Goal: Task Accomplishment & Management: Manage account settings

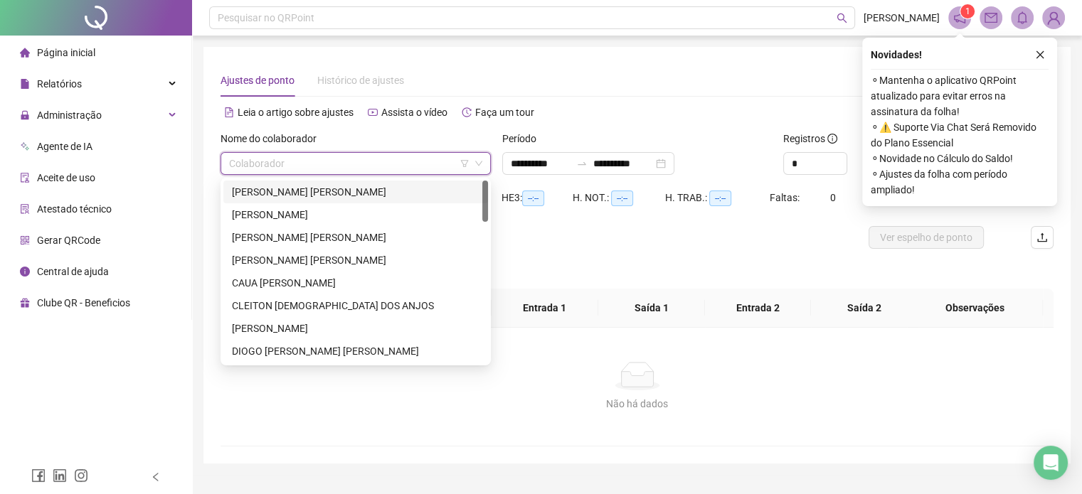
click at [119, 142] on li "Agente de IA" at bounding box center [96, 146] width 186 height 28
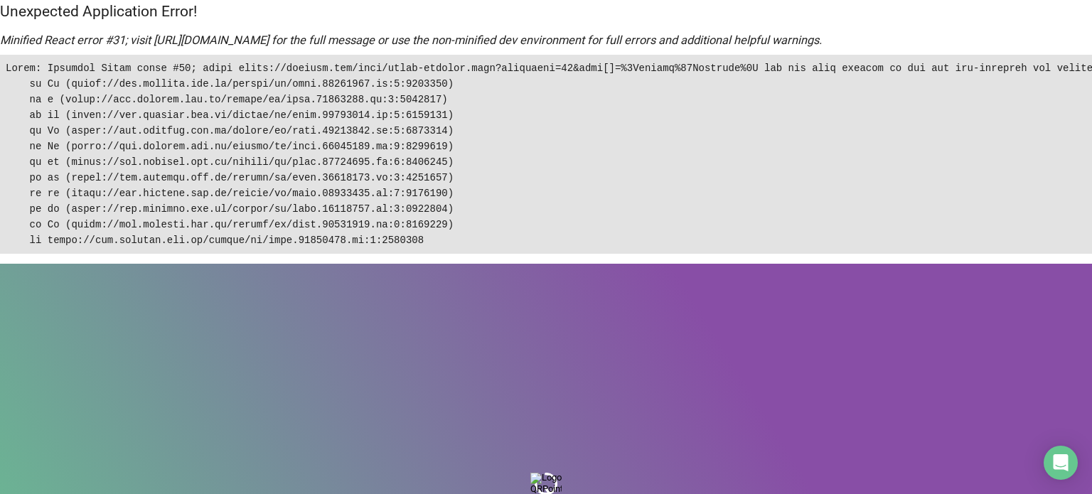
click at [543, 397] on body "Unexpected Application Error! Minified React error #31; visit https://reactjs.o…" at bounding box center [546, 247] width 1092 height 494
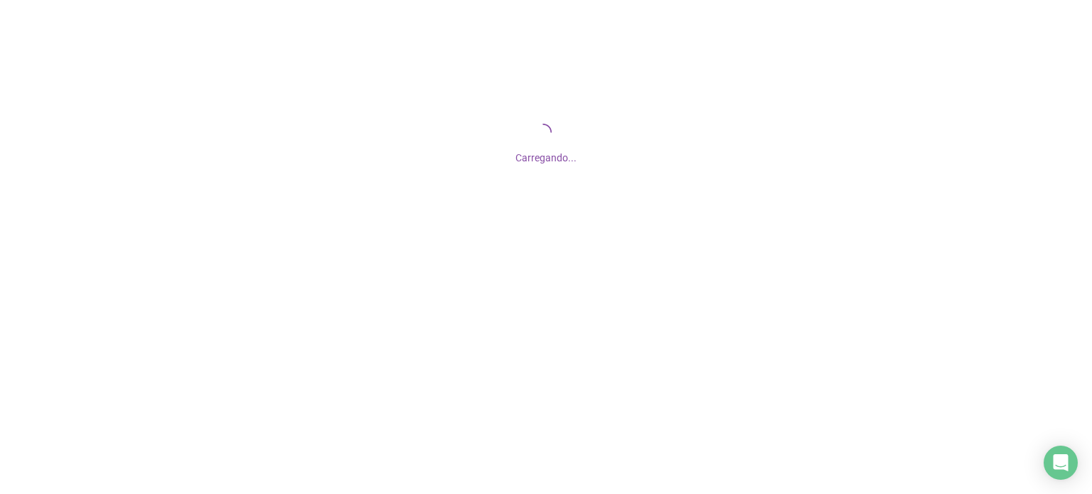
click at [479, 213] on div "Carregando..." at bounding box center [546, 142] width 1092 height 284
click at [457, 172] on div "Carregando..." at bounding box center [546, 142] width 1092 height 284
click at [750, 154] on div "Carregando..." at bounding box center [546, 153] width 1092 height 23
click at [742, 160] on div "Carregando..." at bounding box center [546, 153] width 1092 height 23
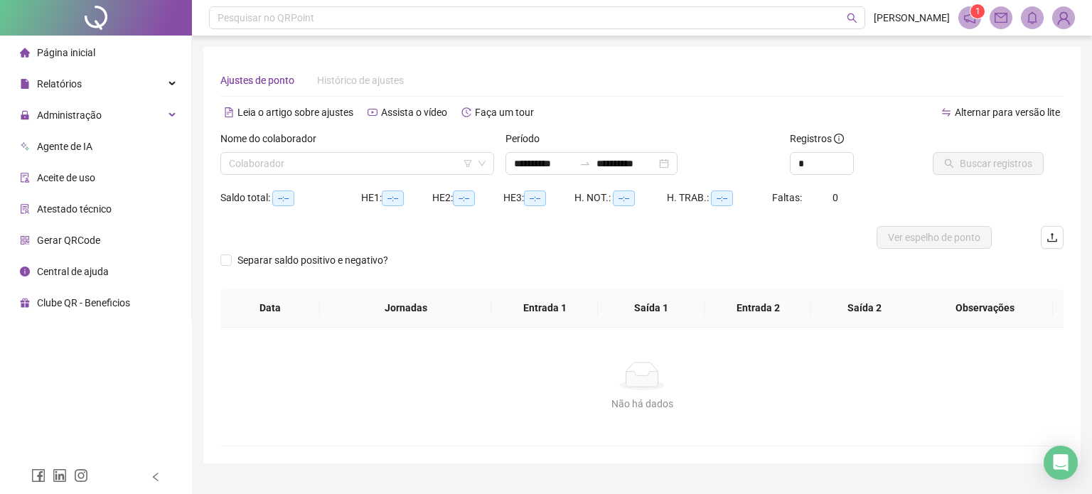
type input "**********"
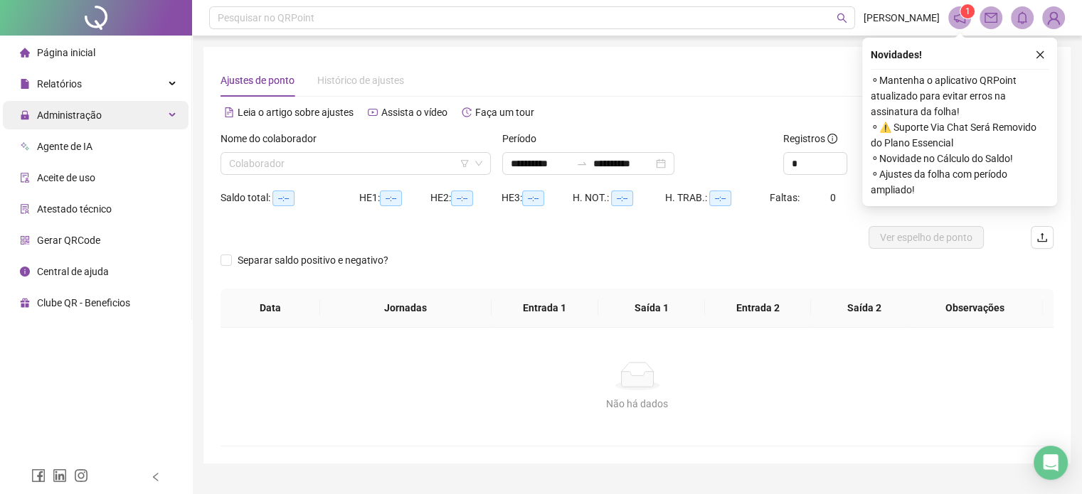
click at [161, 110] on div "Administração" at bounding box center [96, 115] width 186 height 28
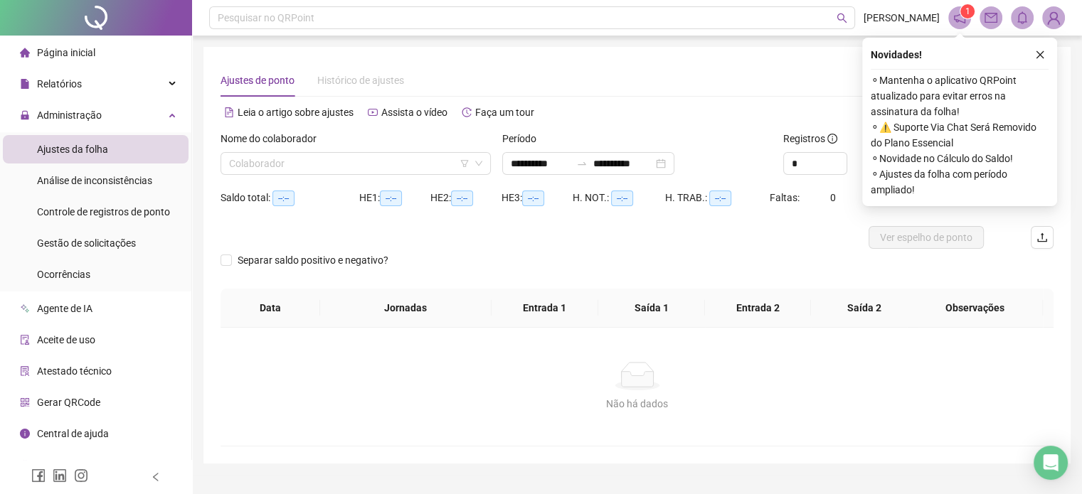
drag, startPoint x: 105, startPoint y: 244, endPoint x: 205, endPoint y: 243, distance: 100.3
click at [105, 243] on span "Gestão de solicitações" at bounding box center [86, 243] width 99 height 11
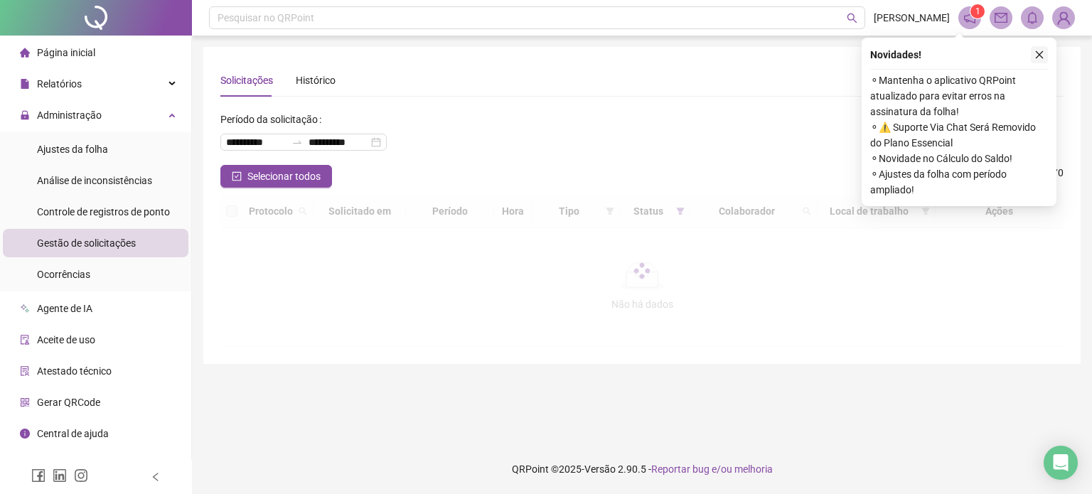
click at [1043, 46] on button "button" at bounding box center [1039, 54] width 17 height 17
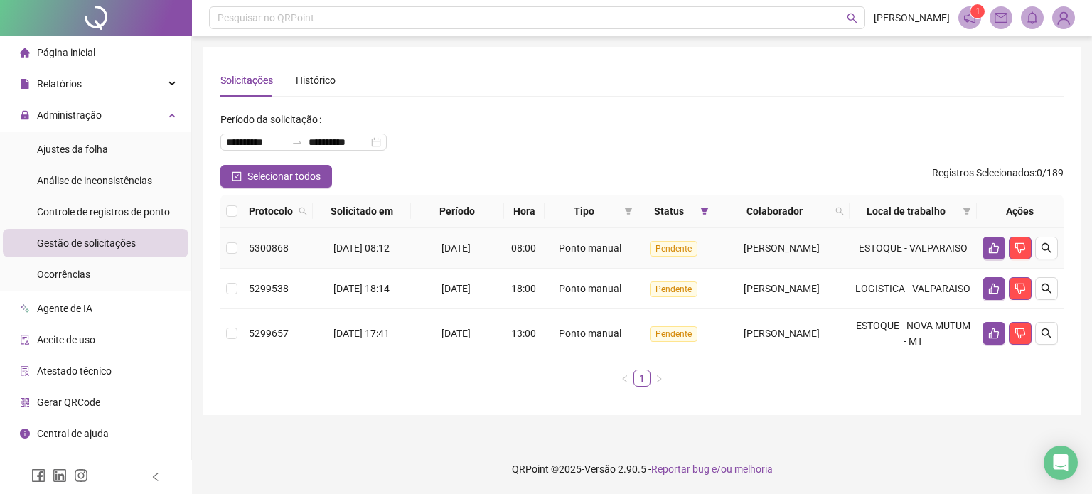
click at [439, 260] on td "[DATE]" at bounding box center [457, 248] width 93 height 41
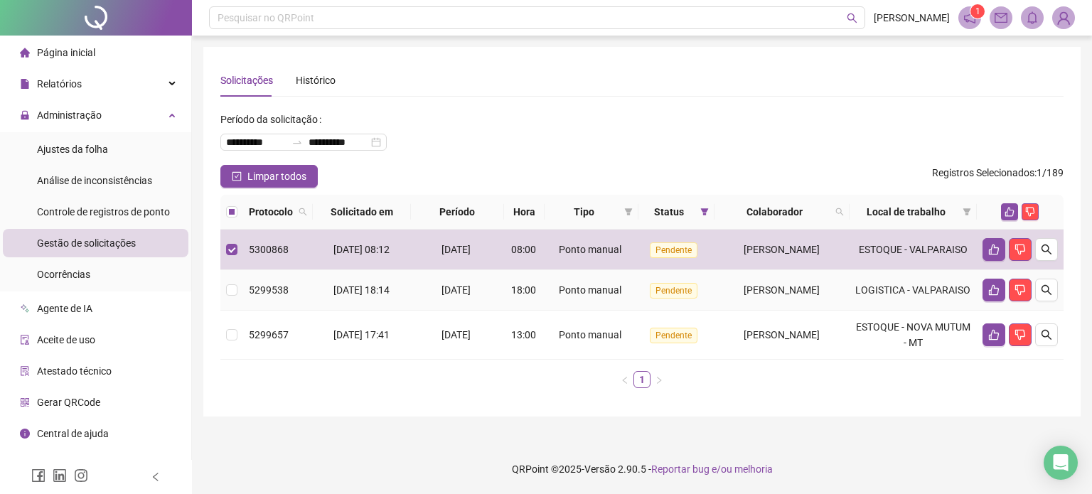
click at [449, 296] on span "[DATE]" at bounding box center [456, 289] width 29 height 11
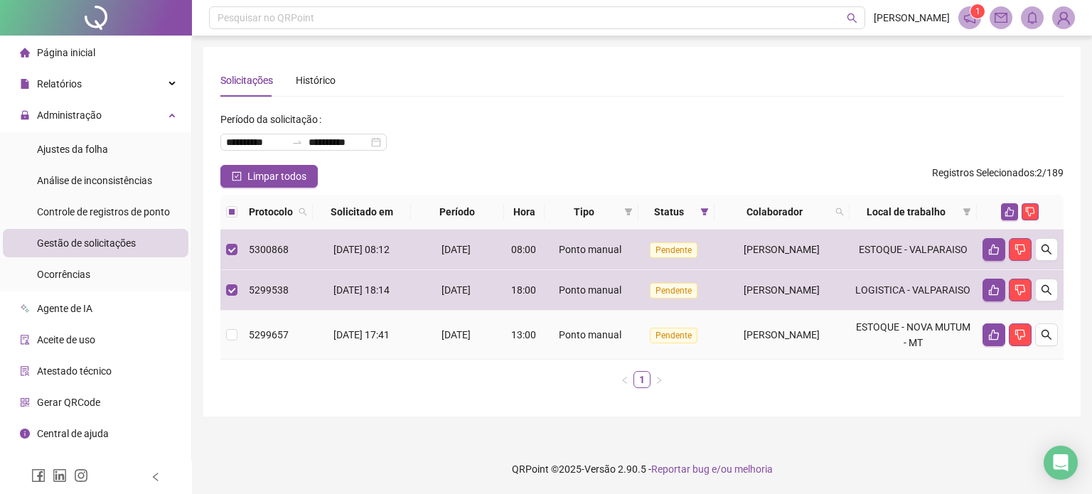
click at [458, 341] on span "[DATE]" at bounding box center [456, 334] width 29 height 11
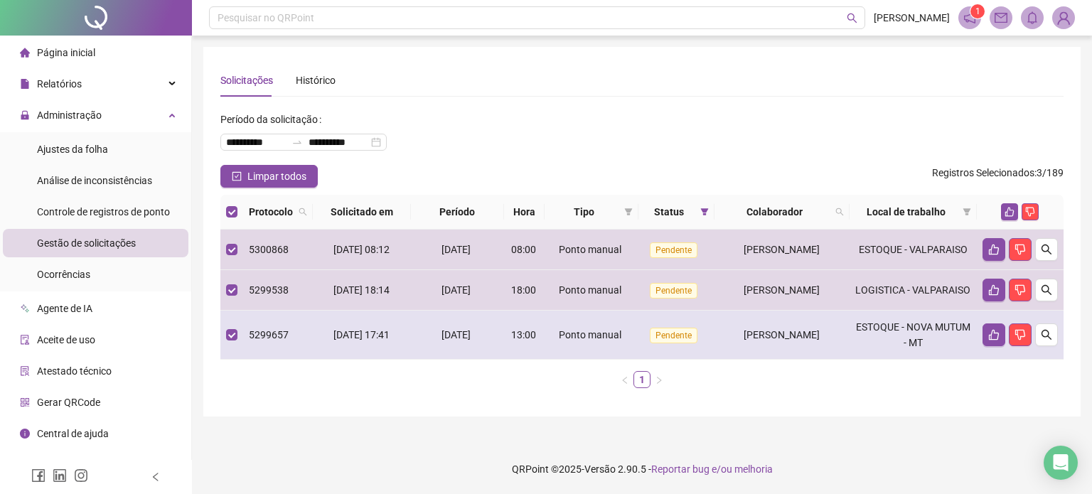
click at [744, 341] on span "[PERSON_NAME]" at bounding box center [782, 334] width 76 height 11
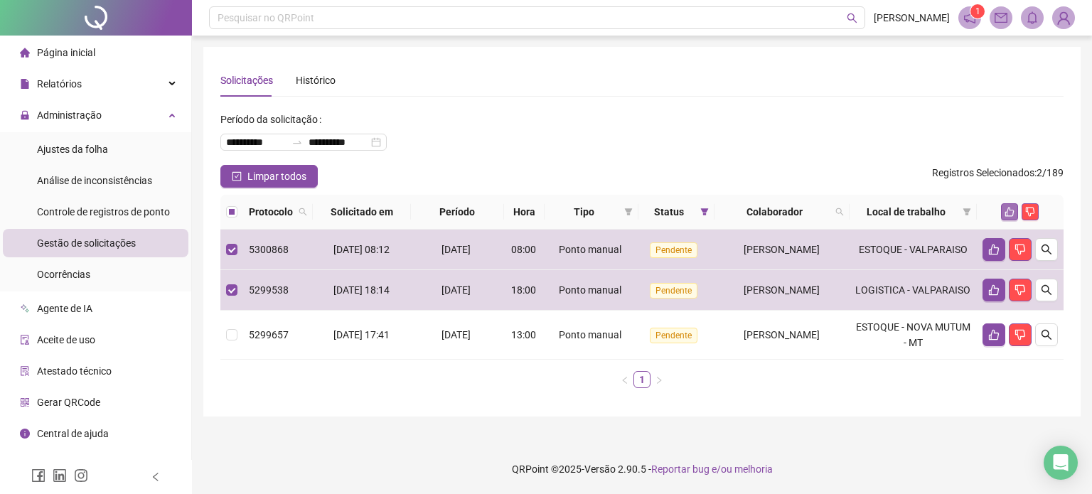
click at [1007, 211] on icon "like" at bounding box center [1010, 212] width 10 height 10
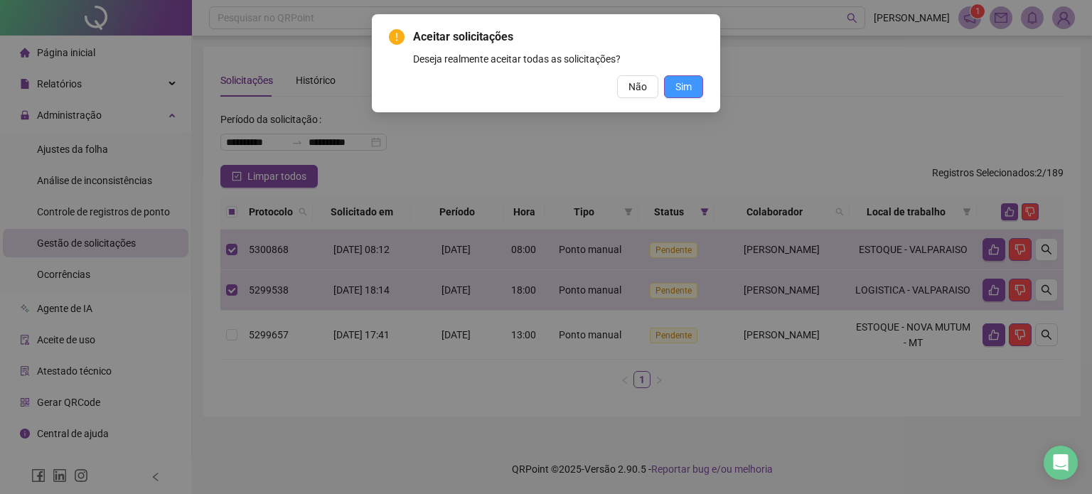
click at [689, 89] on span "Sim" at bounding box center [684, 87] width 16 height 16
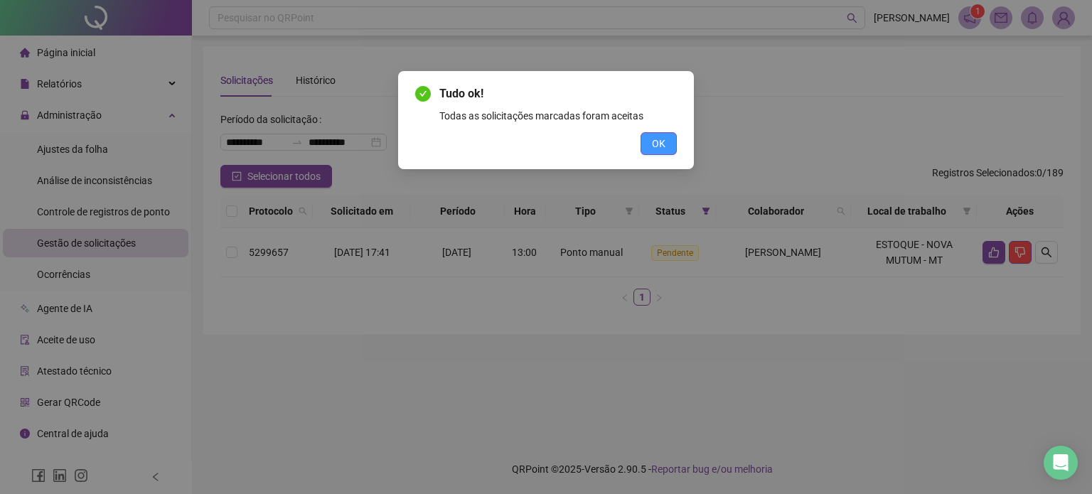
click at [663, 148] on span "OK" at bounding box center [659, 144] width 14 height 16
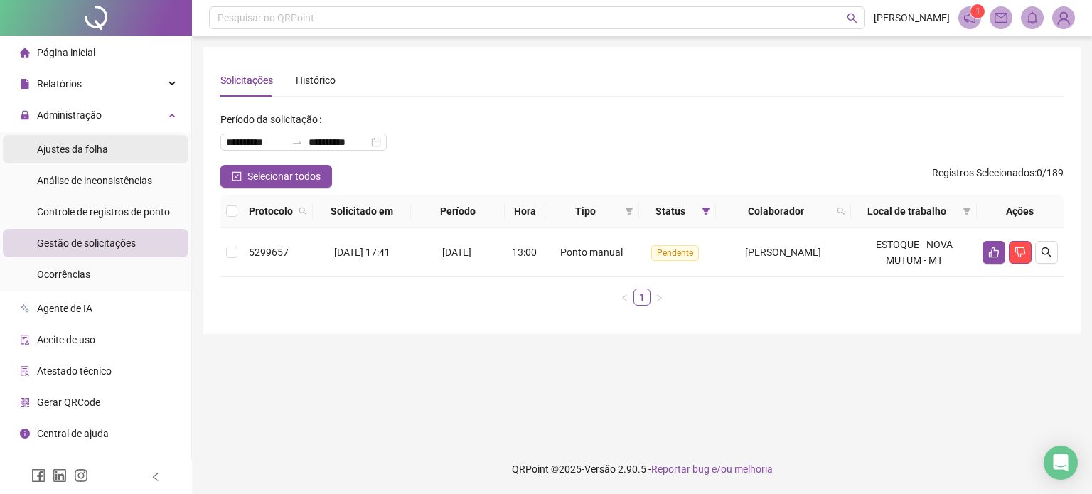
click at [130, 150] on li "Ajustes da folha" at bounding box center [96, 149] width 186 height 28
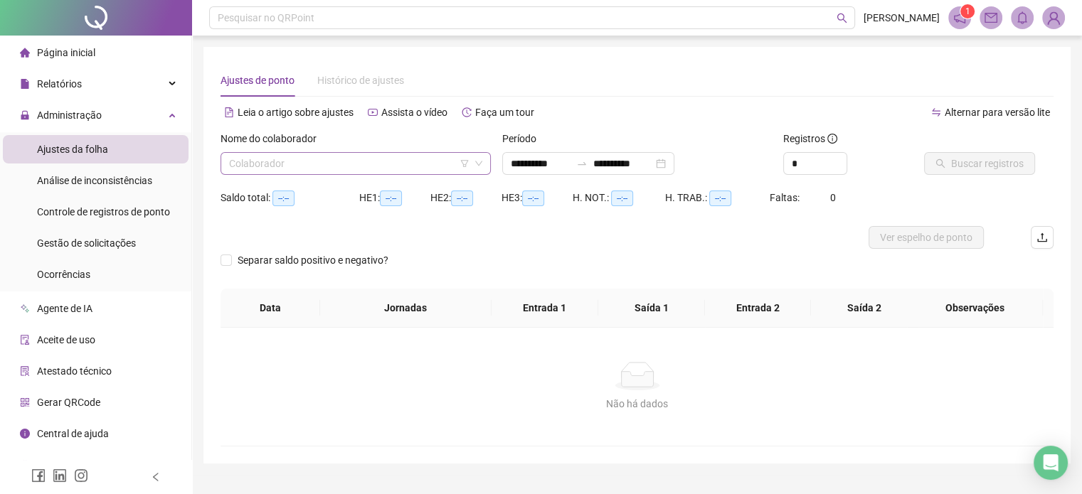
type input "**********"
click at [435, 167] on input "search" at bounding box center [349, 163] width 240 height 21
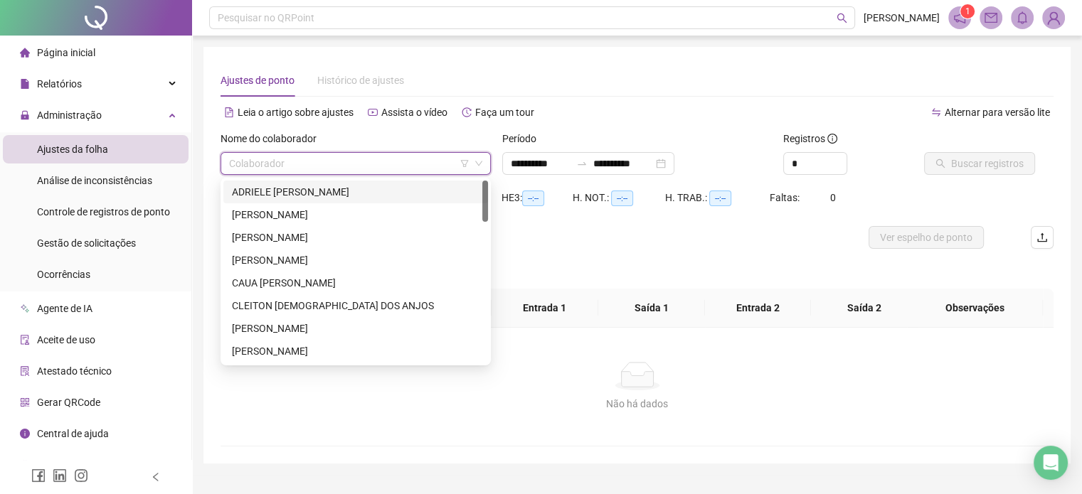
click at [333, 186] on div "ADRIELE [PERSON_NAME]" at bounding box center [355, 192] width 247 height 16
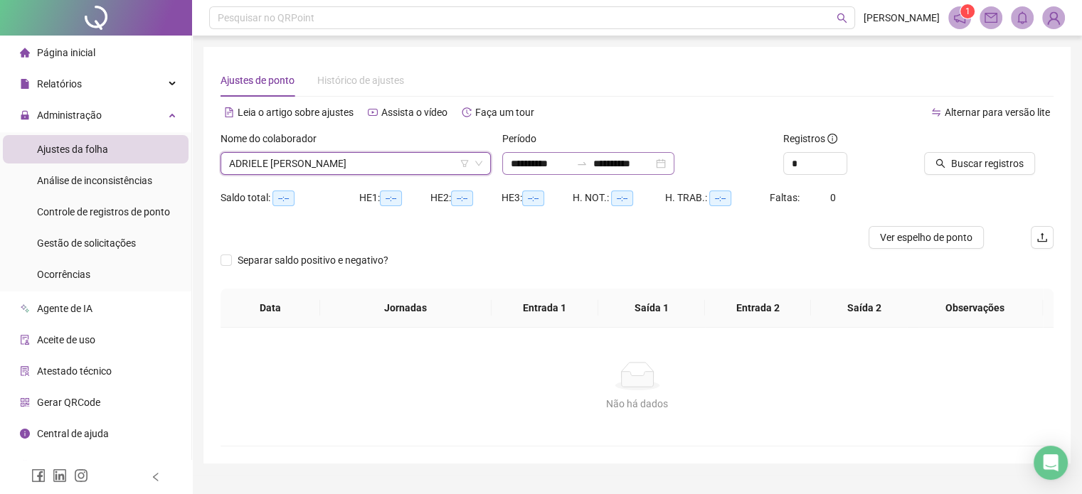
click at [674, 163] on div "**********" at bounding box center [588, 163] width 172 height 23
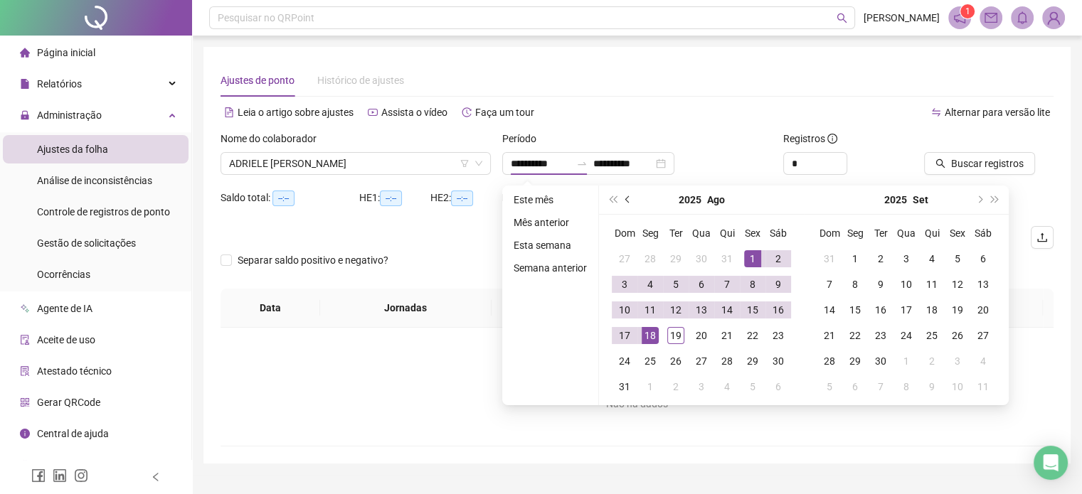
click at [629, 203] on button "prev-year" at bounding box center [628, 200] width 16 height 28
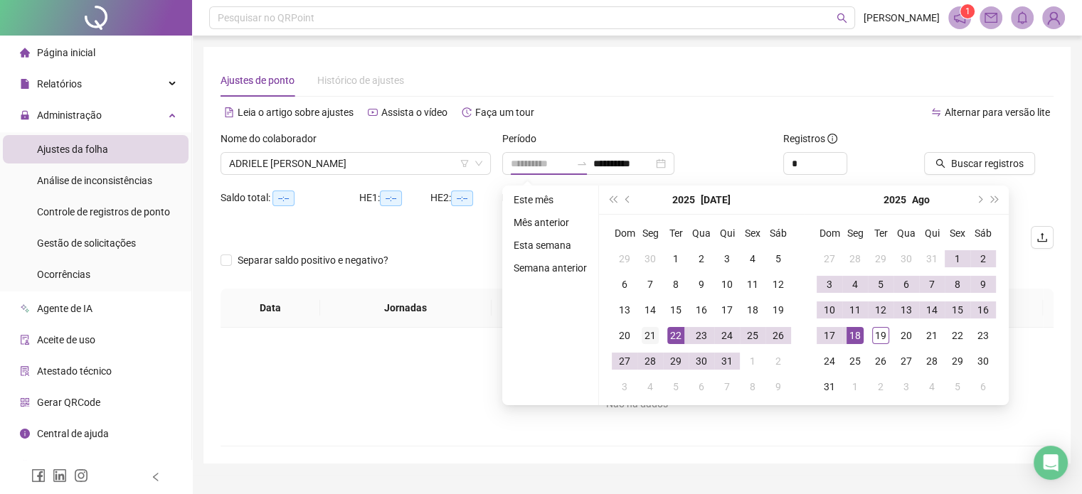
type input "**********"
click at [657, 336] on td "21" at bounding box center [650, 336] width 26 height 26
type input "**********"
click at [885, 336] on div "19" at bounding box center [880, 335] width 17 height 17
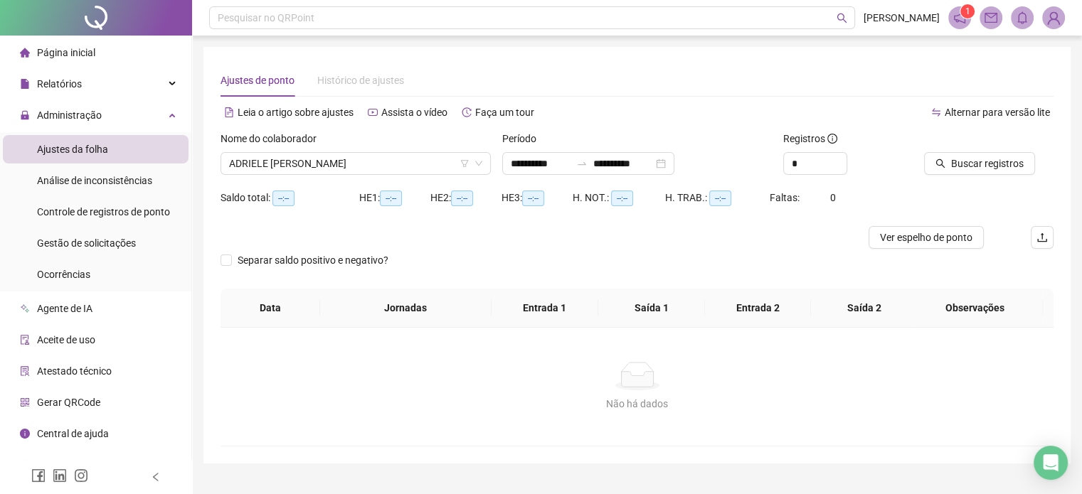
click at [967, 175] on div "Buscar registros" at bounding box center [988, 158] width 141 height 55
click at [989, 157] on span "Buscar registros" at bounding box center [987, 164] width 73 height 16
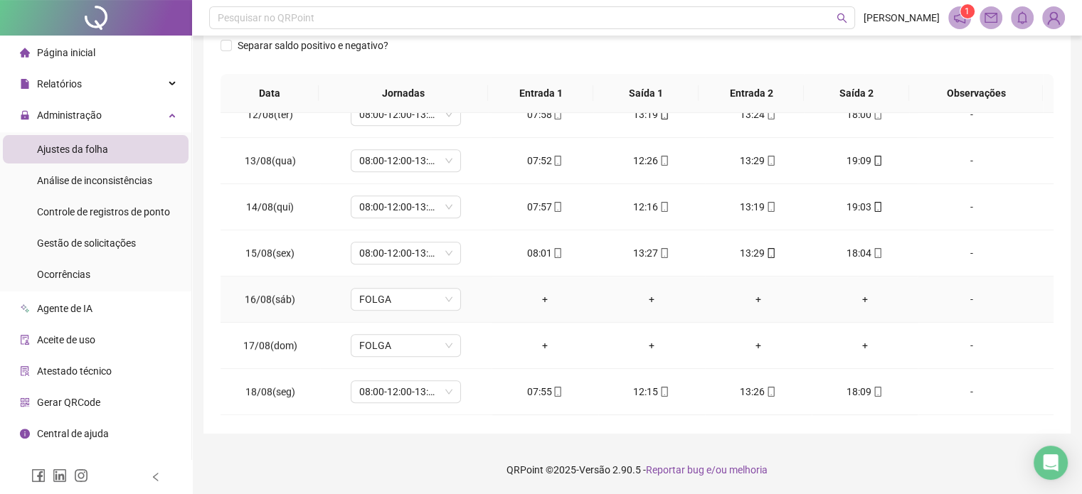
scroll to position [1078, 0]
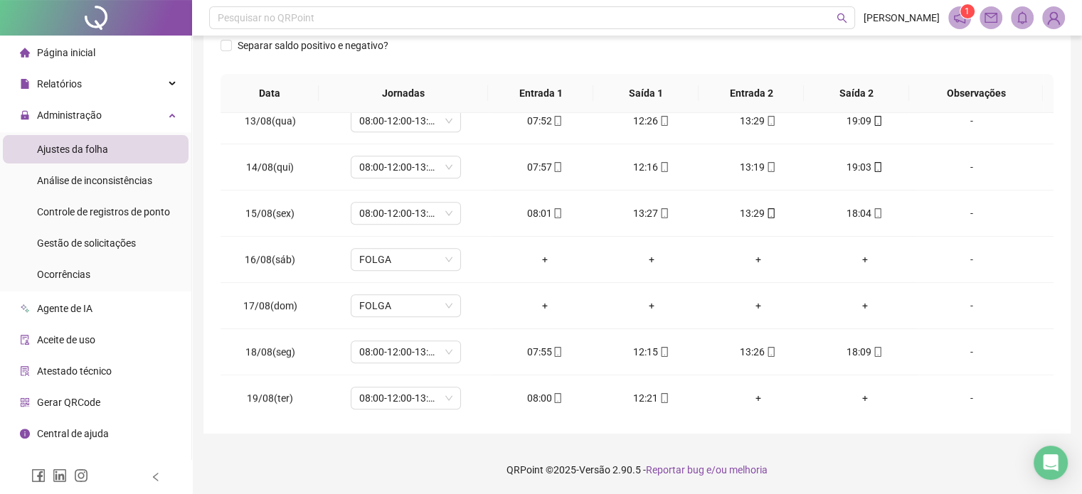
click at [888, 452] on footer "QRPoint © 2025 - Versão 2.90.5 - Reportar bug e/ou melhoria" at bounding box center [637, 470] width 890 height 50
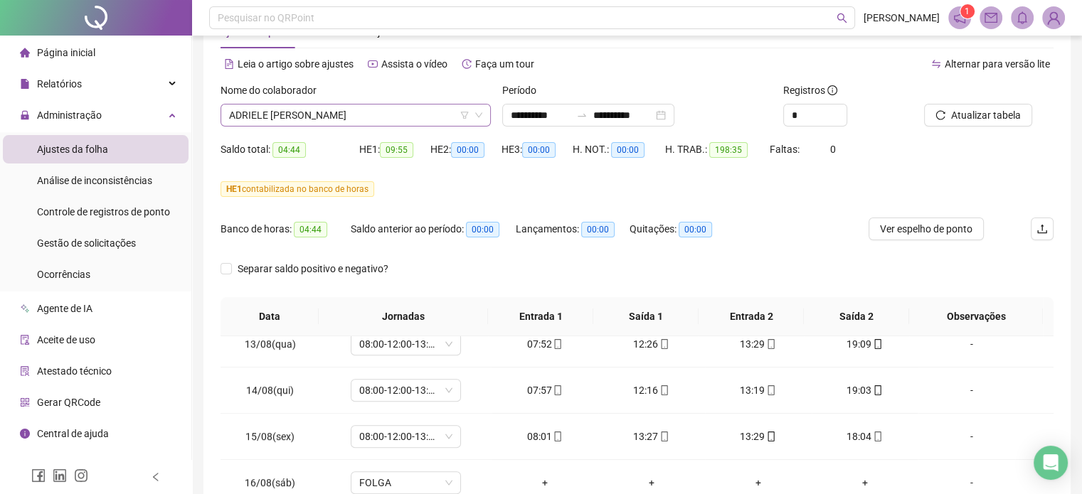
scroll to position [0, 0]
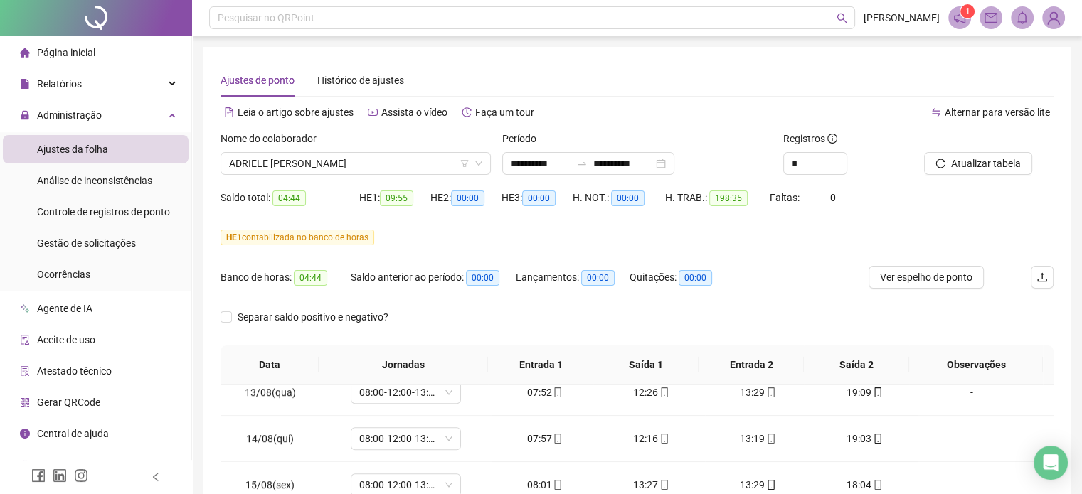
click at [363, 144] on div "Nome do colaborador" at bounding box center [355, 141] width 270 height 21
click at [358, 168] on span "ADRIELE [PERSON_NAME]" at bounding box center [355, 163] width 253 height 21
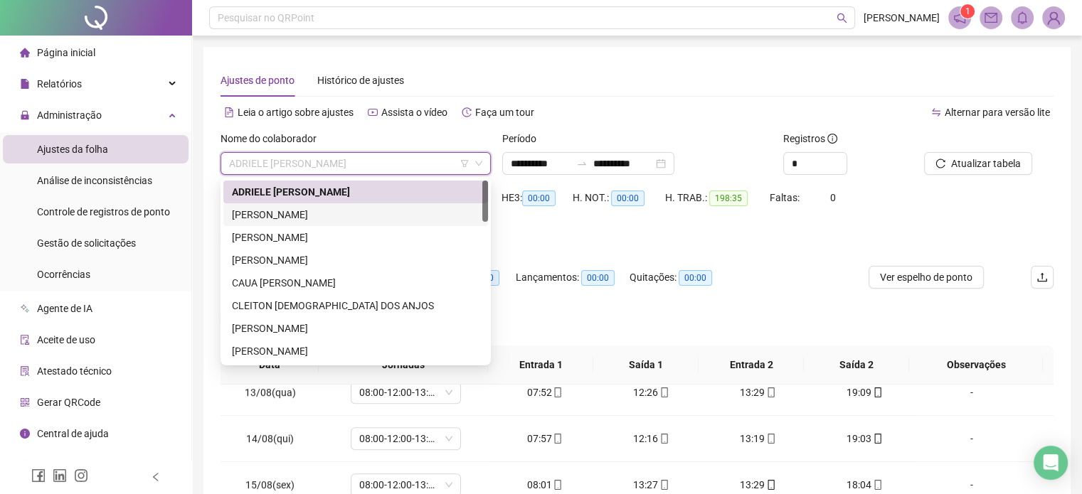
click at [319, 215] on div "[PERSON_NAME]" at bounding box center [355, 215] width 247 height 16
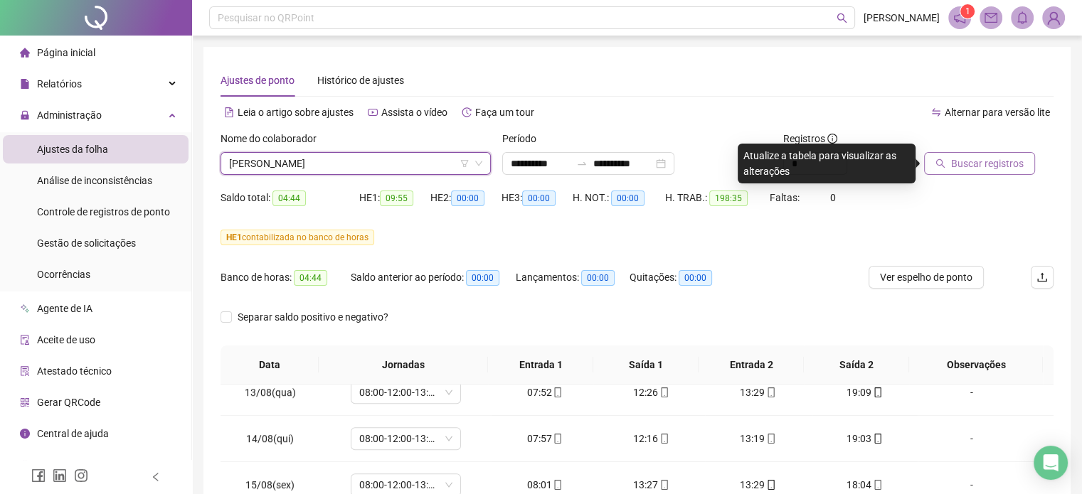
click at [1018, 154] on button "Buscar registros" at bounding box center [979, 163] width 111 height 23
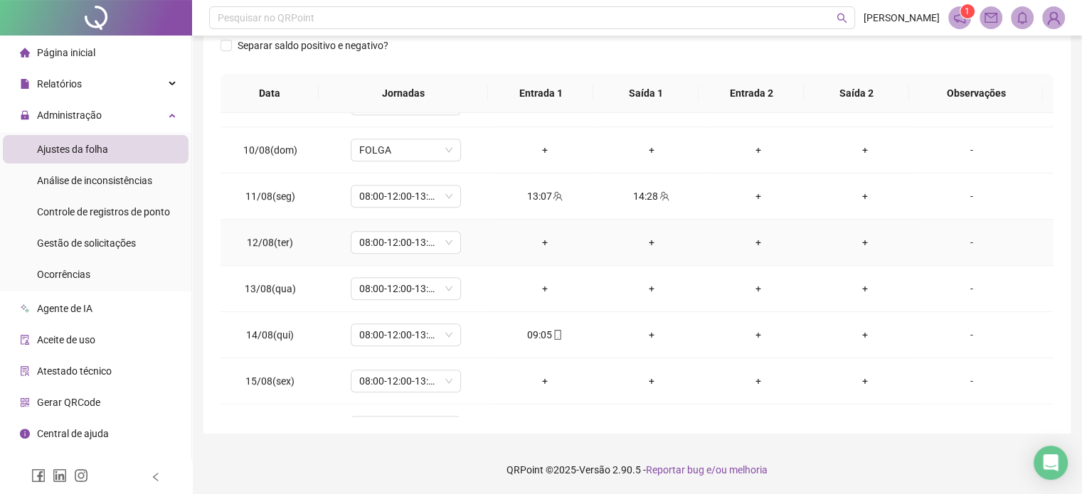
scroll to position [924, 0]
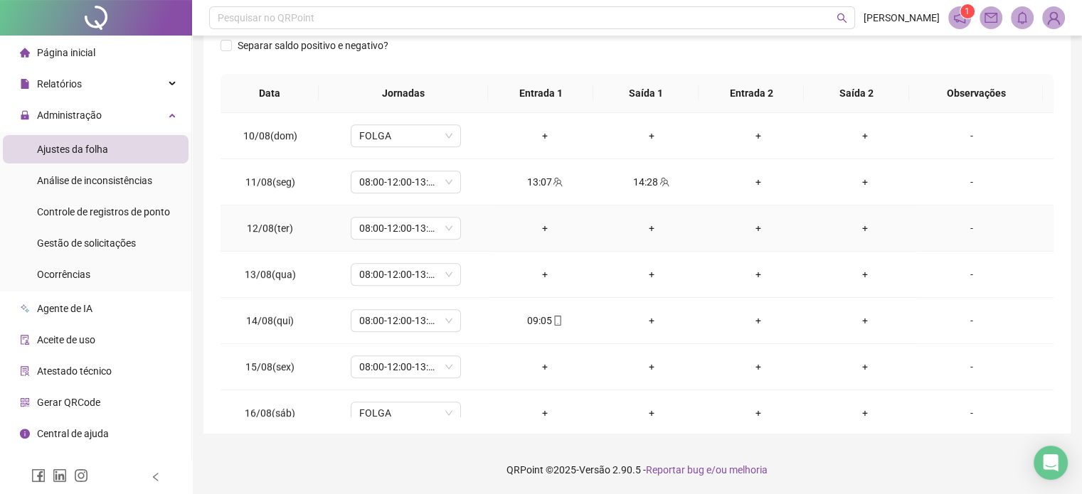
click at [840, 220] on div "+" at bounding box center [865, 228] width 84 height 16
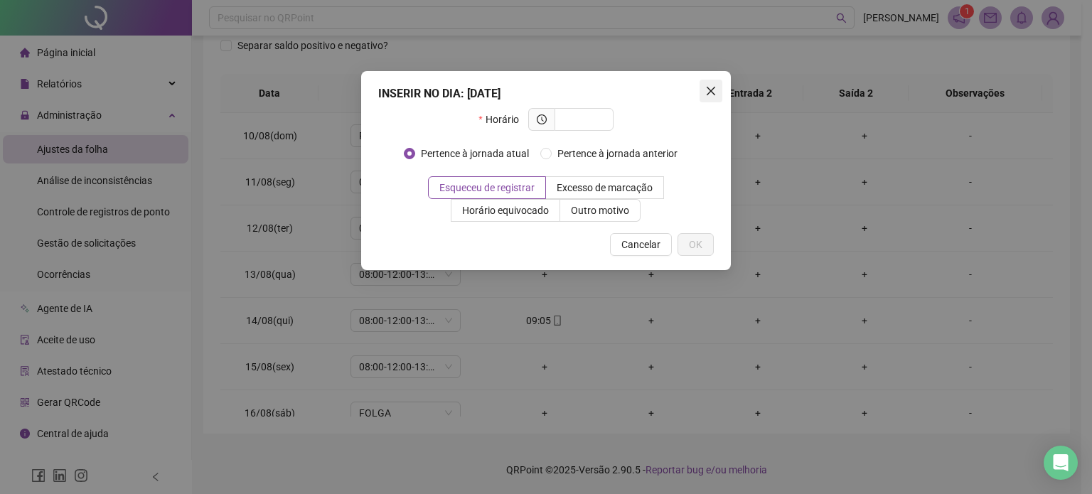
click at [711, 92] on icon "close" at bounding box center [711, 91] width 9 height 9
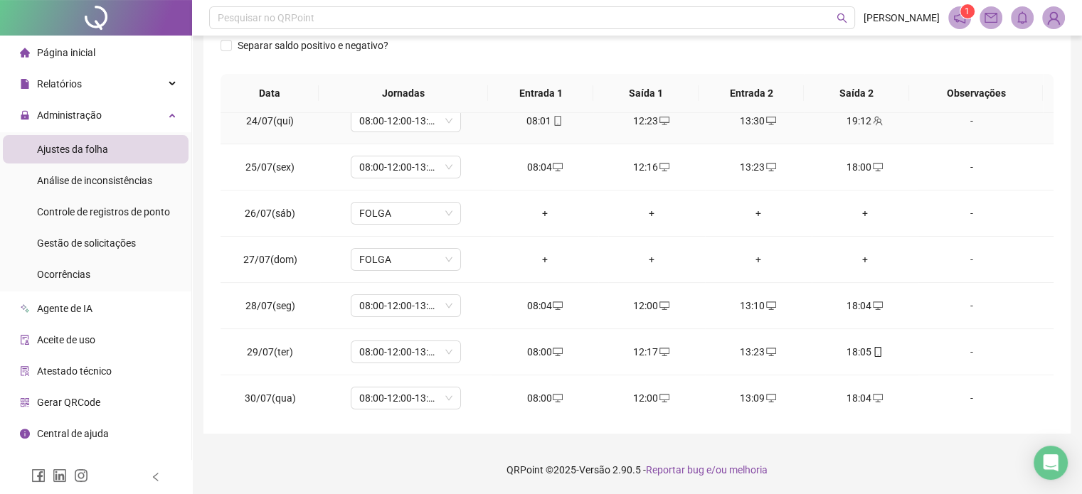
scroll to position [0, 0]
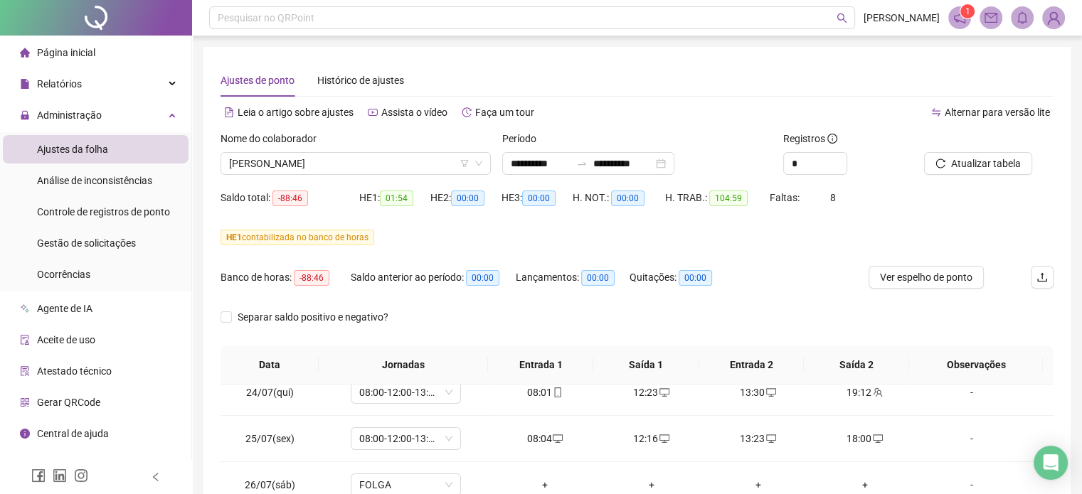
drag, startPoint x: 334, startPoint y: 167, endPoint x: 335, endPoint y: 206, distance: 39.1
click at [334, 167] on span "[PERSON_NAME]" at bounding box center [355, 163] width 253 height 21
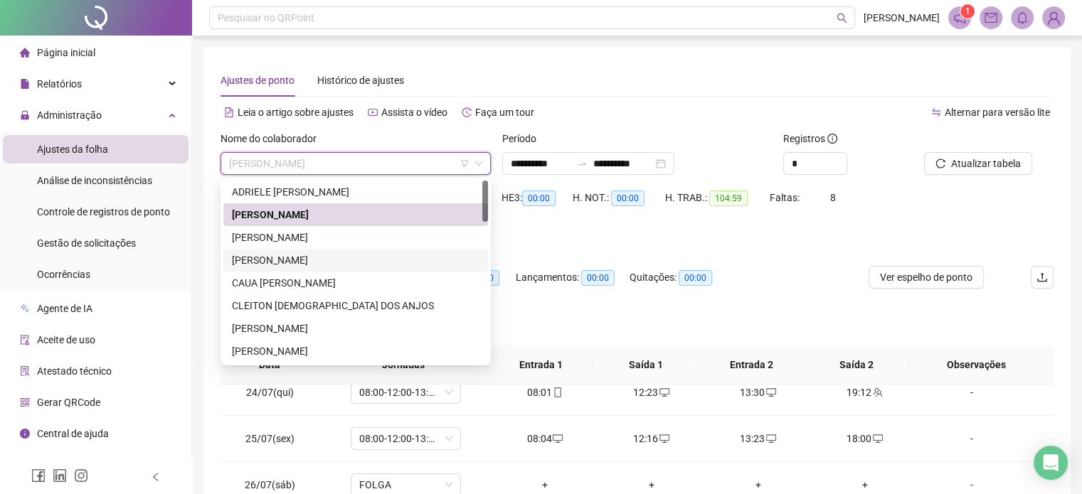
click at [728, 247] on div "HE 1 contabilizada no banco de horas" at bounding box center [636, 237] width 833 height 23
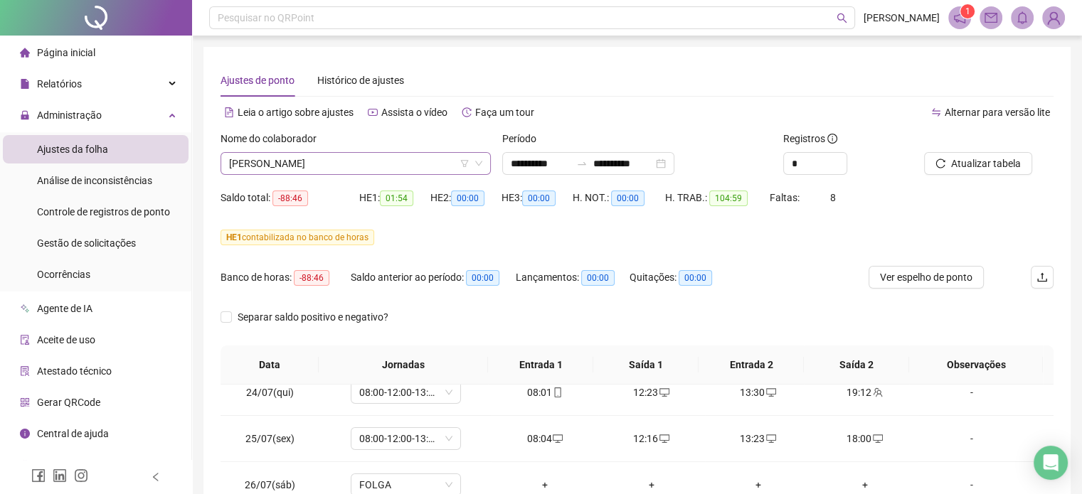
click at [385, 164] on span "[PERSON_NAME]" at bounding box center [355, 163] width 253 height 21
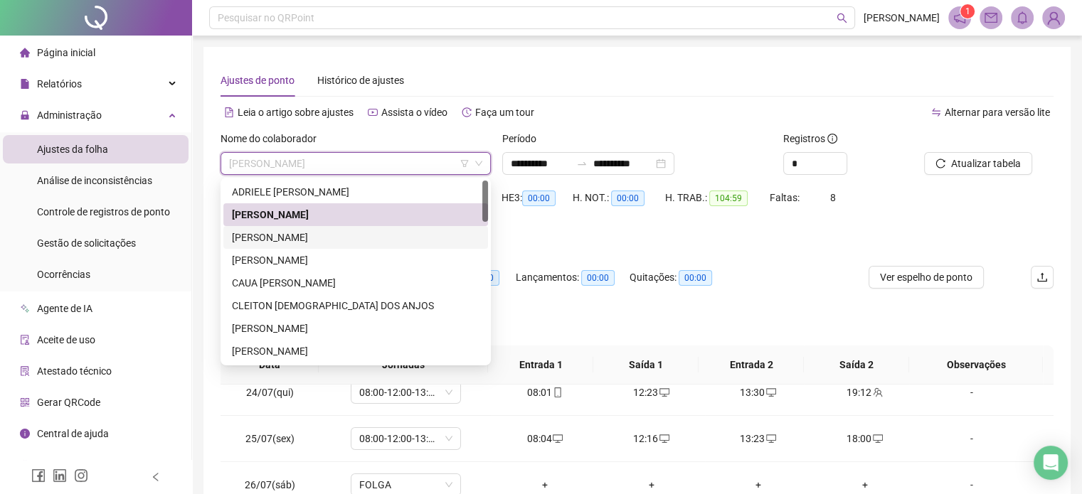
click at [331, 240] on div "[PERSON_NAME]" at bounding box center [355, 238] width 247 height 16
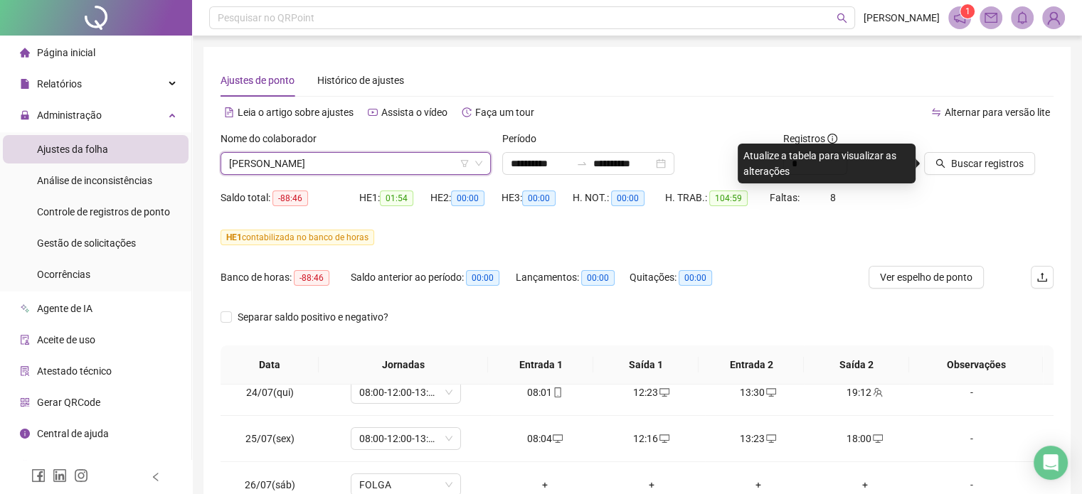
click at [959, 167] on span "Buscar registros" at bounding box center [987, 164] width 73 height 16
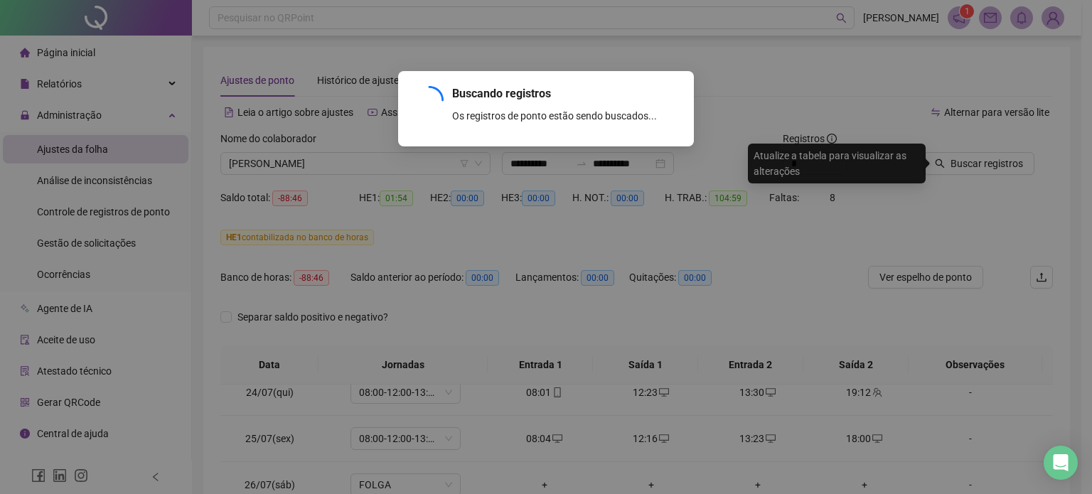
click at [662, 321] on div "Buscando registros Os registros de ponto estão sendo buscados... OK" at bounding box center [546, 247] width 1092 height 494
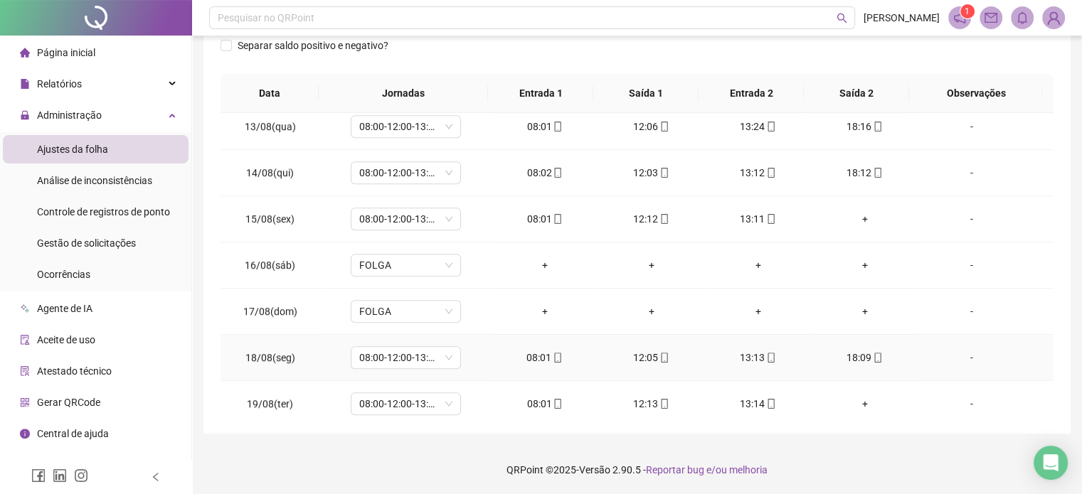
scroll to position [1078, 0]
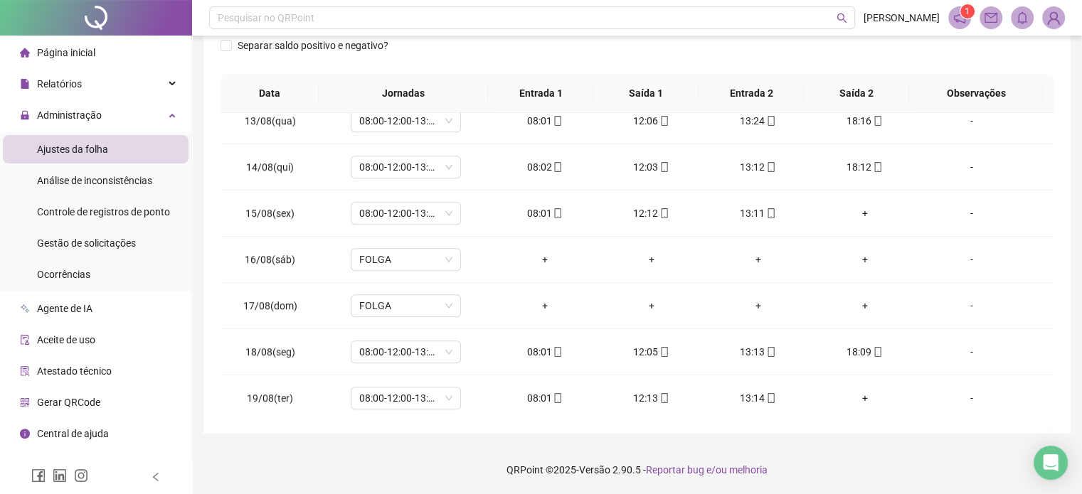
click at [706, 432] on div "**********" at bounding box center [636, 104] width 867 height 659
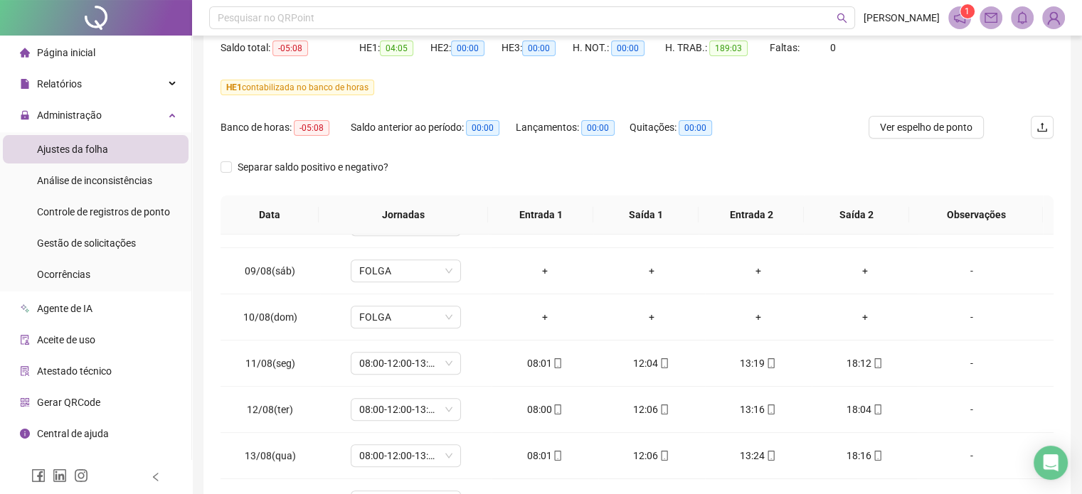
scroll to position [58, 0]
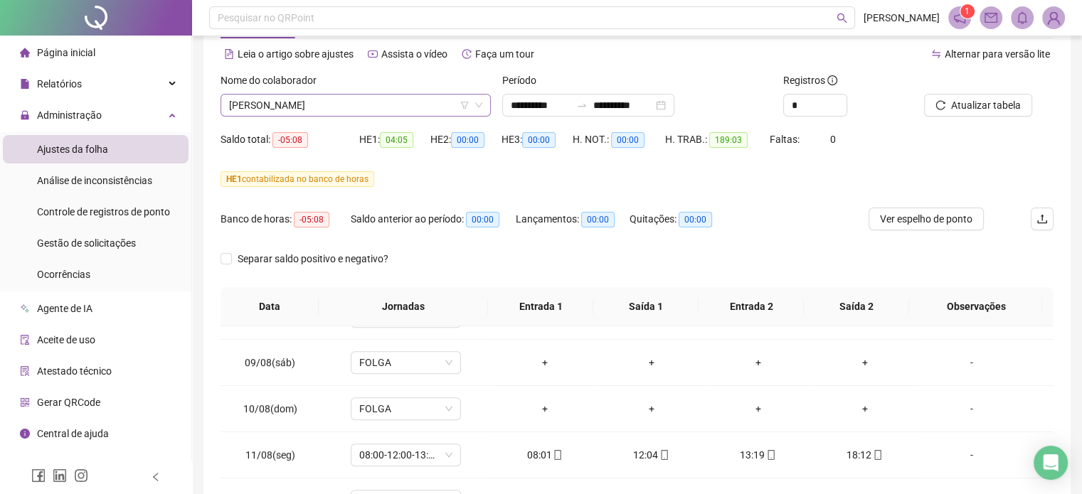
click at [293, 110] on span "[PERSON_NAME]" at bounding box center [355, 105] width 253 height 21
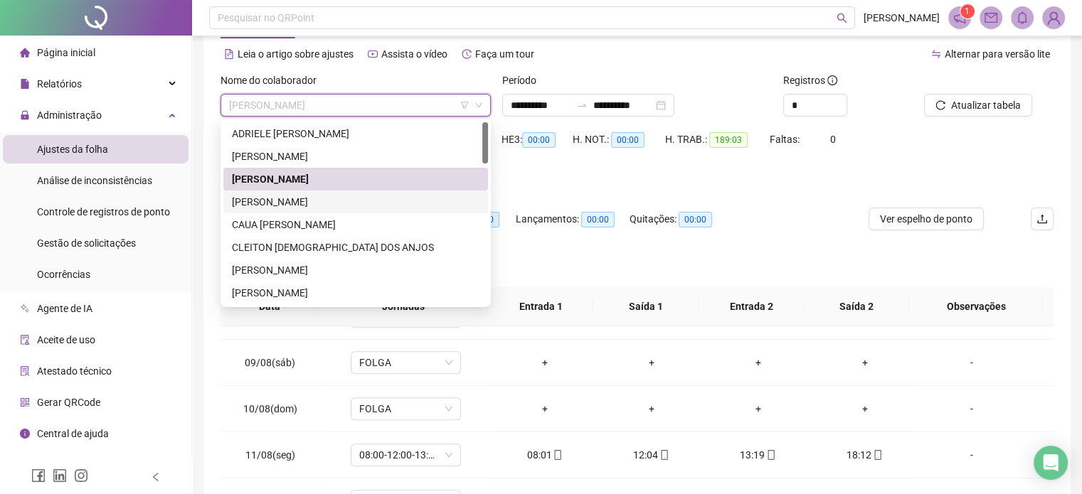
click at [284, 203] on div "[PERSON_NAME]" at bounding box center [355, 202] width 247 height 16
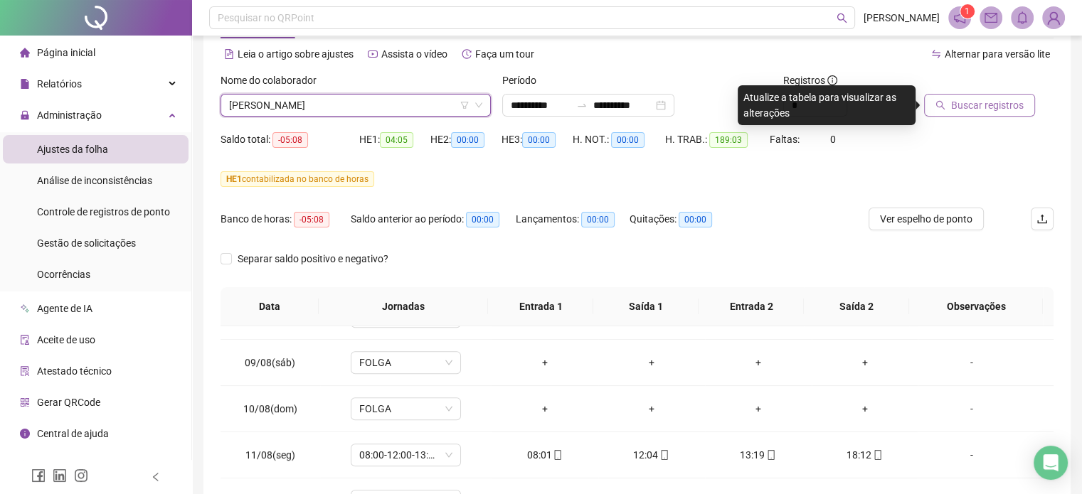
click at [964, 105] on span "Buscar registros" at bounding box center [987, 105] width 73 height 16
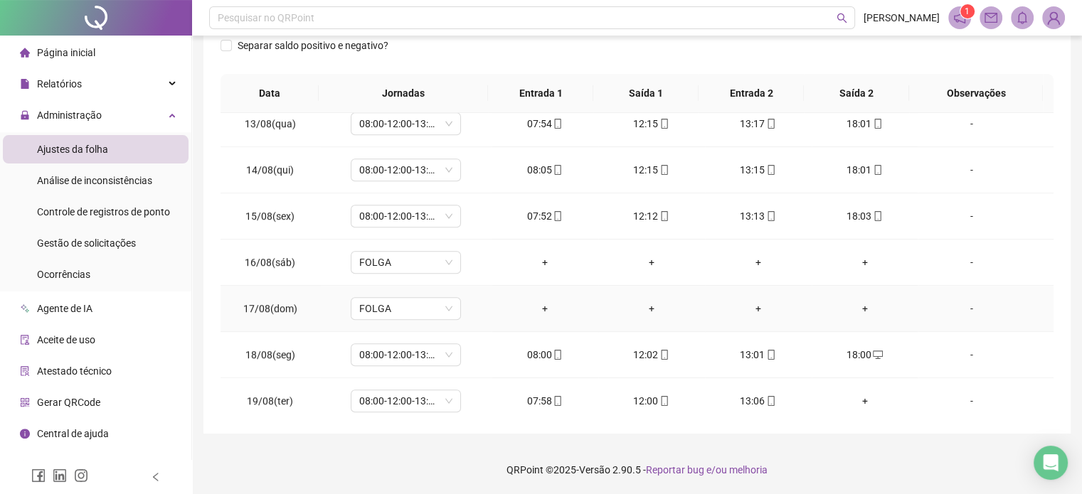
scroll to position [1078, 0]
click at [860, 449] on footer "QRPoint © 2025 - Versão 2.90.5 - Reportar bug e/ou melhoria" at bounding box center [637, 470] width 890 height 50
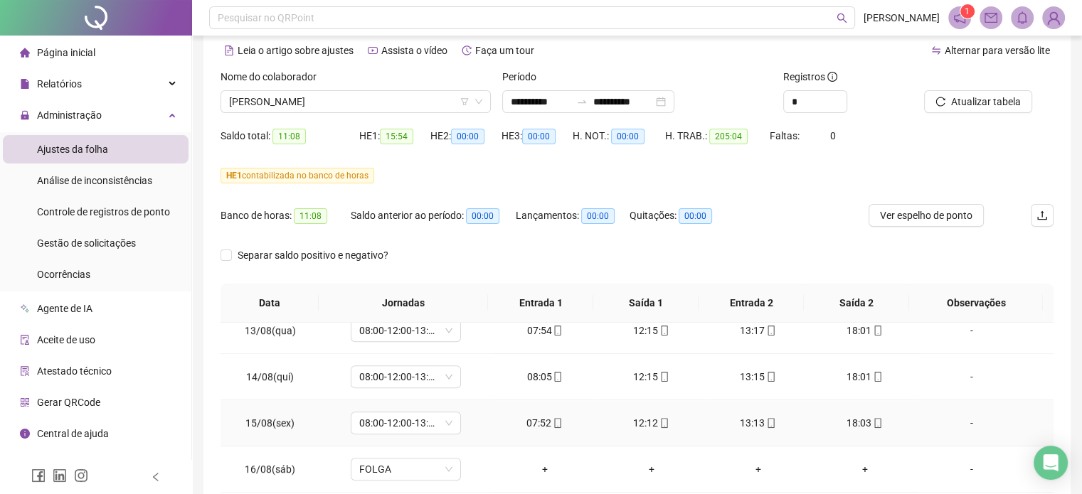
scroll to position [0, 0]
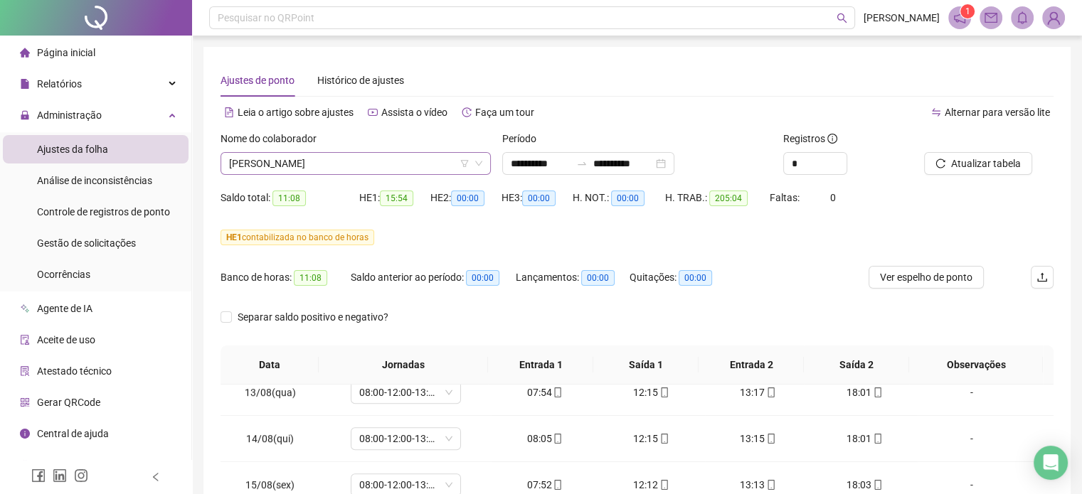
click at [334, 167] on span "[PERSON_NAME]" at bounding box center [355, 163] width 253 height 21
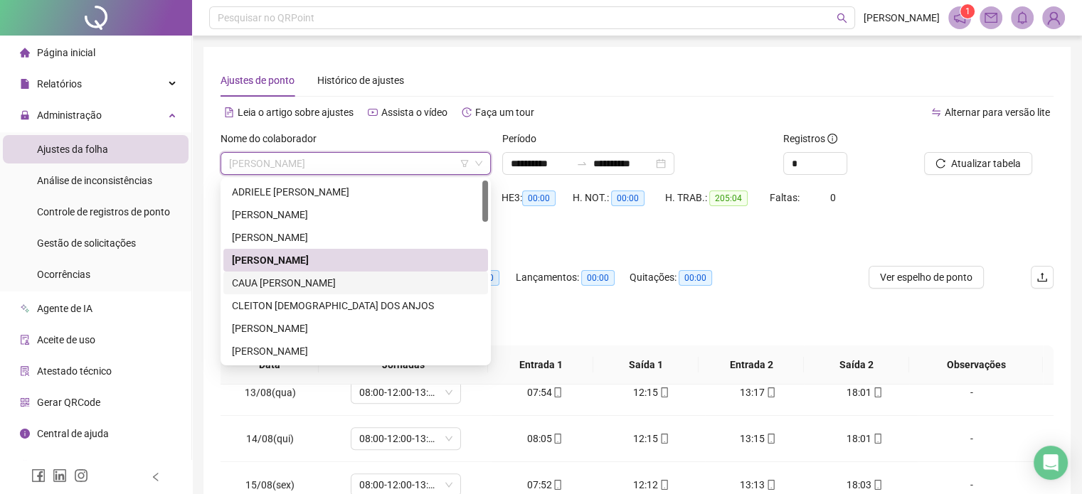
click at [319, 292] on div "CAUA [PERSON_NAME]" at bounding box center [355, 283] width 265 height 23
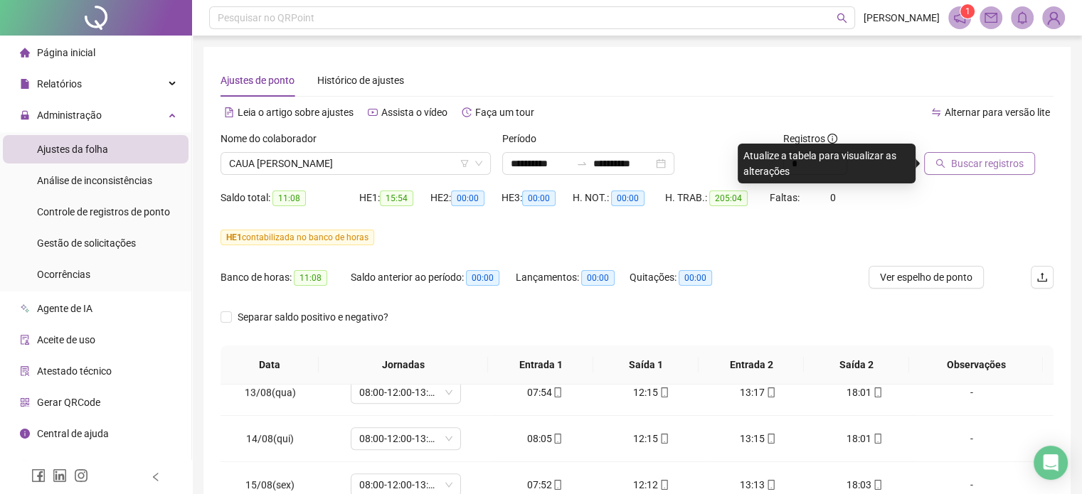
click at [998, 166] on span "Buscar registros" at bounding box center [987, 164] width 73 height 16
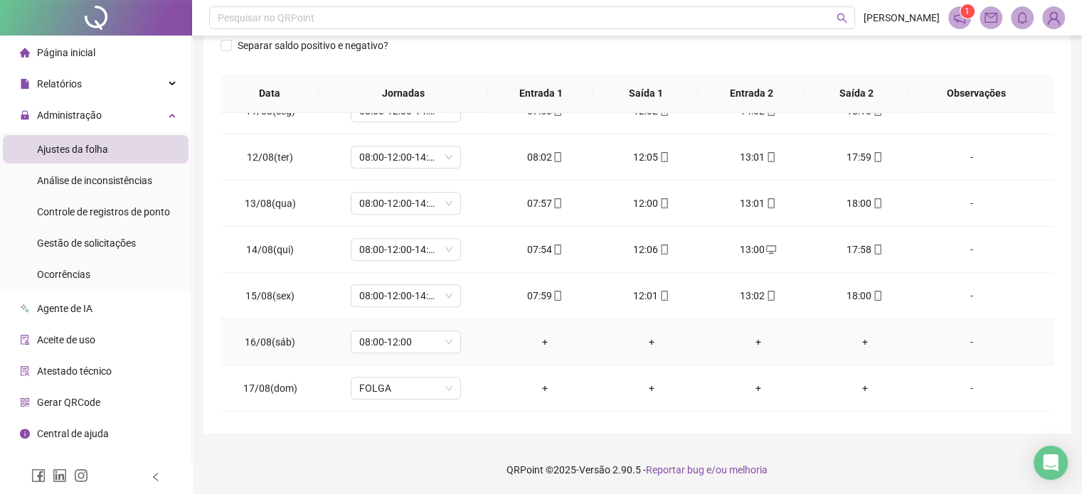
scroll to position [1067, 0]
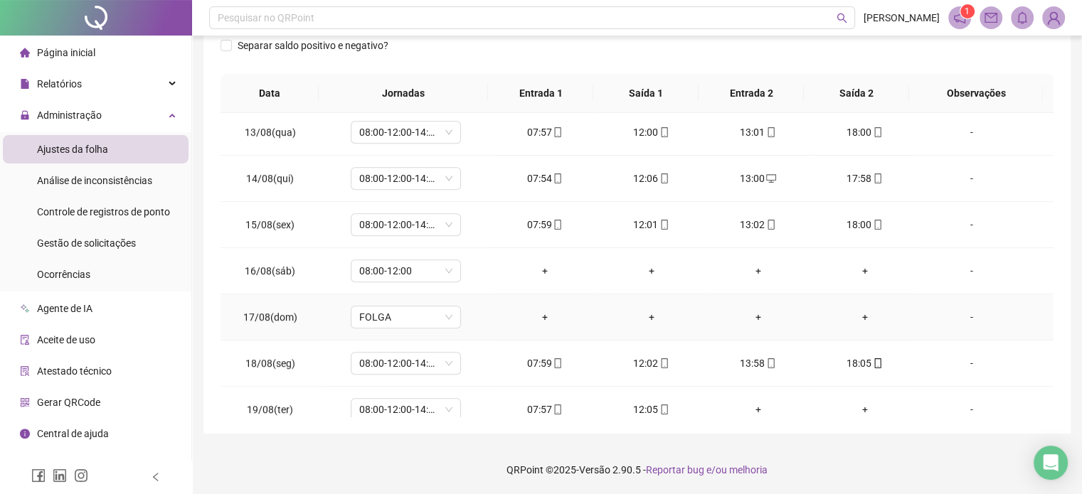
click at [963, 273] on div "-" at bounding box center [971, 271] width 84 height 16
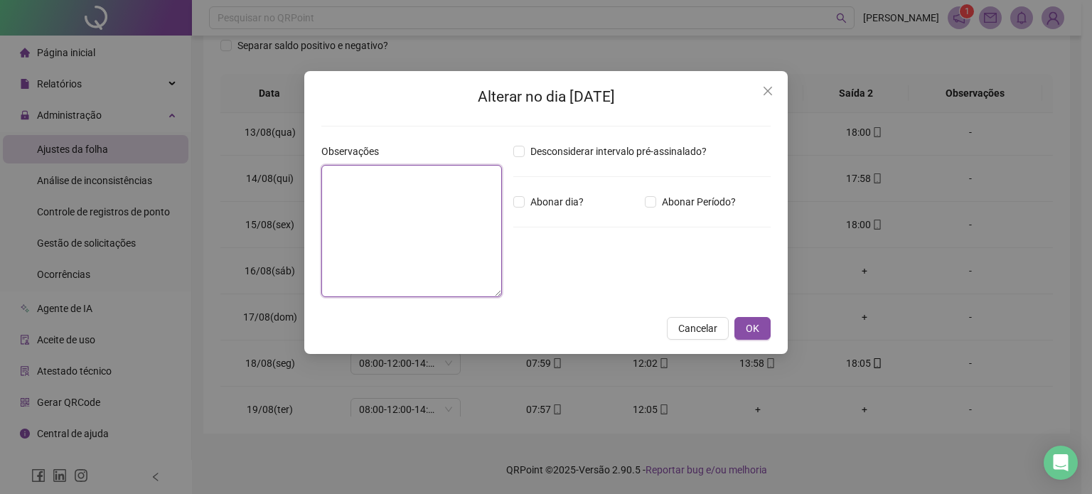
click at [427, 235] on textarea at bounding box center [411, 231] width 181 height 132
type textarea "**********"
click at [737, 326] on button "OK" at bounding box center [753, 328] width 36 height 23
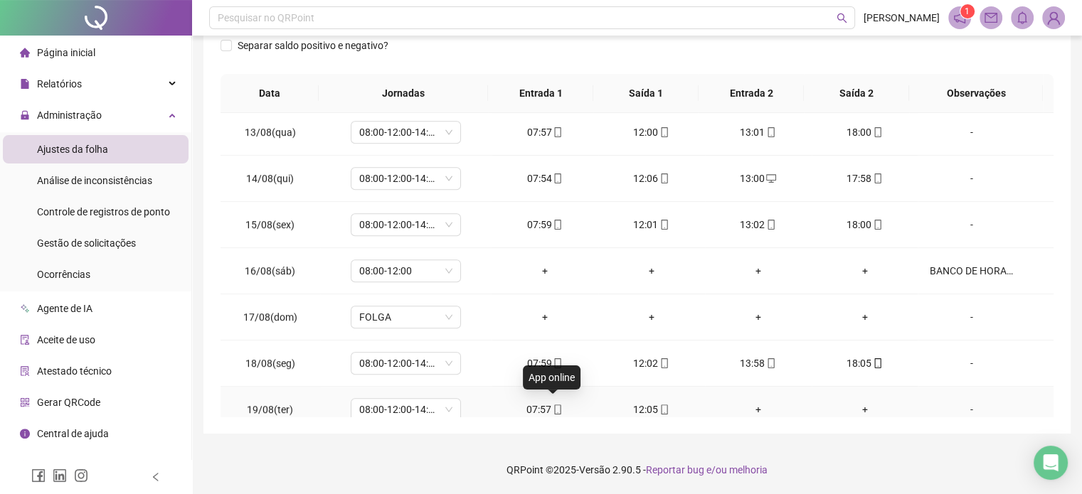
click at [553, 405] on icon "mobile" at bounding box center [558, 410] width 10 height 10
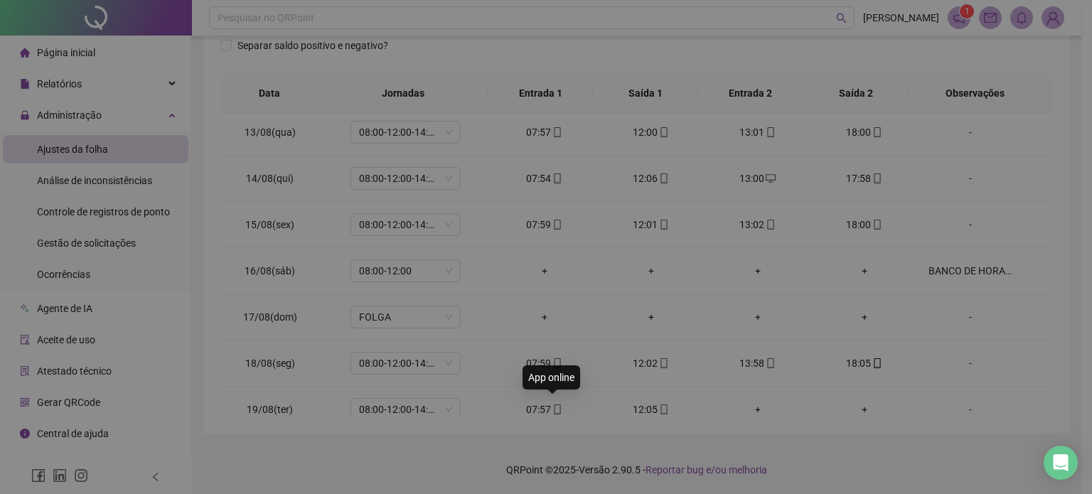
type input "**********"
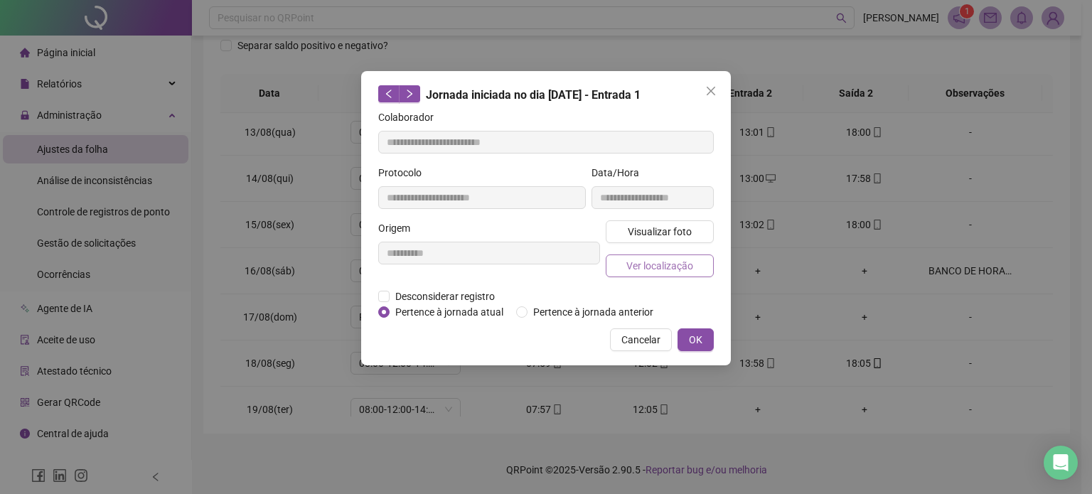
click at [658, 261] on span "Ver localização" at bounding box center [660, 266] width 67 height 16
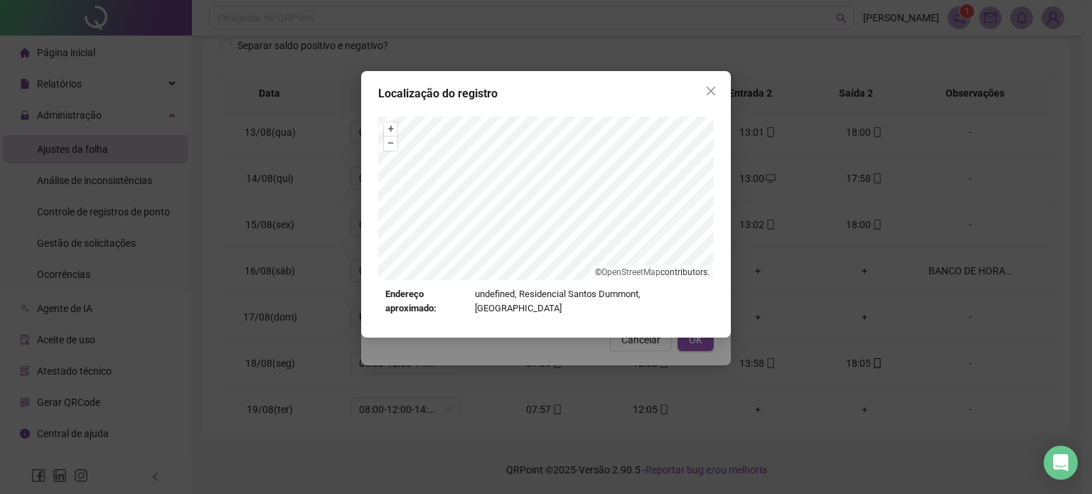
click at [705, 88] on icon "close" at bounding box center [710, 90] width 11 height 11
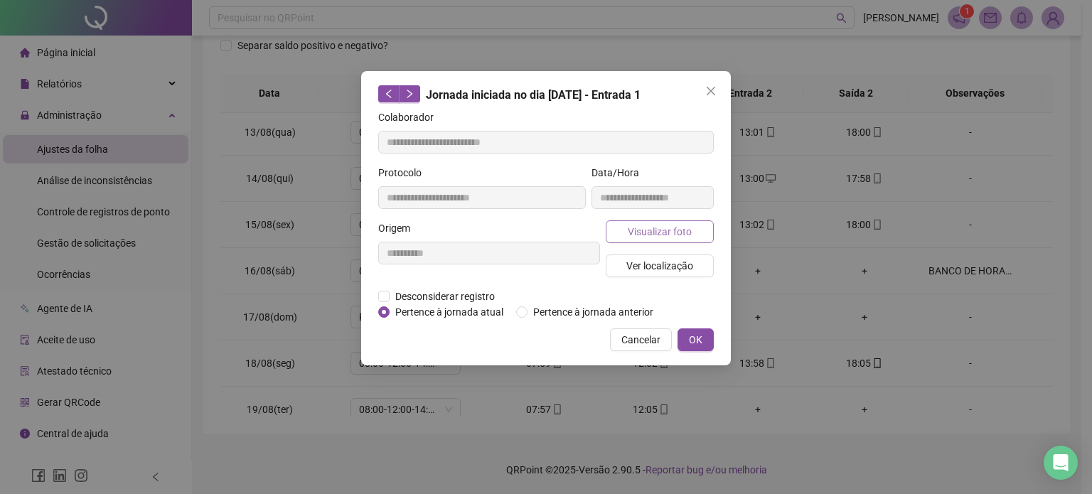
click at [685, 224] on span "Visualizar foto" at bounding box center [660, 232] width 64 height 16
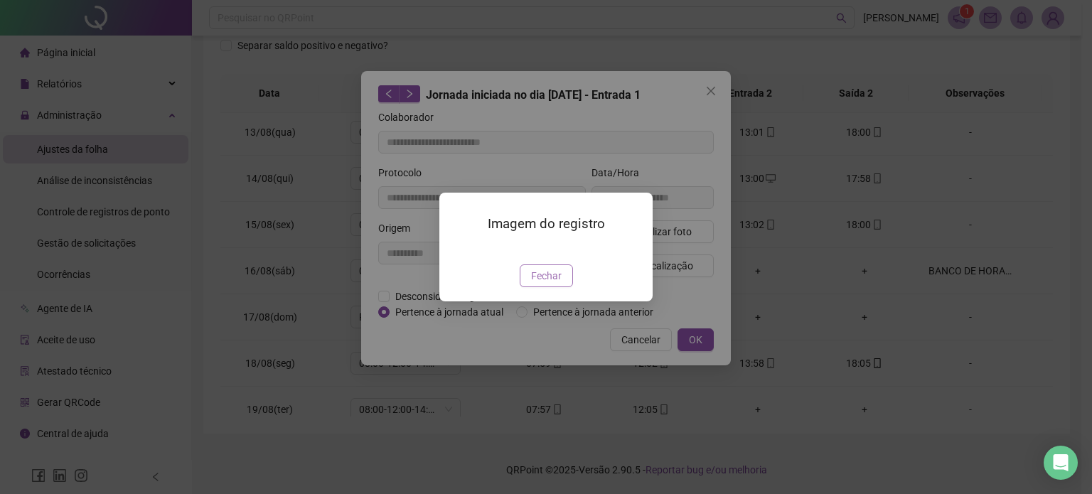
click at [553, 284] on span "Fechar" at bounding box center [546, 276] width 31 height 16
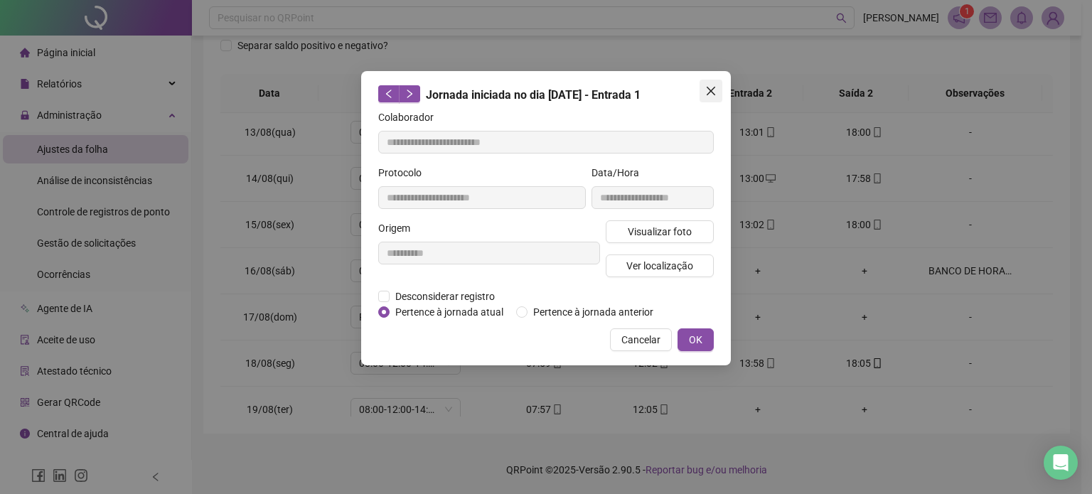
click at [717, 86] on span "Close" at bounding box center [711, 90] width 23 height 11
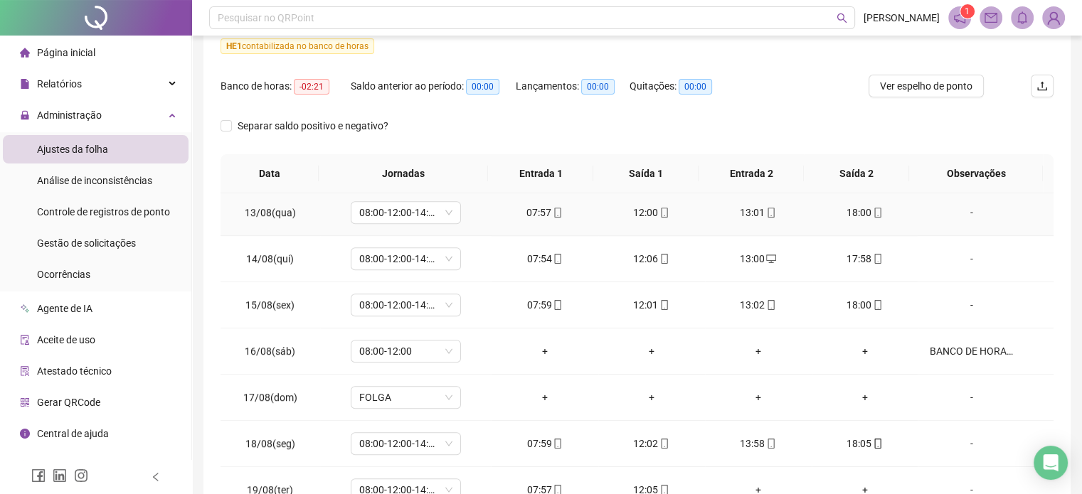
scroll to position [0, 0]
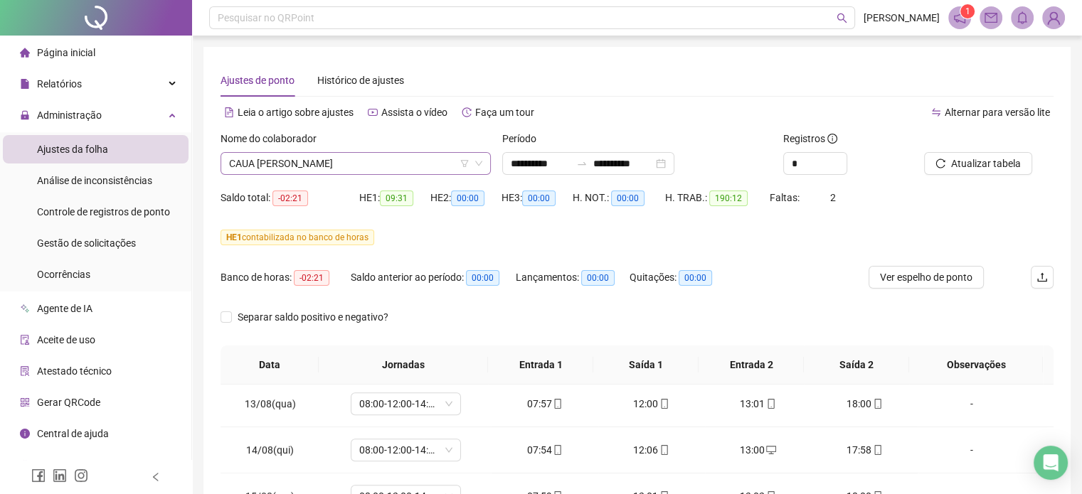
click at [343, 166] on span "CAUA [PERSON_NAME]" at bounding box center [355, 163] width 253 height 21
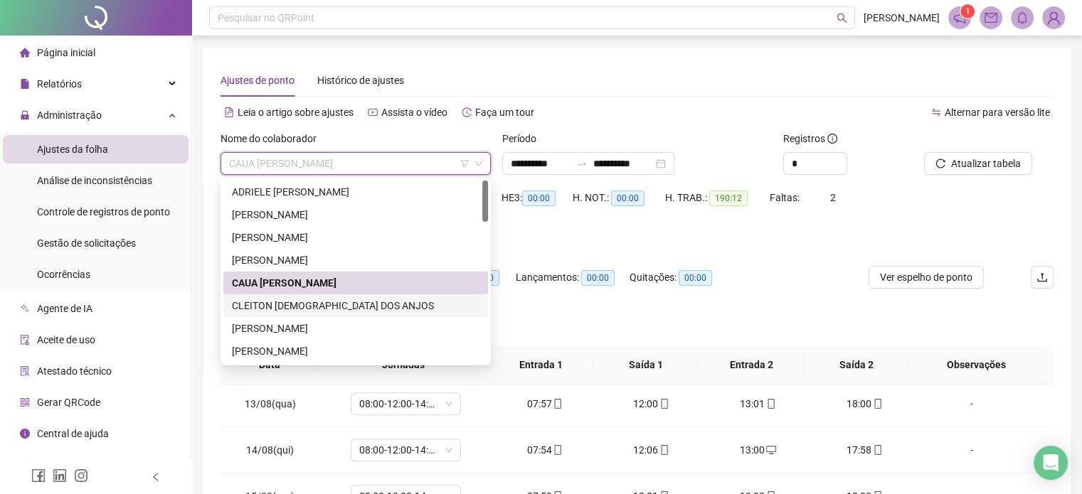
click at [327, 295] on div "CLEITON [DEMOGRAPHIC_DATA] DOS ANJOS" at bounding box center [355, 305] width 265 height 23
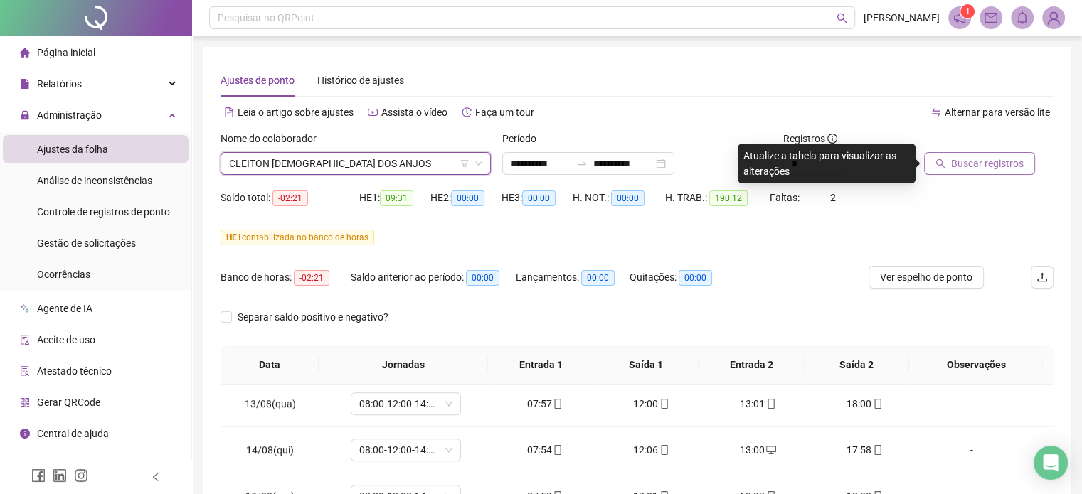
click at [1008, 170] on span "Buscar registros" at bounding box center [987, 164] width 73 height 16
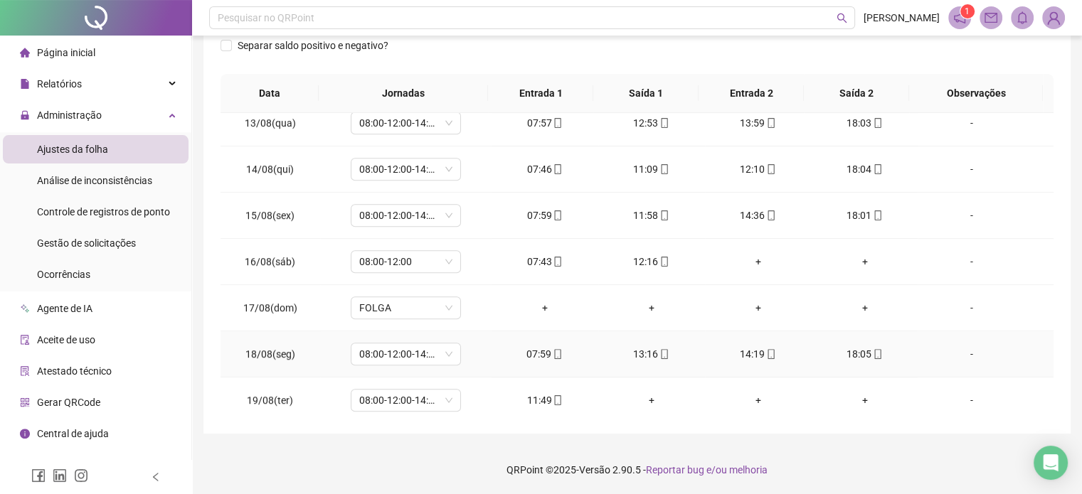
scroll to position [1078, 0]
click at [900, 469] on footer "QRPoint © 2025 - Versão 2.90.5 - Reportar bug e/ou melhoria" at bounding box center [637, 470] width 890 height 50
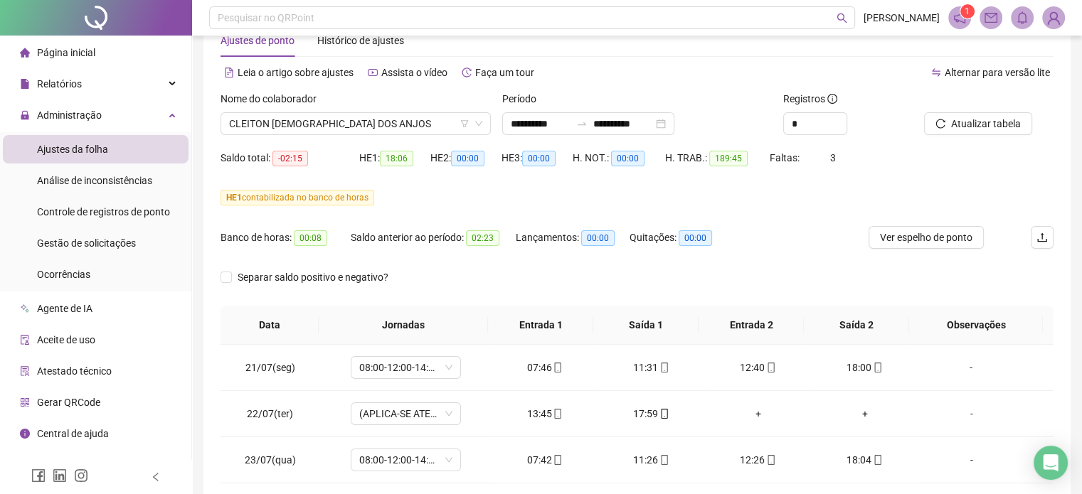
scroll to position [0, 0]
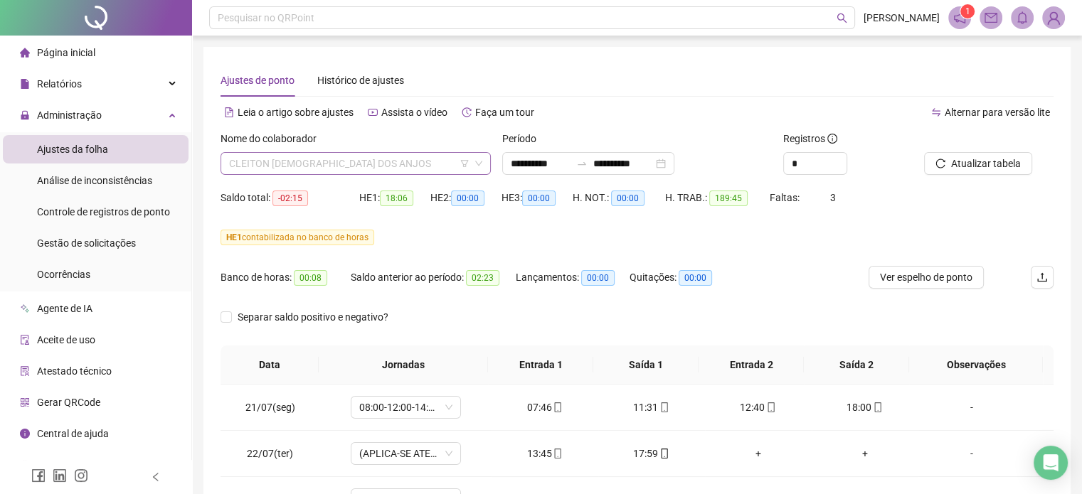
click at [347, 161] on span "CLEITON [DEMOGRAPHIC_DATA] DOS ANJOS" at bounding box center [355, 163] width 253 height 21
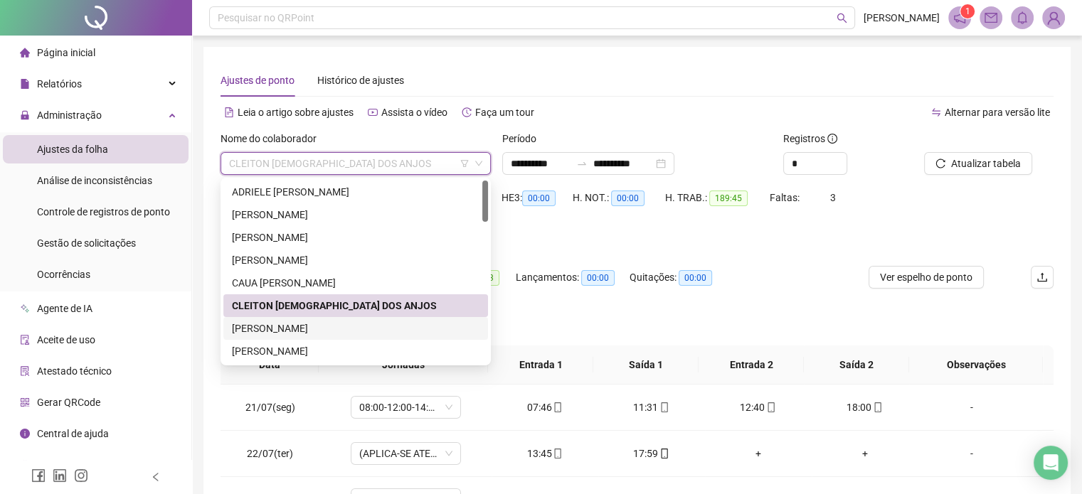
click at [331, 321] on div "[PERSON_NAME]" at bounding box center [355, 329] width 247 height 16
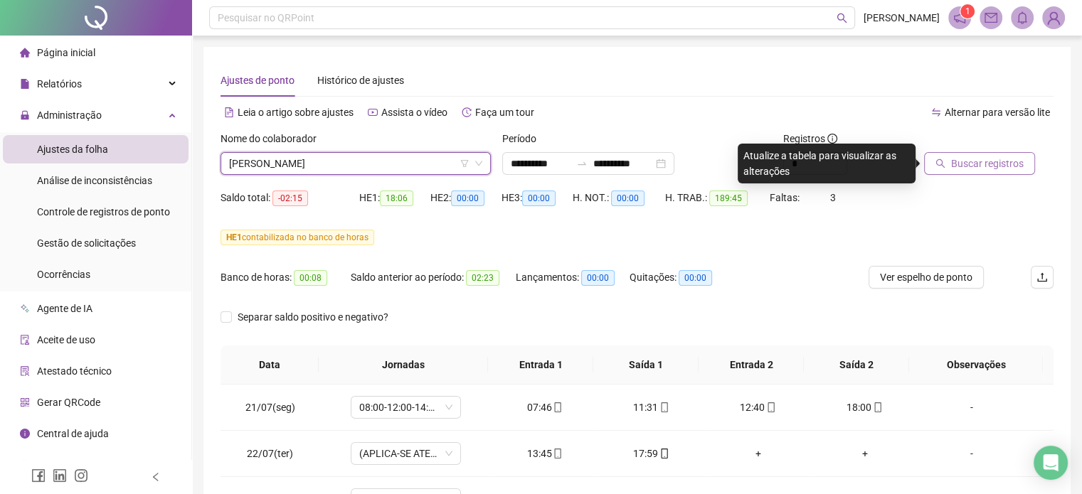
click at [989, 169] on span "Buscar registros" at bounding box center [987, 164] width 73 height 16
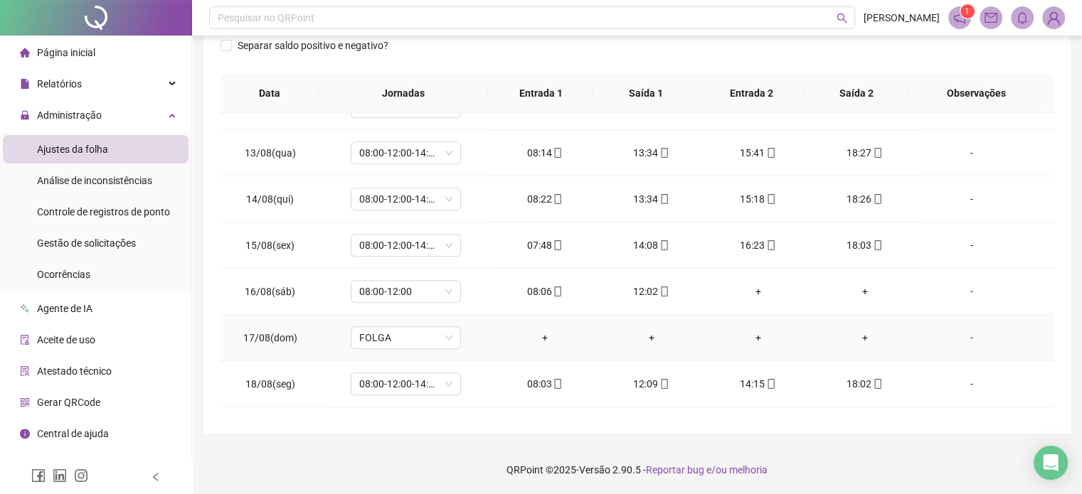
scroll to position [1078, 0]
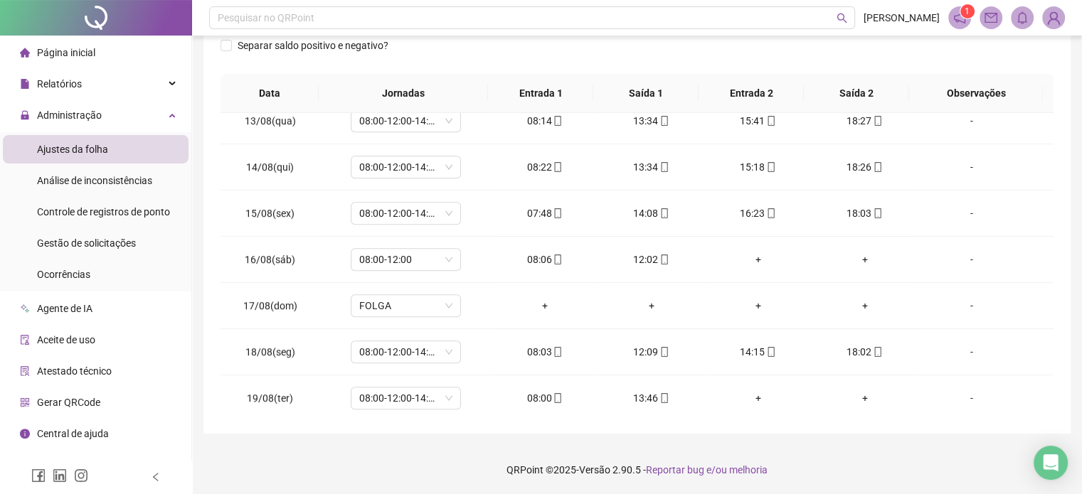
click at [903, 450] on footer "QRPoint © 2025 - Versão 2.90.5 - Reportar bug e/ou melhoria" at bounding box center [637, 470] width 890 height 50
click at [902, 464] on footer "QRPoint © 2025 - Versão 2.90.5 - Reportar bug e/ou melhoria" at bounding box center [637, 470] width 890 height 50
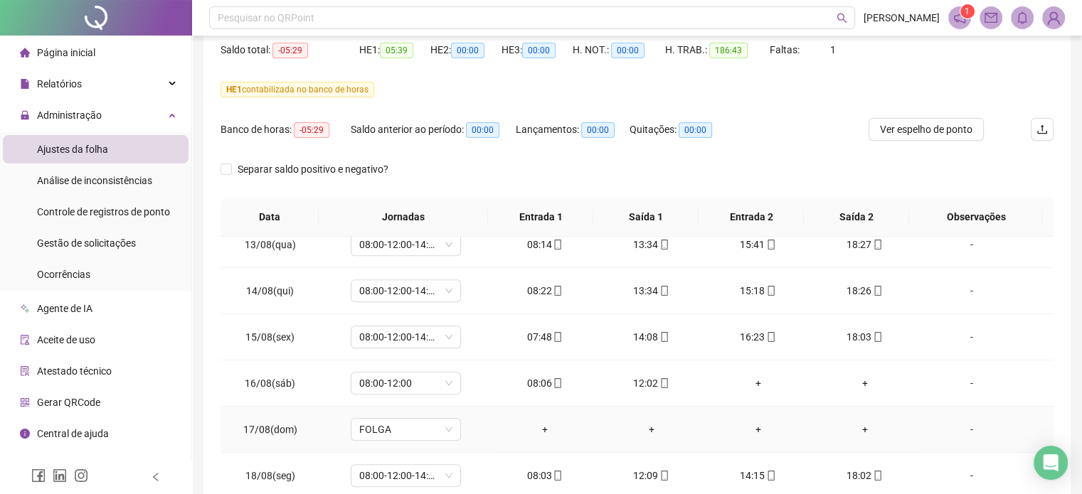
scroll to position [58, 0]
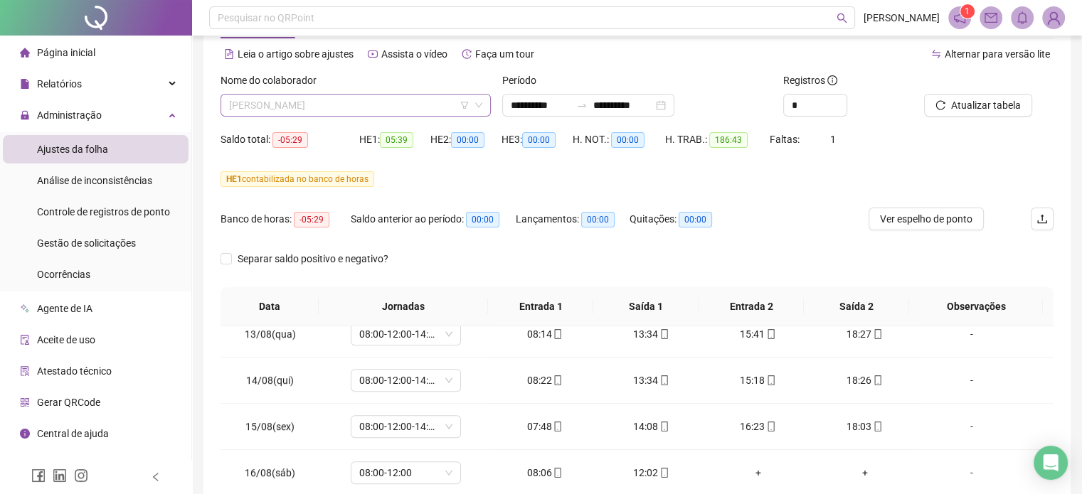
click at [348, 107] on span "[PERSON_NAME]" at bounding box center [355, 105] width 253 height 21
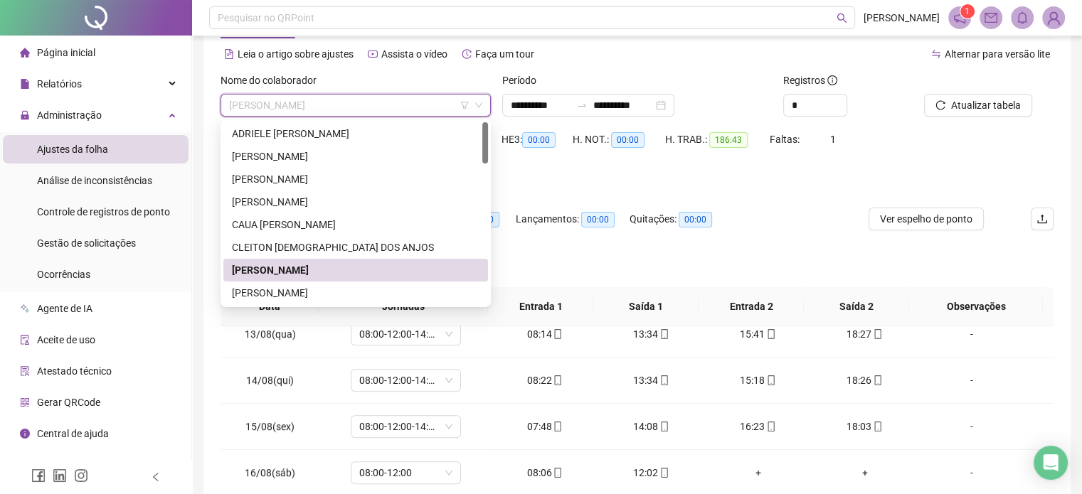
scroll to position [71, 0]
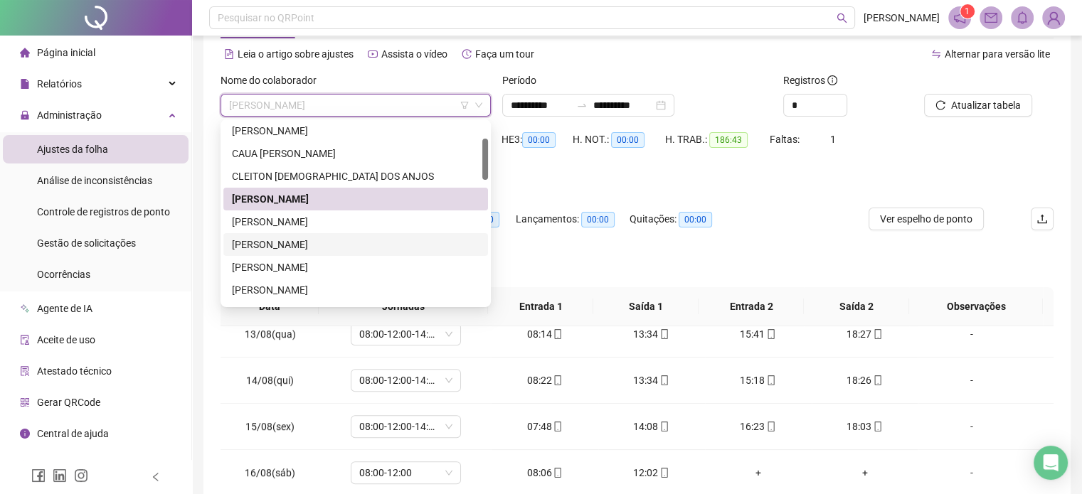
click at [315, 244] on div "[PERSON_NAME]" at bounding box center [355, 245] width 247 height 16
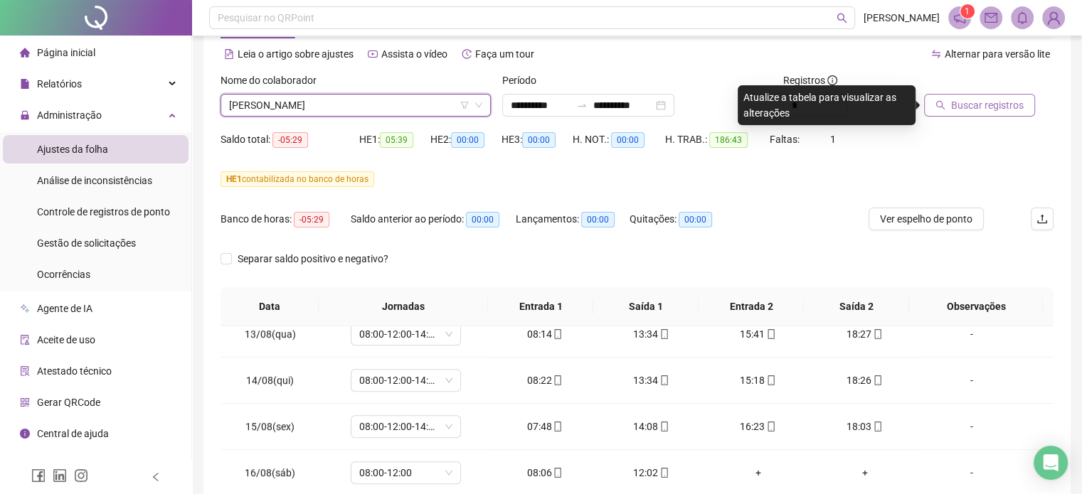
click at [989, 112] on span "Buscar registros" at bounding box center [987, 105] width 73 height 16
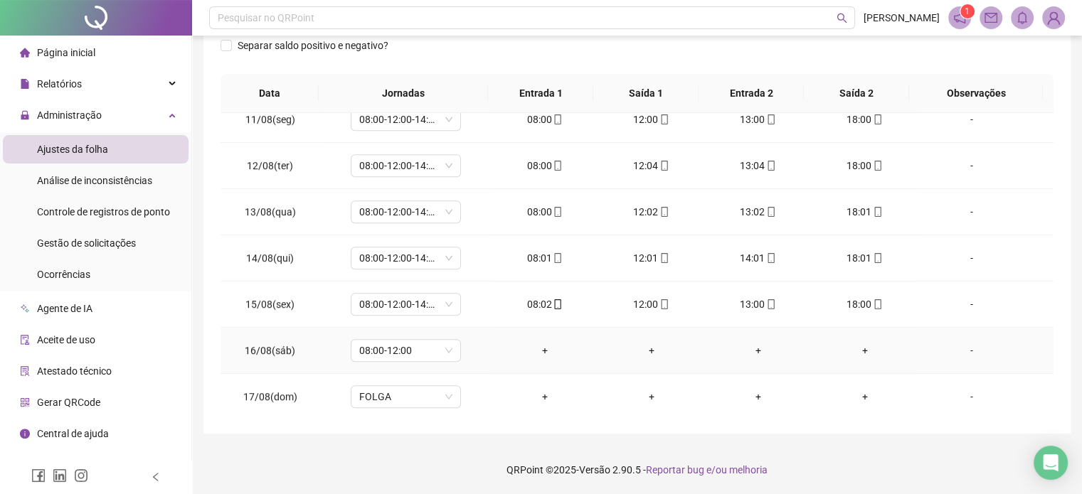
scroll to position [1067, 0]
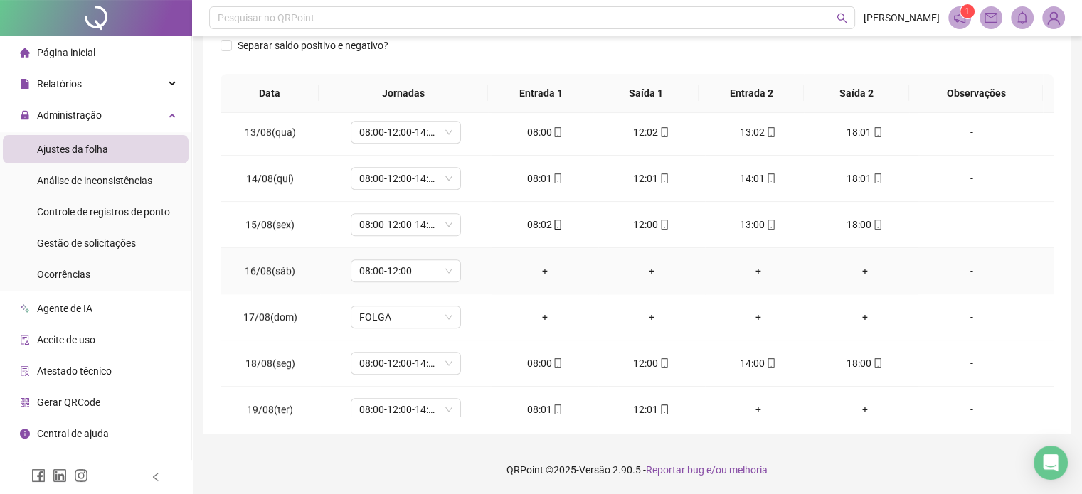
click at [964, 263] on div "-" at bounding box center [971, 271] width 84 height 16
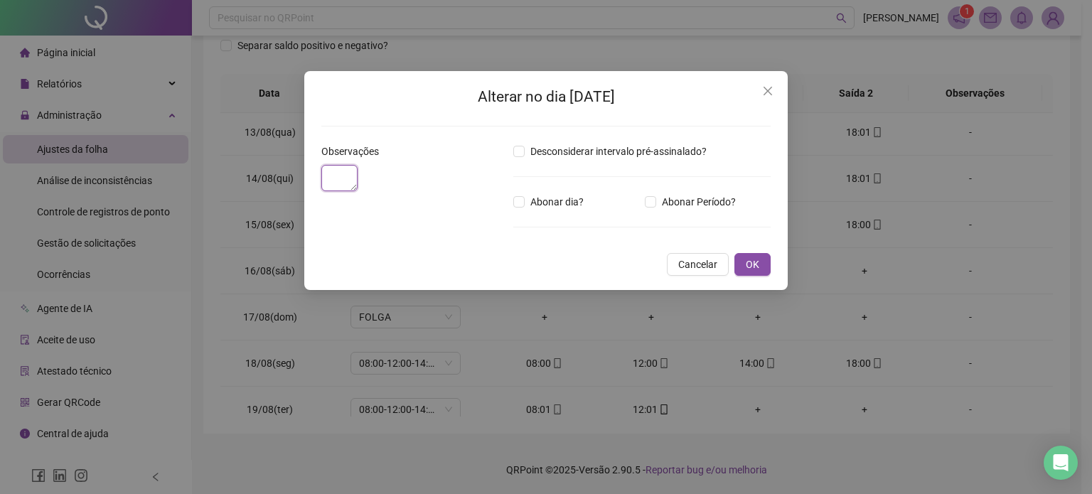
click at [358, 191] on textarea at bounding box center [339, 178] width 36 height 26
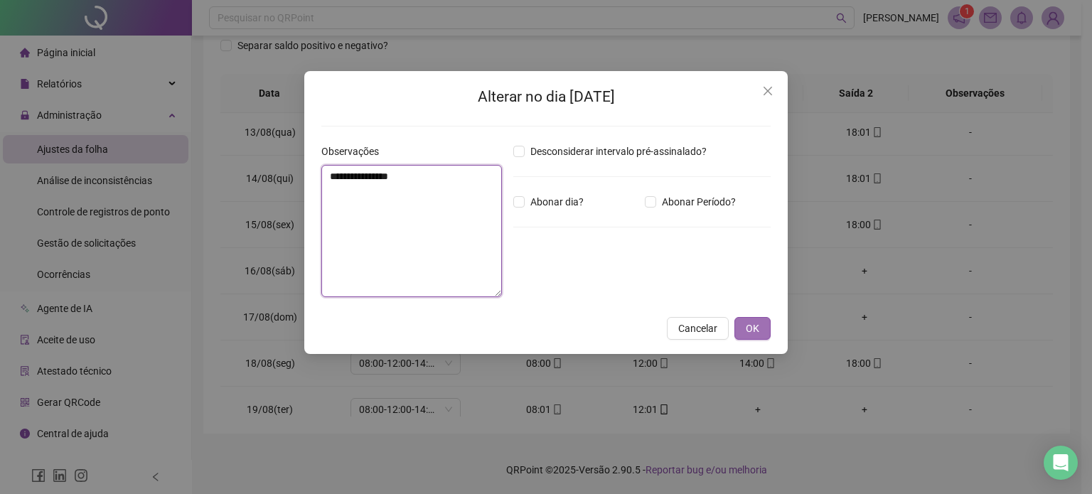
type textarea "**********"
click at [754, 321] on span "OK" at bounding box center [753, 329] width 14 height 16
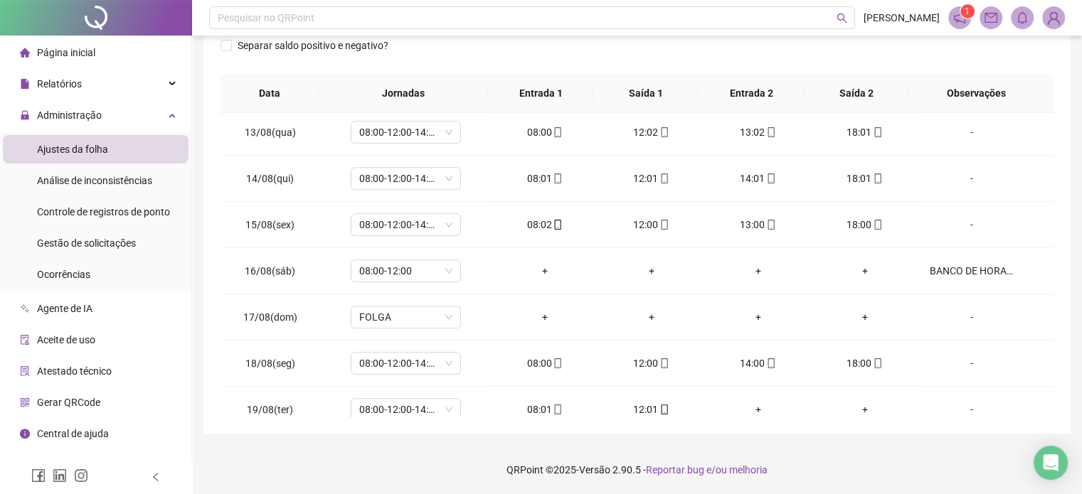
click at [850, 449] on footer "QRPoint © 2025 - Versão 2.90.5 - Reportar bug e/ou melhoria" at bounding box center [637, 470] width 890 height 50
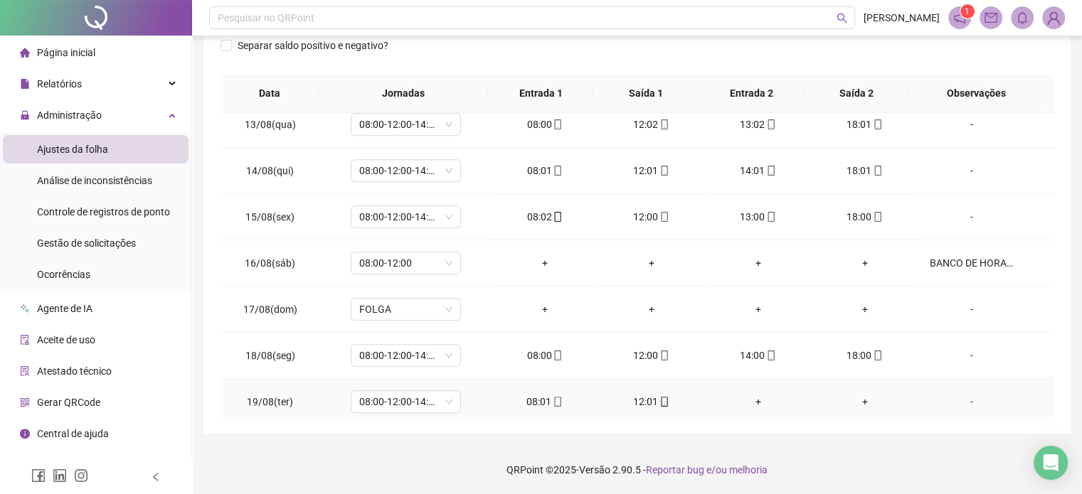
scroll to position [1078, 0]
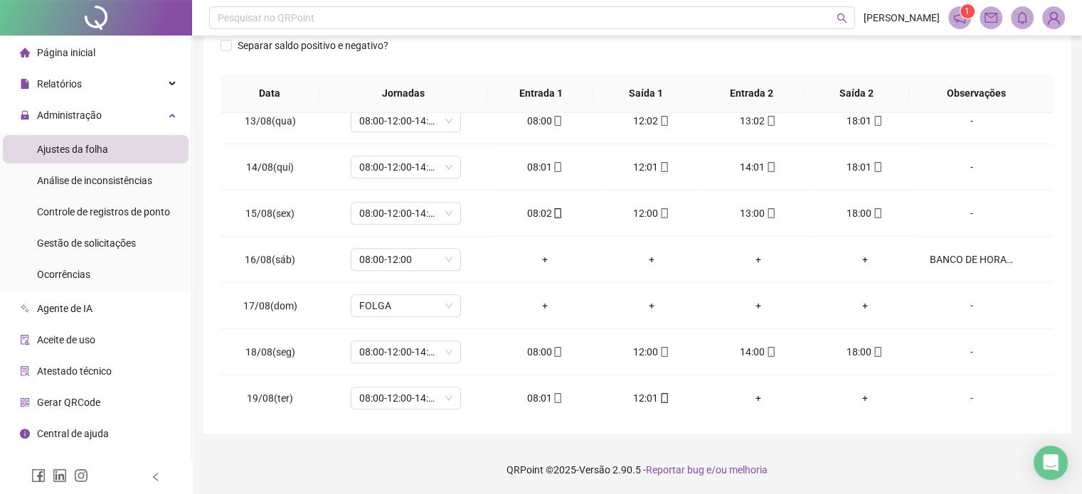
click at [867, 442] on div "**********" at bounding box center [637, 111] width 890 height 767
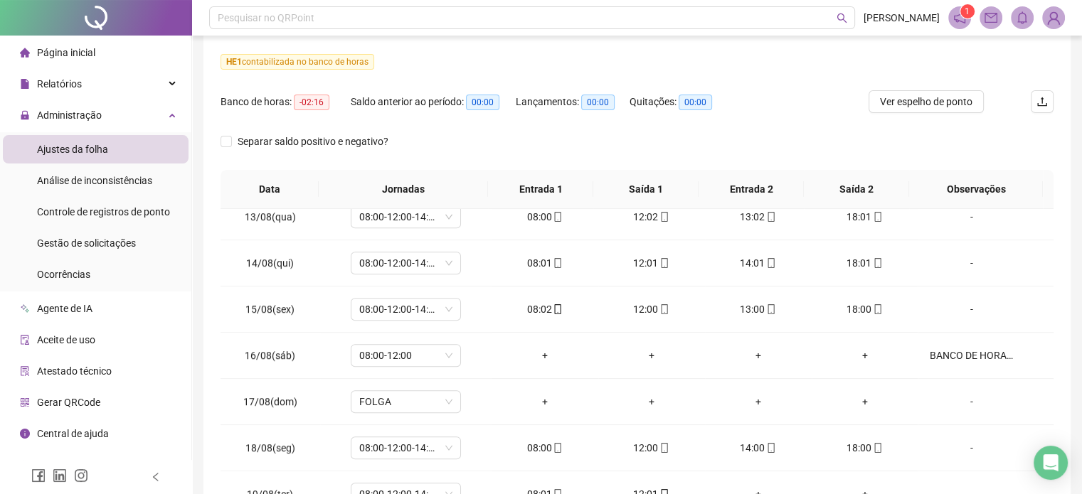
scroll to position [0, 0]
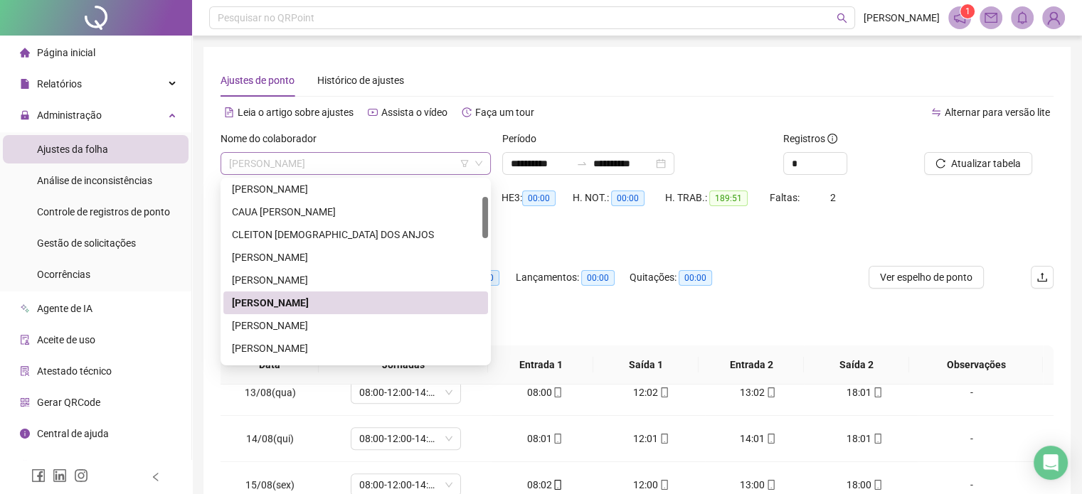
click at [304, 154] on span "[PERSON_NAME]" at bounding box center [355, 163] width 253 height 21
click at [287, 317] on div "[PERSON_NAME]" at bounding box center [355, 325] width 265 height 23
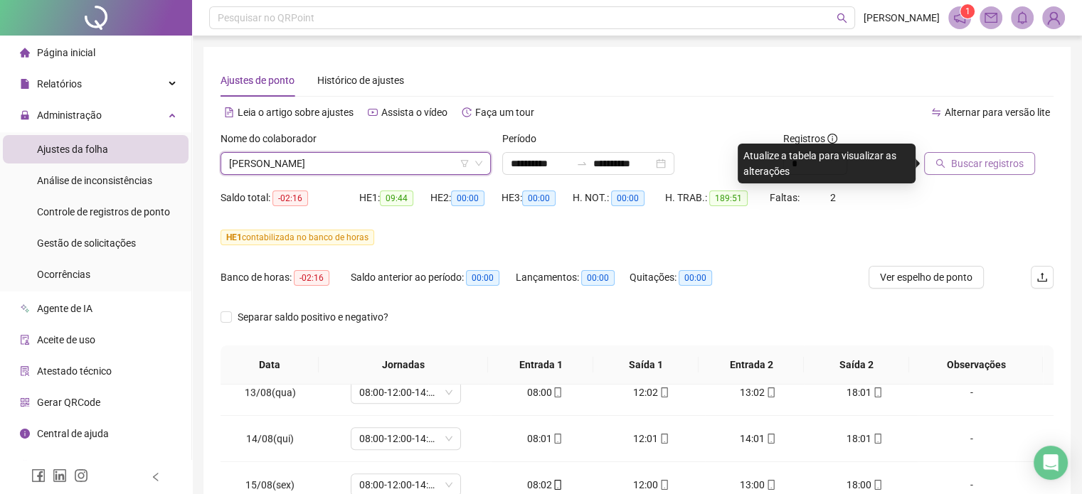
click at [1016, 152] on button "Buscar registros" at bounding box center [979, 163] width 111 height 23
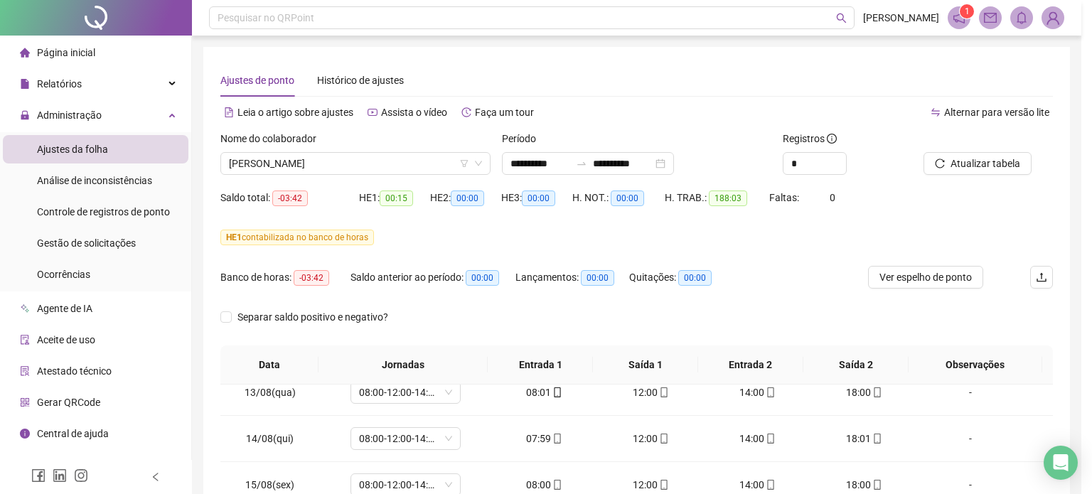
click at [614, 311] on div "Buscando registros Os registros de ponto estão sendo buscados... OK" at bounding box center [546, 247] width 1092 height 494
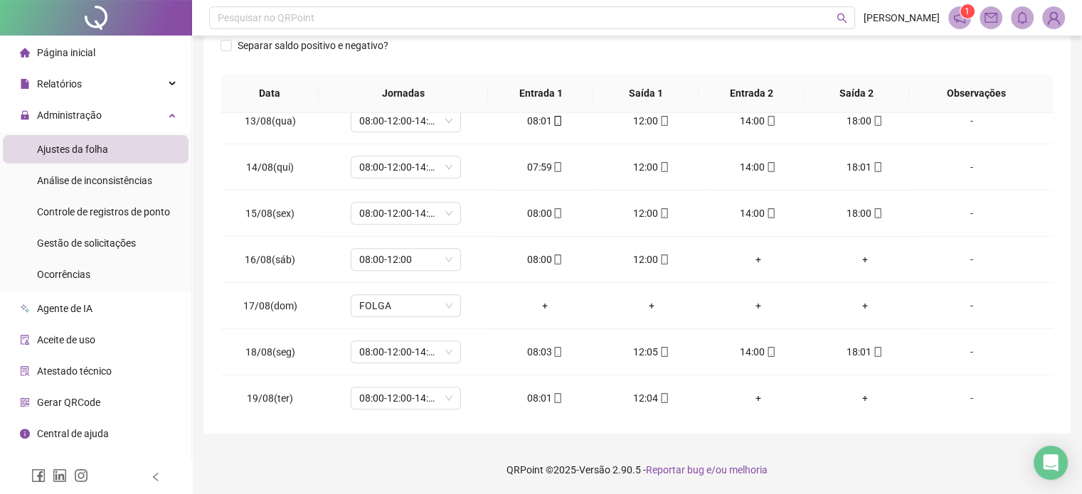
click at [899, 446] on footer "QRPoint © 2025 - Versão 2.90.5 - Reportar bug e/ou melhoria" at bounding box center [637, 470] width 890 height 50
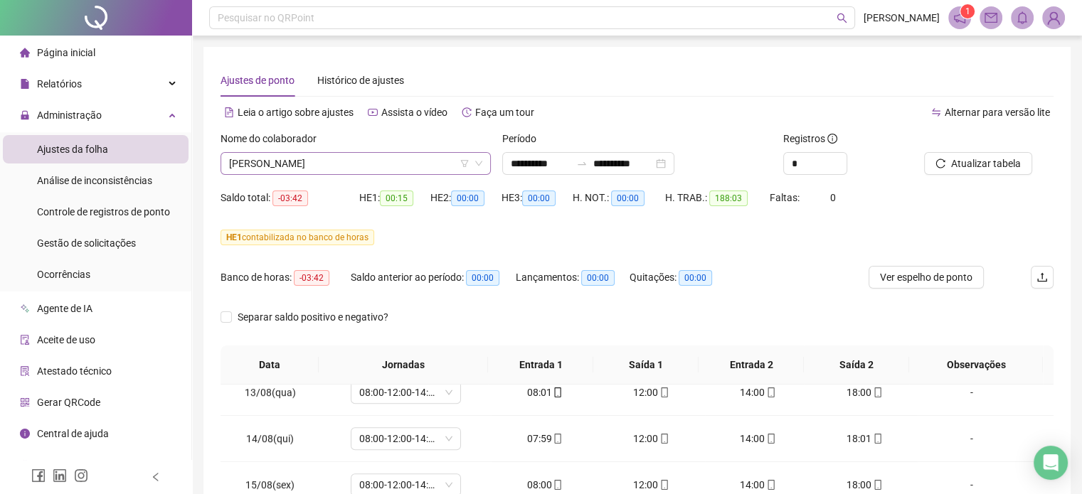
click at [403, 164] on span "[PERSON_NAME]" at bounding box center [355, 163] width 253 height 21
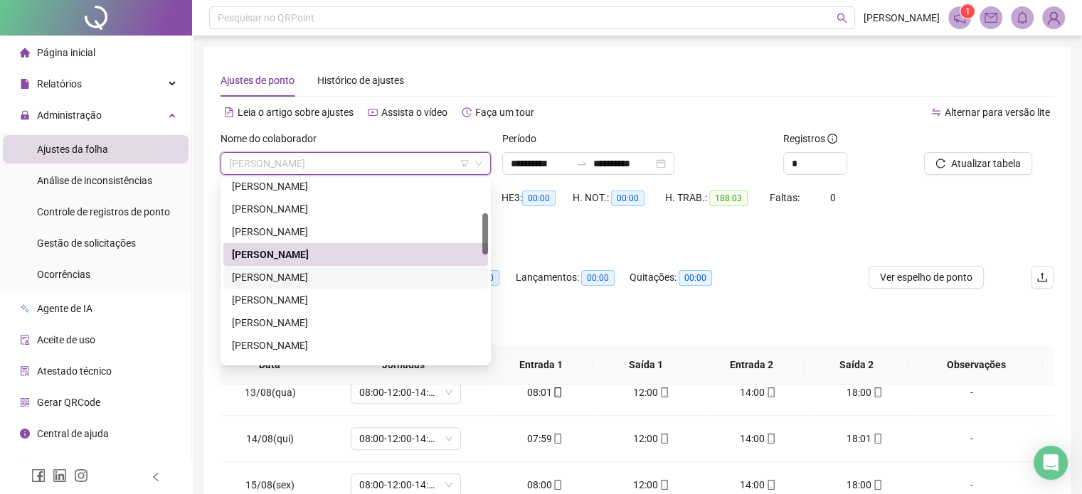
click at [307, 272] on div "[PERSON_NAME]" at bounding box center [355, 278] width 247 height 16
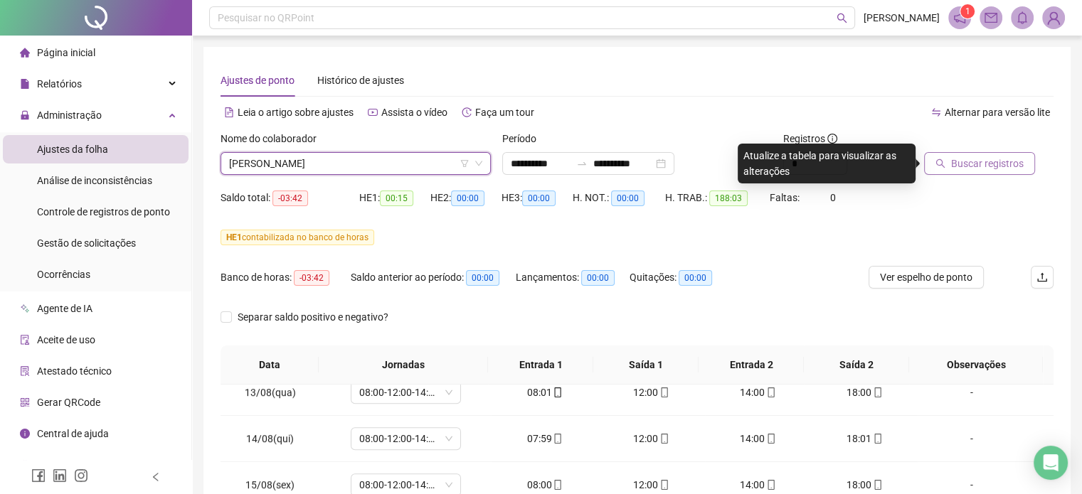
click at [996, 159] on span "Buscar registros" at bounding box center [987, 164] width 73 height 16
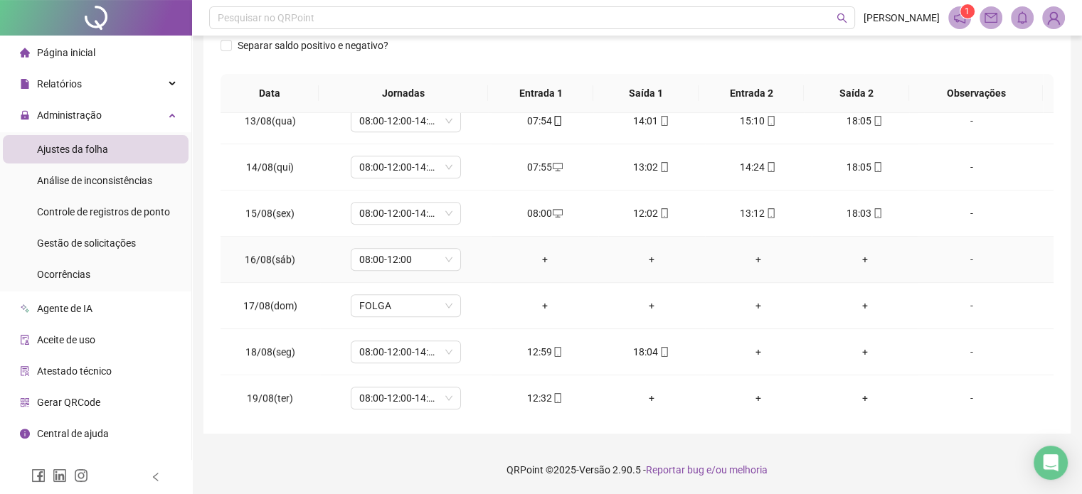
click at [960, 258] on div "-" at bounding box center [971, 260] width 84 height 16
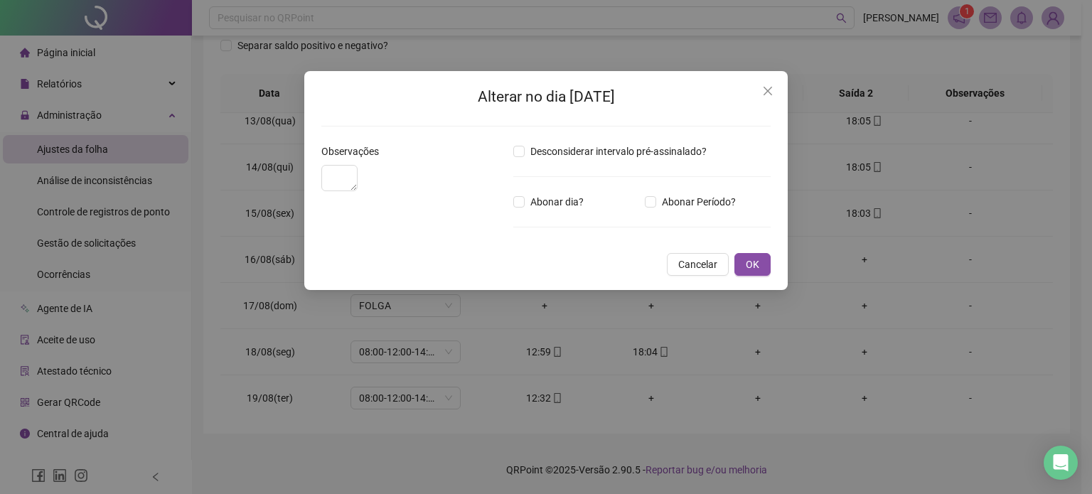
click at [538, 235] on div "Desconsiderar intervalo pré-assinalado? Abonar dia? Abonar Período? Horas a abo…" at bounding box center [642, 194] width 269 height 101
click at [358, 191] on textarea at bounding box center [339, 178] width 36 height 26
type textarea "**"
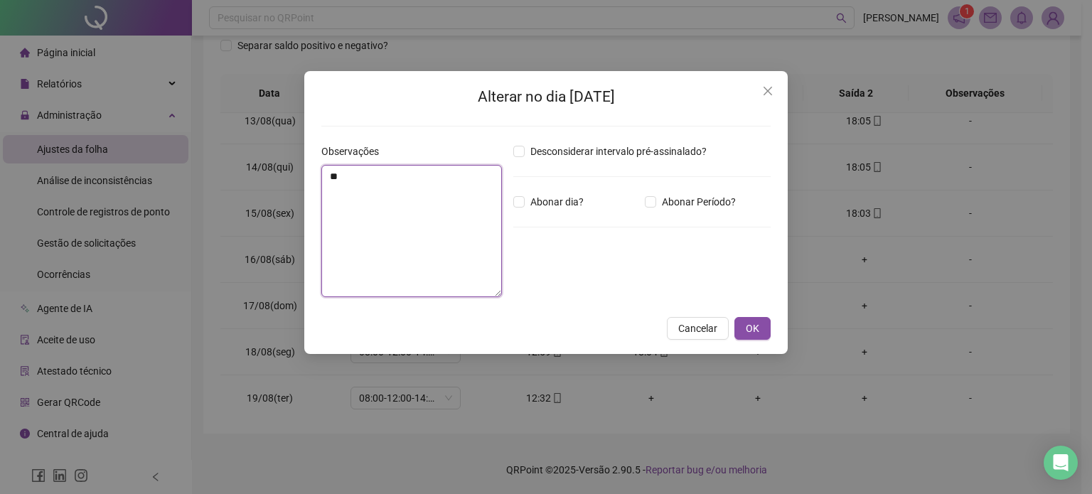
type textarea "*"
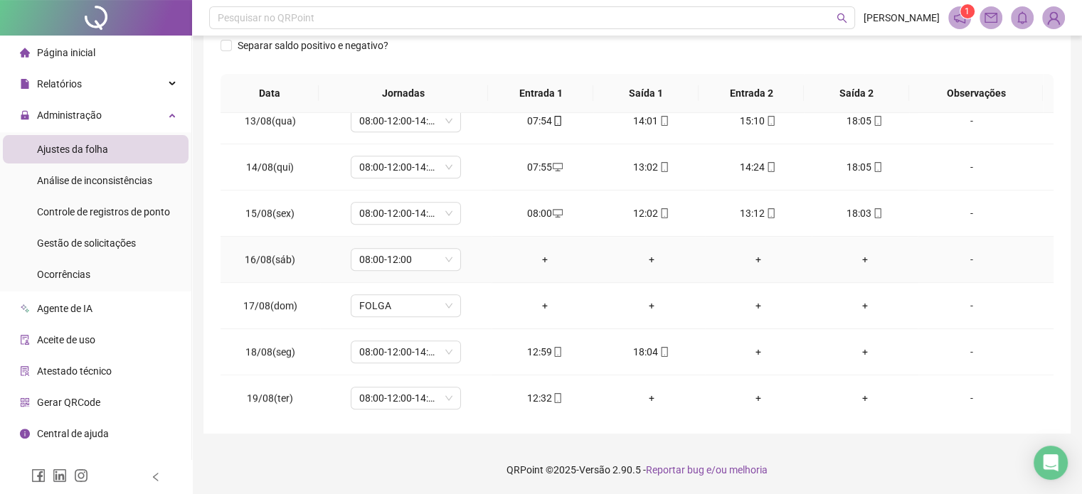
click at [966, 264] on td "-" at bounding box center [985, 260] width 136 height 46
click at [964, 261] on div "-" at bounding box center [971, 260] width 84 height 16
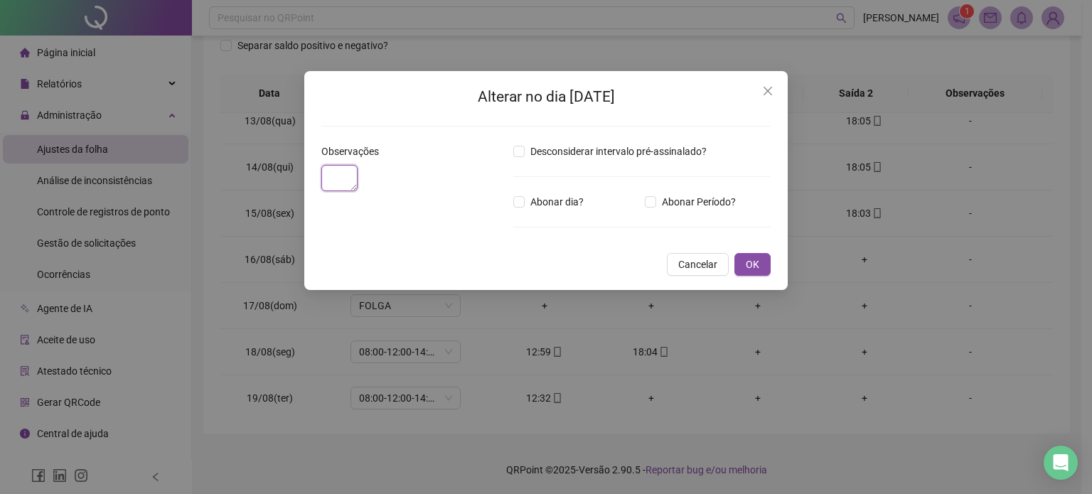
click at [358, 191] on textarea at bounding box center [339, 178] width 36 height 26
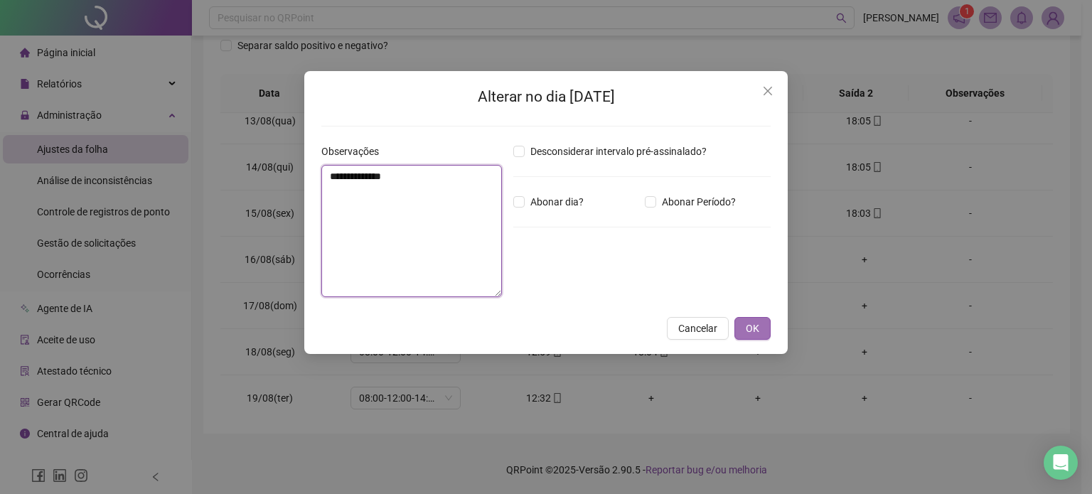
type textarea "**********"
click at [757, 322] on span "OK" at bounding box center [753, 329] width 14 height 16
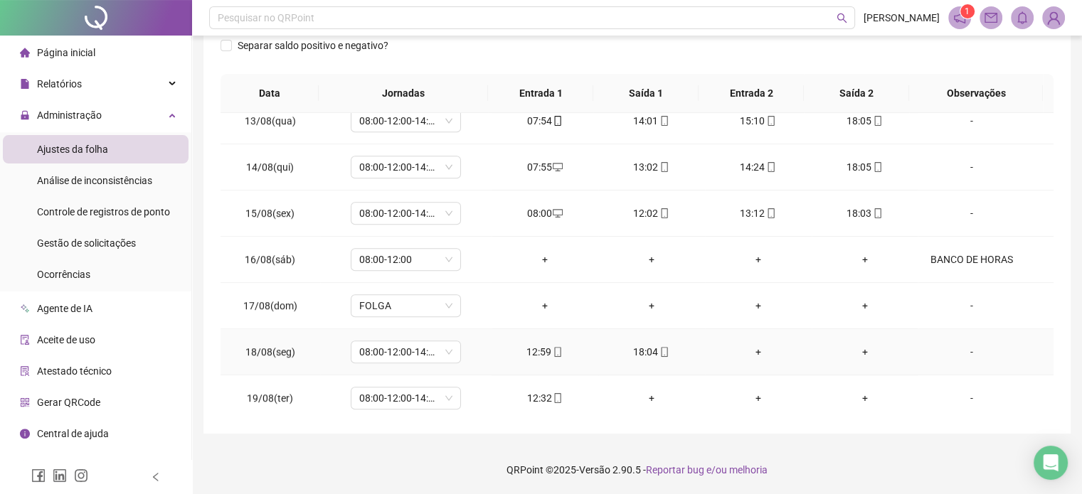
click at [969, 351] on div "-" at bounding box center [971, 352] width 84 height 16
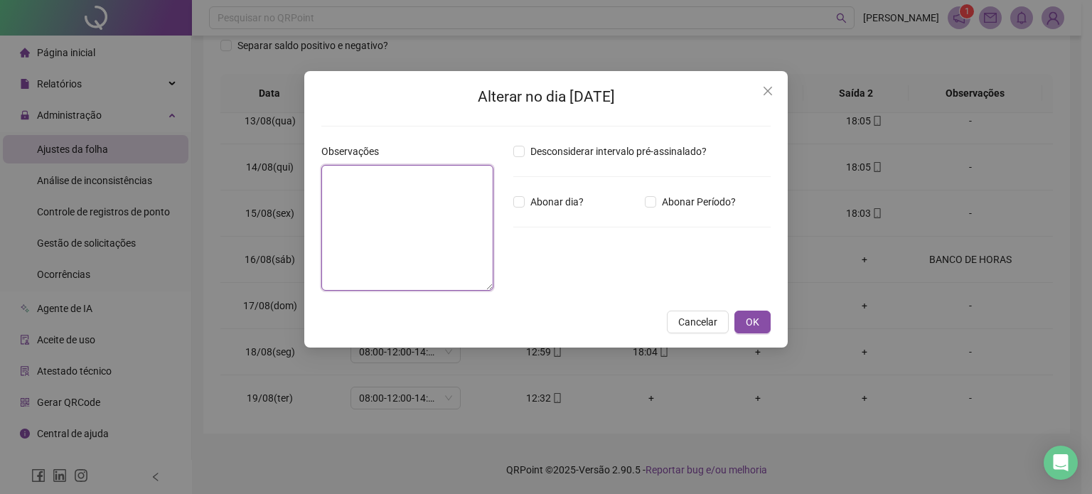
click at [422, 225] on textarea at bounding box center [407, 228] width 172 height 126
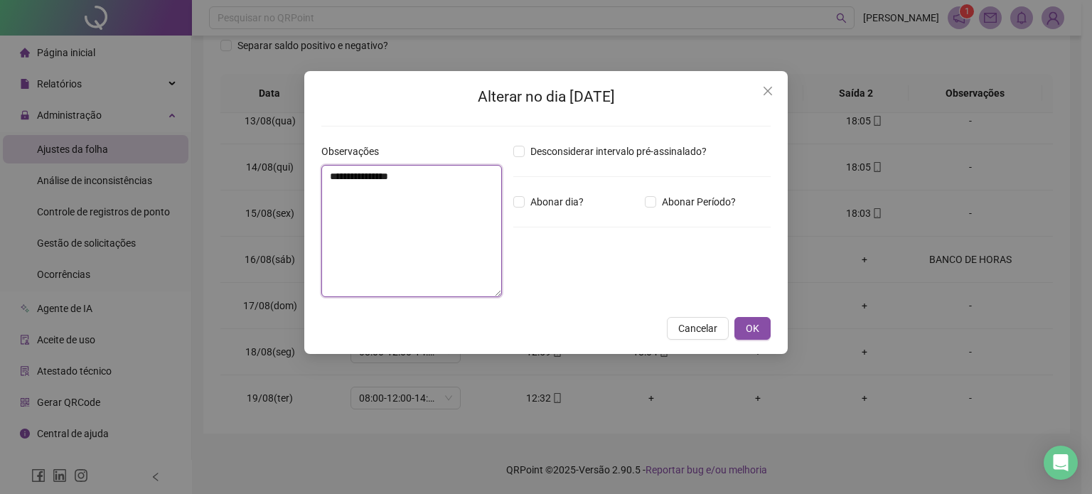
drag, startPoint x: 415, startPoint y: 183, endPoint x: 287, endPoint y: 183, distance: 128.0
click at [287, 183] on div "**********" at bounding box center [546, 247] width 1092 height 494
type textarea "**********"
click at [756, 330] on span "OK" at bounding box center [753, 329] width 14 height 16
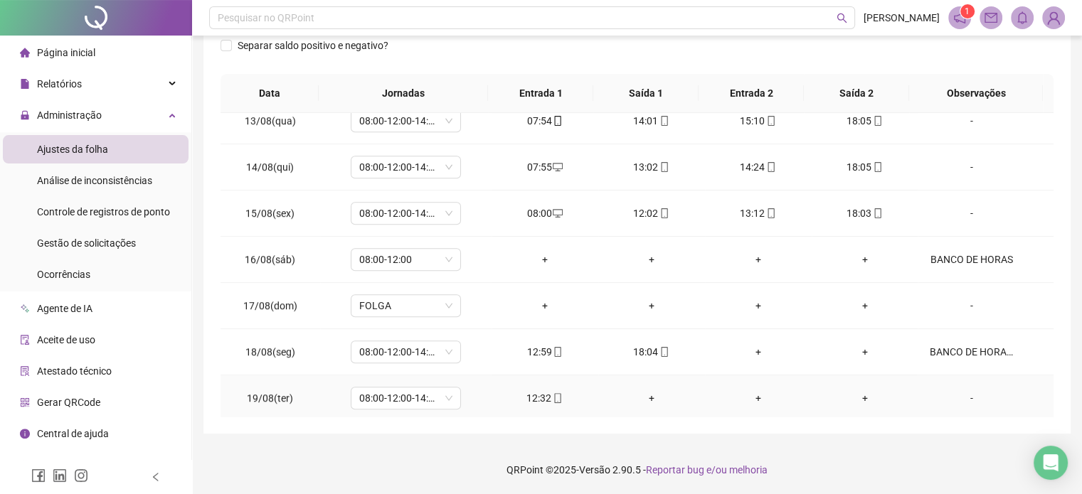
click at [966, 398] on div "-" at bounding box center [971, 398] width 84 height 16
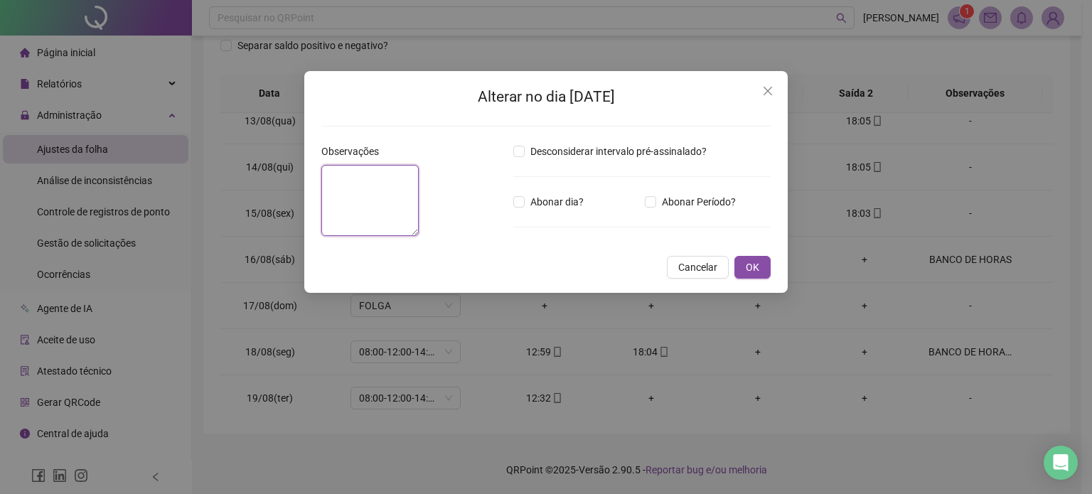
click at [419, 206] on textarea at bounding box center [369, 200] width 97 height 71
paste textarea "**********"
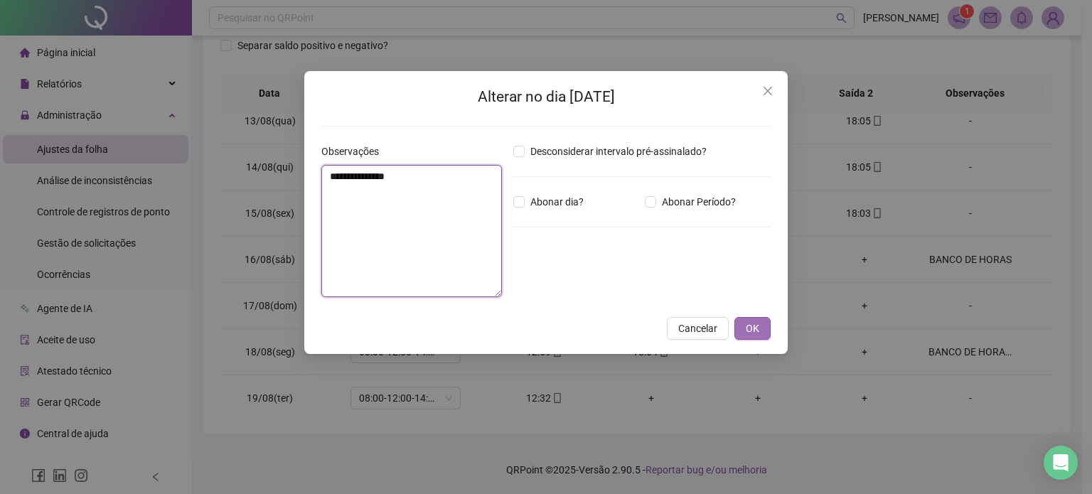
type textarea "**********"
click at [751, 332] on span "OK" at bounding box center [753, 329] width 14 height 16
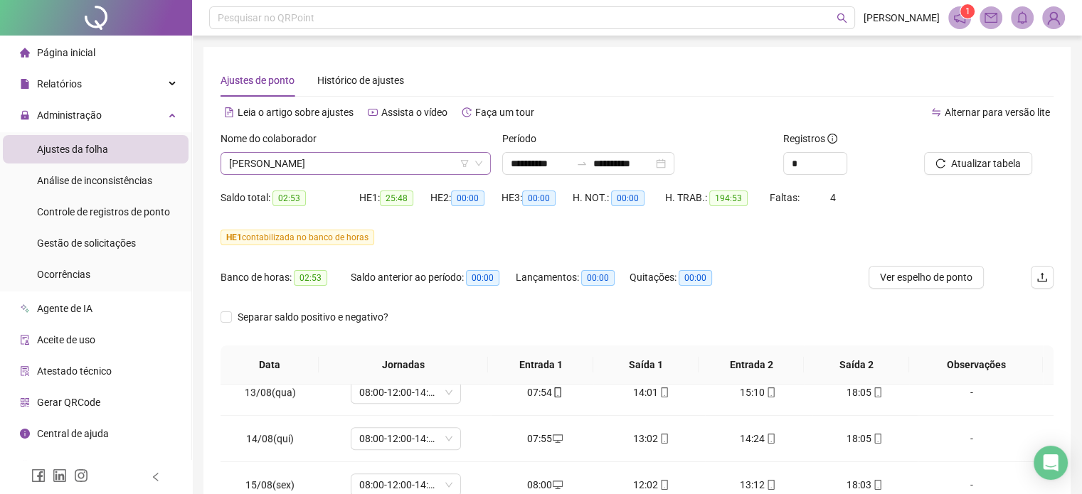
click at [364, 157] on span "[PERSON_NAME]" at bounding box center [355, 163] width 253 height 21
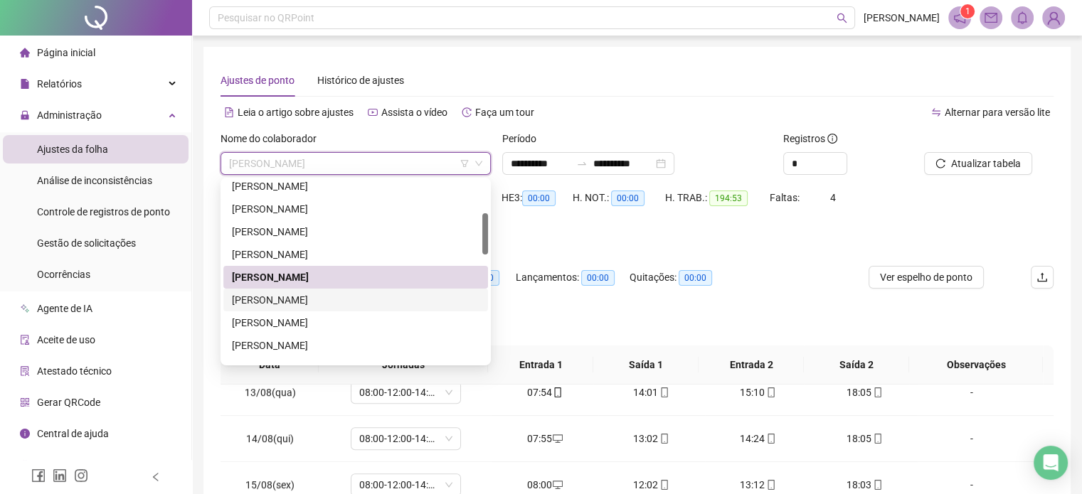
click at [320, 298] on div "[PERSON_NAME]" at bounding box center [355, 300] width 247 height 16
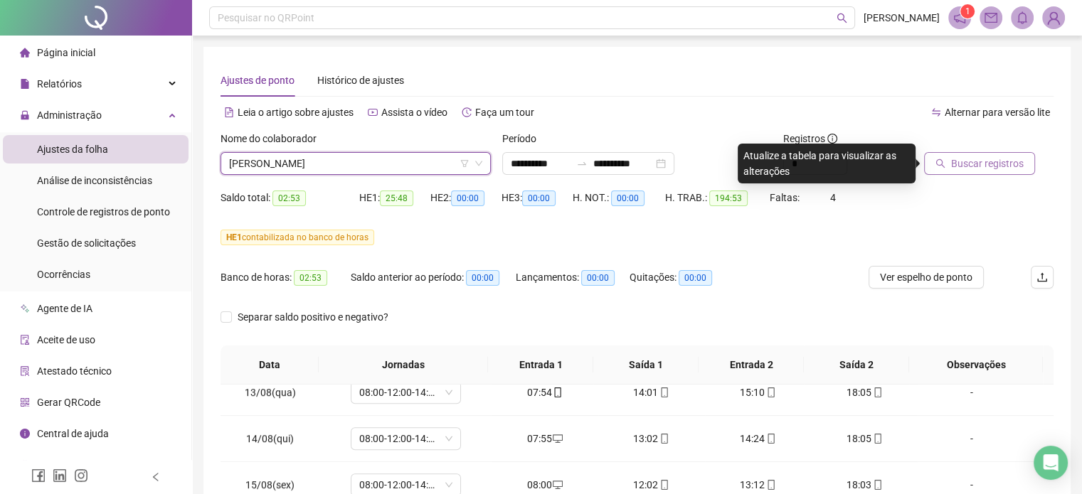
click at [1006, 169] on span "Buscar registros" at bounding box center [987, 164] width 73 height 16
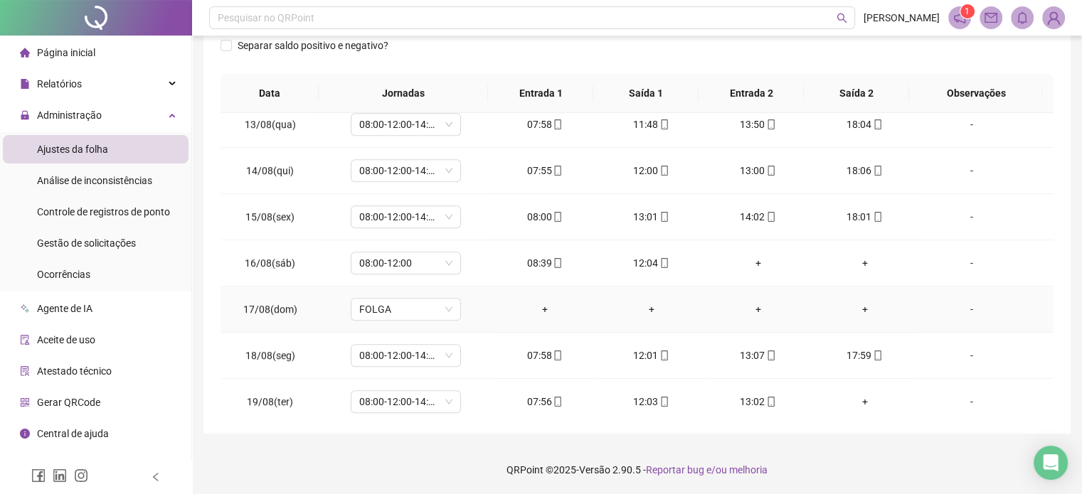
scroll to position [1078, 0]
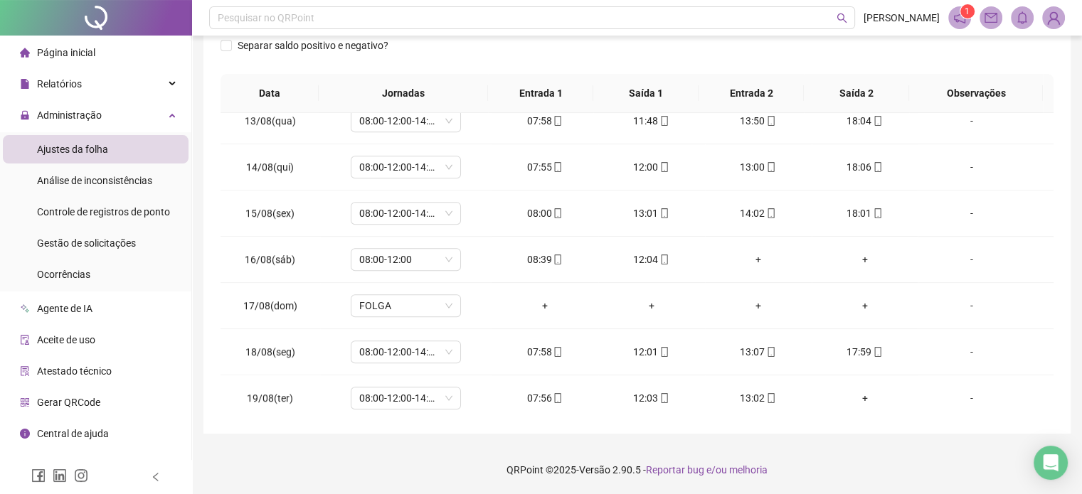
click at [873, 445] on footer "QRPoint © 2025 - Versão 2.90.5 - Reportar bug e/ou melhoria" at bounding box center [637, 470] width 890 height 50
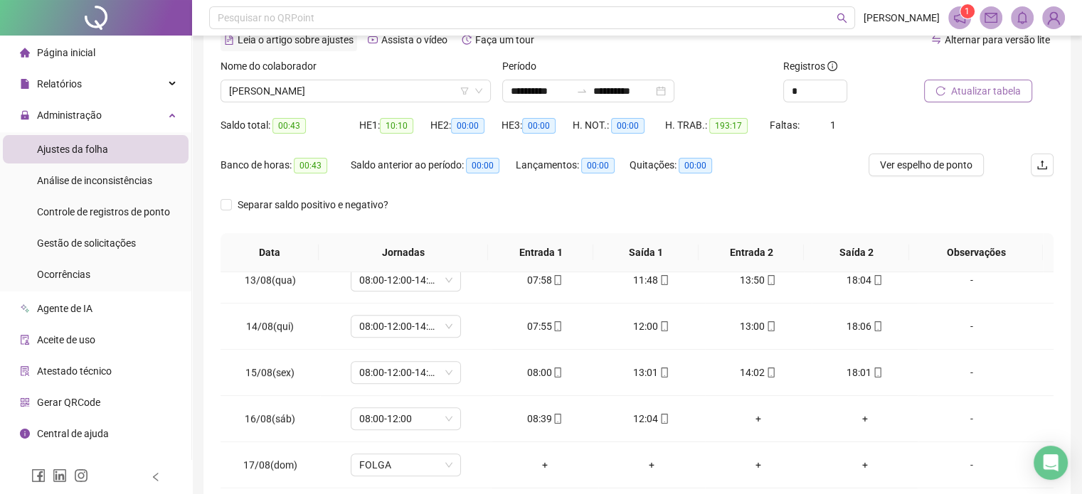
scroll to position [0, 0]
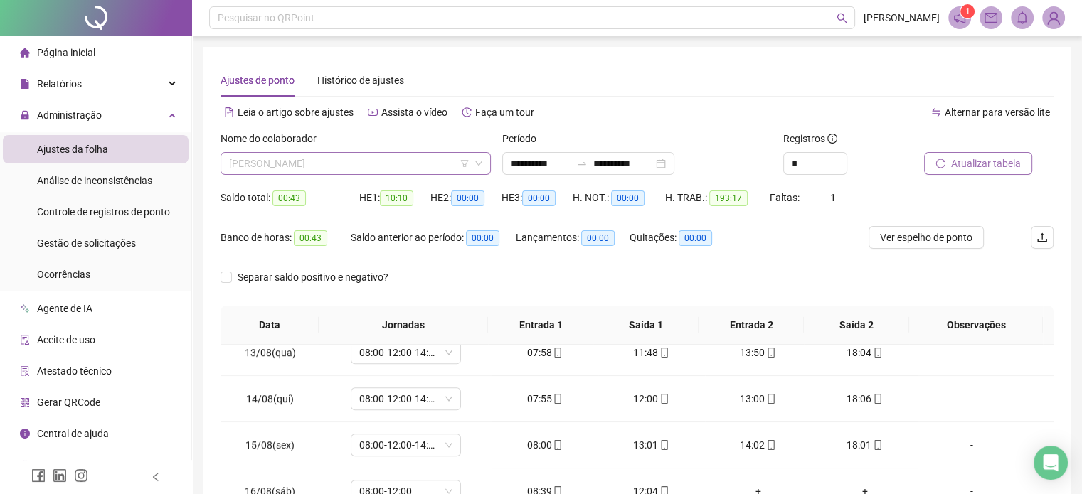
drag, startPoint x: 314, startPoint y: 156, endPoint x: 316, endPoint y: 168, distance: 11.6
click at [314, 156] on span "[PERSON_NAME]" at bounding box center [355, 163] width 253 height 21
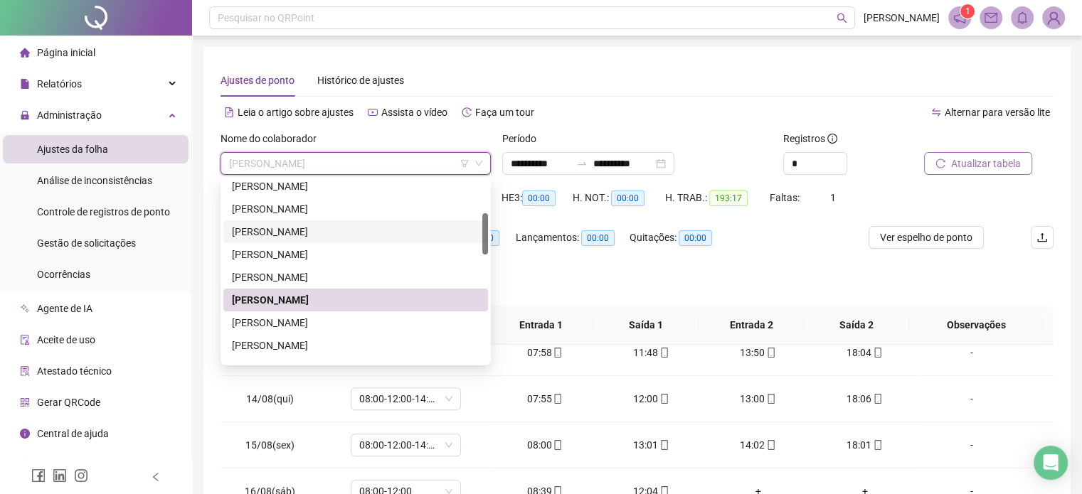
click at [745, 250] on div "Banco de horas: 00:43 Saldo anterior ao período: 00:00 Lançamentos: 00:00 Quita…" at bounding box center [532, 246] width 624 height 40
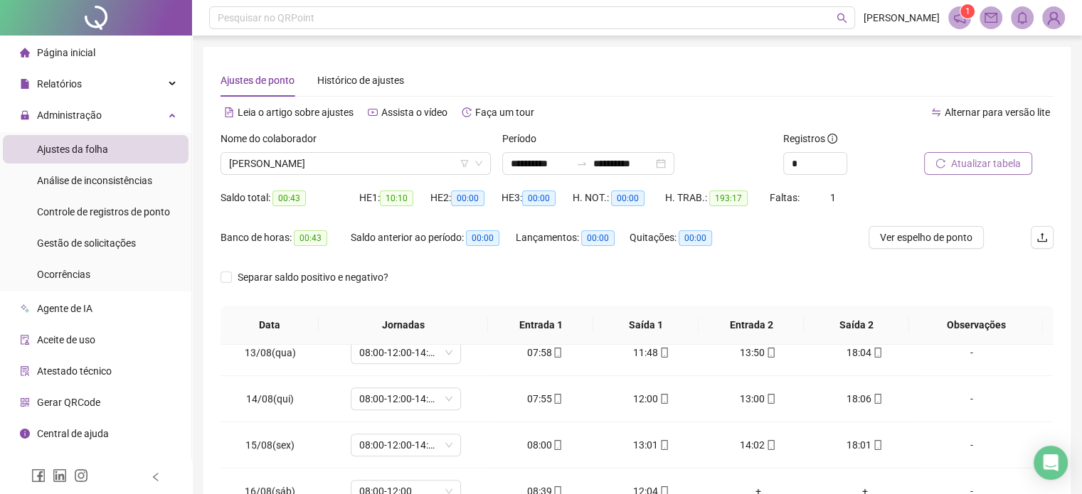
click at [386, 150] on div "Nome do colaborador" at bounding box center [355, 141] width 270 height 21
click at [347, 122] on div "Leia o artigo sobre ajustes" at bounding box center [288, 112] width 137 height 23
click at [329, 157] on span "[PERSON_NAME]" at bounding box center [355, 163] width 253 height 21
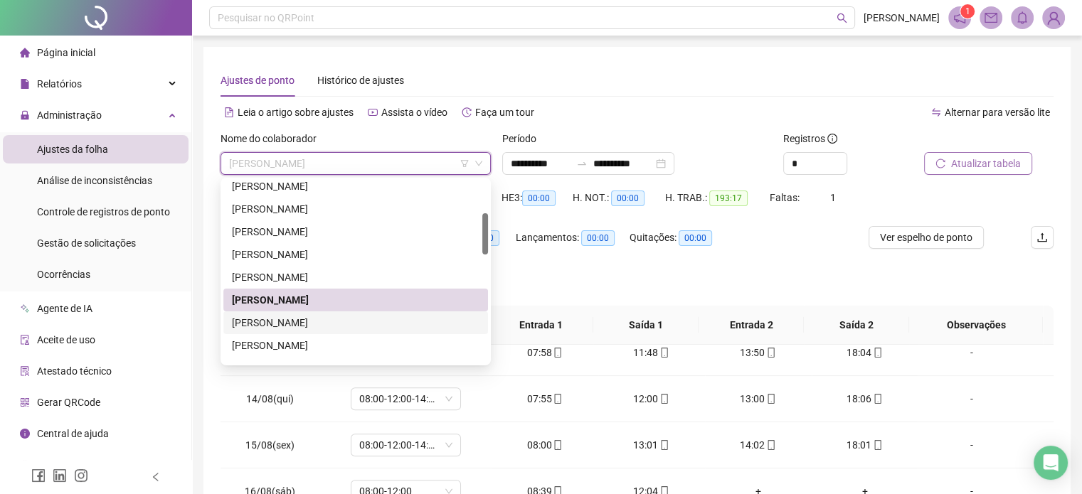
click at [321, 319] on div "[PERSON_NAME]" at bounding box center [355, 323] width 247 height 16
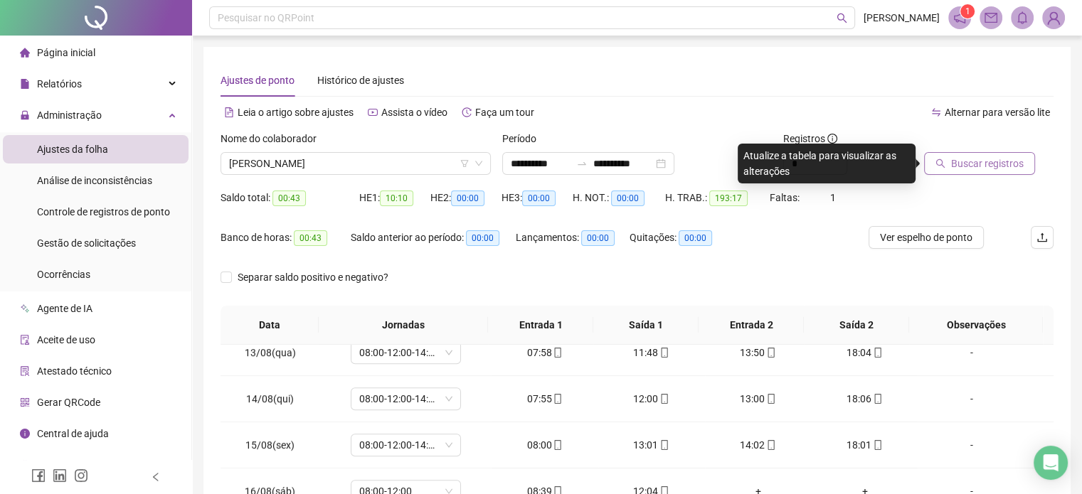
click at [970, 169] on span "Buscar registros" at bounding box center [987, 164] width 73 height 16
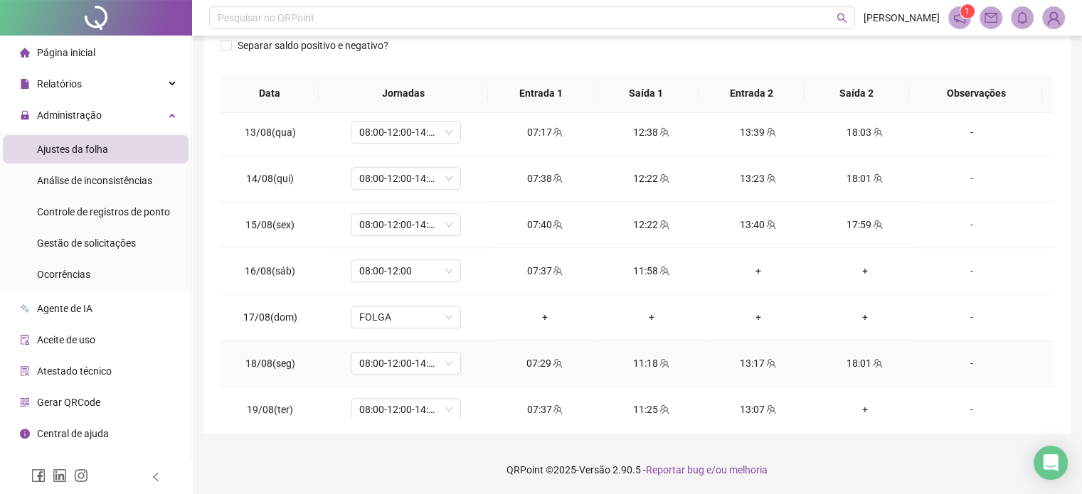
scroll to position [1078, 0]
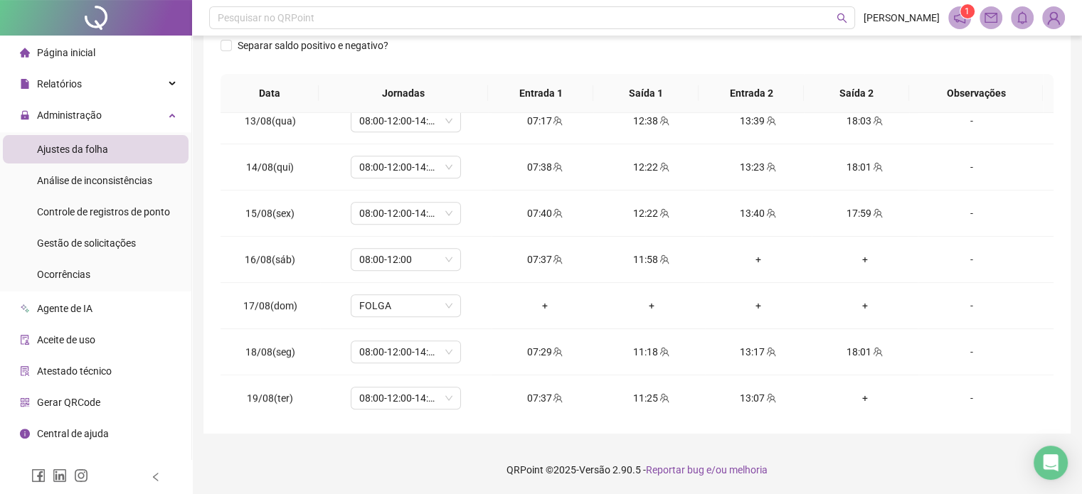
click at [860, 449] on footer "QRPoint © 2025 - Versão 2.90.5 - Reportar bug e/ou melhoria" at bounding box center [637, 470] width 890 height 50
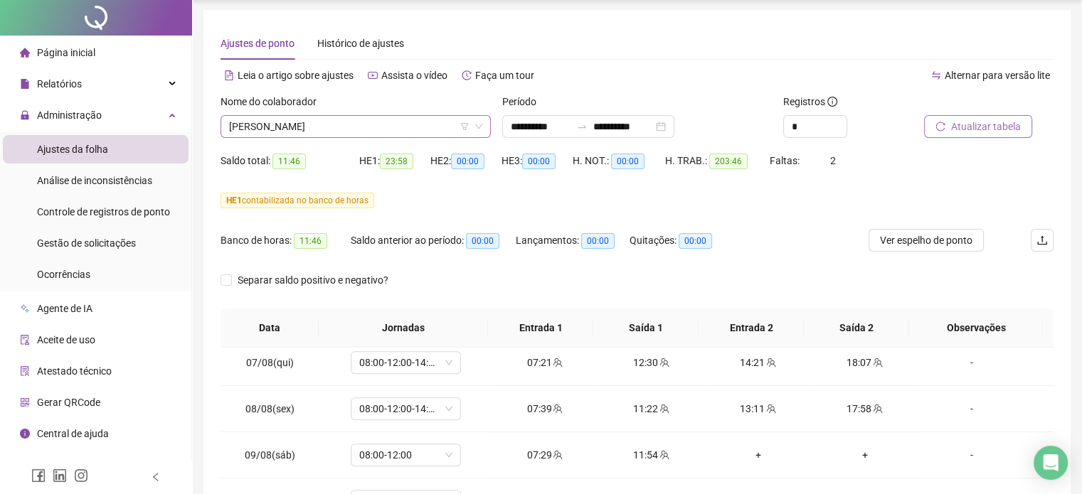
scroll to position [0, 0]
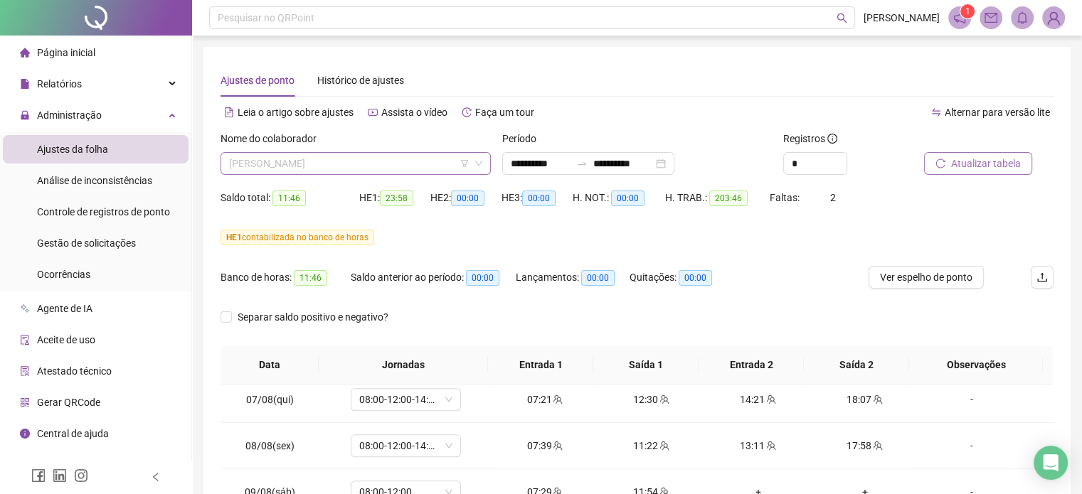
click at [296, 167] on span "[PERSON_NAME]" at bounding box center [355, 163] width 253 height 21
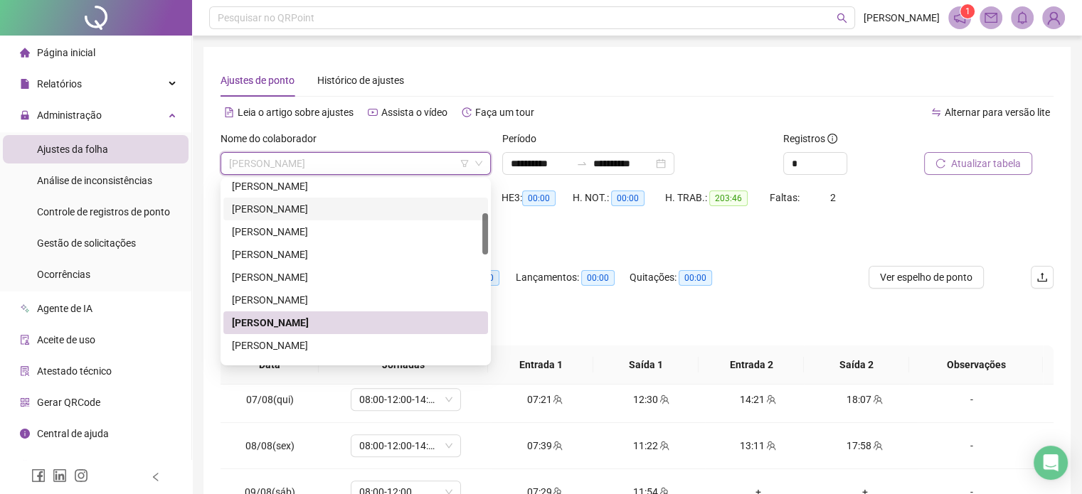
click at [745, 262] on div "HE 1 contabilizada no banco de horas" at bounding box center [636, 246] width 833 height 40
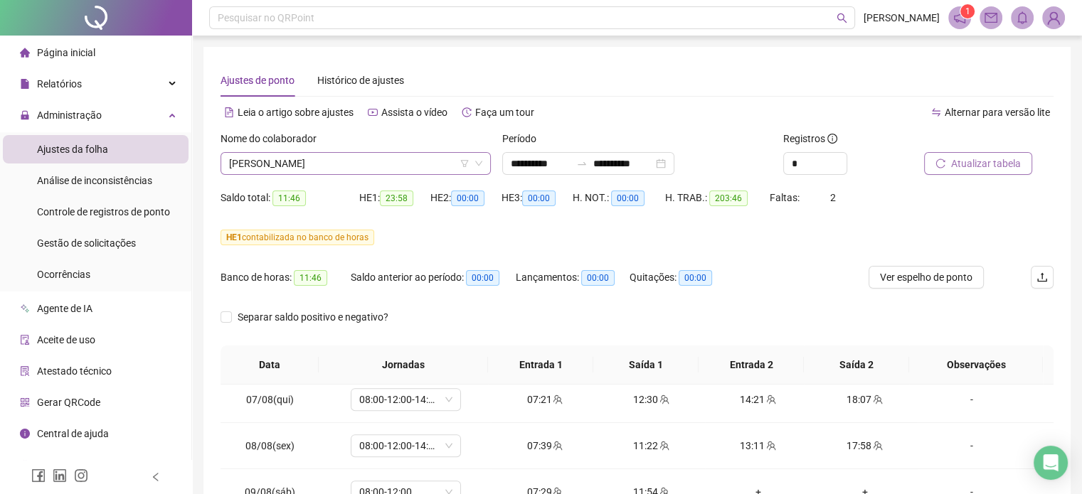
click at [318, 159] on span "[PERSON_NAME]" at bounding box center [355, 163] width 253 height 21
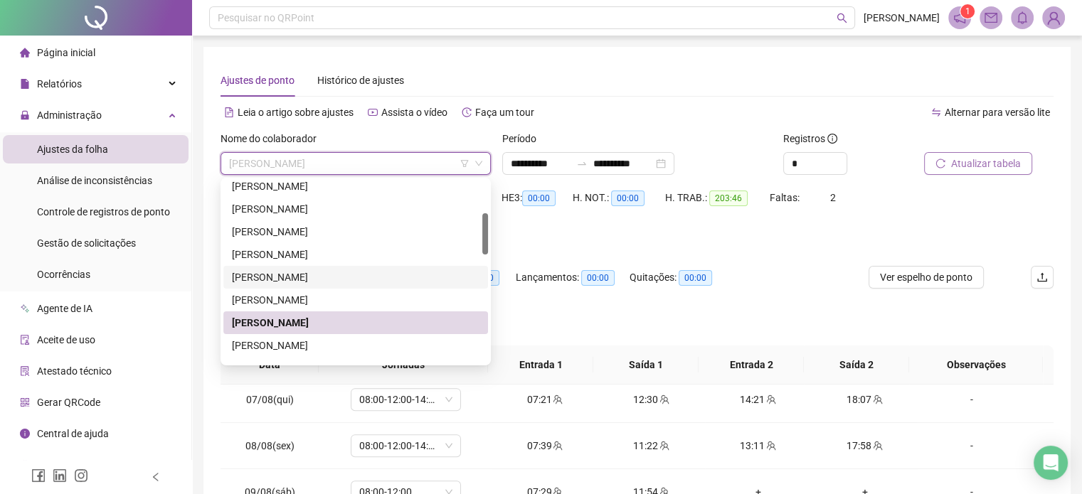
scroll to position [213, 0]
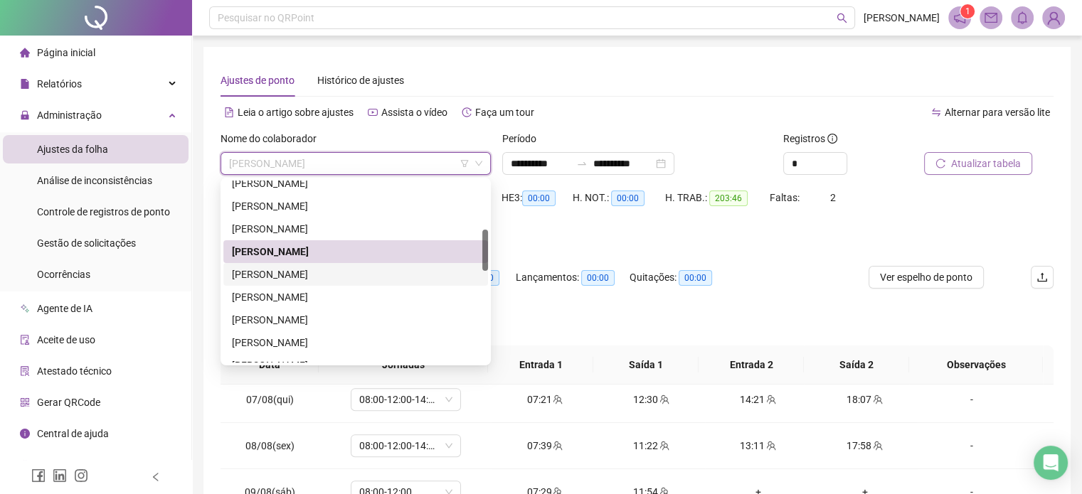
click at [304, 267] on div "[PERSON_NAME]" at bounding box center [355, 275] width 247 height 16
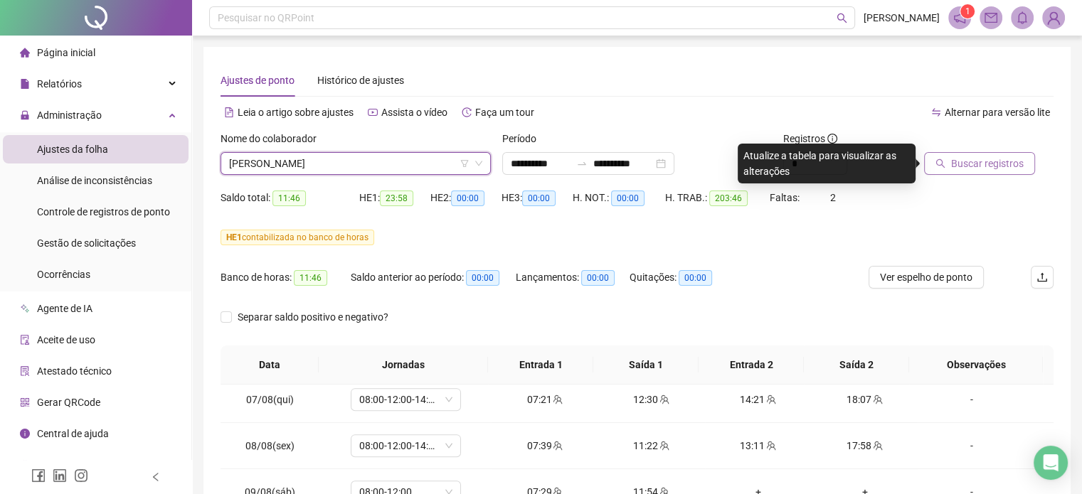
click at [984, 160] on span "Buscar registros" at bounding box center [987, 164] width 73 height 16
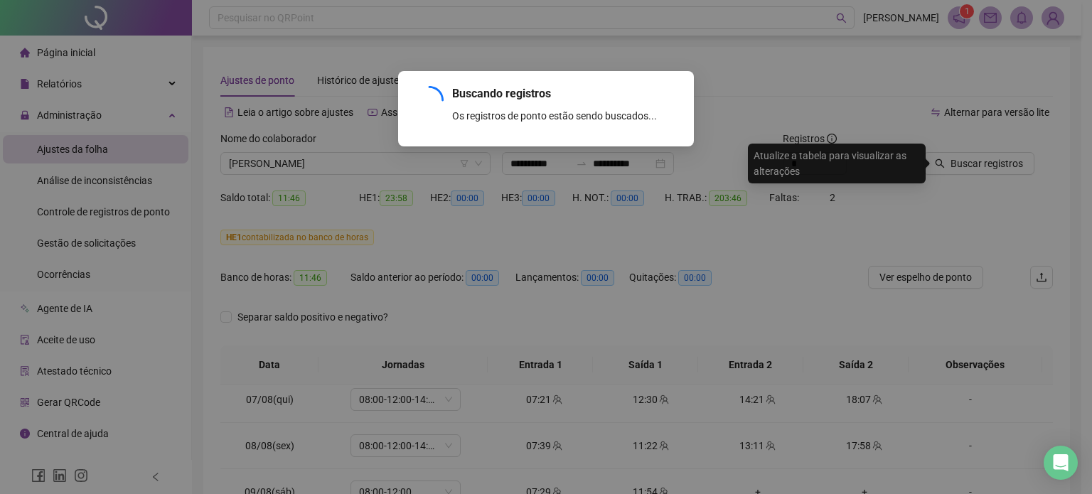
click at [691, 324] on div "Buscando registros Os registros de ponto estão sendo buscados... OK" at bounding box center [546, 247] width 1092 height 494
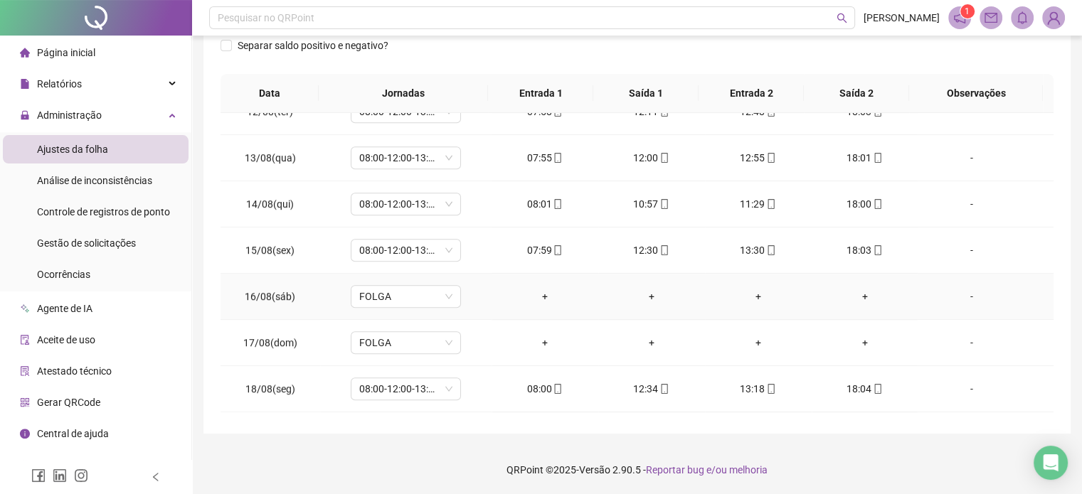
scroll to position [1078, 0]
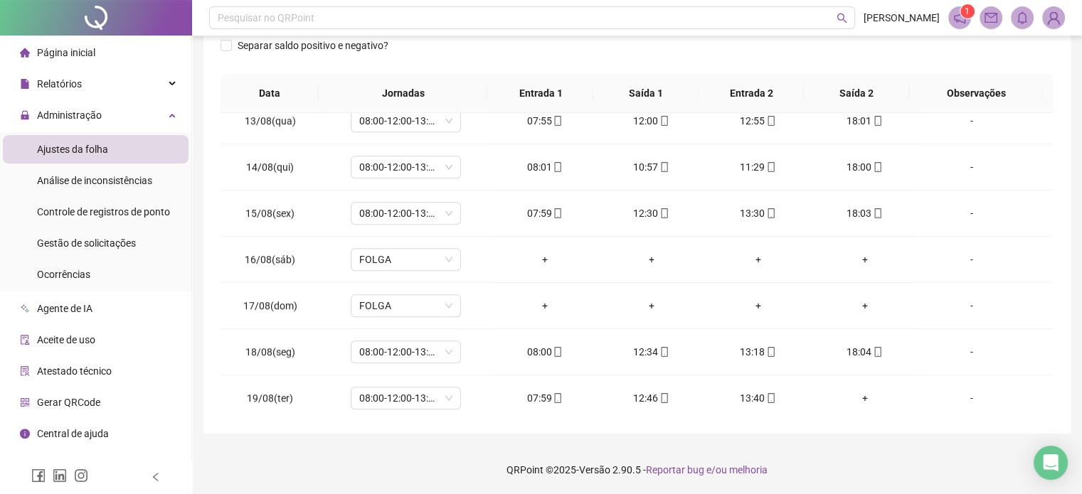
click at [896, 455] on footer "QRPoint © 2025 - Versão 2.90.5 - Reportar bug e/ou melhoria" at bounding box center [637, 470] width 890 height 50
click at [845, 450] on footer "QRPoint © 2025 - Versão 2.90.5 - Reportar bug e/ou melhoria" at bounding box center [637, 470] width 890 height 50
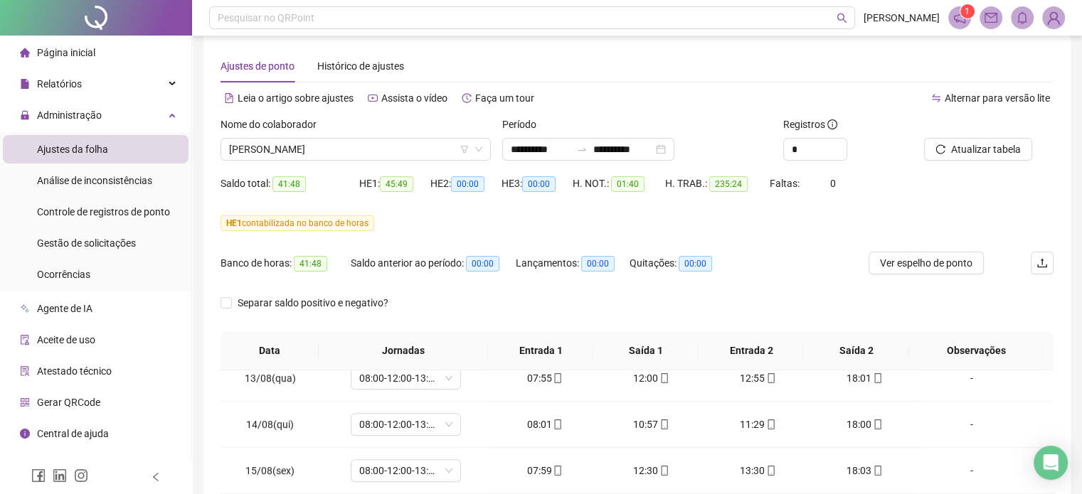
scroll to position [0, 0]
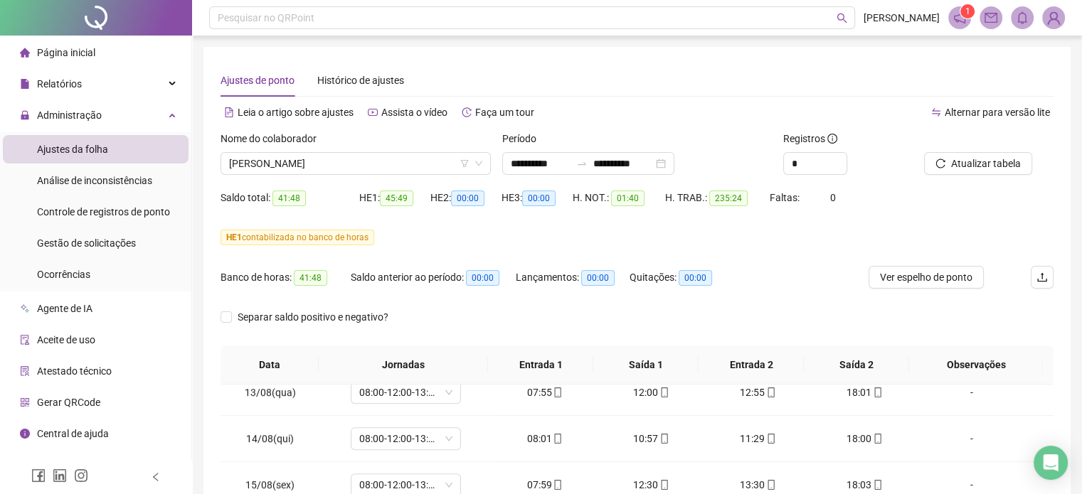
click at [317, 176] on div "Nome do colaborador [PERSON_NAME]" at bounding box center [356, 158] width 282 height 55
click at [318, 170] on span "[PERSON_NAME]" at bounding box center [355, 163] width 253 height 21
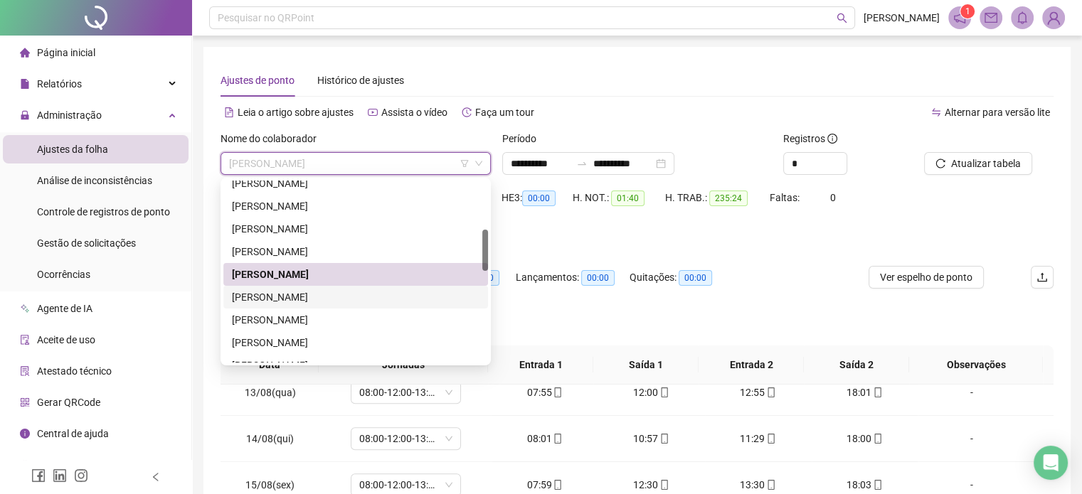
click at [293, 301] on div "[PERSON_NAME]" at bounding box center [355, 297] width 247 height 16
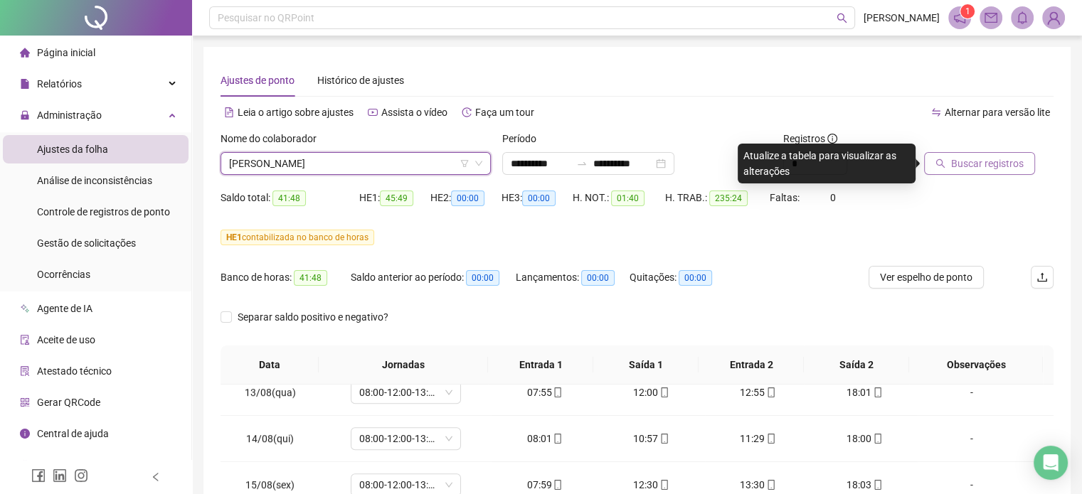
click at [1013, 161] on span "Buscar registros" at bounding box center [987, 164] width 73 height 16
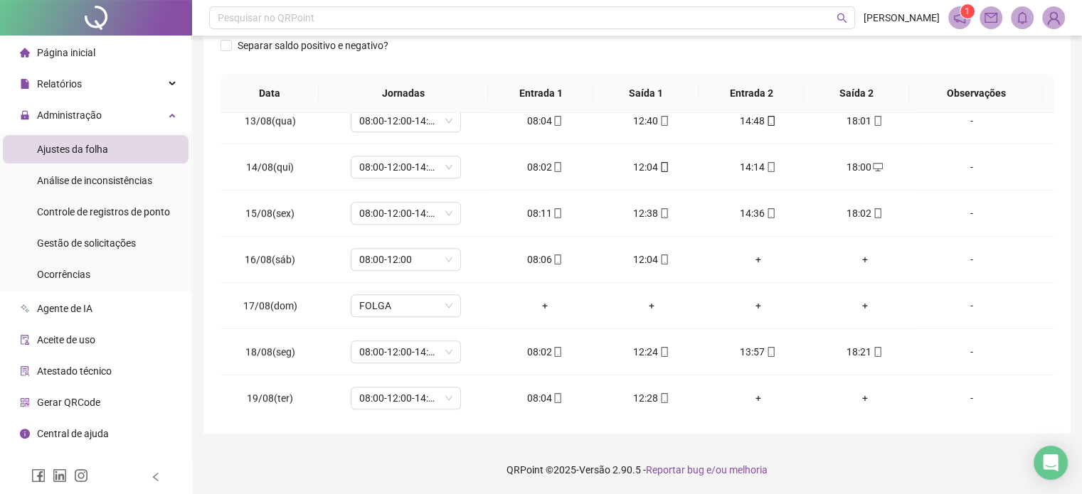
click at [924, 460] on footer "QRPoint © 2025 - Versão 2.90.5 - Reportar bug e/ou melhoria" at bounding box center [637, 470] width 890 height 50
click at [867, 354] on div "18:21" at bounding box center [865, 352] width 84 height 16
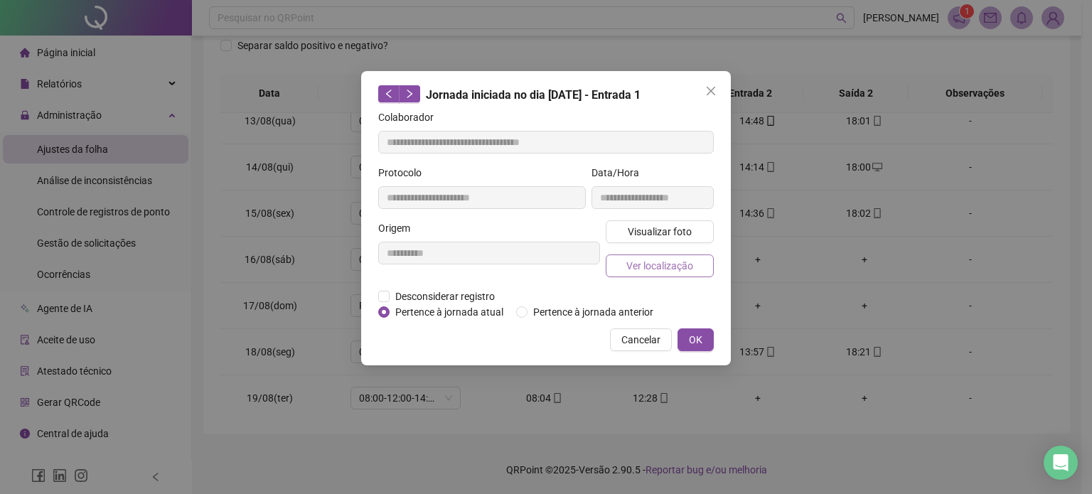
type input "**********"
click at [658, 262] on span "Ver localização" at bounding box center [660, 266] width 67 height 16
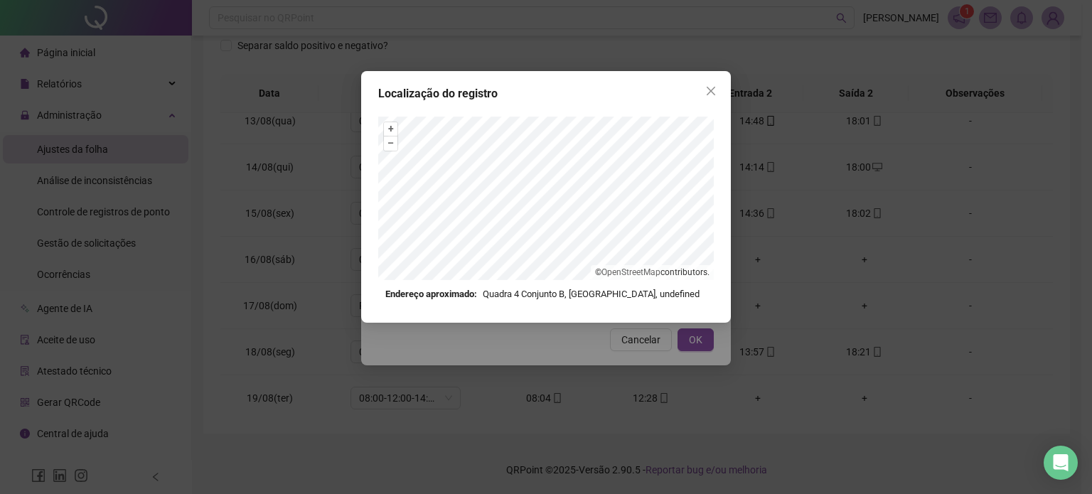
click at [704, 84] on button "Close" at bounding box center [711, 91] width 23 height 23
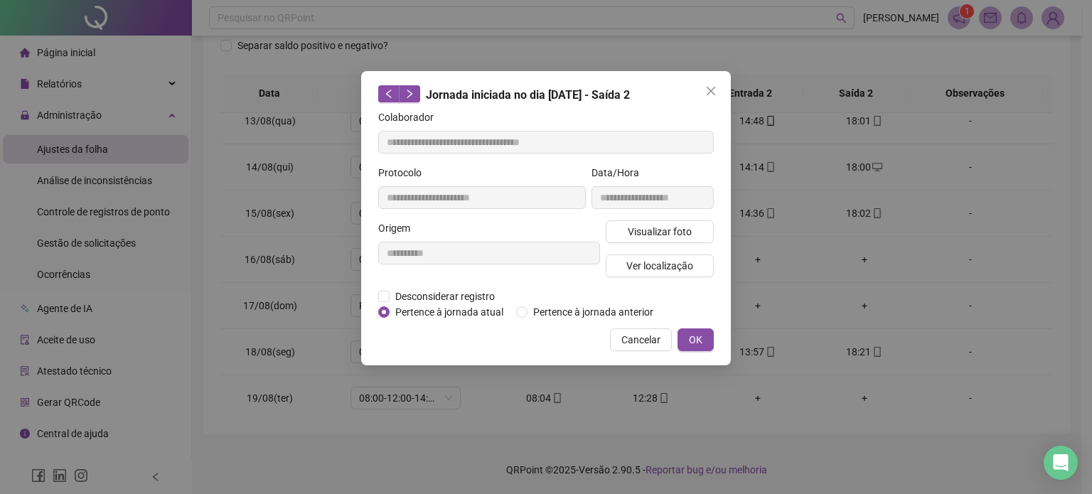
click at [684, 245] on div "Visualizar foto Ver localização" at bounding box center [660, 254] width 114 height 68
click at [686, 233] on span "Visualizar foto" at bounding box center [660, 232] width 64 height 16
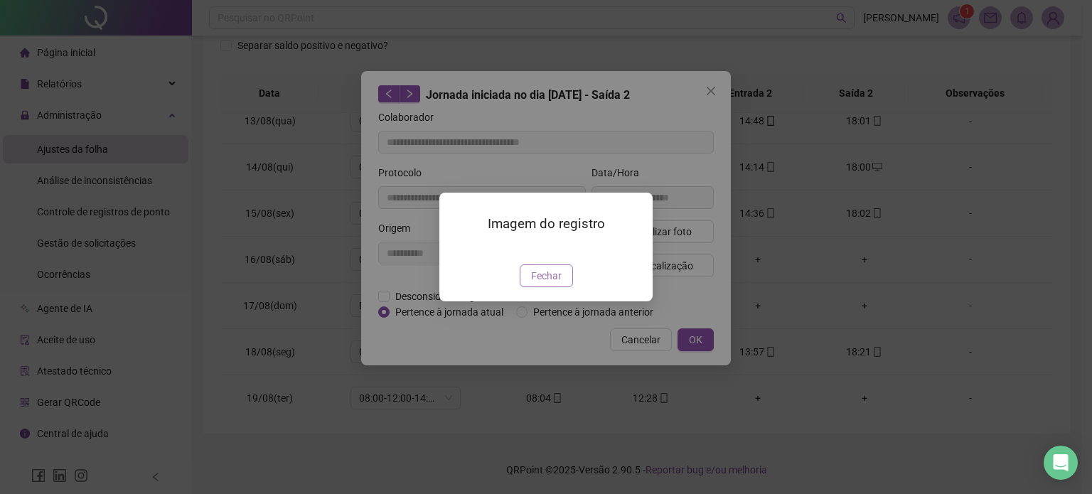
click at [540, 284] on span "Fechar" at bounding box center [546, 276] width 31 height 16
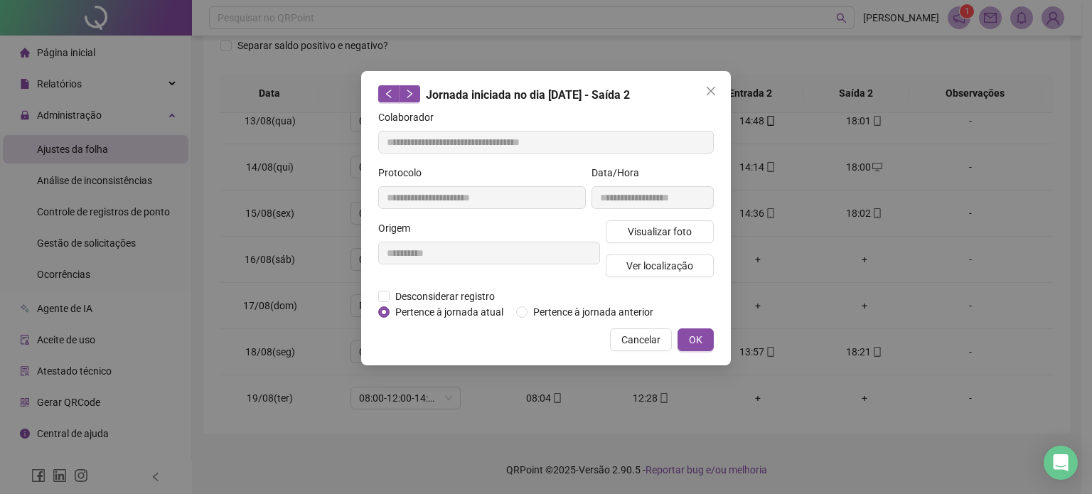
drag, startPoint x: 703, startPoint y: 341, endPoint x: 893, endPoint y: 346, distance: 190.0
click at [703, 340] on button "OK" at bounding box center [696, 340] width 36 height 23
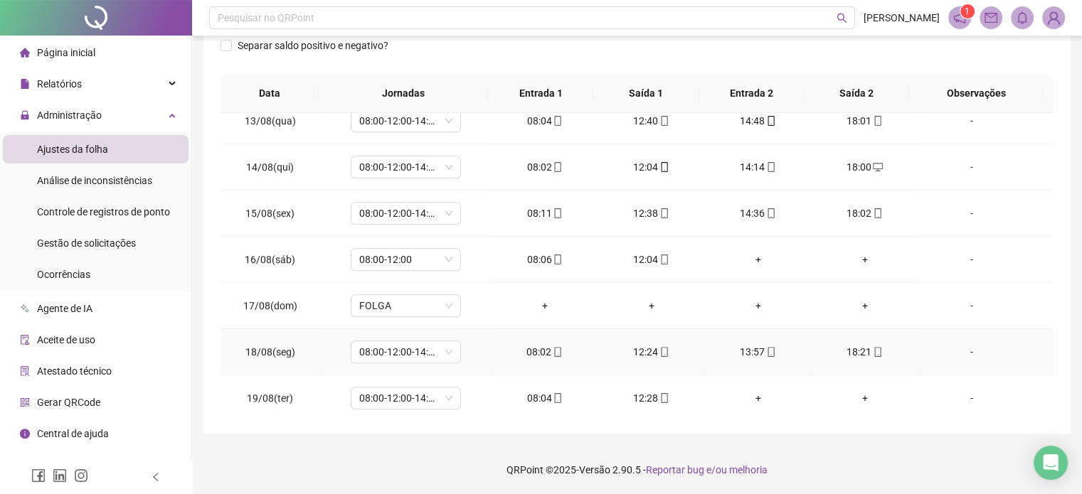
click at [768, 349] on div "13:57" at bounding box center [758, 352] width 84 height 16
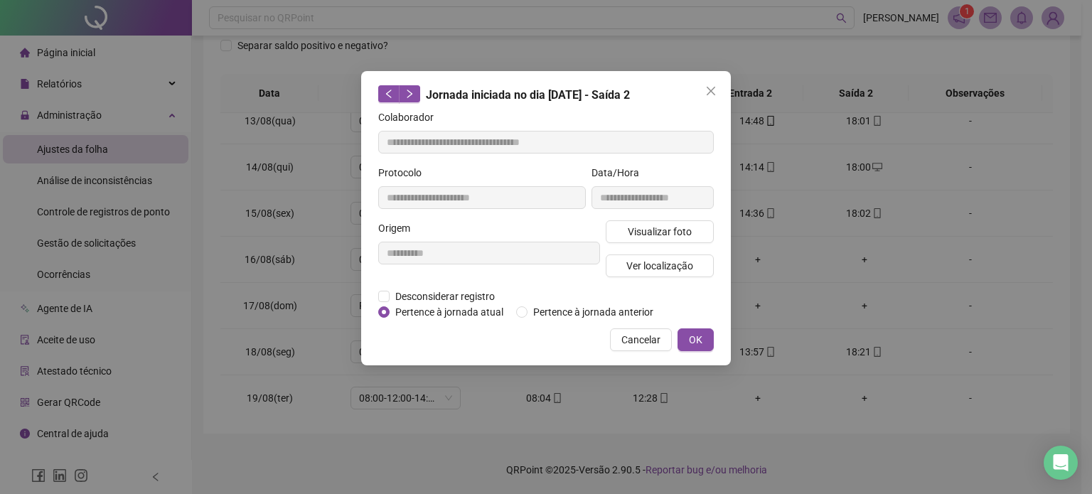
type input "**********"
click at [686, 270] on span "Ver localização" at bounding box center [660, 266] width 67 height 16
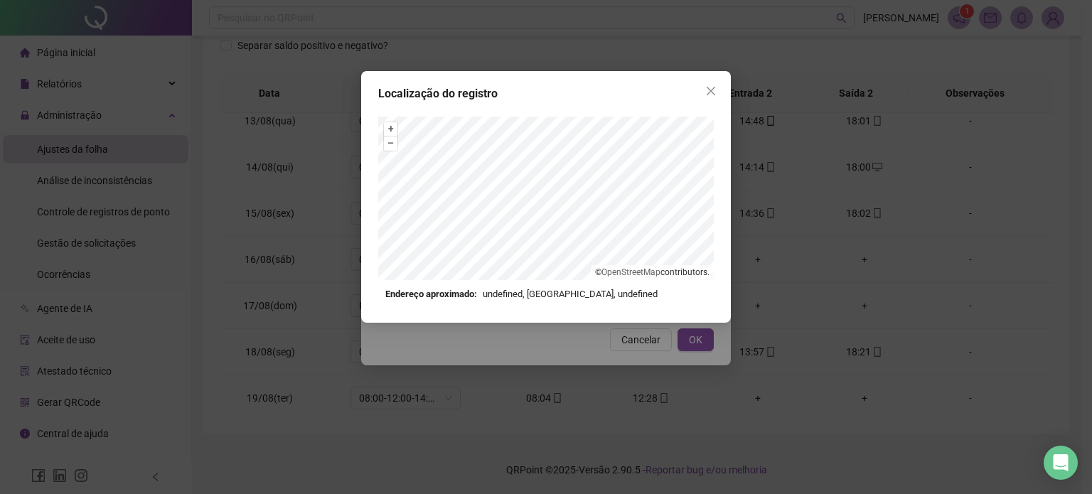
click at [723, 78] on div "Localização do registro + – ⇧ › © OpenStreetMap contributors. Endereço aproxima…" at bounding box center [546, 197] width 370 height 252
click at [718, 85] on span "Close" at bounding box center [711, 90] width 23 height 11
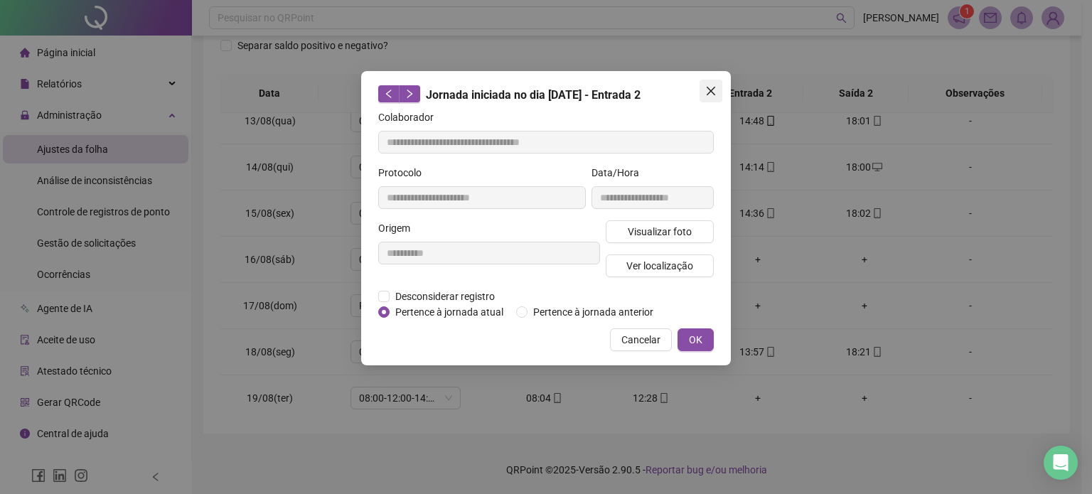
click at [708, 93] on icon "close" at bounding box center [711, 91] width 9 height 9
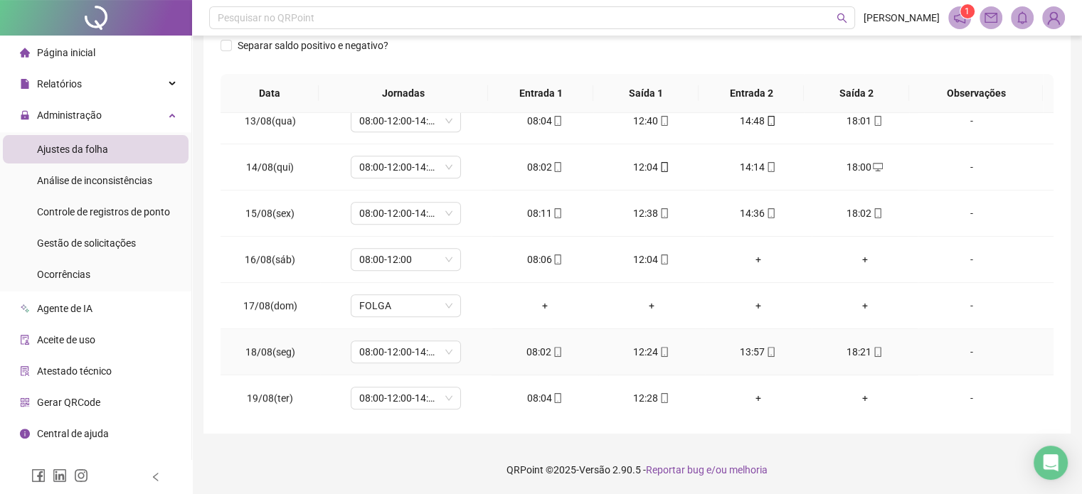
click at [874, 352] on icon "mobile" at bounding box center [877, 352] width 6 height 10
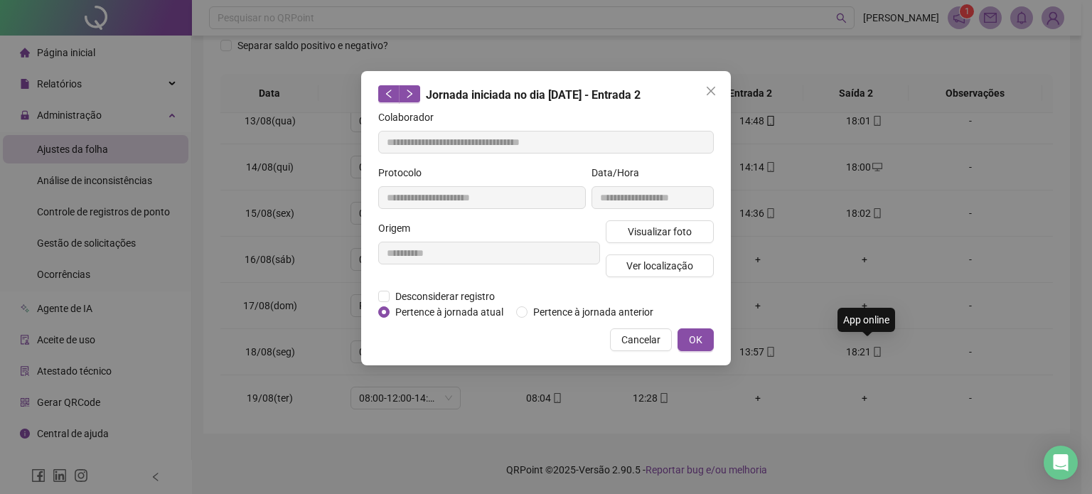
type input "**********"
click at [660, 264] on span "Ver localização" at bounding box center [660, 266] width 67 height 16
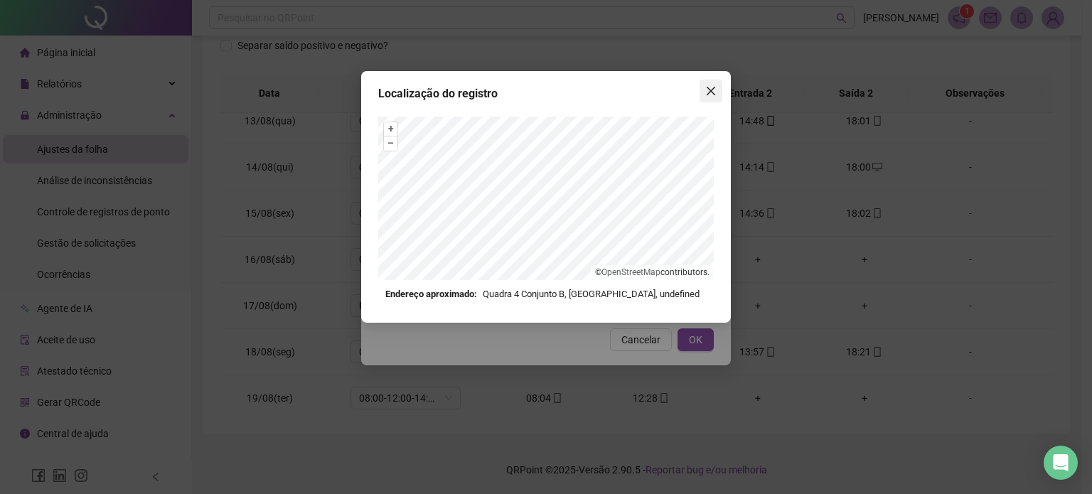
click at [716, 95] on icon "close" at bounding box center [710, 90] width 11 height 11
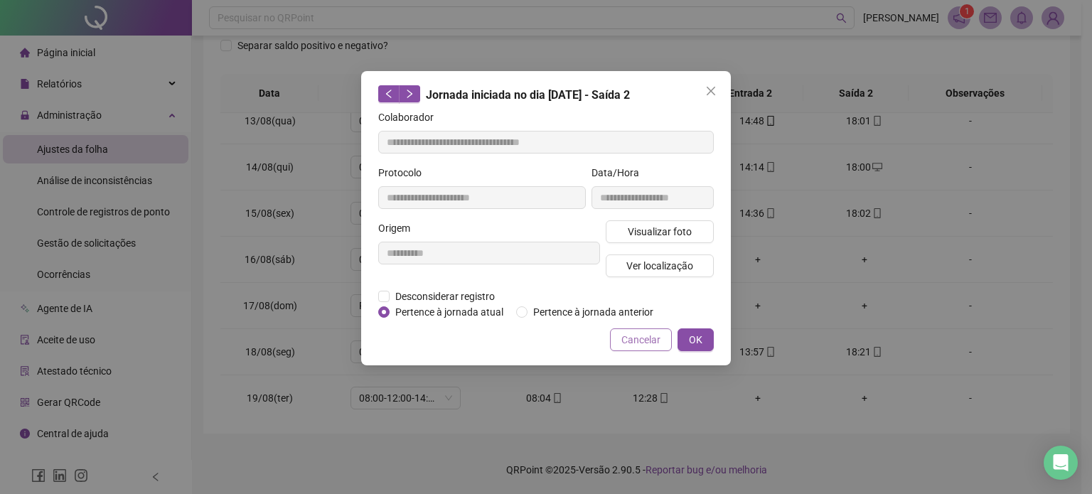
click at [634, 335] on span "Cancelar" at bounding box center [641, 340] width 39 height 16
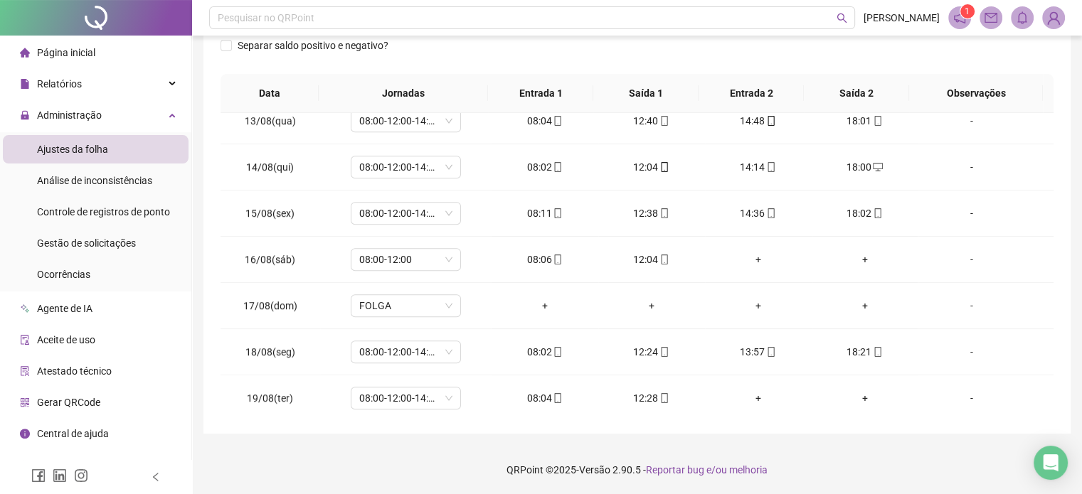
click at [467, 440] on div "**********" at bounding box center [637, 111] width 890 height 767
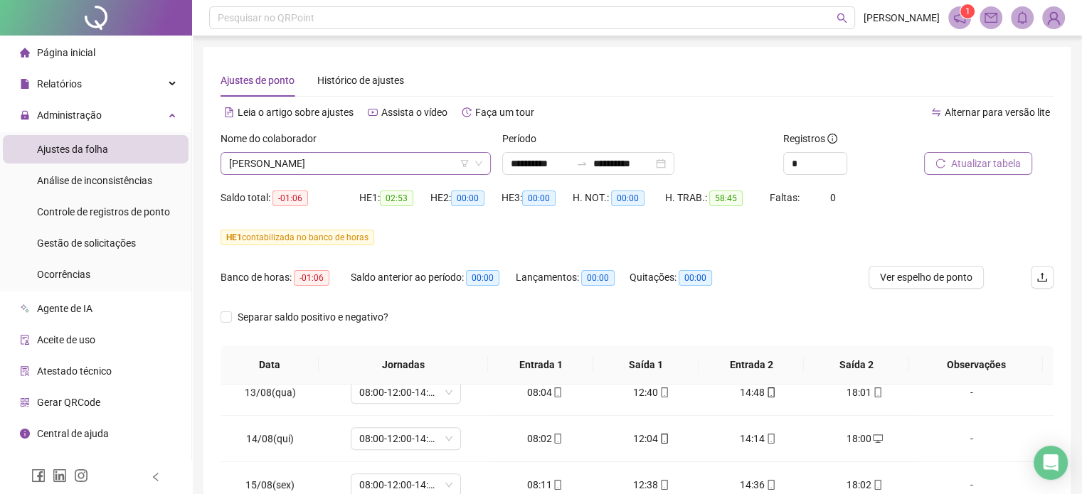
click at [301, 162] on span "[PERSON_NAME]" at bounding box center [355, 163] width 253 height 21
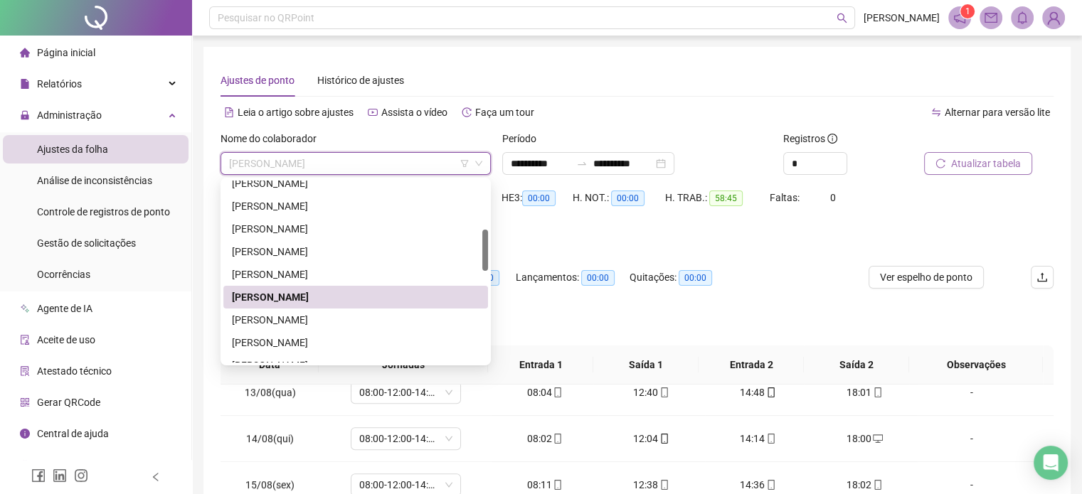
click at [314, 315] on div "[PERSON_NAME]" at bounding box center [355, 320] width 247 height 16
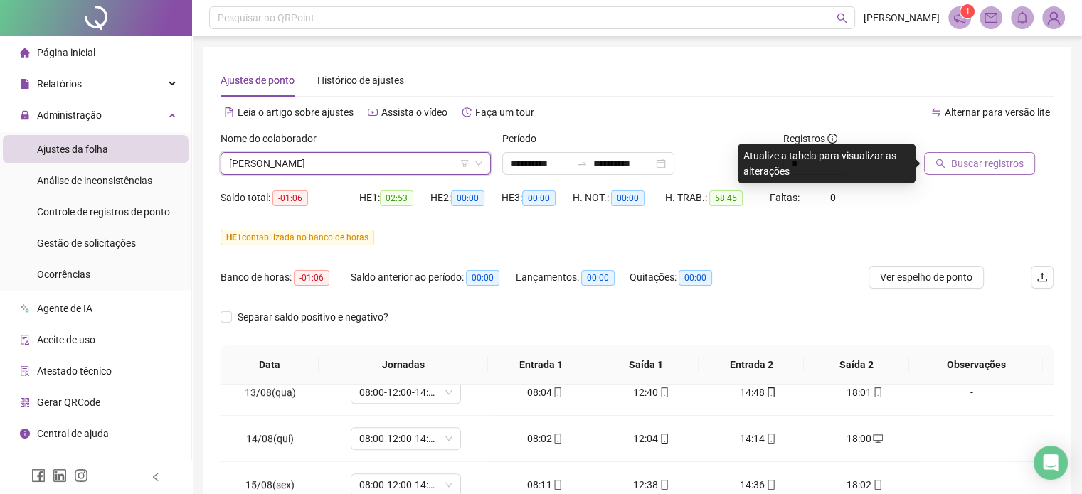
click at [1004, 156] on span "Buscar registros" at bounding box center [987, 164] width 73 height 16
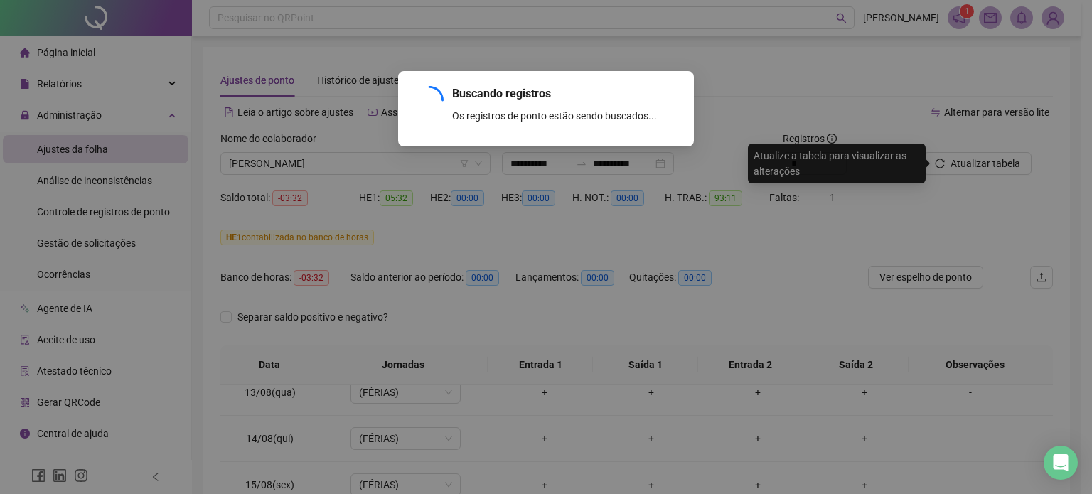
click at [710, 285] on div "Buscando registros Os registros de ponto estão sendo buscados... OK" at bounding box center [546, 247] width 1092 height 494
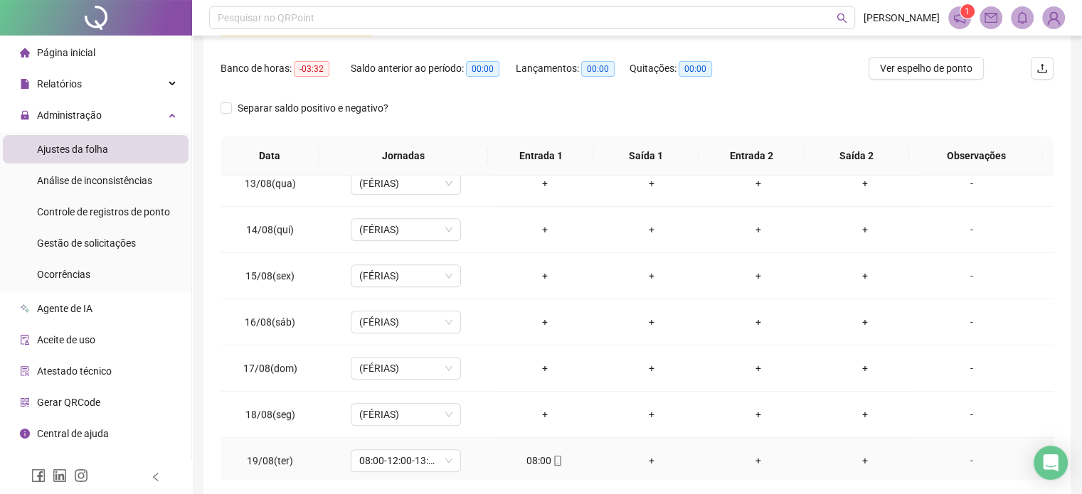
scroll to position [272, 0]
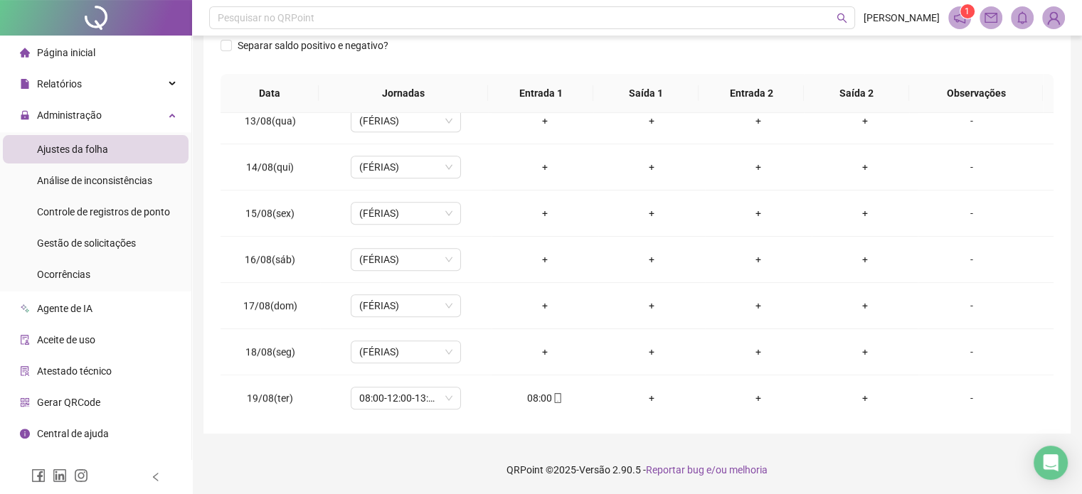
click at [862, 446] on footer "QRPoint © 2025 - Versão 2.90.5 - Reportar bug e/ou melhoria" at bounding box center [637, 470] width 890 height 50
click at [879, 462] on footer "QRPoint © 2025 - Versão 2.90.5 - Reportar bug e/ou melhoria" at bounding box center [637, 470] width 890 height 50
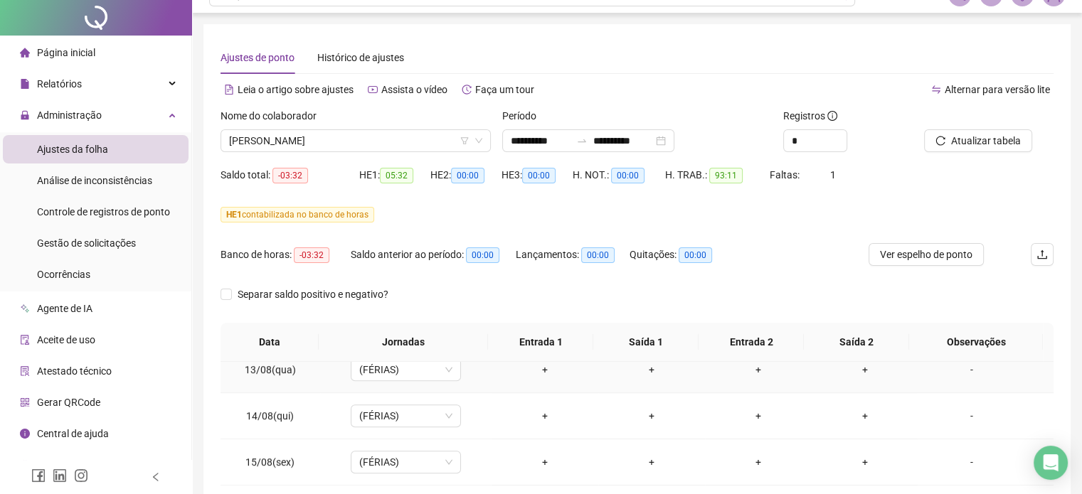
scroll to position [0, 0]
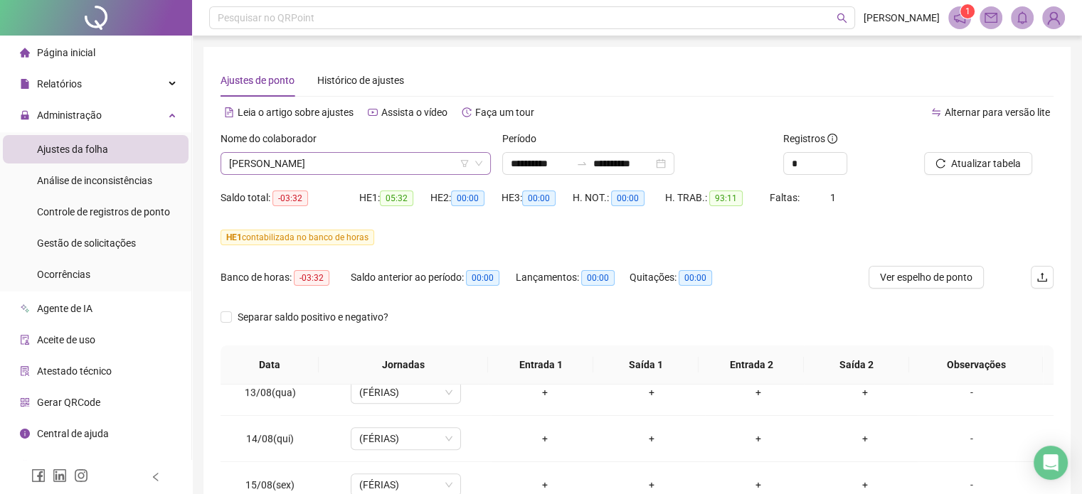
click at [334, 171] on span "[PERSON_NAME]" at bounding box center [355, 163] width 253 height 21
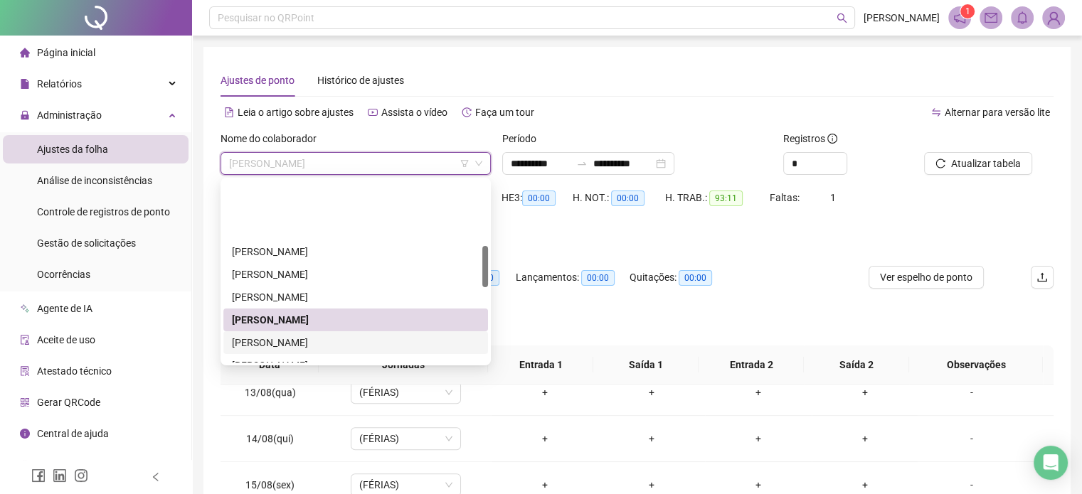
scroll to position [284, 0]
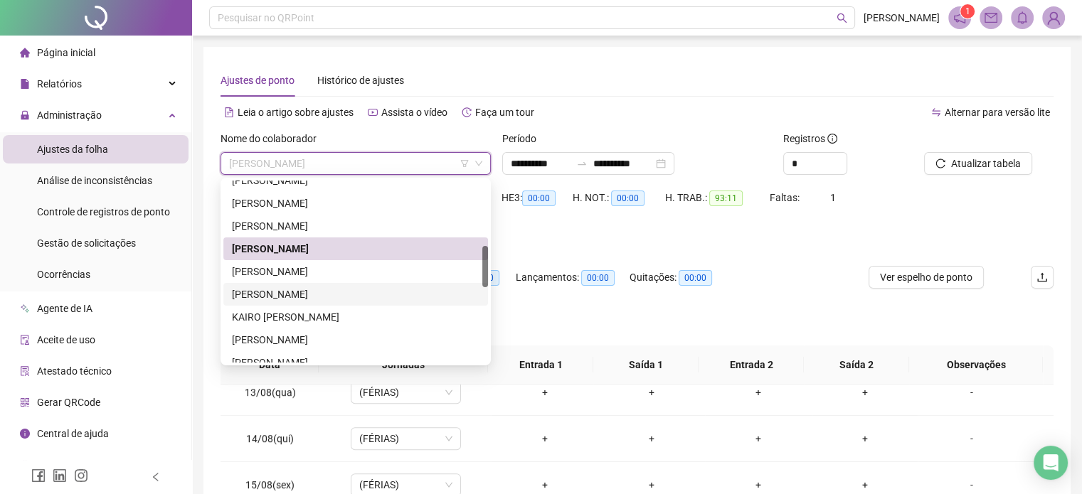
click at [327, 283] on div "[PERSON_NAME]" at bounding box center [355, 294] width 265 height 23
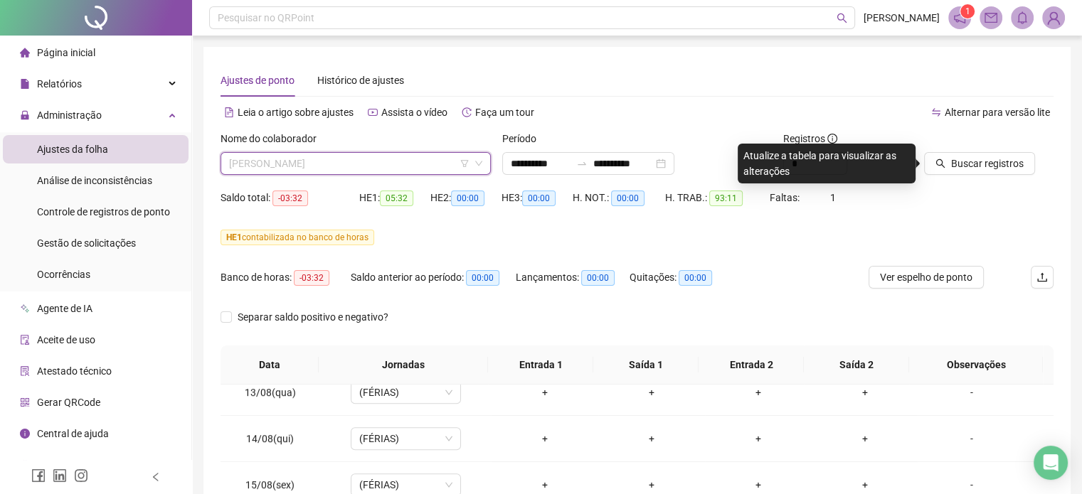
click at [342, 161] on span "[PERSON_NAME]" at bounding box center [355, 163] width 253 height 21
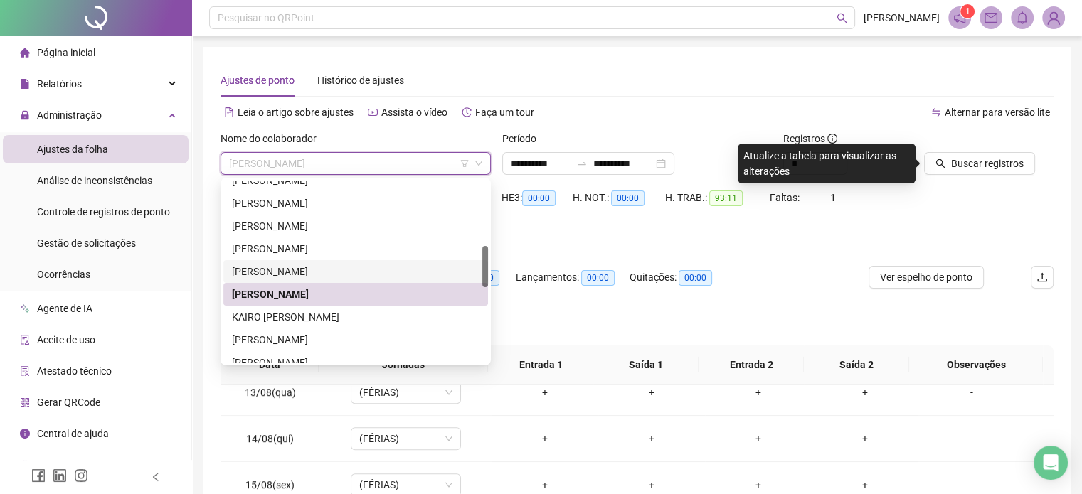
click at [340, 275] on div "[PERSON_NAME]" at bounding box center [355, 272] width 247 height 16
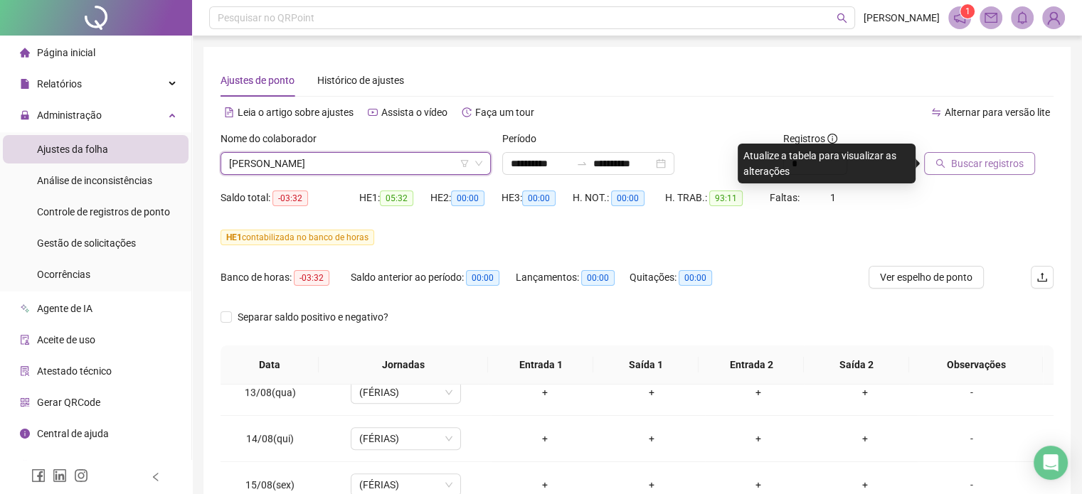
click at [1006, 163] on span "Buscar registros" at bounding box center [987, 164] width 73 height 16
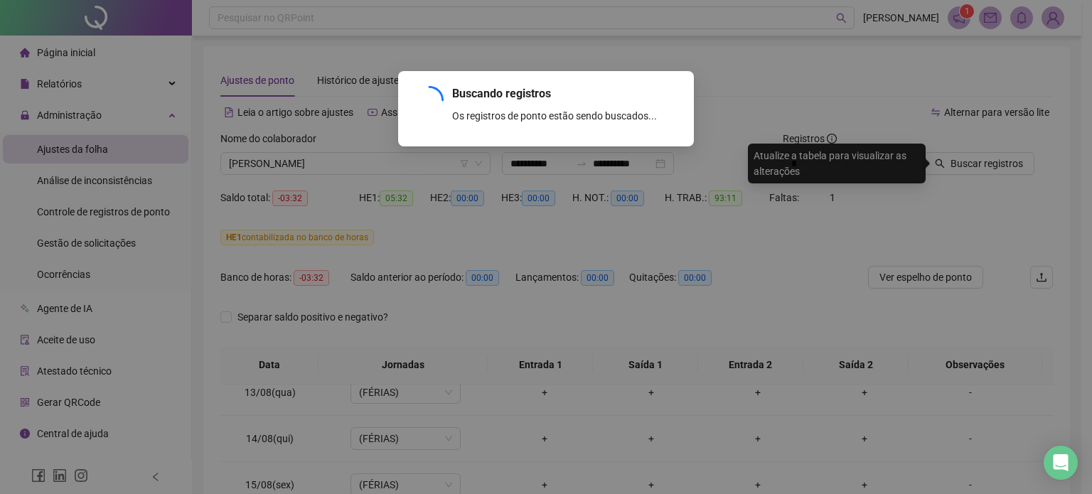
click at [804, 288] on div "Buscando registros Os registros de ponto estão sendo buscados... OK" at bounding box center [546, 247] width 1092 height 494
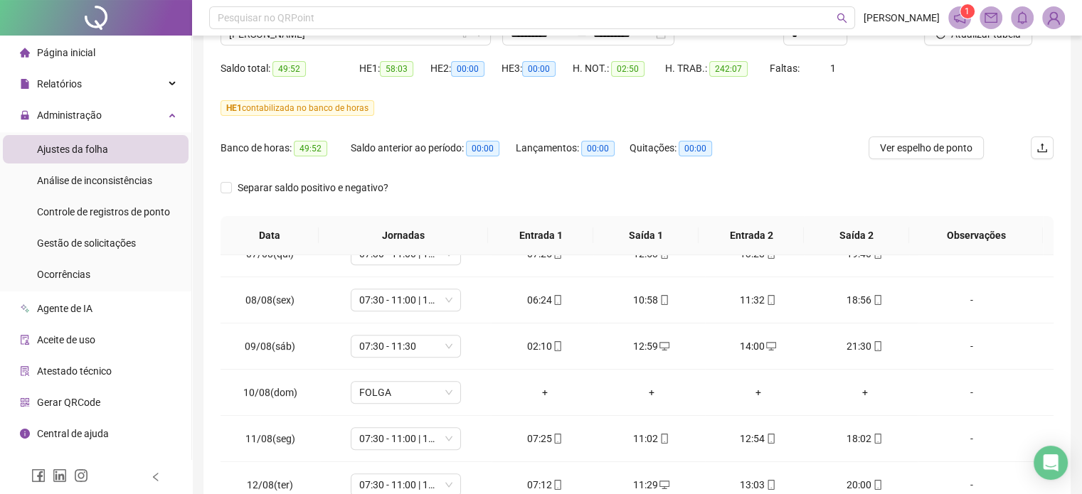
scroll to position [794, 0]
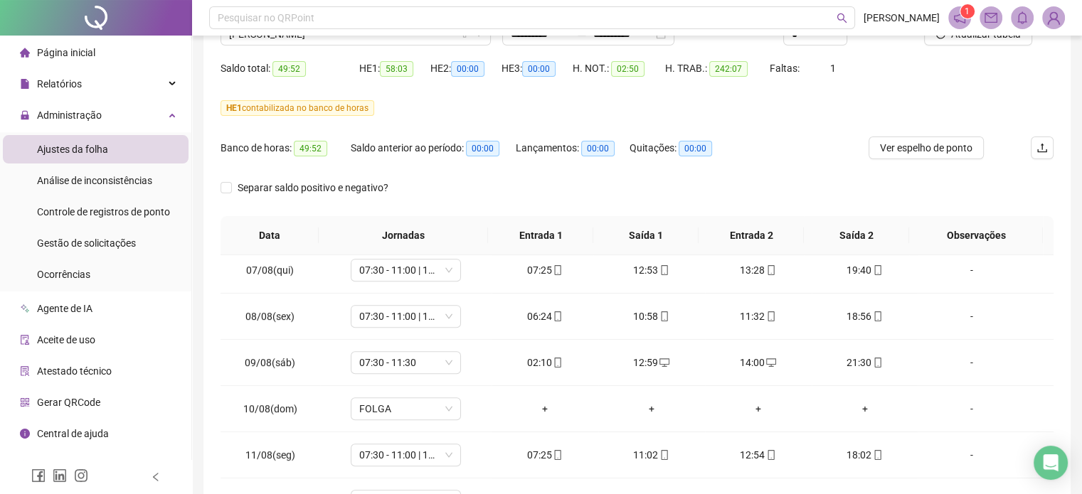
click at [781, 188] on div "Separar saldo positivo e negativo?" at bounding box center [636, 196] width 833 height 40
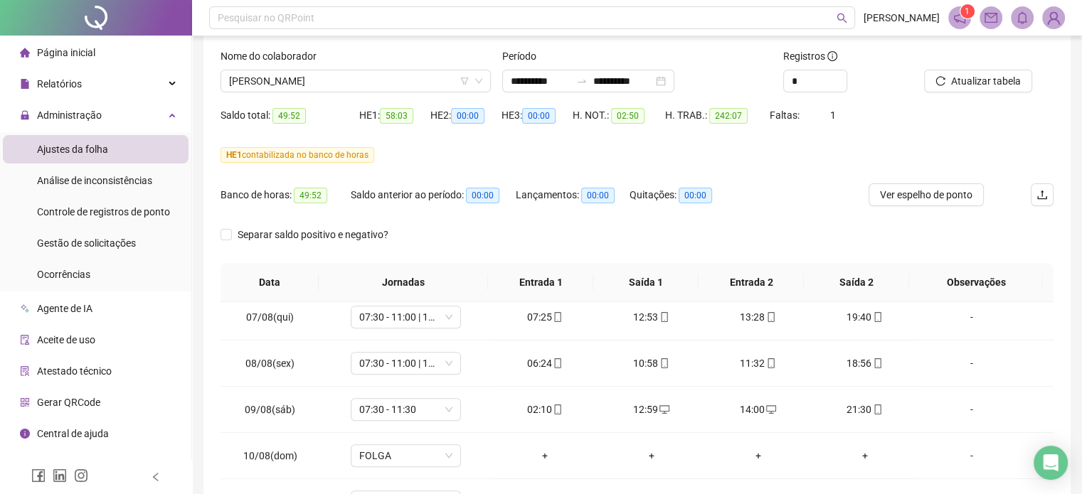
scroll to position [58, 0]
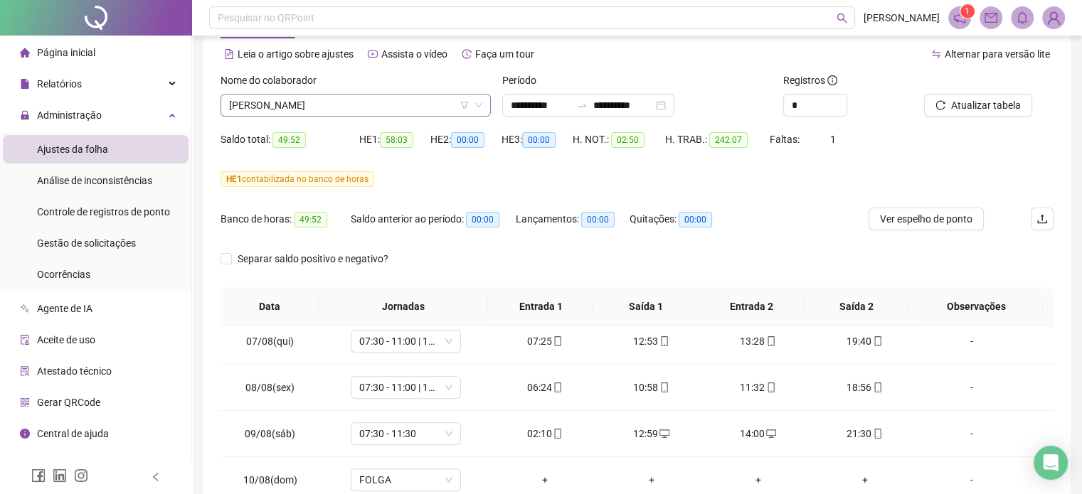
click at [326, 102] on span "[PERSON_NAME]" at bounding box center [355, 105] width 253 height 21
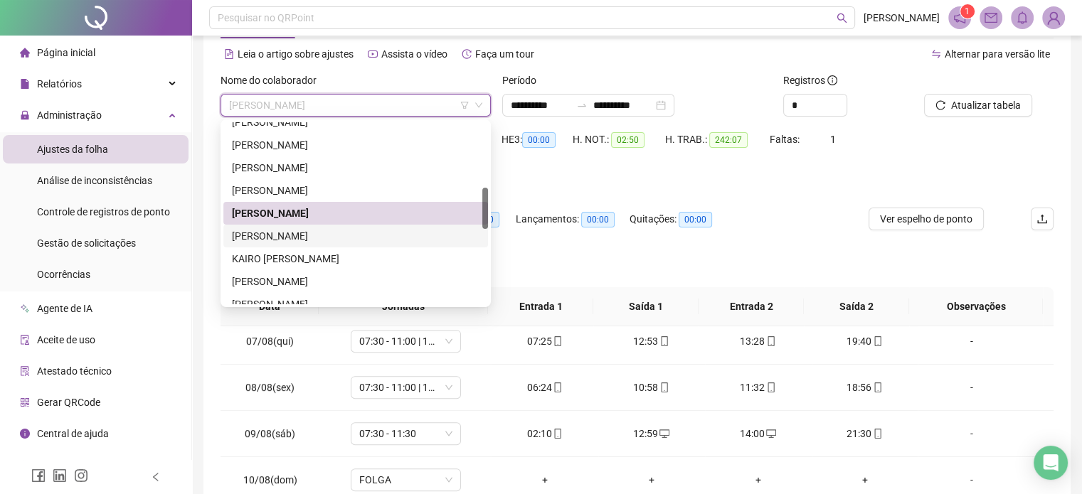
drag, startPoint x: 292, startPoint y: 238, endPoint x: 923, endPoint y: 196, distance: 632.2
click at [292, 237] on div "[PERSON_NAME]" at bounding box center [355, 236] width 247 height 16
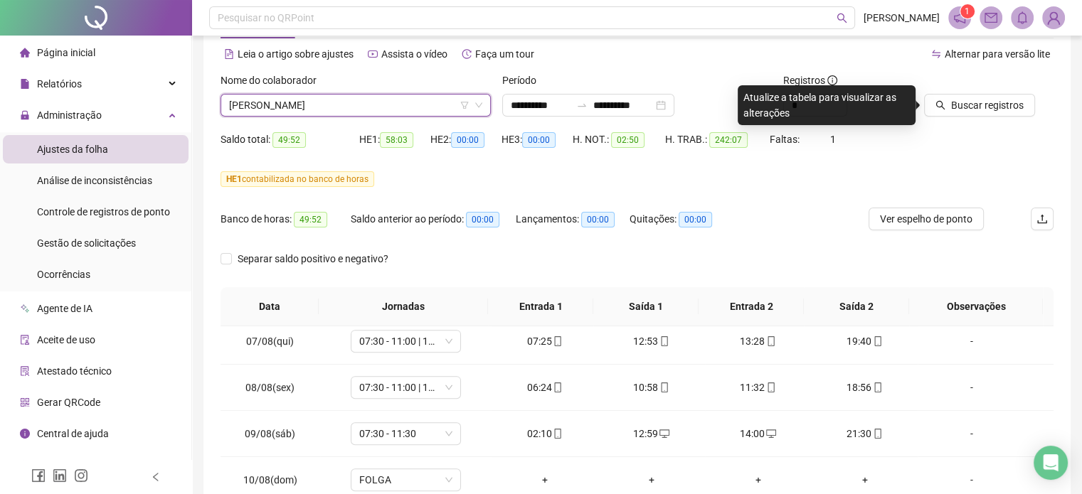
click at [346, 111] on span "[PERSON_NAME]" at bounding box center [355, 105] width 253 height 21
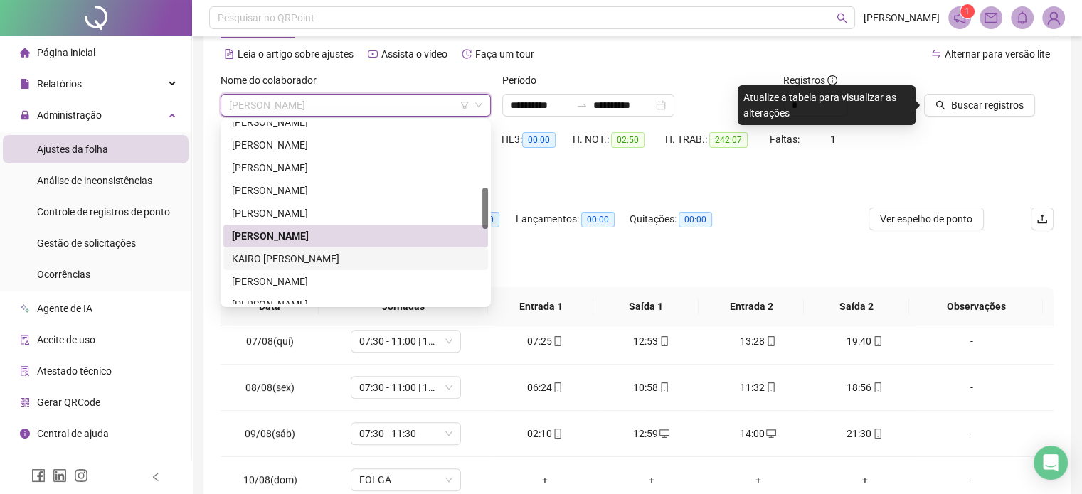
click at [311, 256] on div "KAIRO [PERSON_NAME]" at bounding box center [355, 259] width 247 height 16
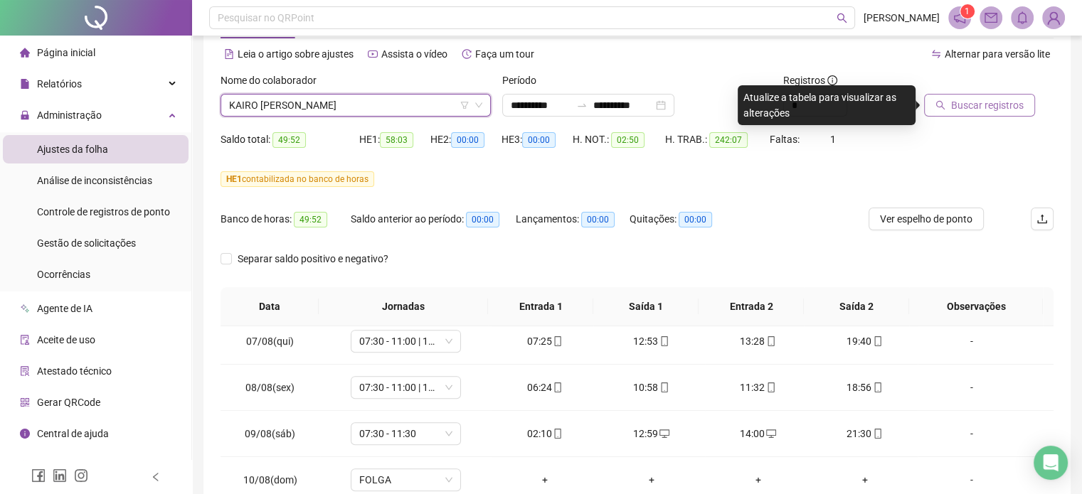
click at [968, 107] on span "Buscar registros" at bounding box center [987, 105] width 73 height 16
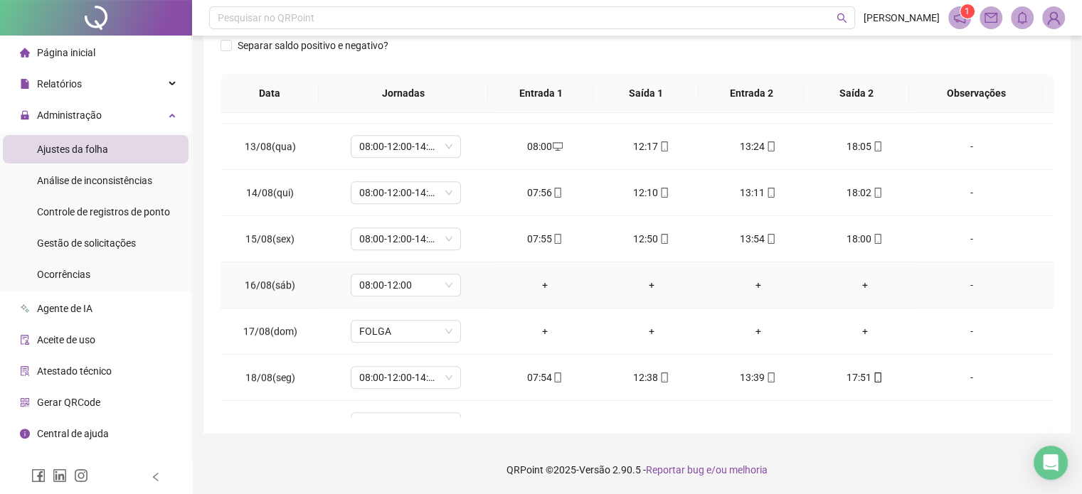
scroll to position [1067, 0]
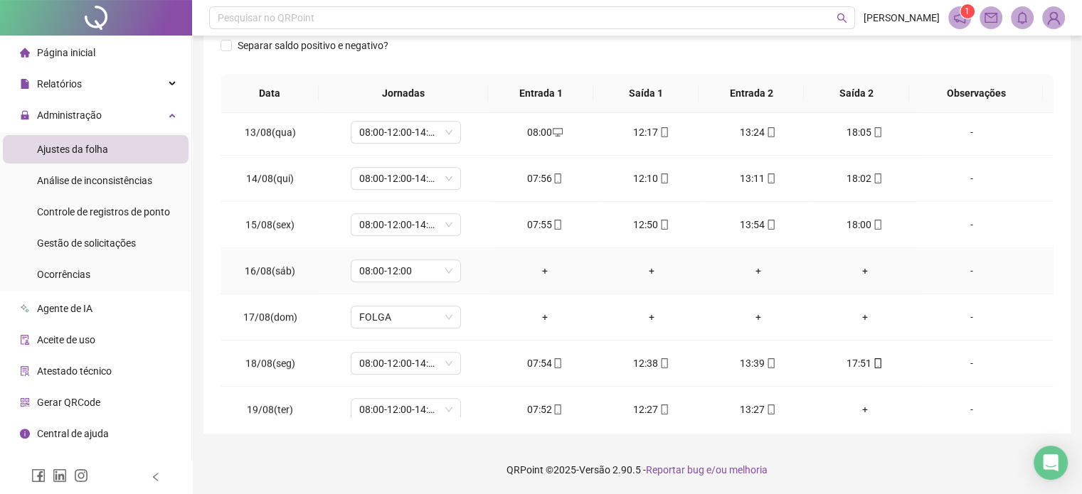
click at [957, 269] on div "-" at bounding box center [971, 271] width 84 height 16
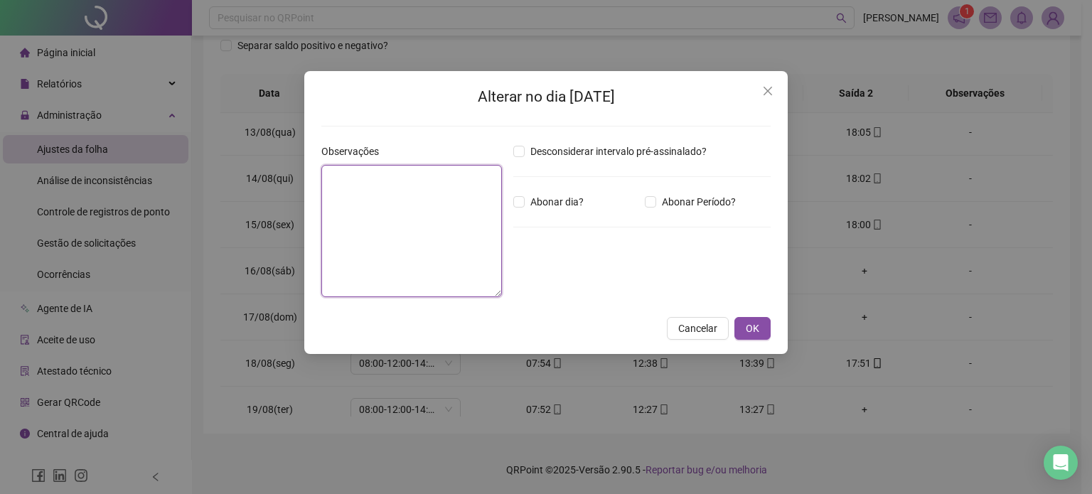
click at [404, 245] on textarea at bounding box center [411, 231] width 181 height 132
type textarea "**********"
click at [759, 319] on button "OK" at bounding box center [753, 328] width 36 height 23
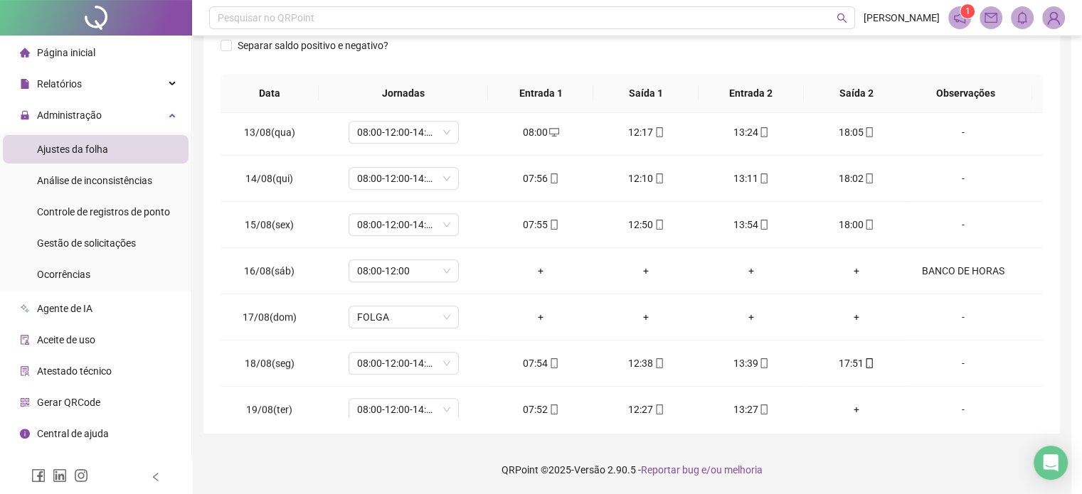
click at [870, 461] on footer "QRPoint © 2025 - Versão 2.90.5 - Reportar bug e/ou melhoria" at bounding box center [631, 470] width 879 height 50
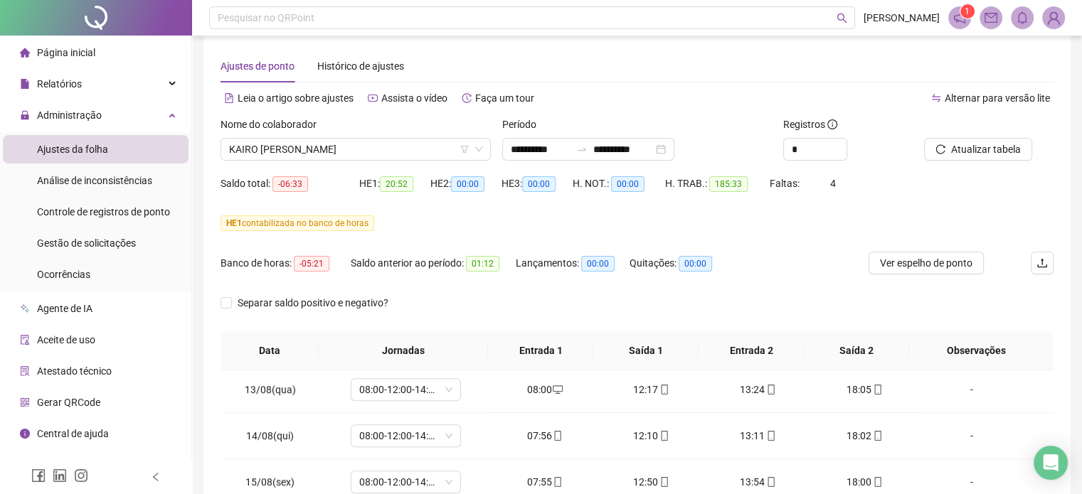
scroll to position [0, 0]
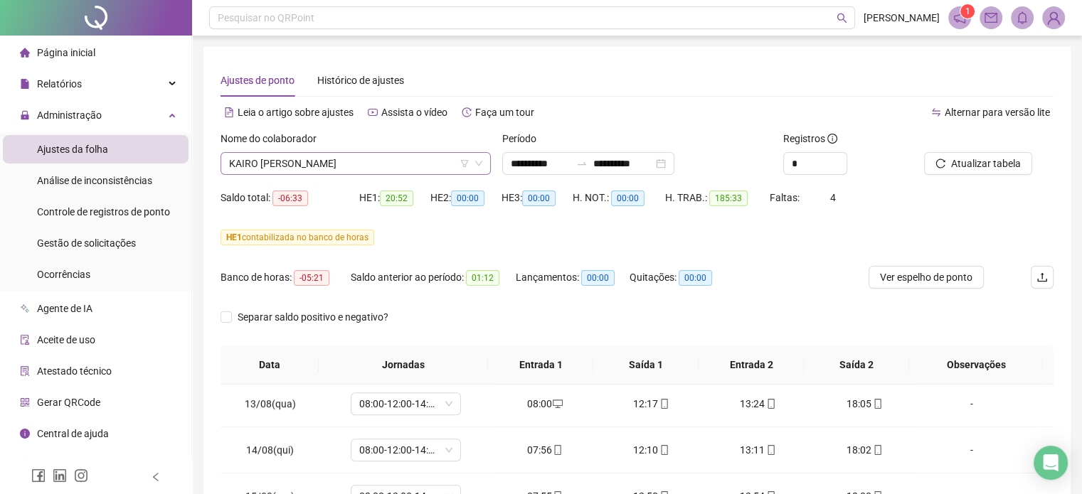
click at [335, 160] on span "KAIRO [PERSON_NAME]" at bounding box center [355, 163] width 253 height 21
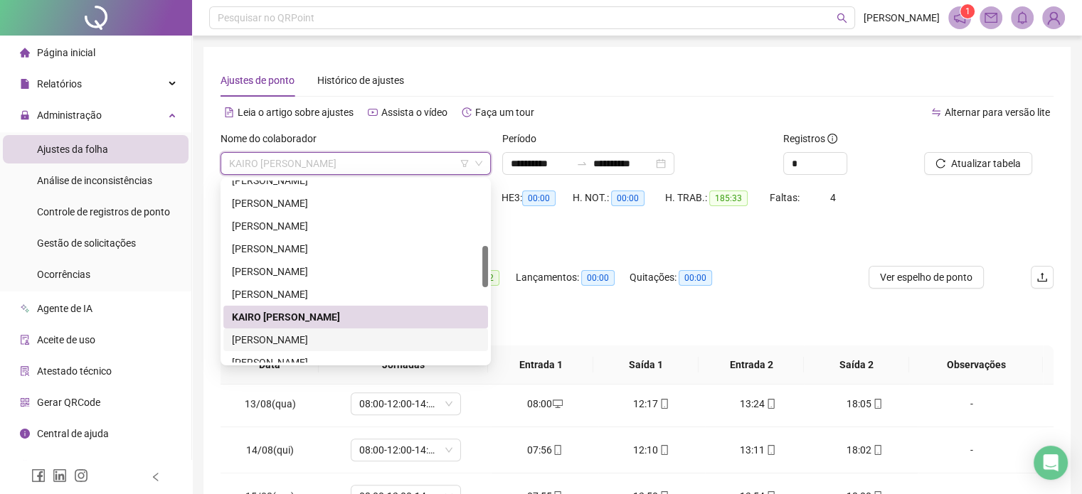
click at [309, 334] on div "[PERSON_NAME]" at bounding box center [355, 340] width 247 height 16
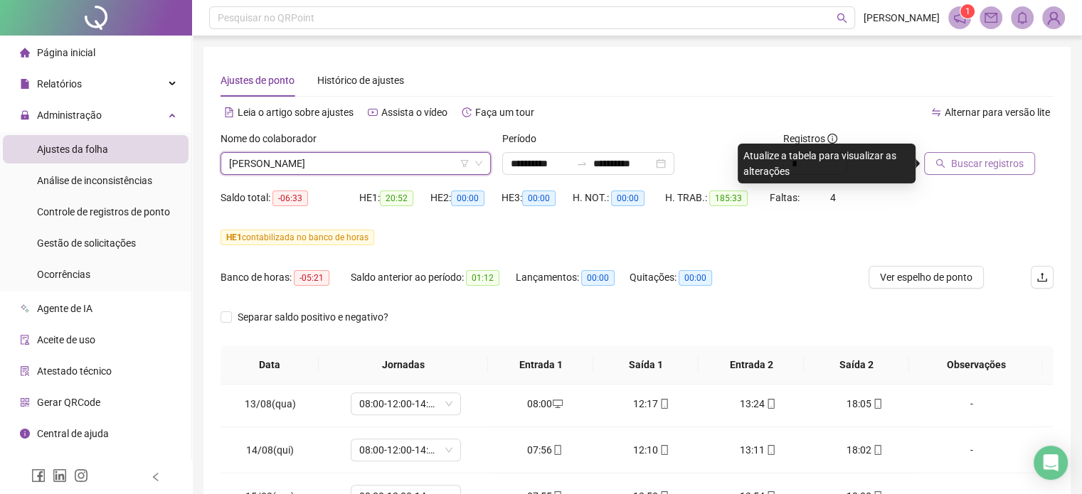
click at [989, 172] on button "Buscar registros" at bounding box center [979, 163] width 111 height 23
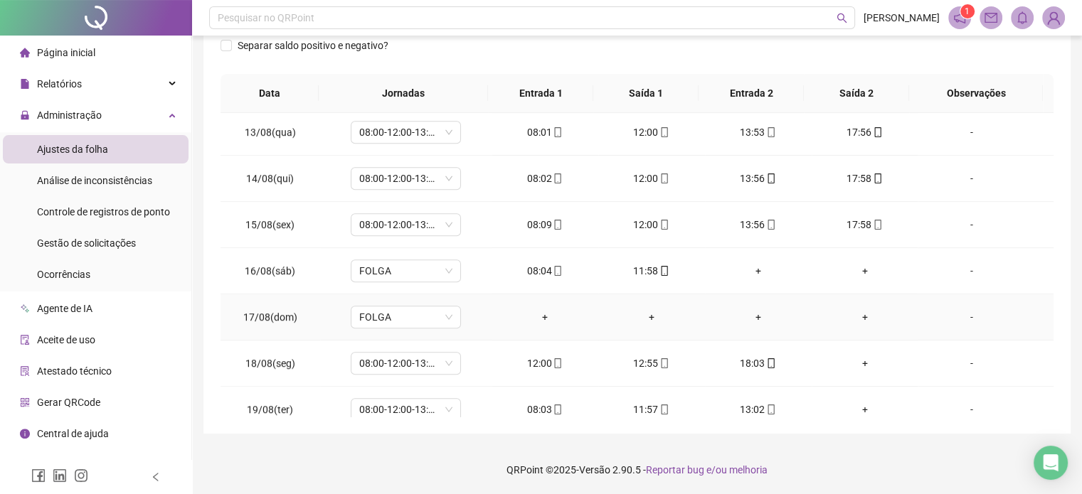
scroll to position [1078, 0]
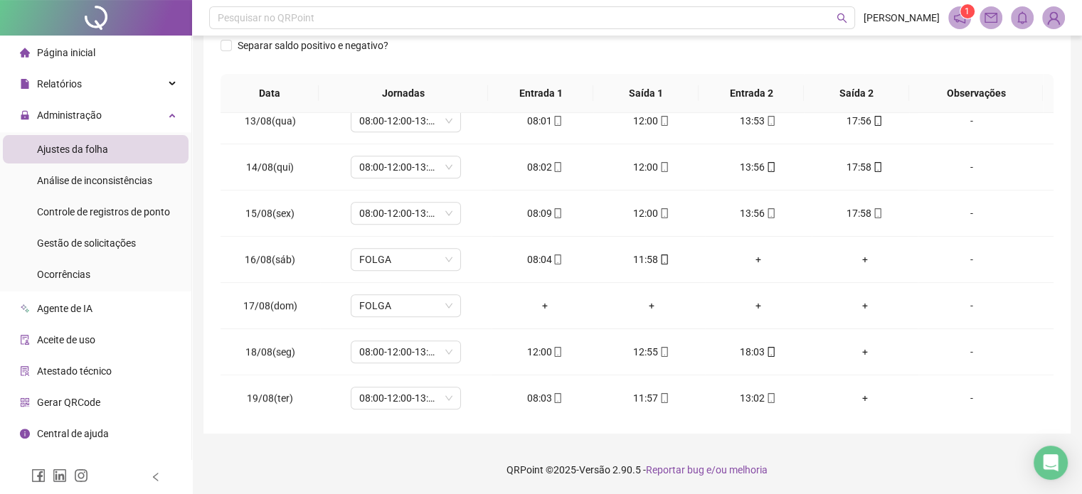
click at [863, 61] on div "Separar saldo positivo e negativo?" at bounding box center [636, 54] width 833 height 40
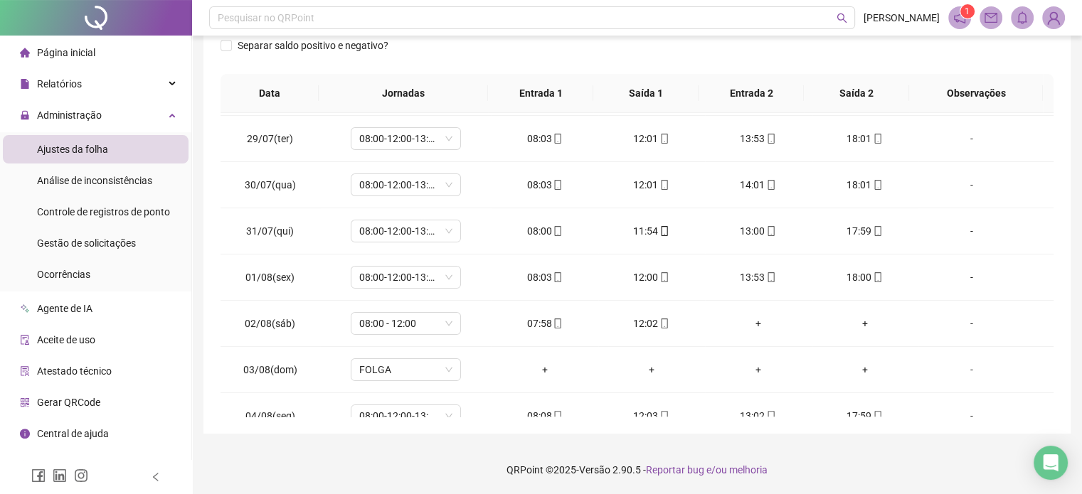
scroll to position [0, 0]
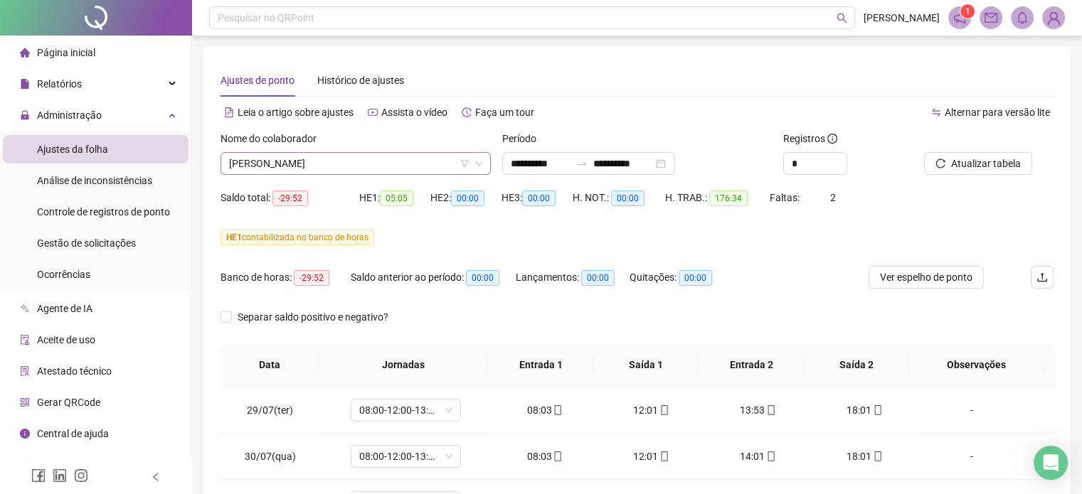
click at [256, 169] on span "[PERSON_NAME]" at bounding box center [355, 163] width 253 height 21
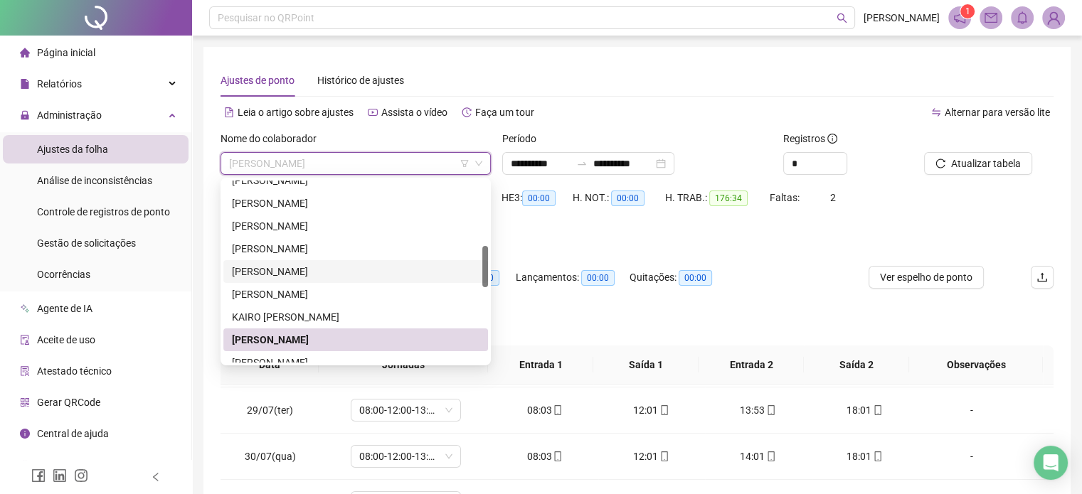
scroll to position [356, 0]
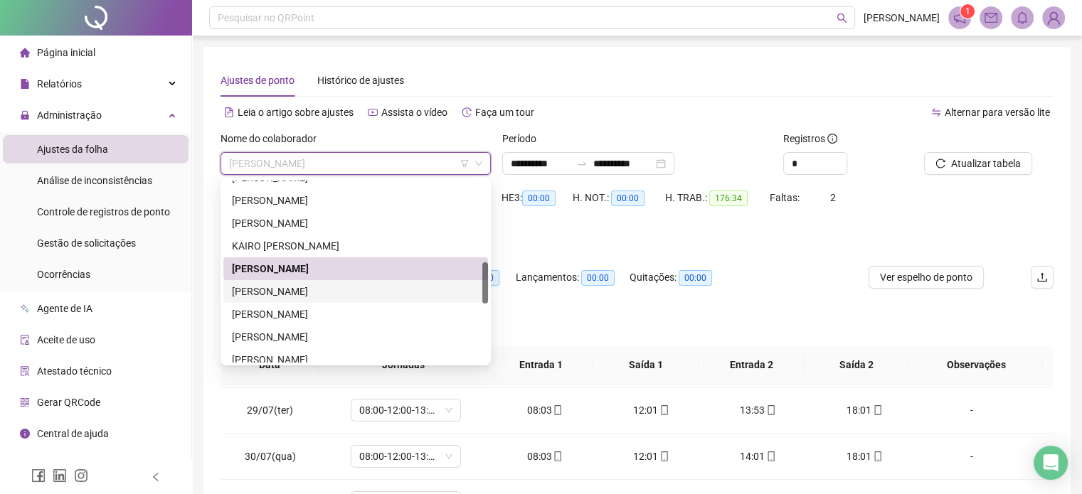
click at [282, 291] on div "[PERSON_NAME]" at bounding box center [355, 292] width 247 height 16
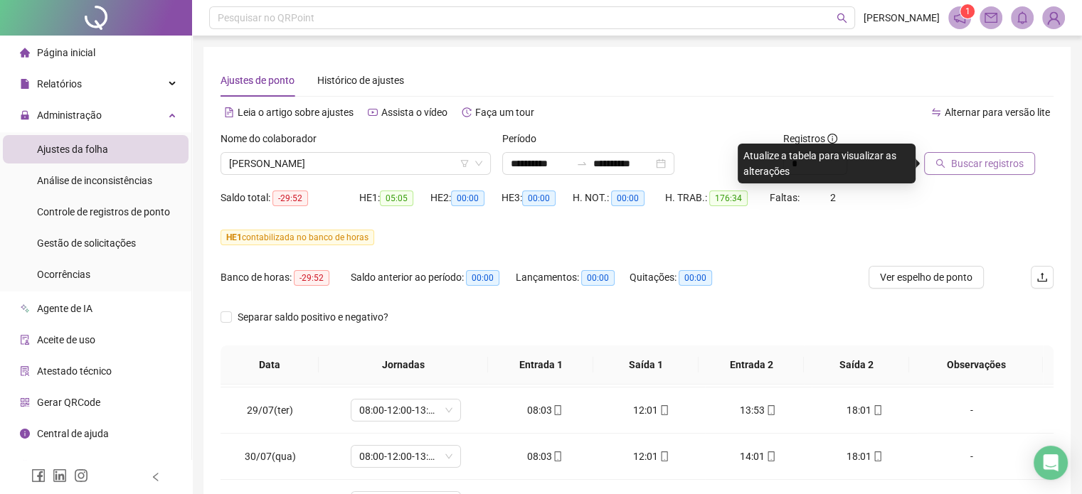
click at [1008, 164] on span "Buscar registros" at bounding box center [987, 164] width 73 height 16
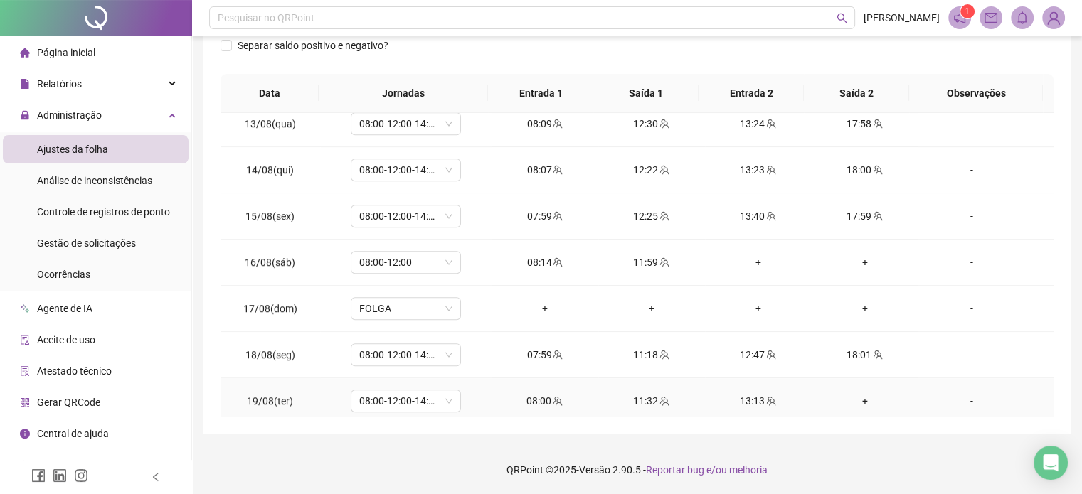
scroll to position [1078, 0]
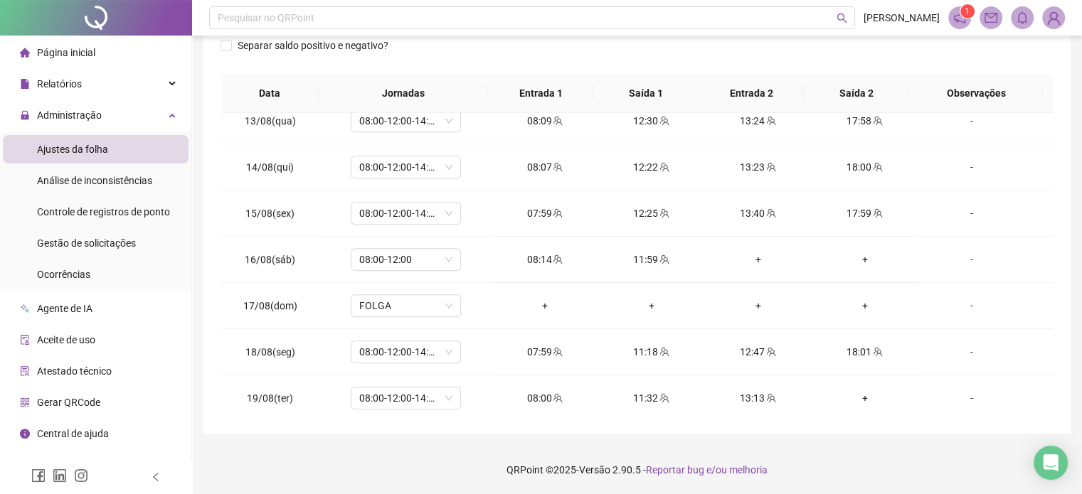
click at [876, 475] on footer "QRPoint © 2025 - Versão 2.90.5 - Reportar bug e/ou melhoria" at bounding box center [637, 470] width 890 height 50
click at [876, 474] on footer "QRPoint © 2025 - Versão 2.90.5 - Reportar bug e/ou melhoria" at bounding box center [637, 470] width 890 height 50
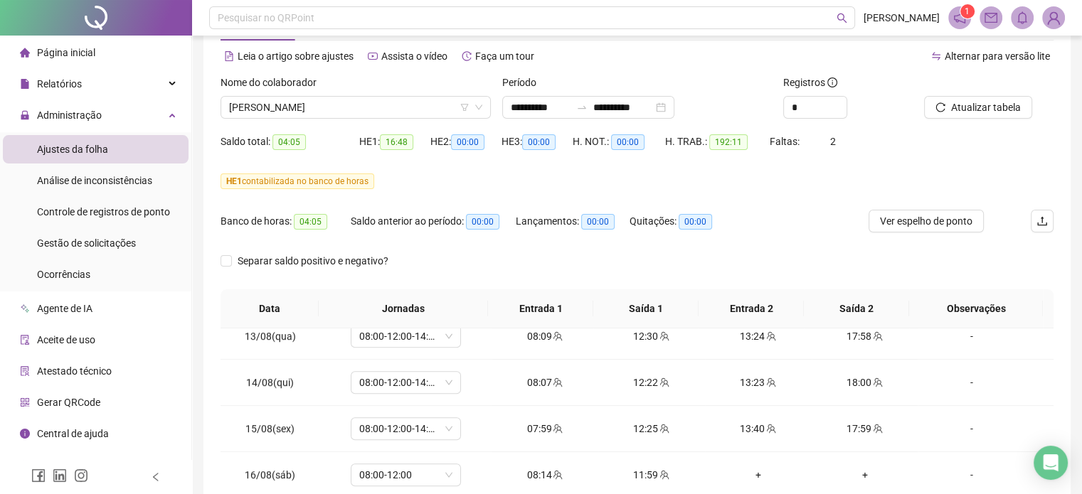
scroll to position [0, 0]
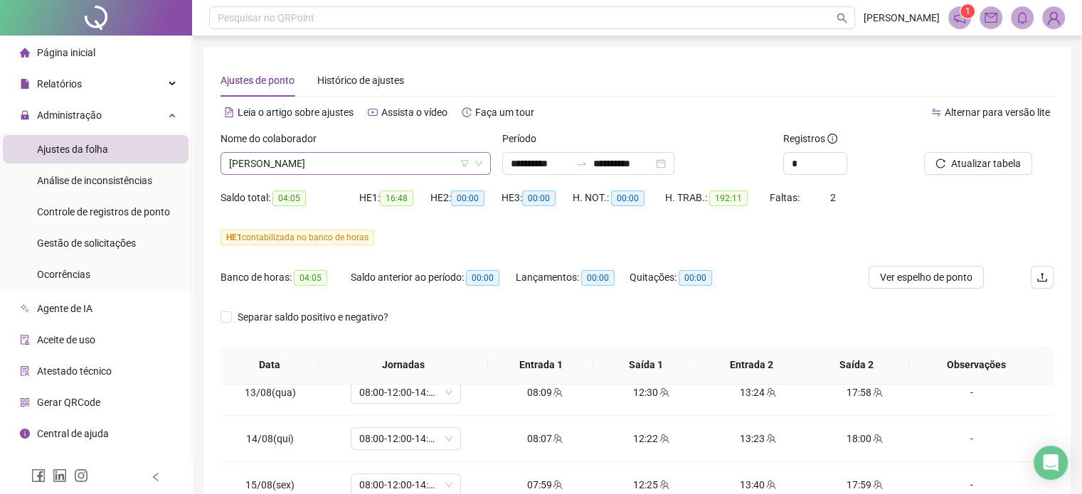
click at [312, 164] on span "[PERSON_NAME]" at bounding box center [355, 163] width 253 height 21
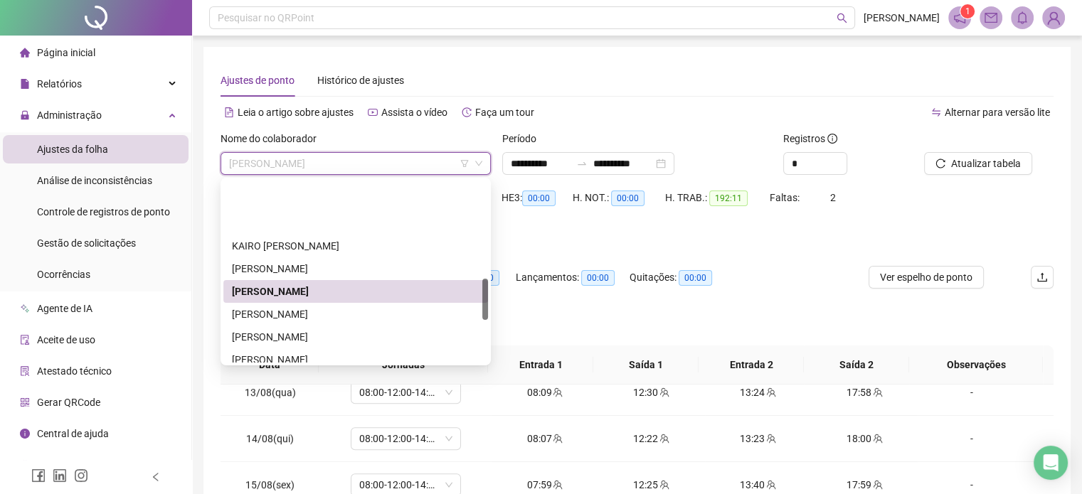
scroll to position [427, 0]
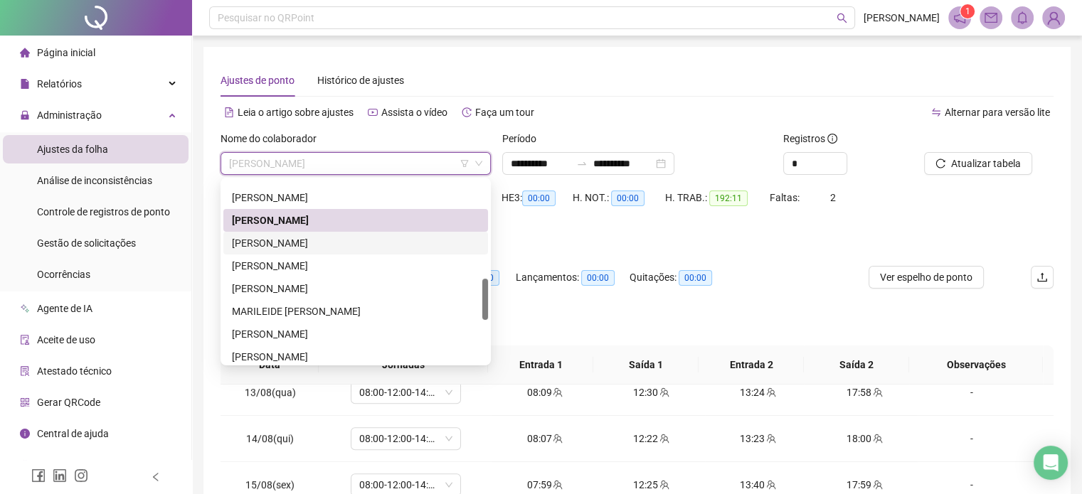
click at [311, 232] on div "[PERSON_NAME]" at bounding box center [355, 243] width 265 height 23
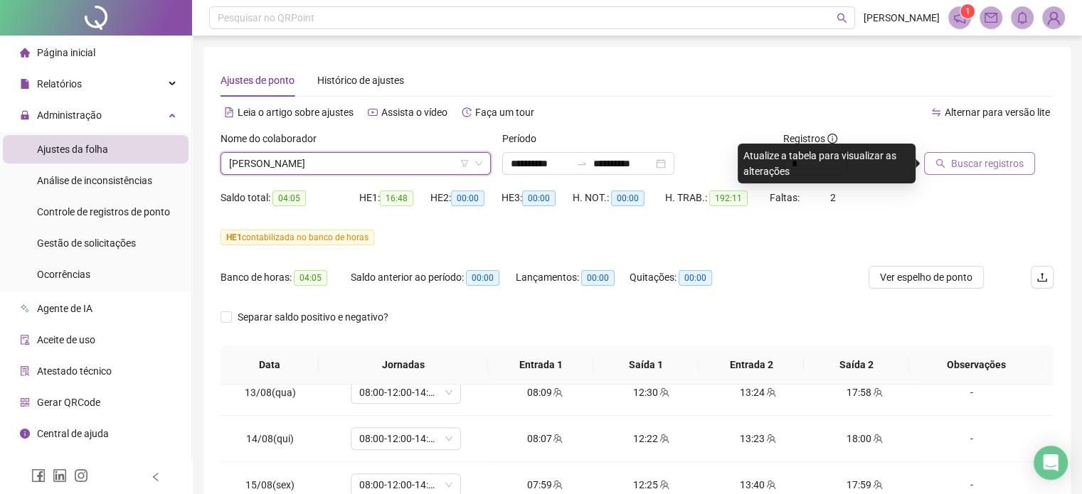
click at [991, 168] on span "Buscar registros" at bounding box center [987, 164] width 73 height 16
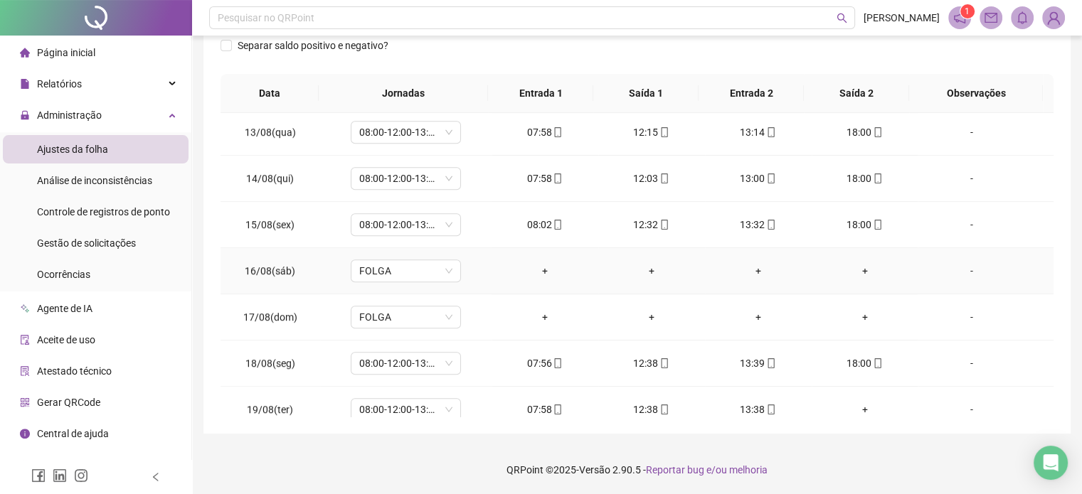
scroll to position [1078, 0]
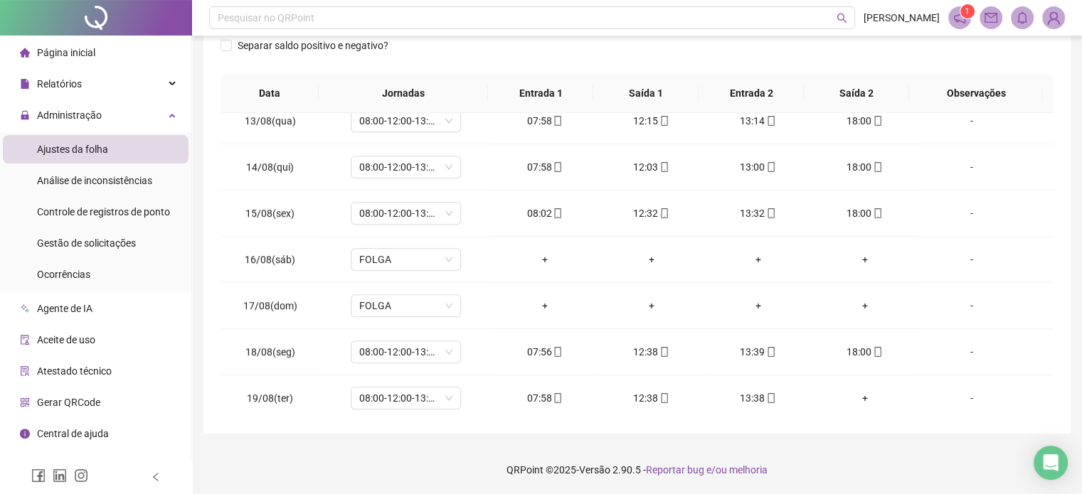
click at [888, 462] on footer "QRPoint © 2025 - Versão 2.90.5 - Reportar bug e/ou melhoria" at bounding box center [637, 470] width 890 height 50
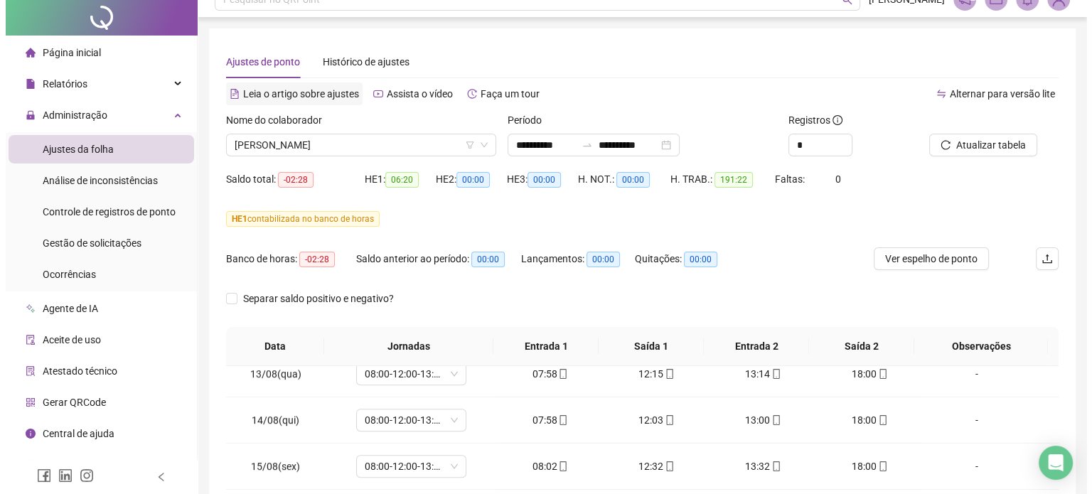
scroll to position [0, 0]
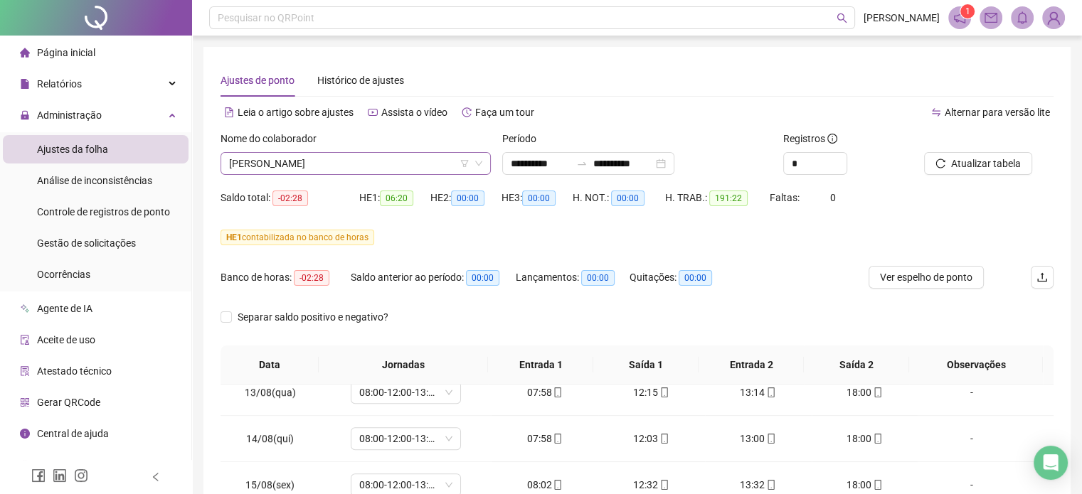
click at [311, 159] on span "[PERSON_NAME]" at bounding box center [355, 163] width 253 height 21
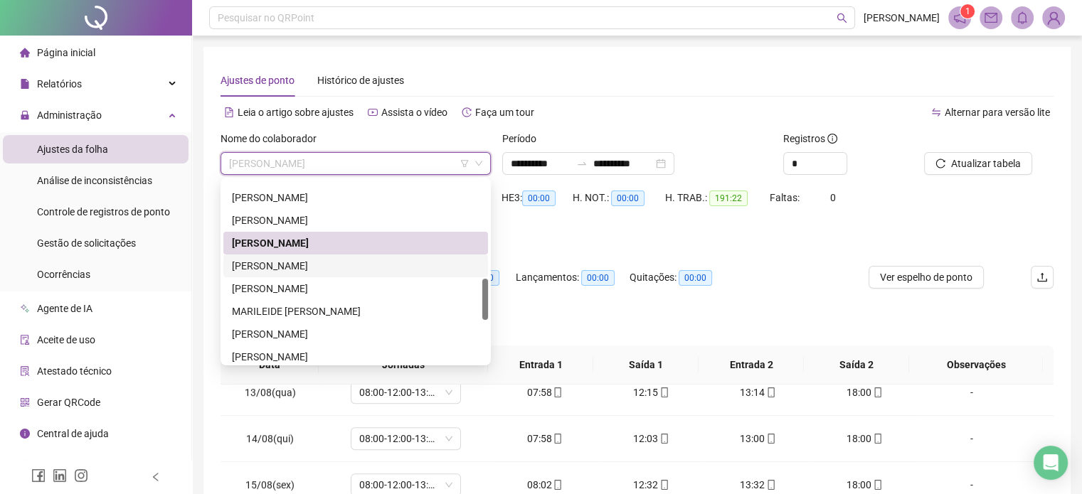
click at [308, 264] on div "[PERSON_NAME]" at bounding box center [355, 266] width 247 height 16
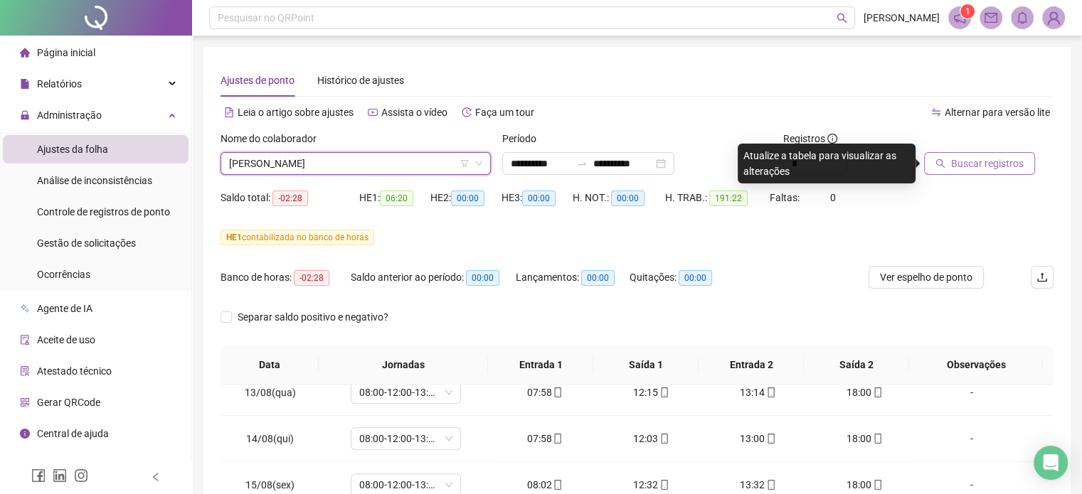
click at [964, 159] on span "Buscar registros" at bounding box center [987, 164] width 73 height 16
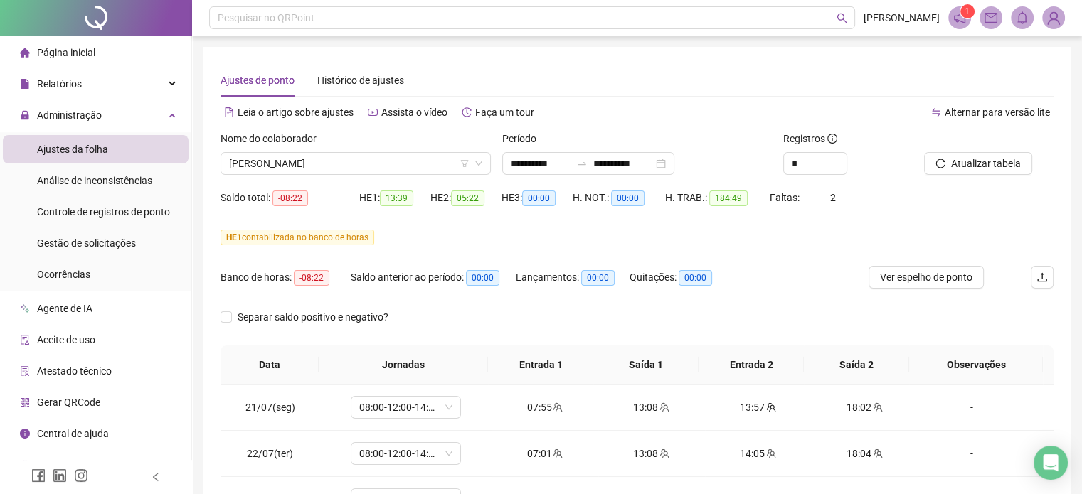
scroll to position [272, 0]
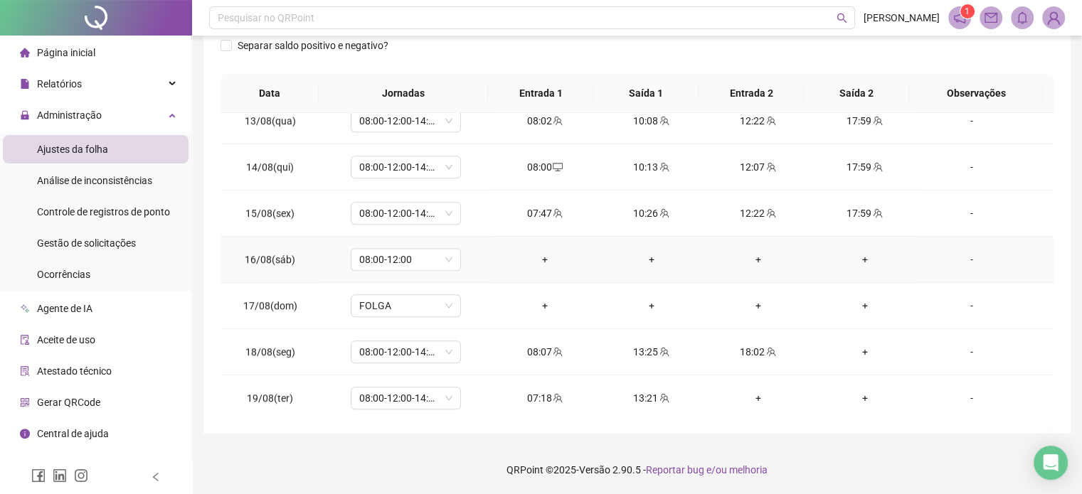
click at [961, 255] on div "-" at bounding box center [971, 260] width 84 height 16
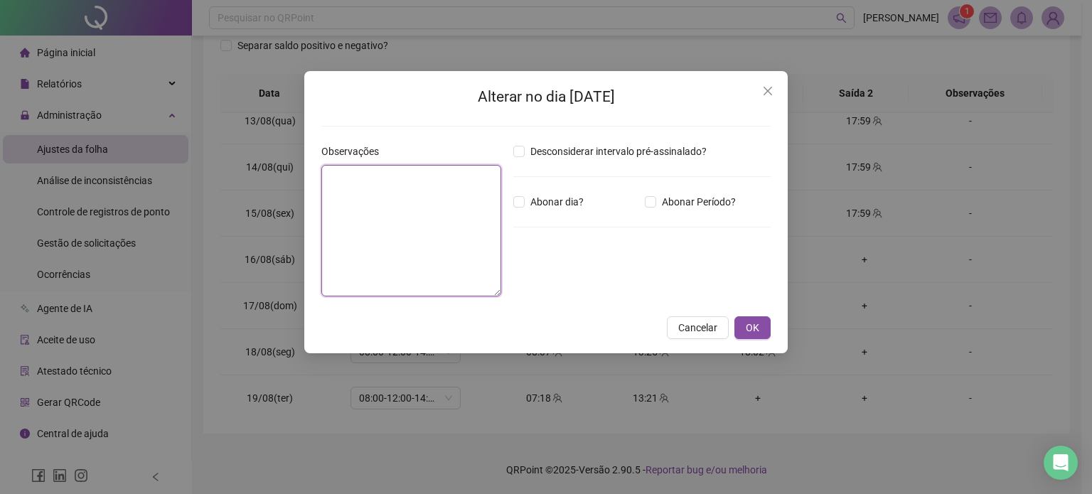
click at [455, 230] on textarea at bounding box center [411, 231] width 180 height 132
type textarea "**********"
click at [753, 326] on span "OK" at bounding box center [753, 329] width 14 height 16
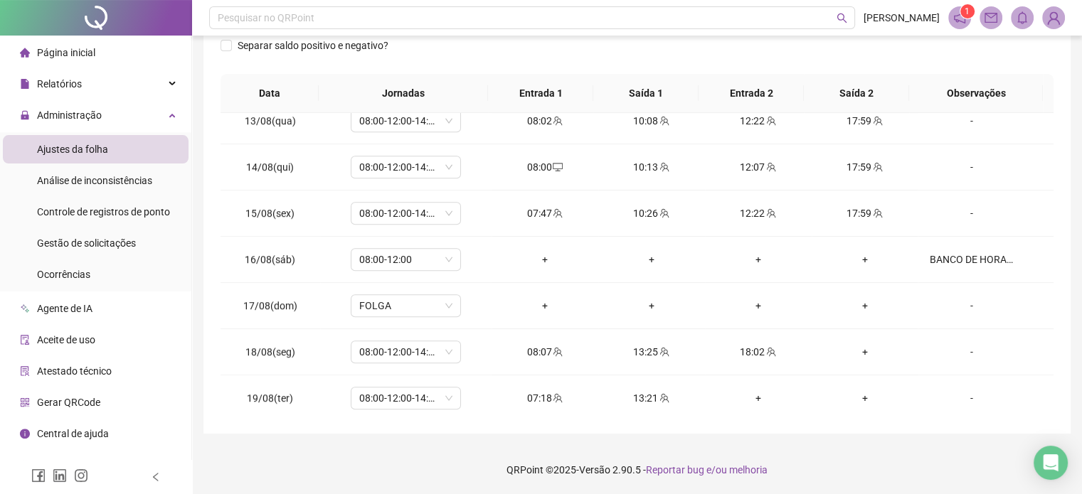
click at [859, 471] on footer "QRPoint © 2025 - Versão 2.90.5 - Reportar bug e/ou melhoria" at bounding box center [637, 470] width 890 height 50
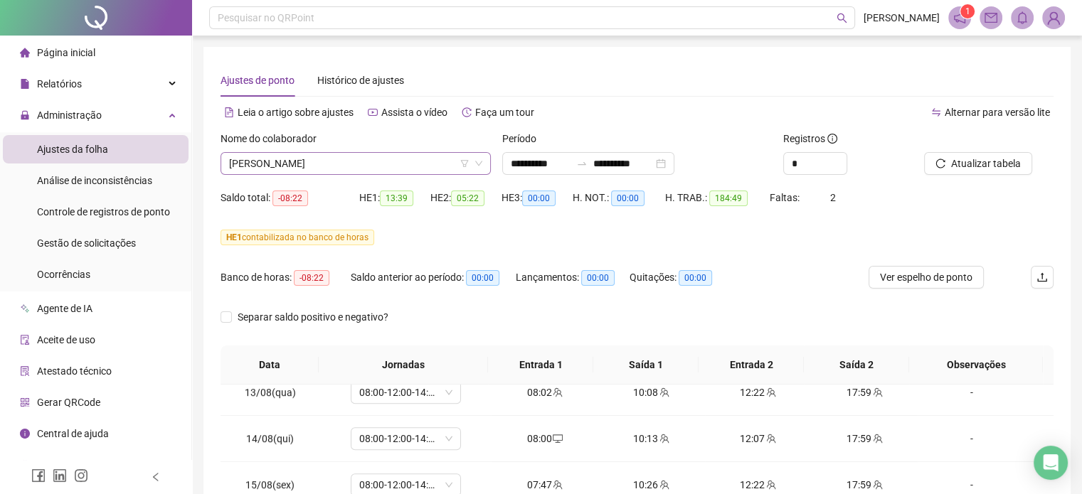
click at [390, 160] on span "[PERSON_NAME]" at bounding box center [355, 163] width 253 height 21
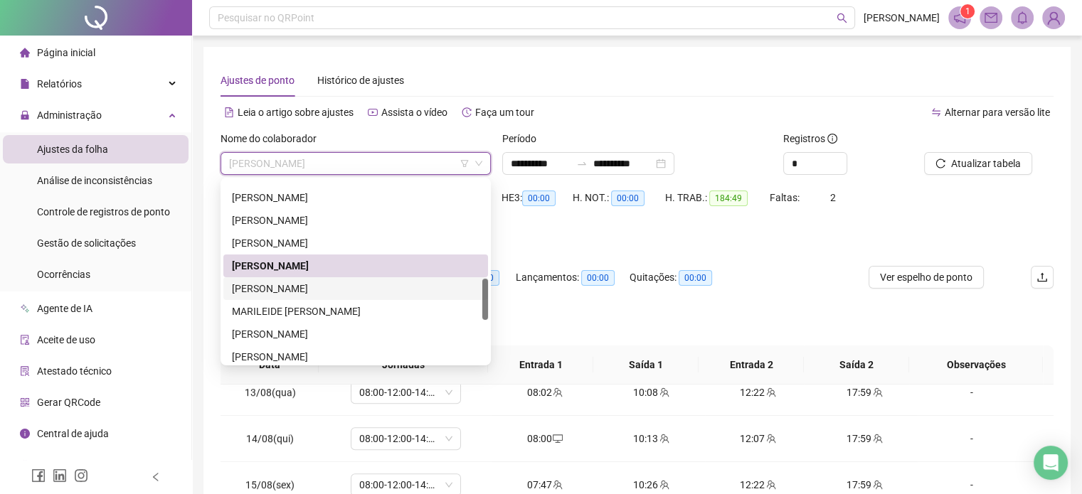
click at [316, 287] on div "[PERSON_NAME]" at bounding box center [355, 289] width 247 height 16
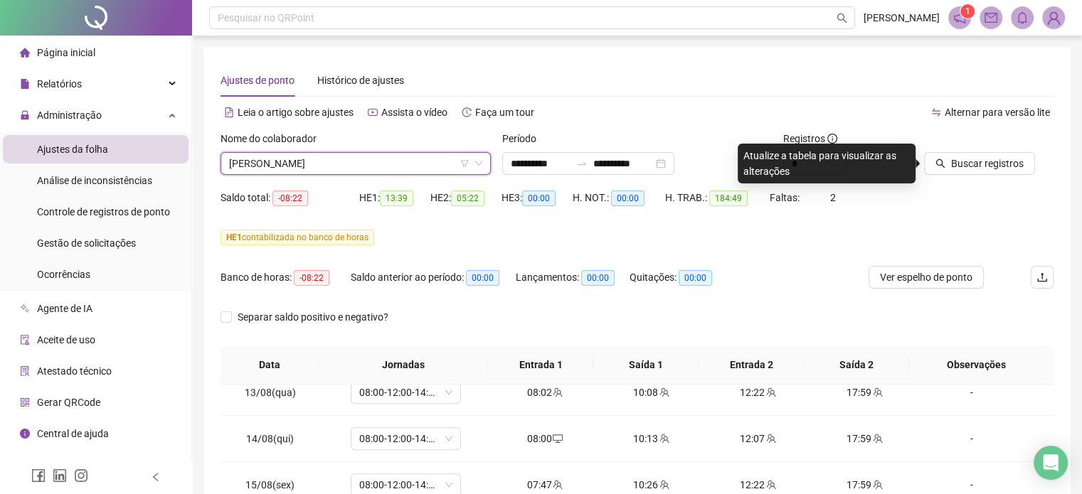
click at [966, 164] on span "Buscar registros" at bounding box center [987, 164] width 73 height 16
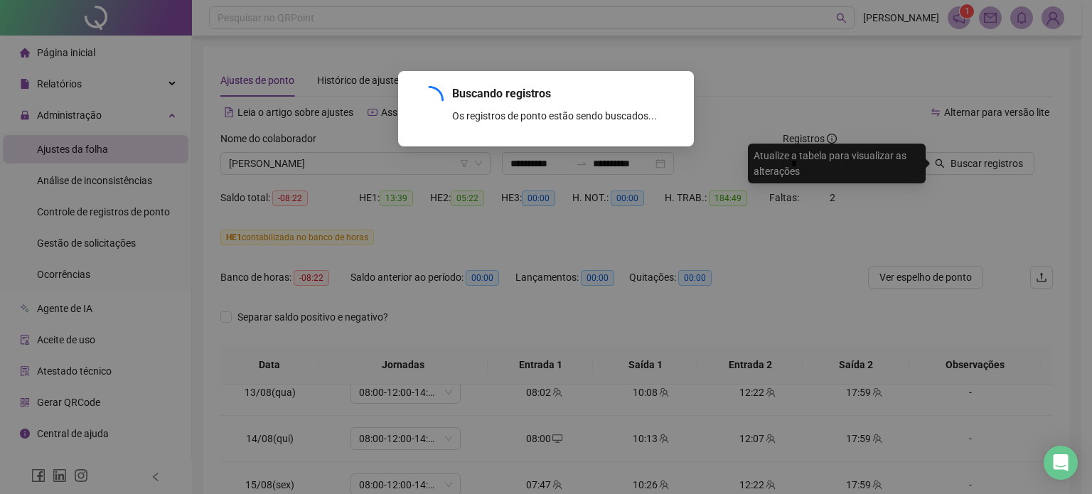
click at [518, 324] on div "Buscando registros Os registros de ponto estão sendo buscados... OK" at bounding box center [546, 247] width 1092 height 494
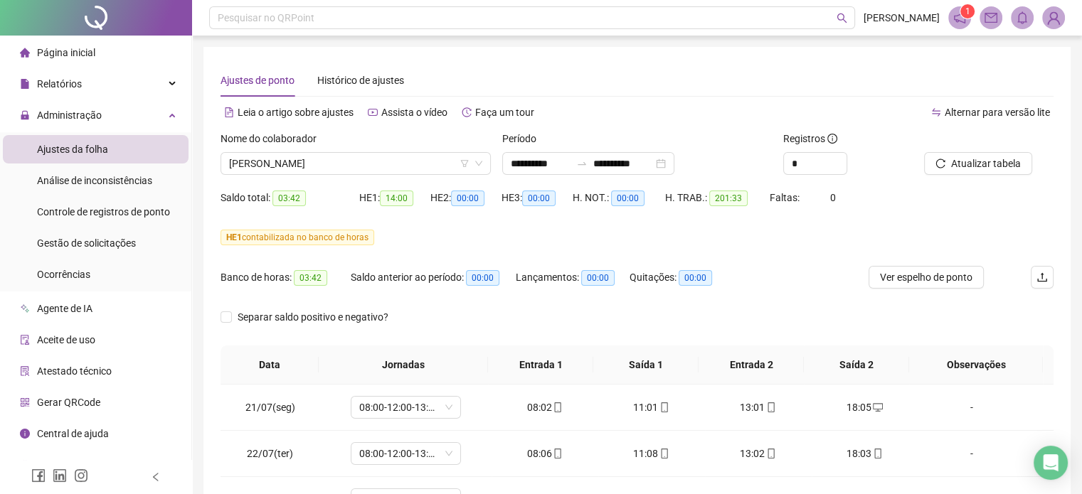
click at [782, 301] on div "Banco de horas: 03:42 Saldo anterior ao período: 00:00 Lançamentos: 00:00 Quita…" at bounding box center [532, 286] width 624 height 40
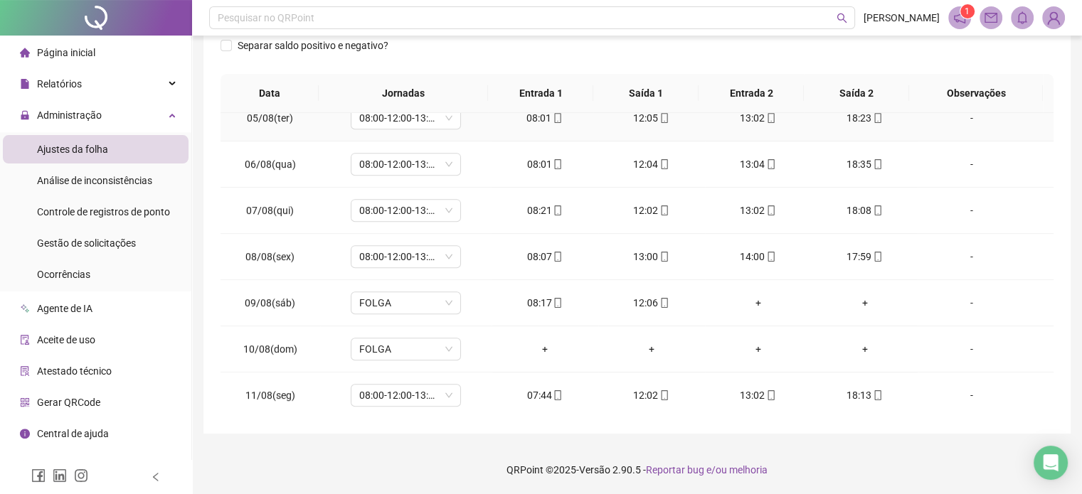
scroll to position [427, 0]
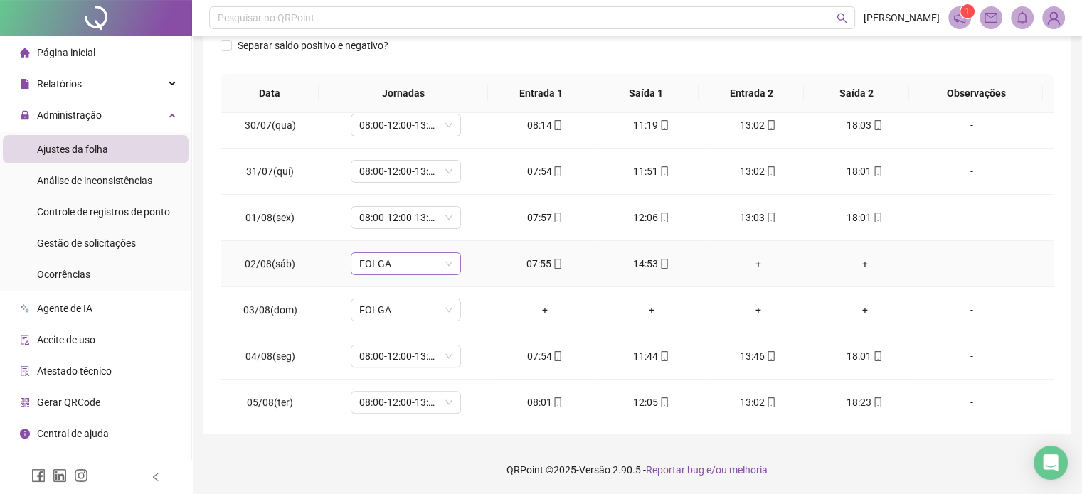
click at [382, 262] on span "FOLGA" at bounding box center [405, 263] width 93 height 21
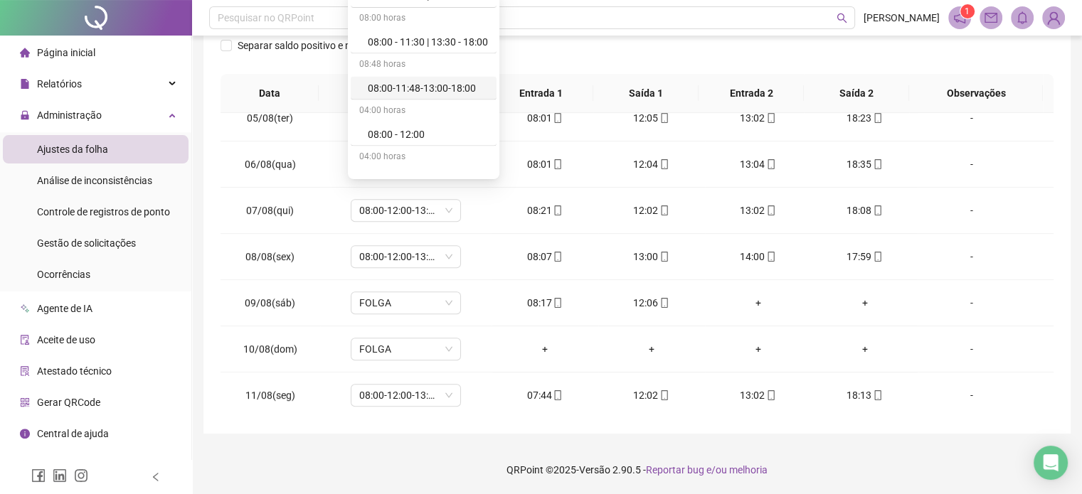
scroll to position [3058, 0]
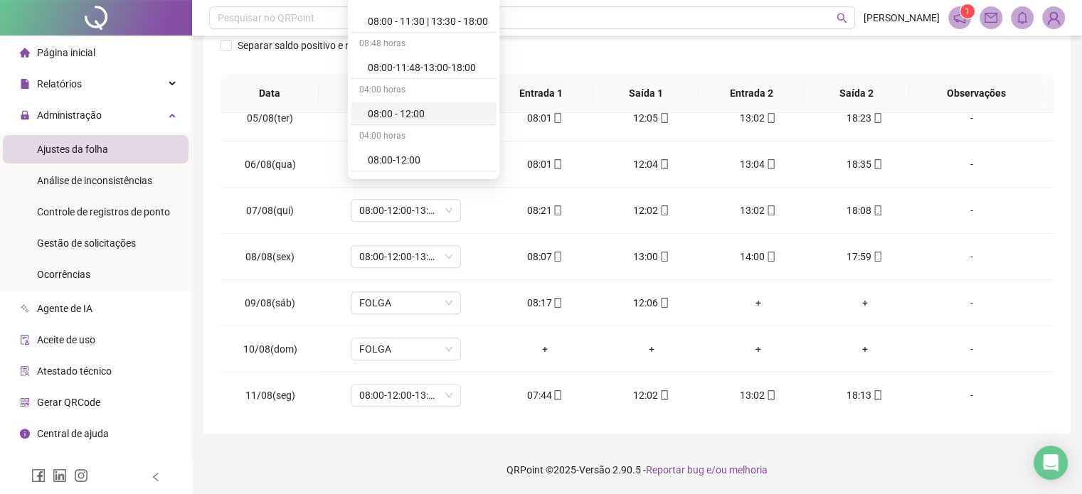
click at [411, 107] on div "08:00 - 12:00" at bounding box center [428, 114] width 120 height 16
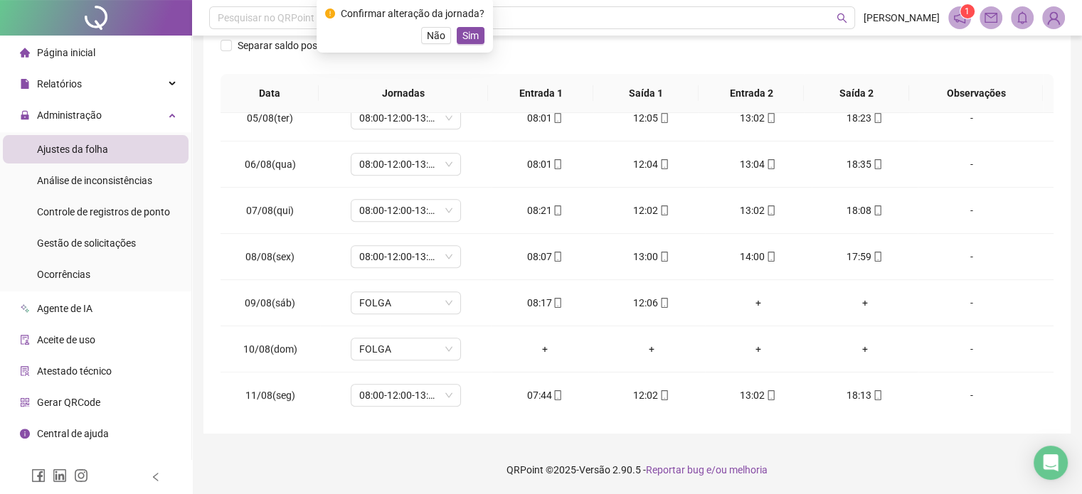
click at [467, 38] on span "Sim" at bounding box center [470, 36] width 16 height 16
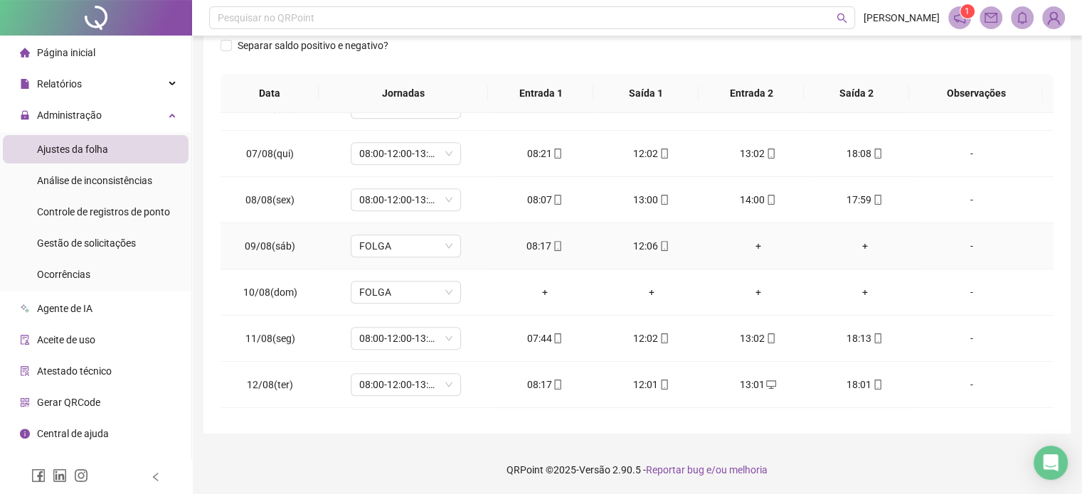
scroll to position [853, 0]
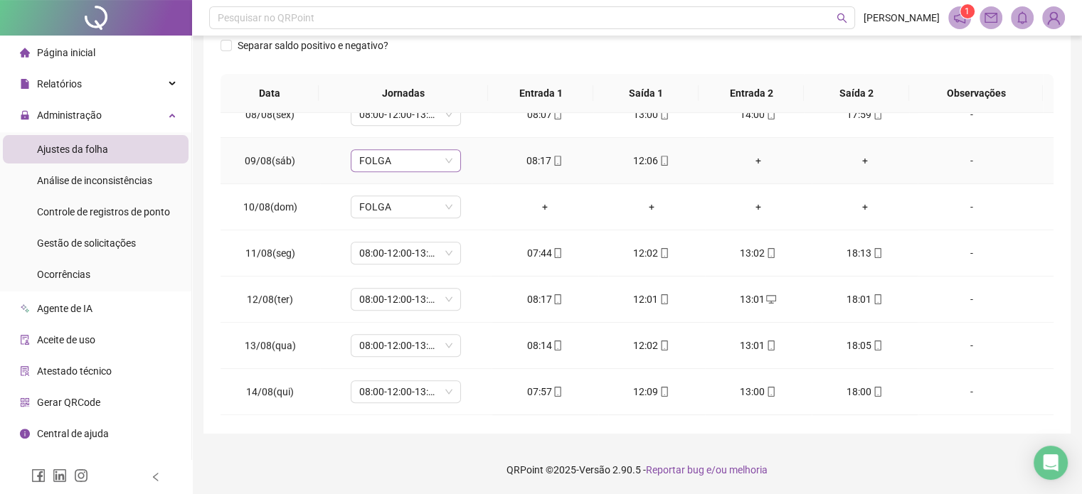
click at [418, 160] on span "FOLGA" at bounding box center [405, 160] width 93 height 21
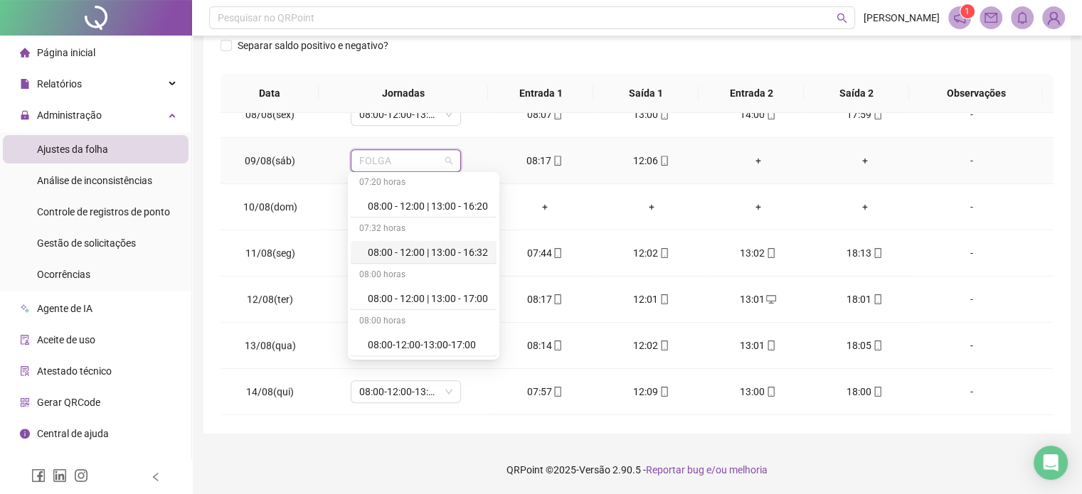
scroll to position [3200, 0]
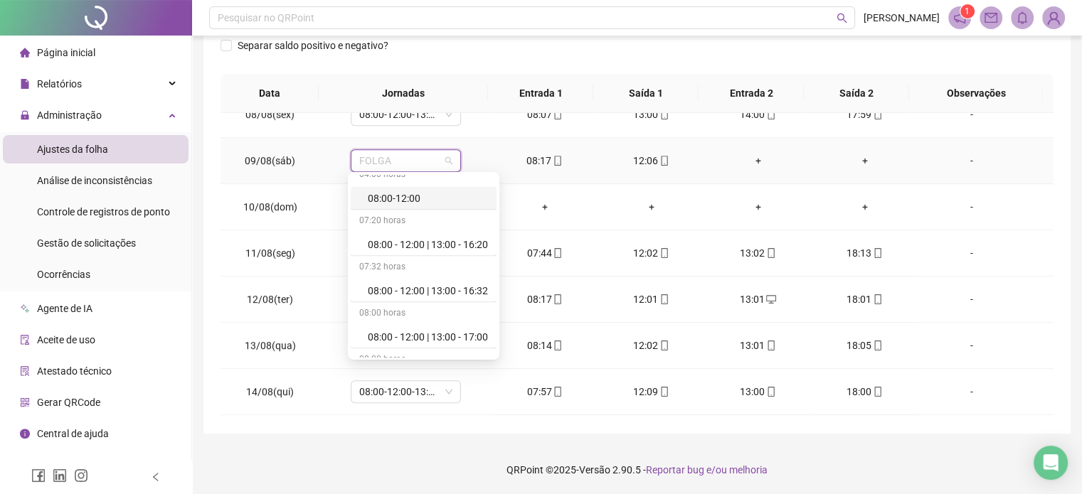
click at [409, 194] on div "08:00-12:00" at bounding box center [428, 199] width 120 height 16
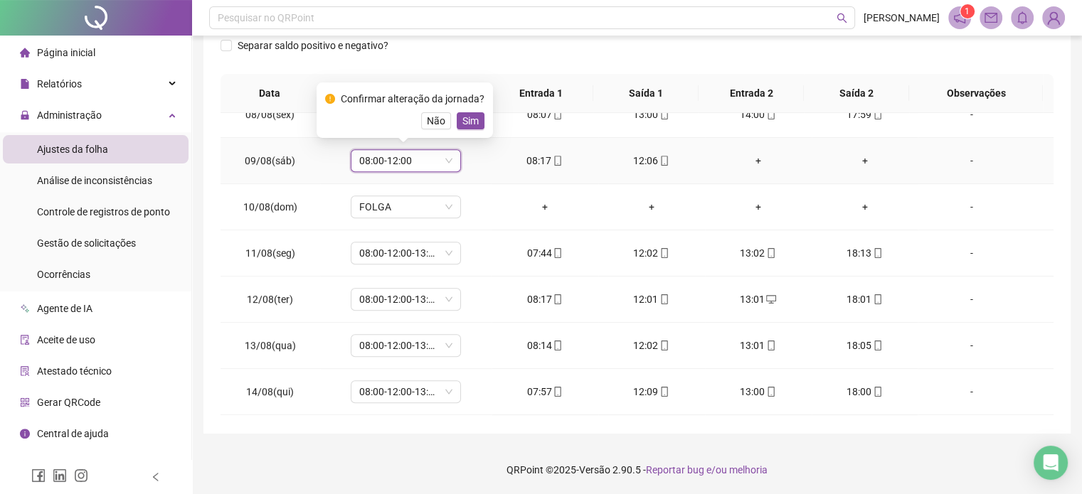
click at [471, 136] on div "Confirmar alteração da jornada? Não Sim" at bounding box center [404, 109] width 176 height 55
click at [473, 122] on span "Sim" at bounding box center [470, 121] width 16 height 16
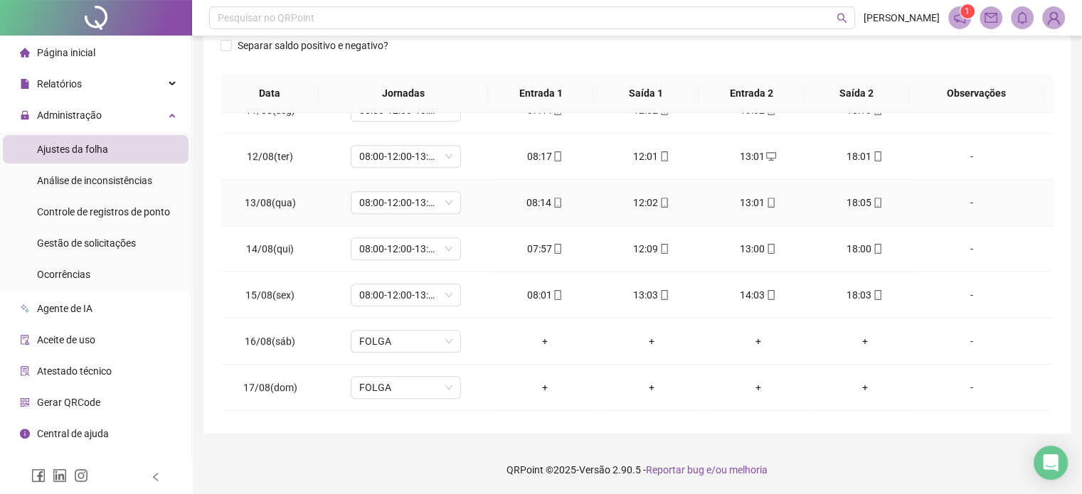
scroll to position [1067, 0]
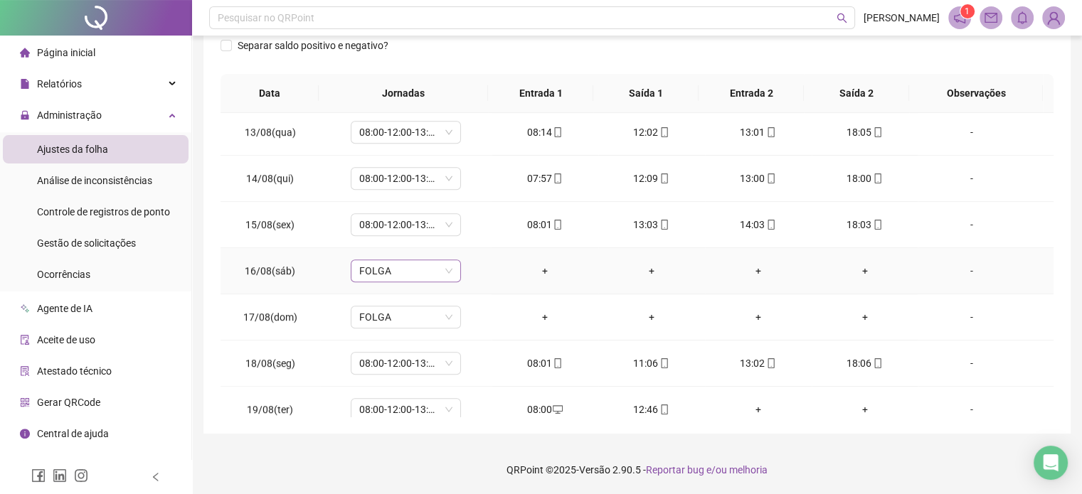
click at [405, 274] on span "FOLGA" at bounding box center [405, 270] width 93 height 21
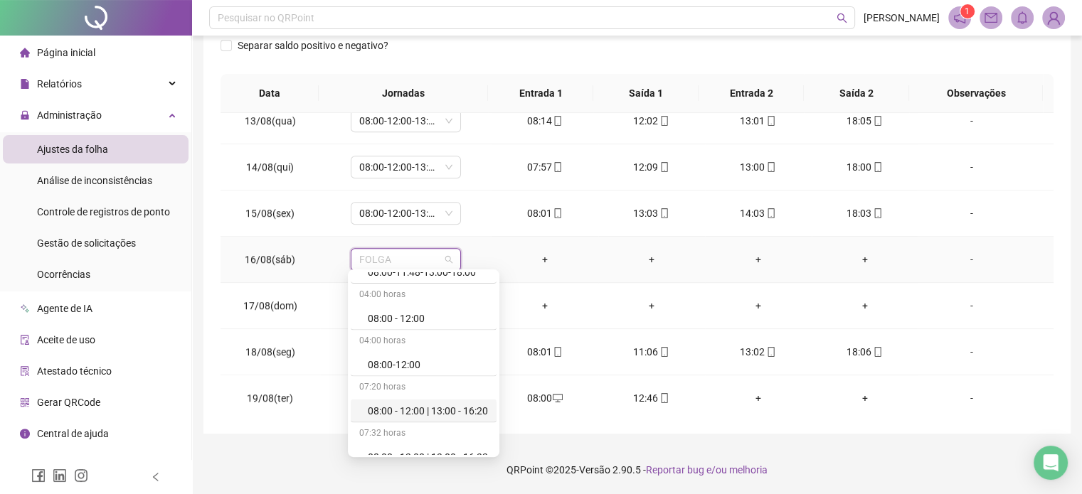
scroll to position [3200, 0]
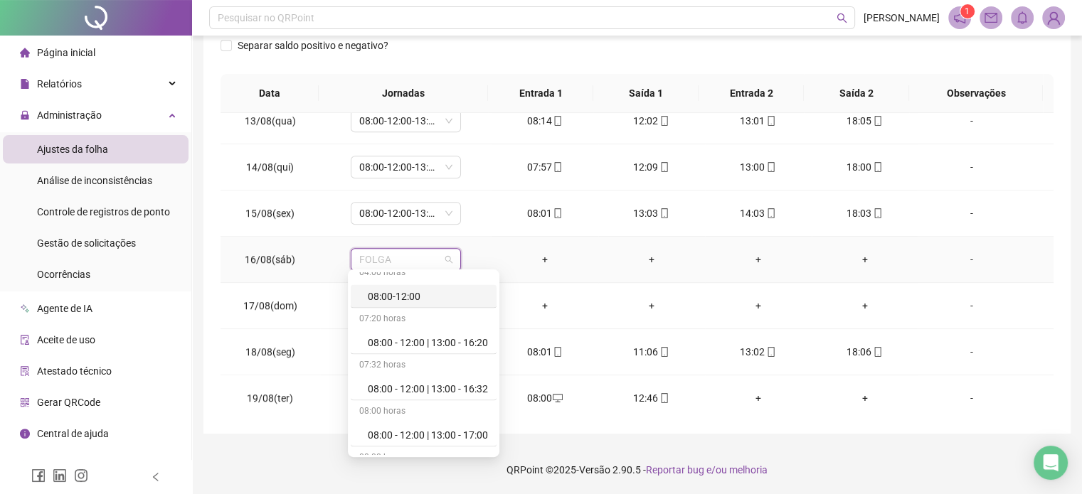
click at [418, 292] on div "08:00-12:00" at bounding box center [428, 296] width 120 height 16
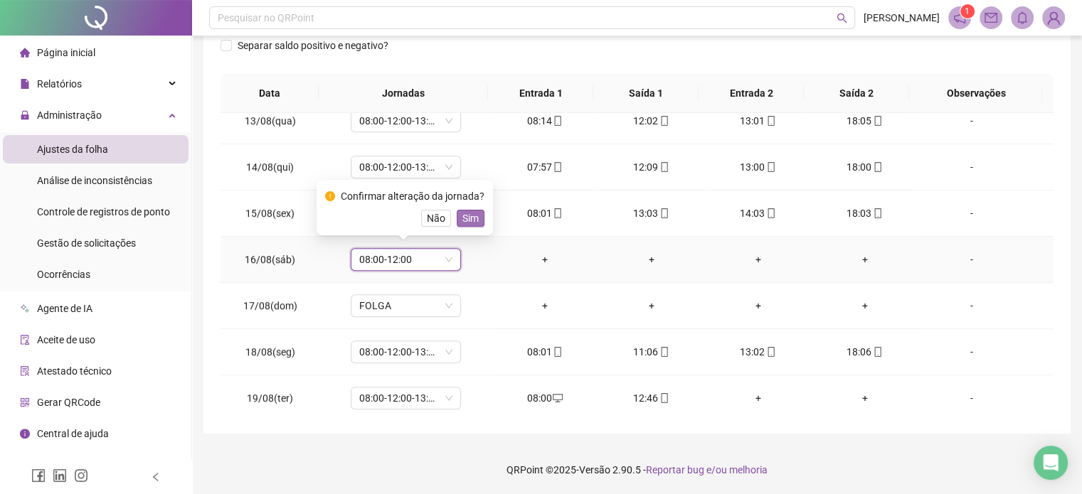
click at [471, 220] on span "Sim" at bounding box center [470, 219] width 16 height 16
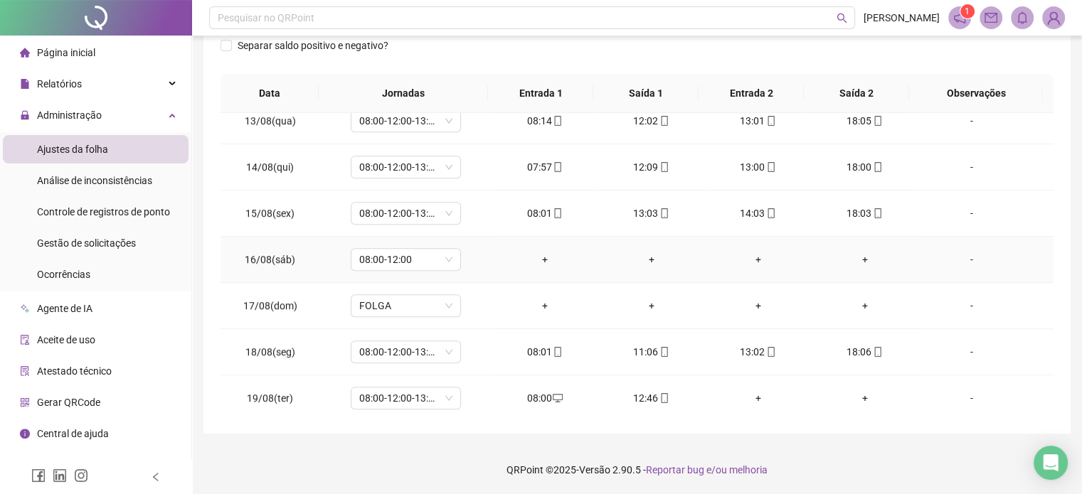
click at [967, 254] on div "-" at bounding box center [971, 260] width 84 height 16
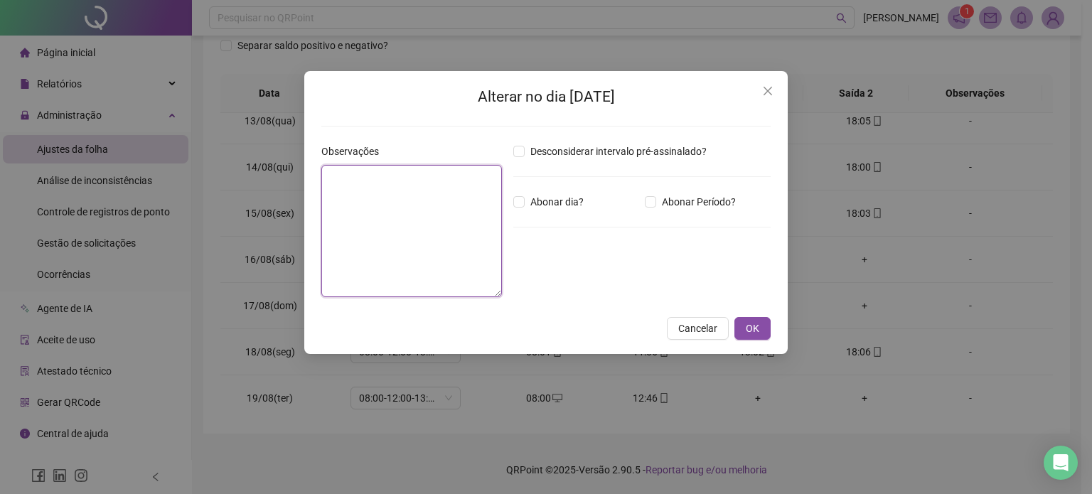
click at [403, 241] on textarea at bounding box center [411, 231] width 181 height 132
type textarea "**********"
click at [746, 334] on span "OK" at bounding box center [753, 329] width 14 height 16
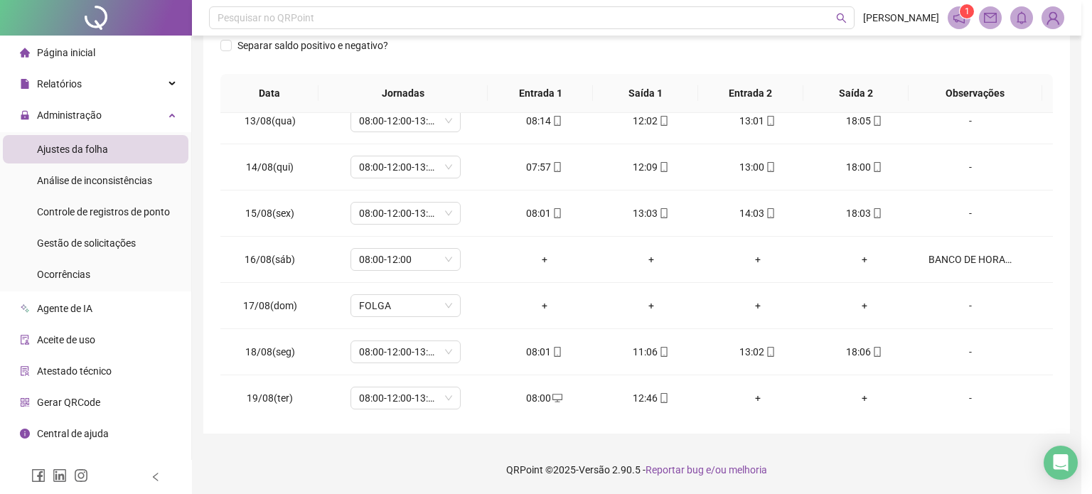
click at [404, 454] on footer "QRPoint © 2025 - Versão 2.90.5 - Reportar bug e/ou melhoria" at bounding box center [637, 470] width 890 height 50
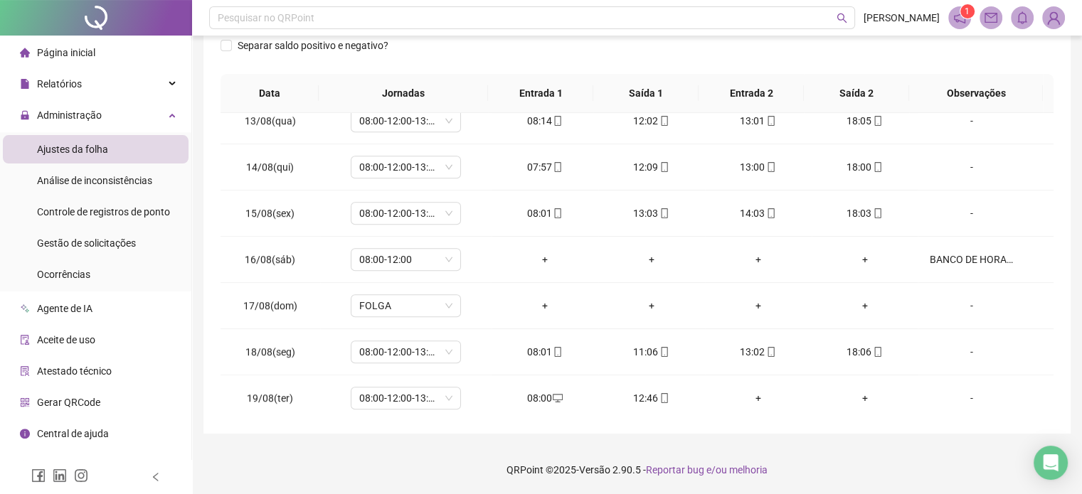
click at [922, 442] on div "**********" at bounding box center [637, 111] width 890 height 767
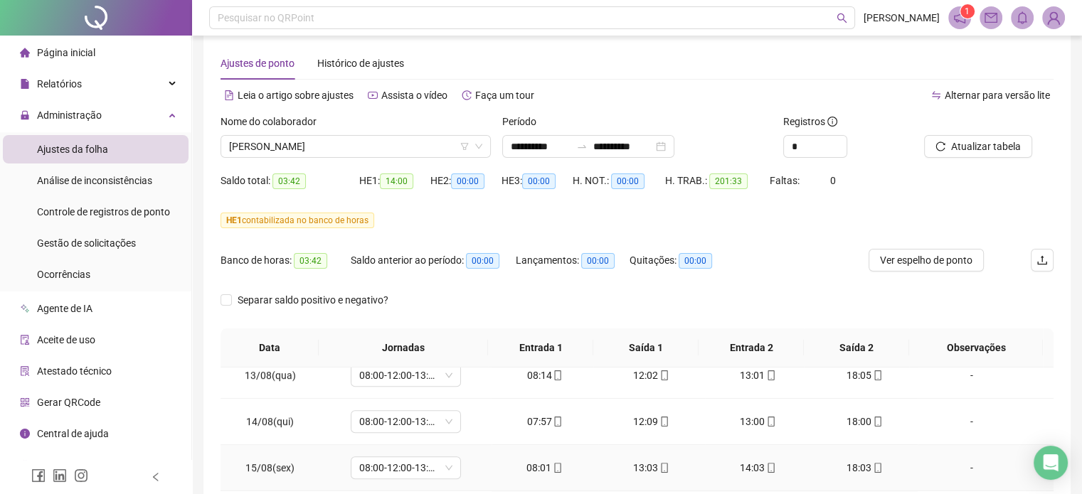
scroll to position [0, 0]
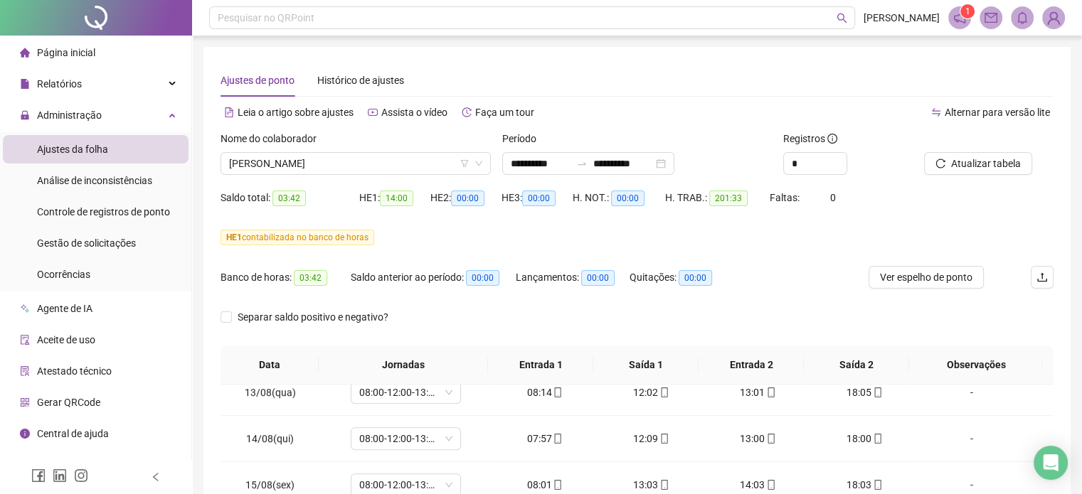
click at [953, 151] on div at bounding box center [971, 141] width 94 height 21
click at [957, 168] on span "Atualizar tabela" at bounding box center [986, 164] width 70 height 16
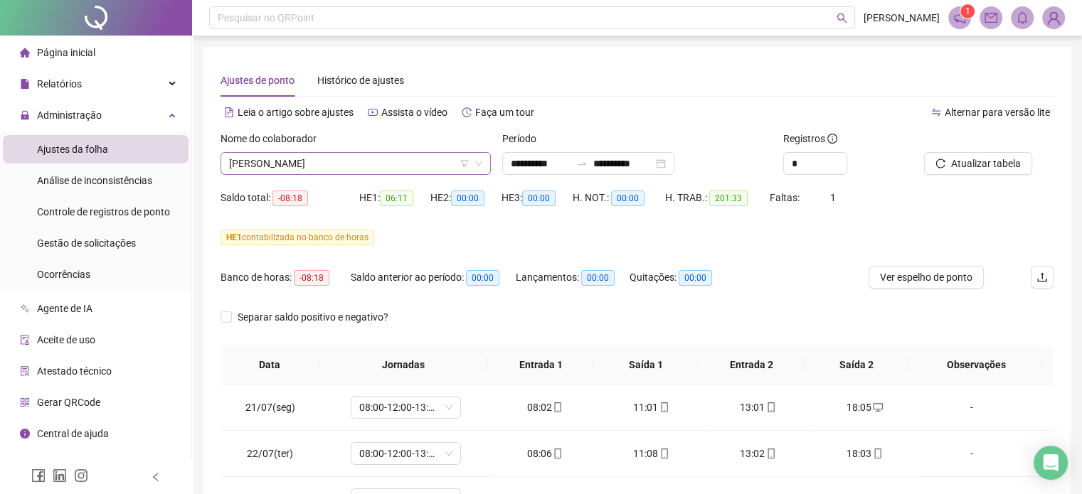
click at [380, 159] on span "[PERSON_NAME]" at bounding box center [355, 163] width 253 height 21
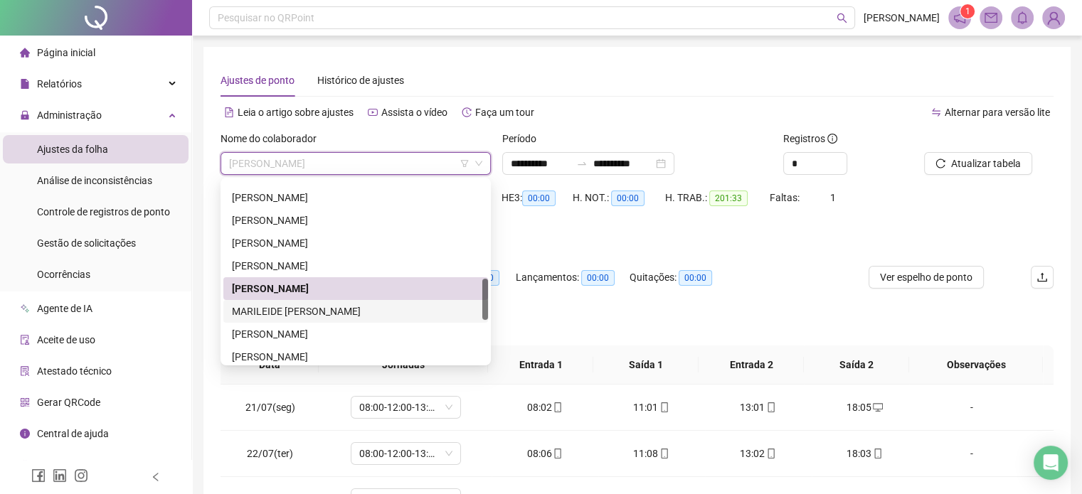
click at [325, 312] on div "MARILEIDE [PERSON_NAME]" at bounding box center [355, 312] width 247 height 16
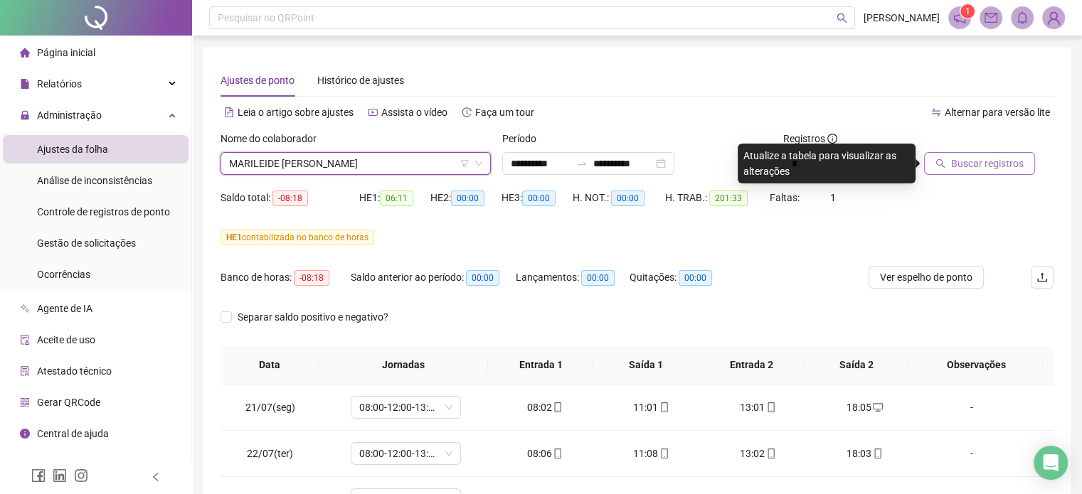
click at [970, 154] on button "Buscar registros" at bounding box center [979, 163] width 111 height 23
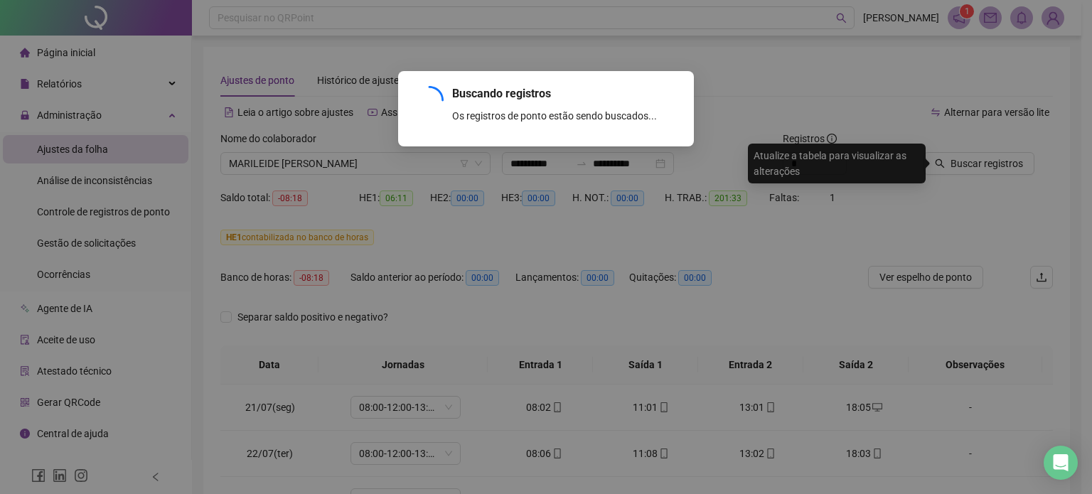
drag, startPoint x: 336, startPoint y: 277, endPoint x: 778, endPoint y: 244, distance: 442.9
click at [219, 230] on div "Buscando registros Os registros de ponto estão sendo buscados... OK" at bounding box center [546, 247] width 1092 height 494
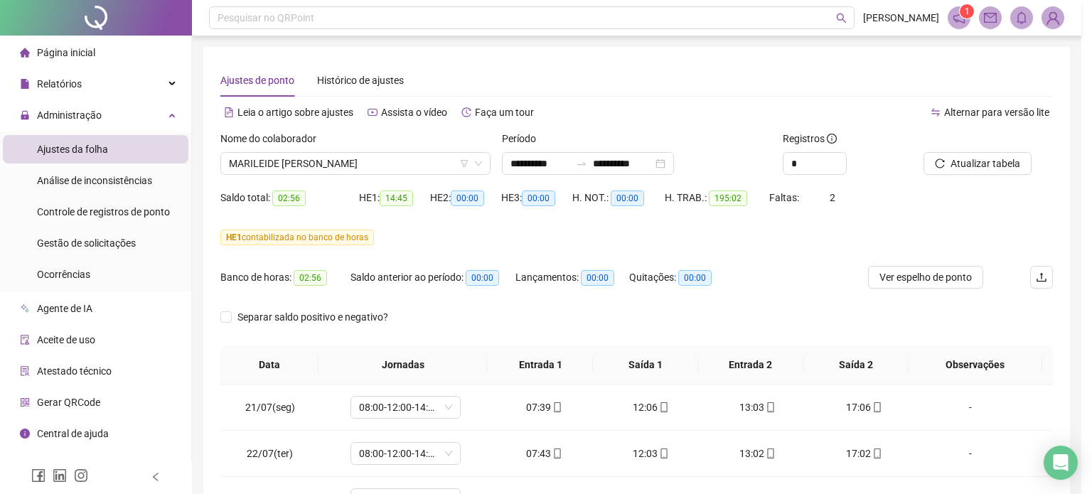
click at [817, 233] on div "Buscando registros Os registros de ponto estão sendo buscados... OK" at bounding box center [546, 247] width 1092 height 494
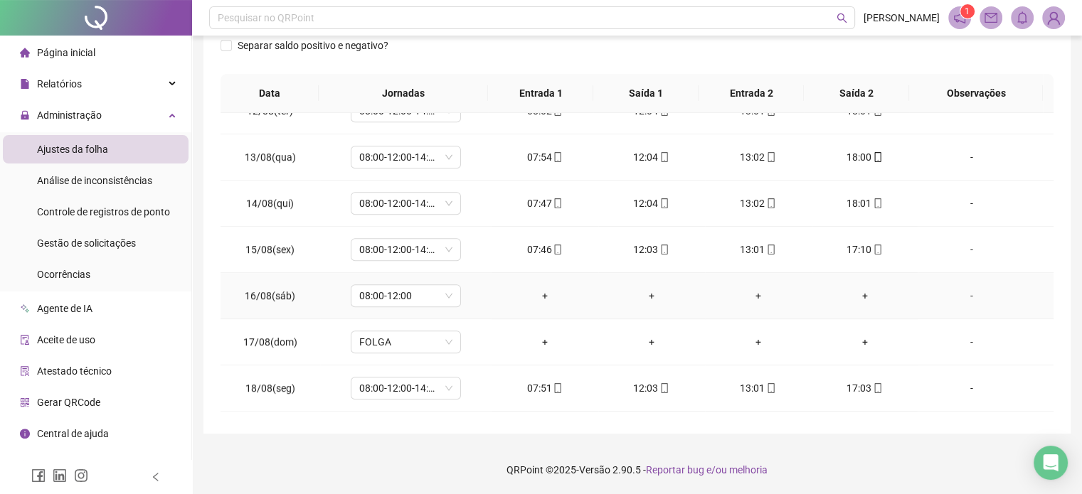
scroll to position [1067, 0]
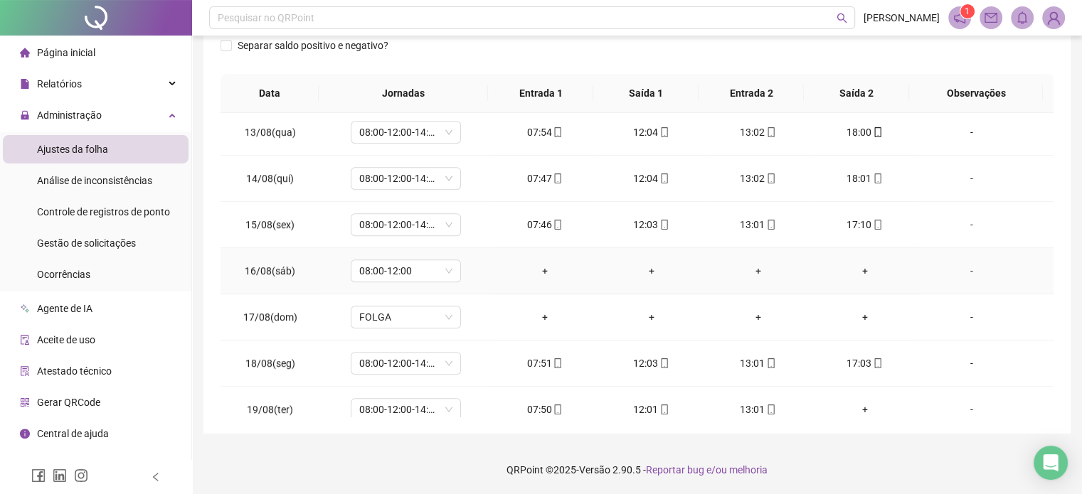
click at [951, 264] on div "-" at bounding box center [971, 271] width 84 height 16
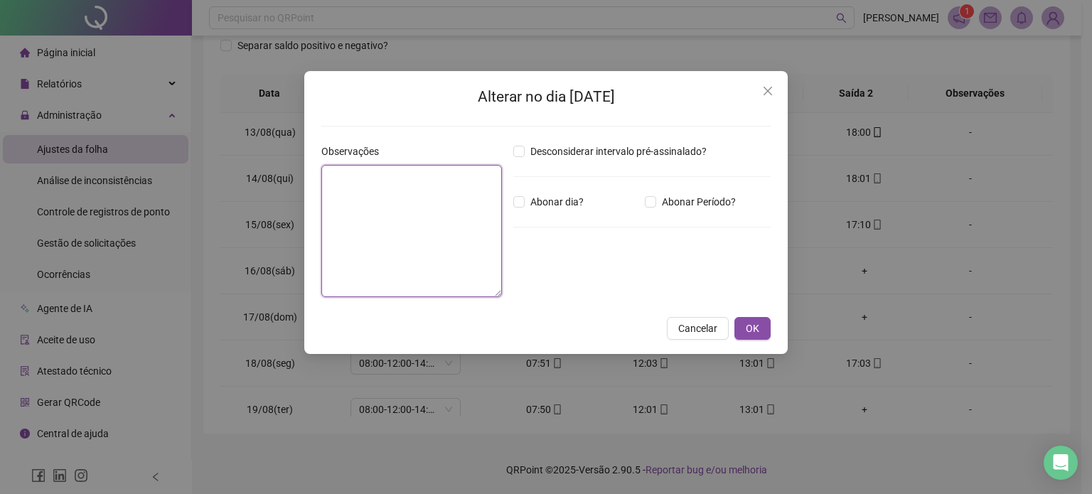
click at [393, 238] on textarea at bounding box center [411, 231] width 181 height 132
type textarea "*****"
type textarea "*"
type textarea "**********"
click at [758, 323] on span "OK" at bounding box center [753, 329] width 14 height 16
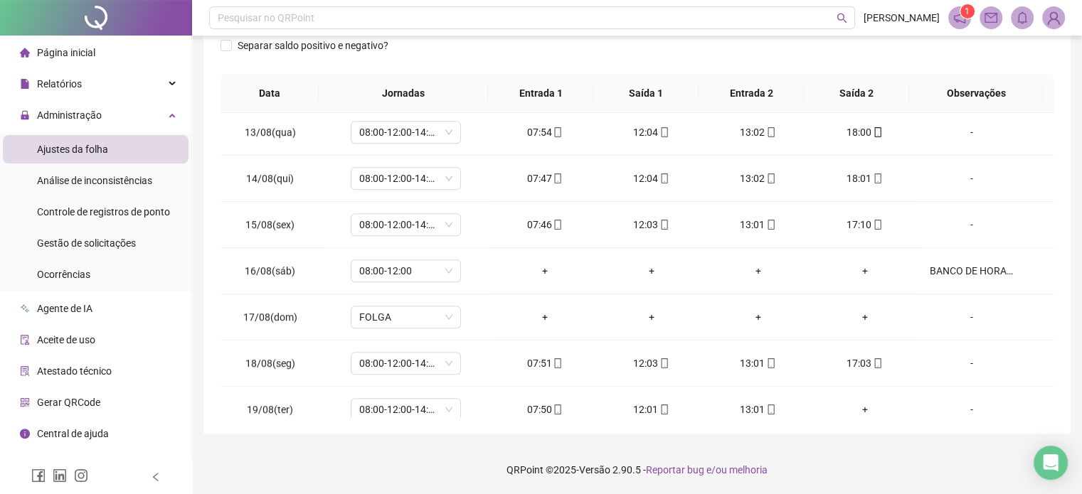
click at [913, 453] on footer "QRPoint © 2025 - Versão 2.90.5 - Reportar bug e/ou melhoria" at bounding box center [637, 470] width 890 height 50
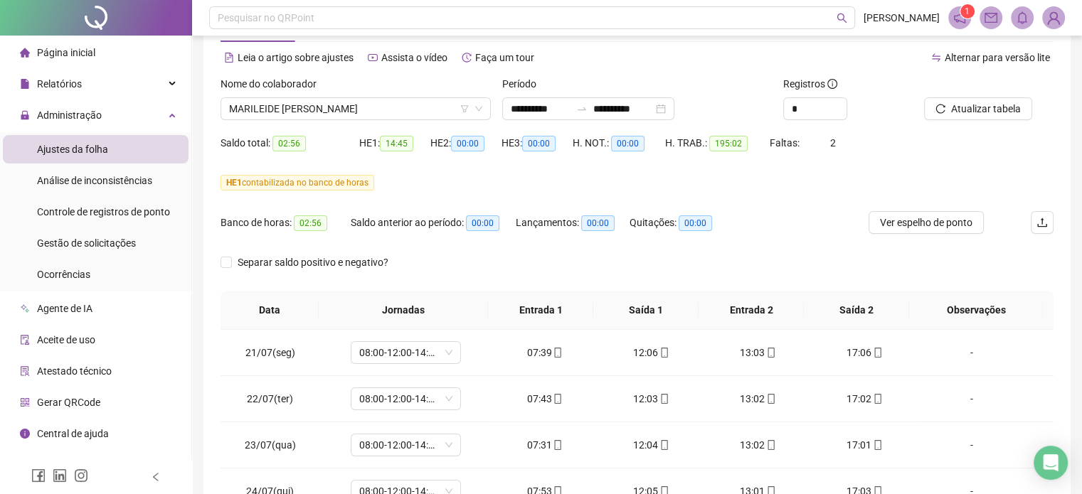
scroll to position [0, 0]
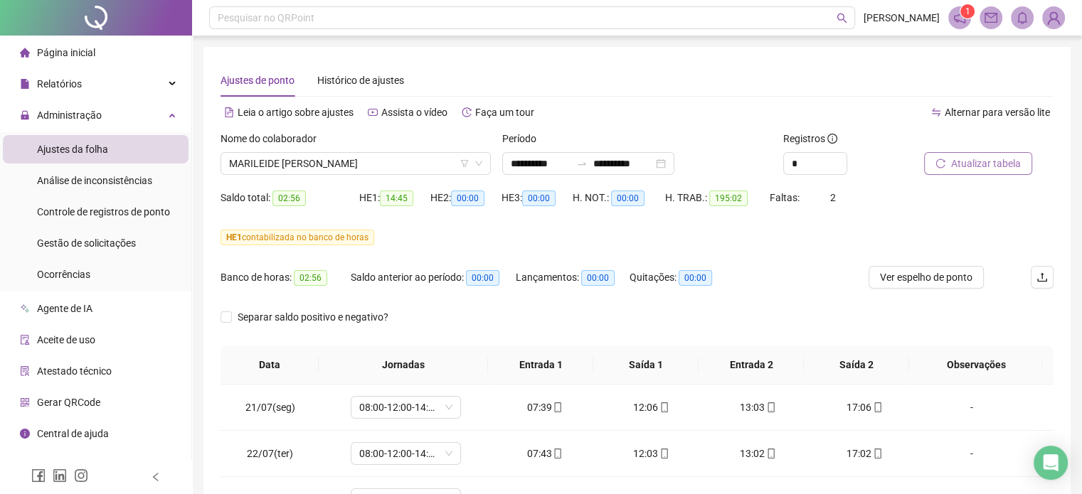
click at [981, 160] on span "Atualizar tabela" at bounding box center [986, 164] width 70 height 16
click at [427, 231] on div "HE 1 contabilizada no banco de horas" at bounding box center [636, 238] width 833 height 16
click at [372, 161] on span "MARILEIDE [PERSON_NAME]" at bounding box center [355, 163] width 253 height 21
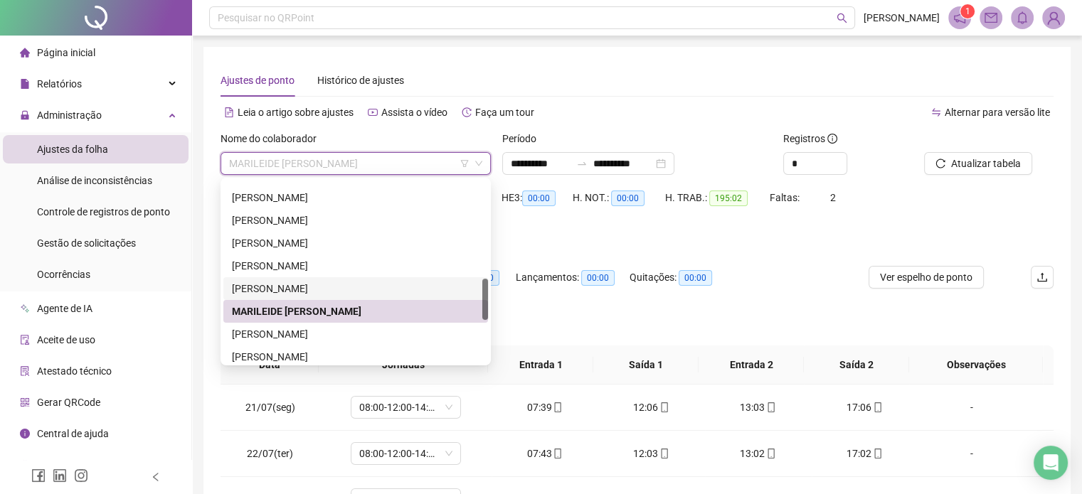
scroll to position [498, 0]
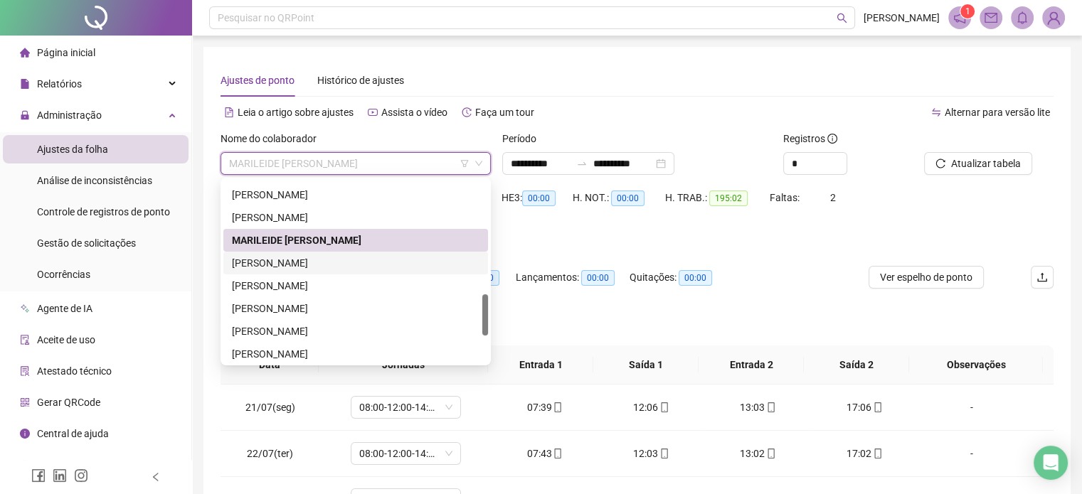
click at [328, 264] on div "[PERSON_NAME]" at bounding box center [355, 263] width 247 height 16
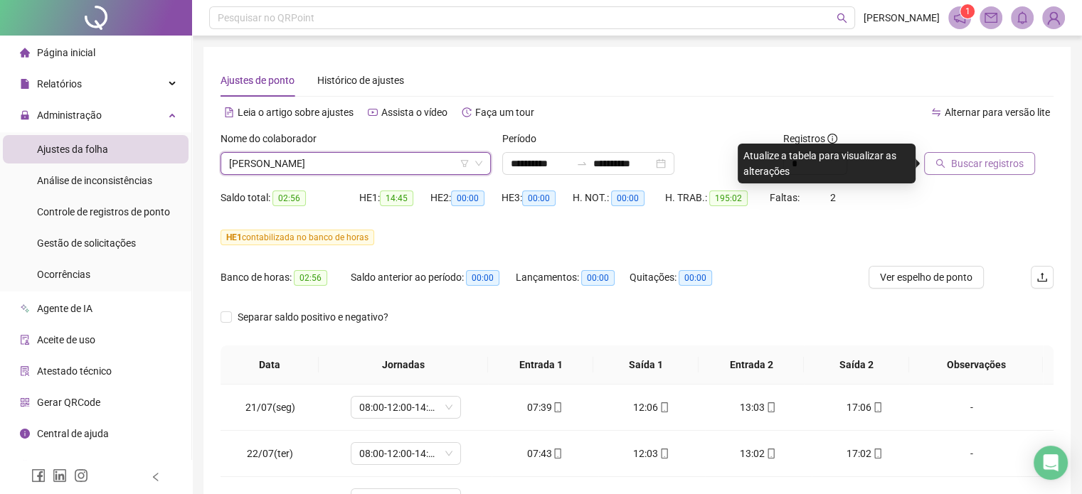
click at [978, 163] on span "Buscar registros" at bounding box center [987, 164] width 73 height 16
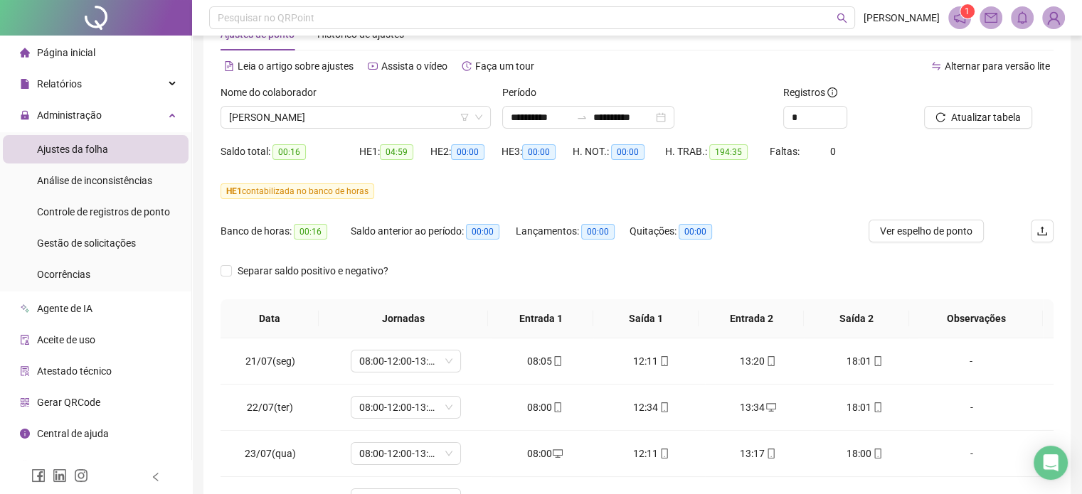
scroll to position [0, 0]
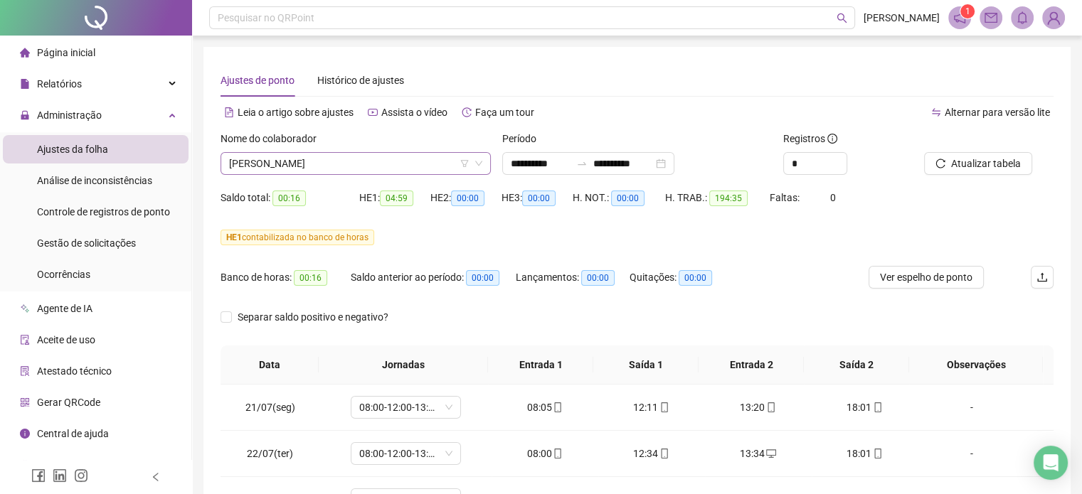
click at [324, 168] on span "[PERSON_NAME]" at bounding box center [355, 163] width 253 height 21
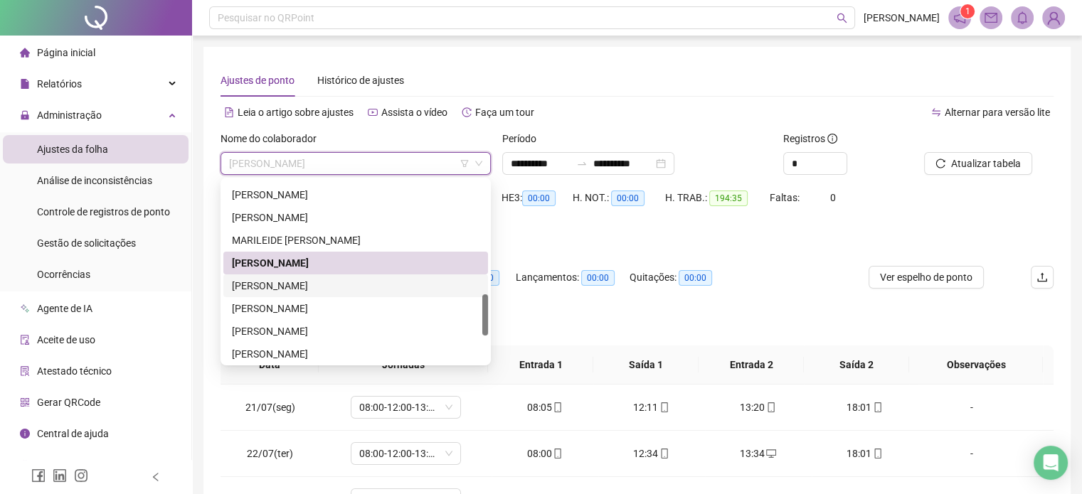
click at [318, 287] on div "[PERSON_NAME]" at bounding box center [355, 286] width 247 height 16
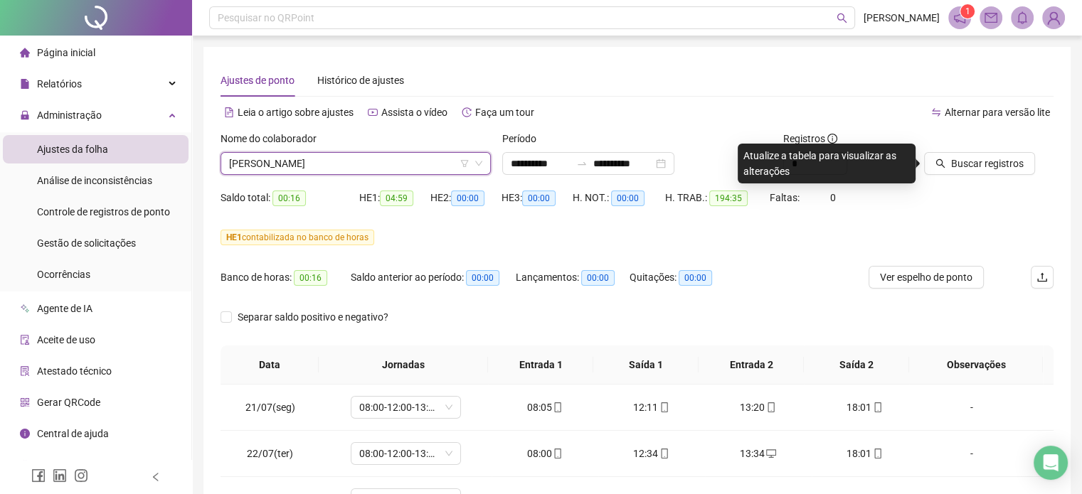
click at [373, 140] on div "Nome do colaborador" at bounding box center [355, 141] width 270 height 21
click at [367, 154] on span "[PERSON_NAME]" at bounding box center [355, 163] width 253 height 21
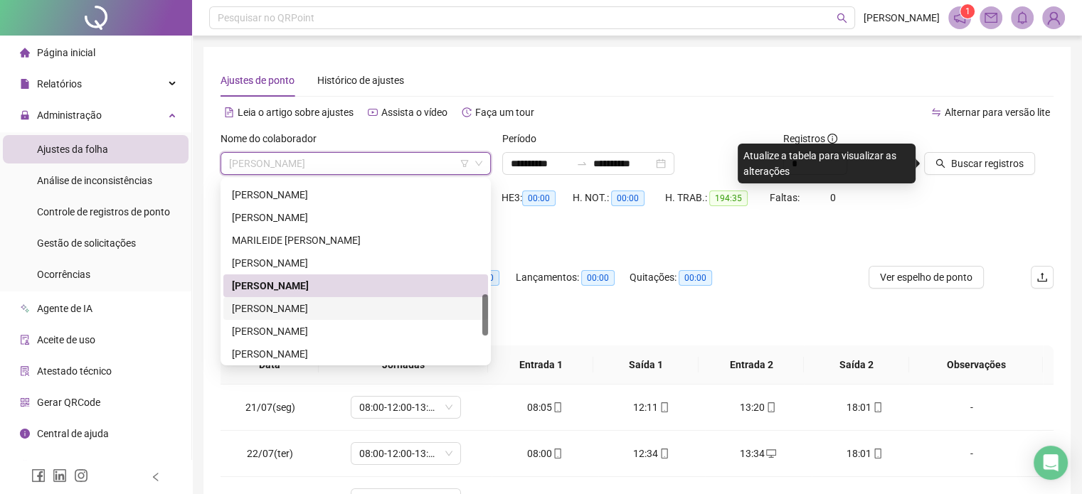
click at [367, 306] on div "[PERSON_NAME]" at bounding box center [355, 309] width 247 height 16
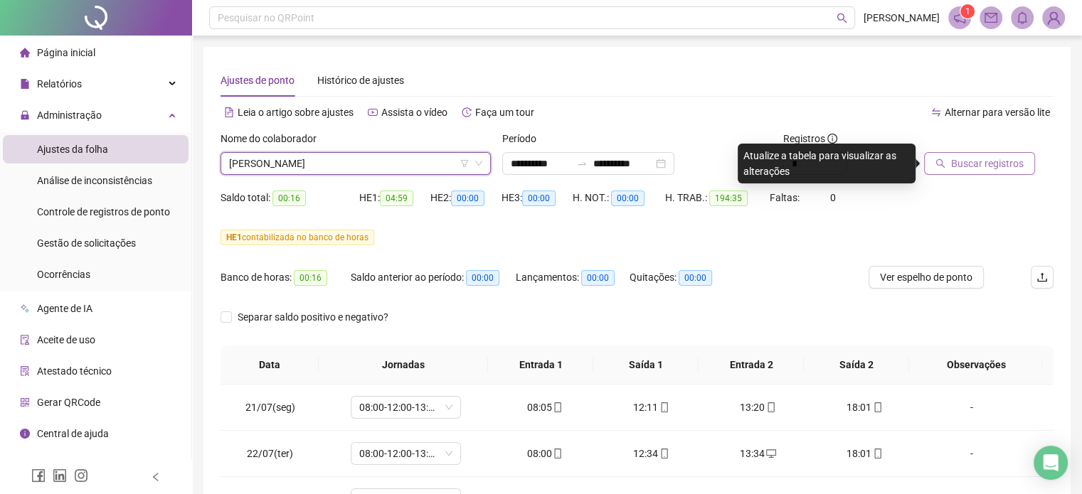
click at [970, 161] on span "Buscar registros" at bounding box center [987, 164] width 73 height 16
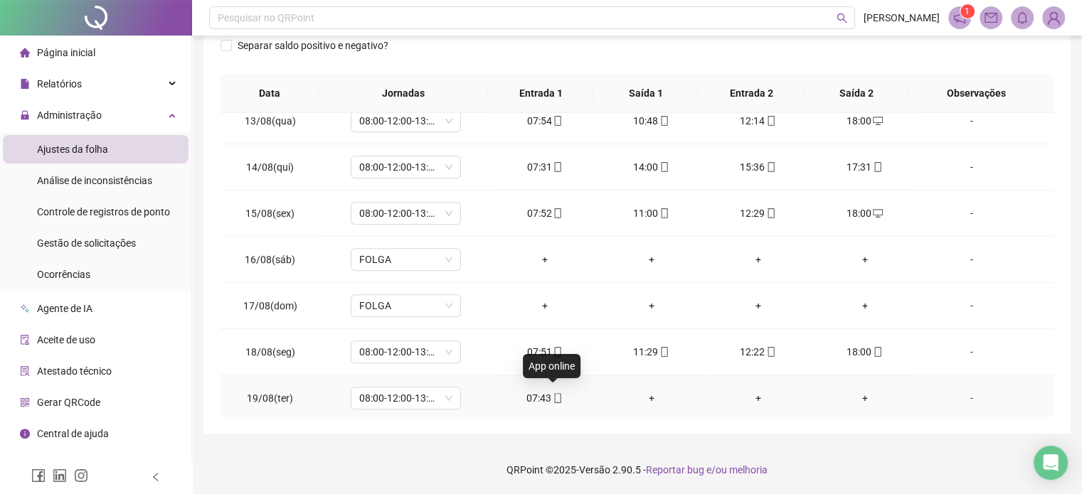
click at [555, 398] on icon "mobile" at bounding box center [558, 398] width 6 height 10
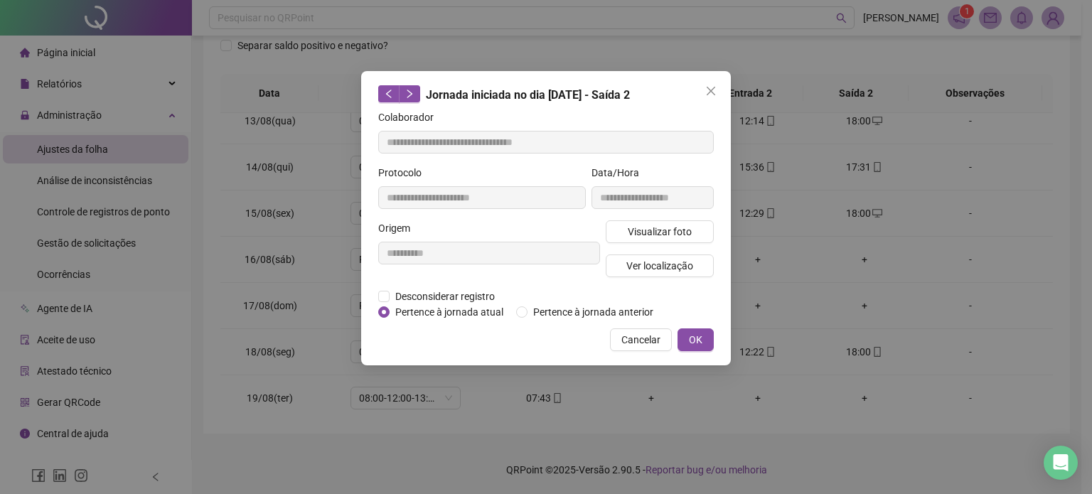
type input "**********"
click at [475, 289] on span "Desconsiderar registro" at bounding box center [445, 297] width 111 height 16
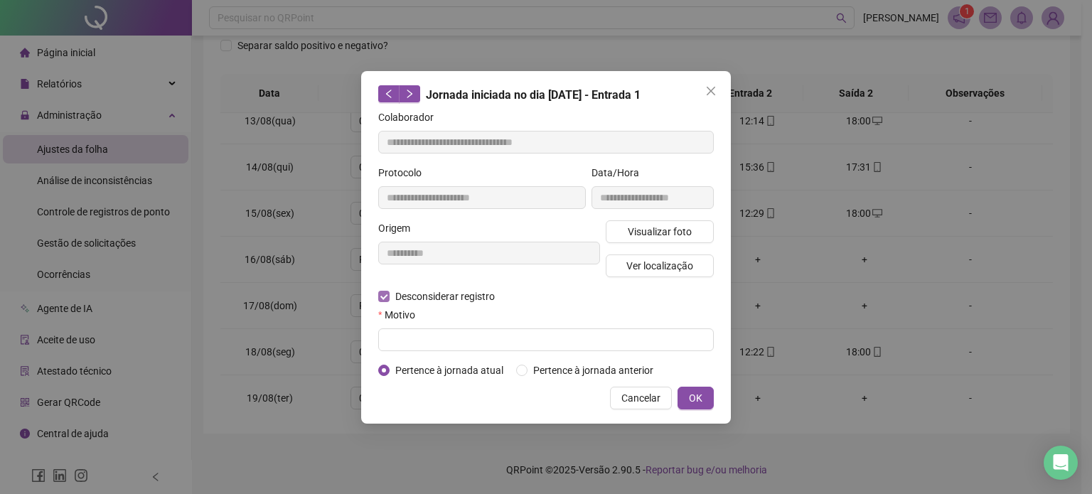
click at [472, 297] on span "Desconsiderar registro" at bounding box center [445, 297] width 111 height 16
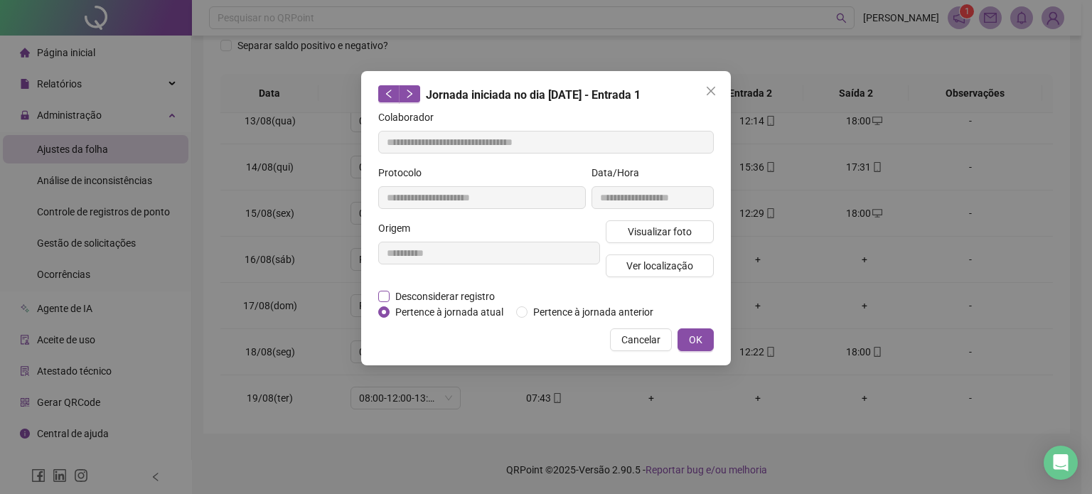
click at [438, 292] on span "Desconsiderar registro" at bounding box center [445, 297] width 111 height 16
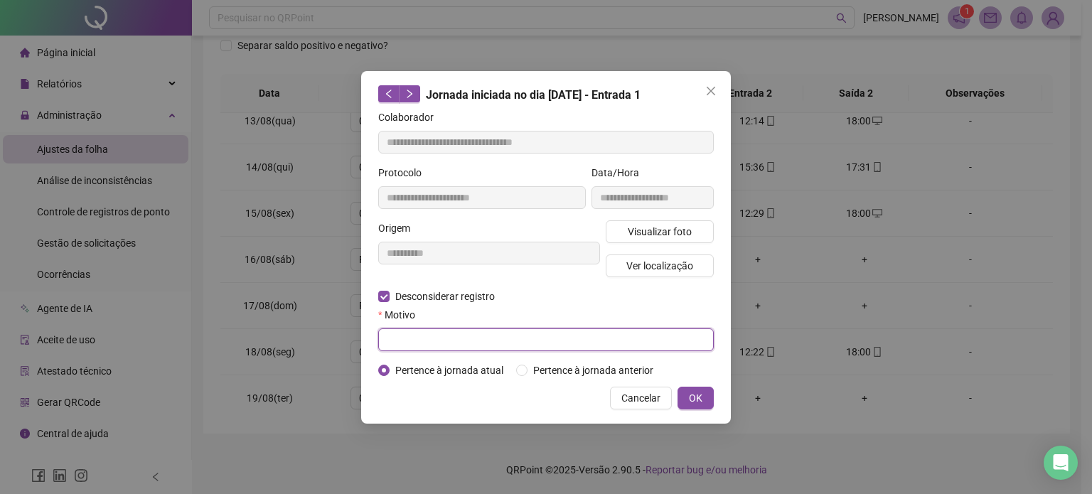
click at [422, 337] on input "text" at bounding box center [546, 340] width 336 height 23
type input "**********"
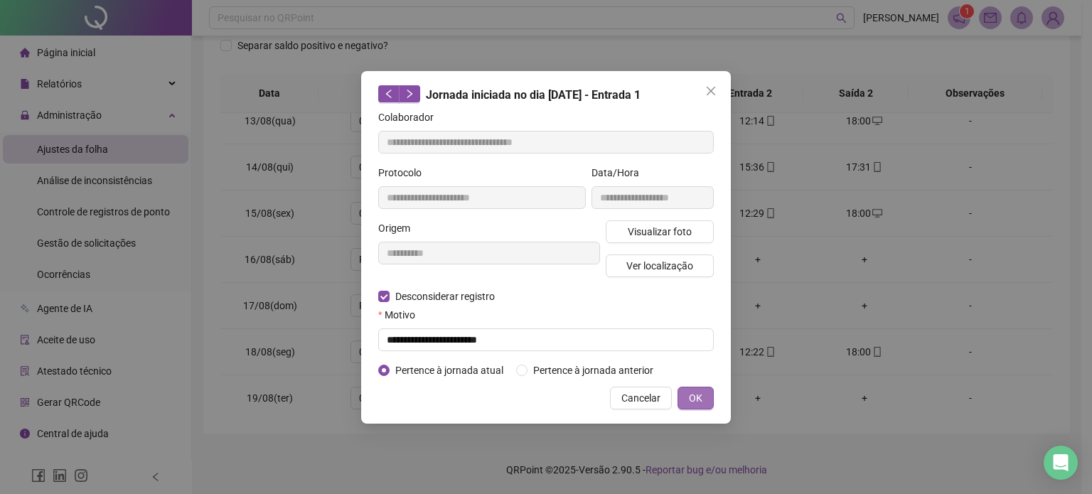
click at [686, 395] on button "OK" at bounding box center [696, 398] width 36 height 23
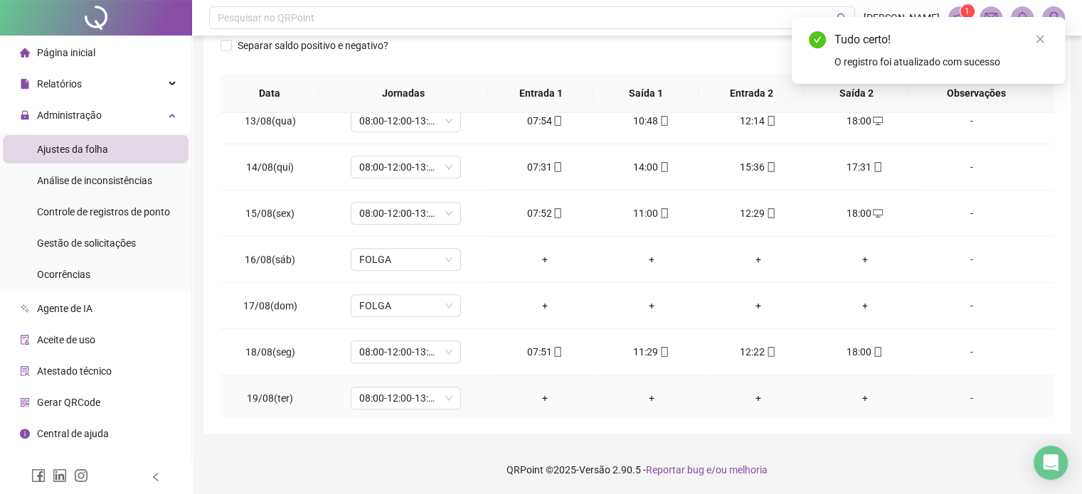
click at [970, 395] on div "-" at bounding box center [971, 398] width 84 height 16
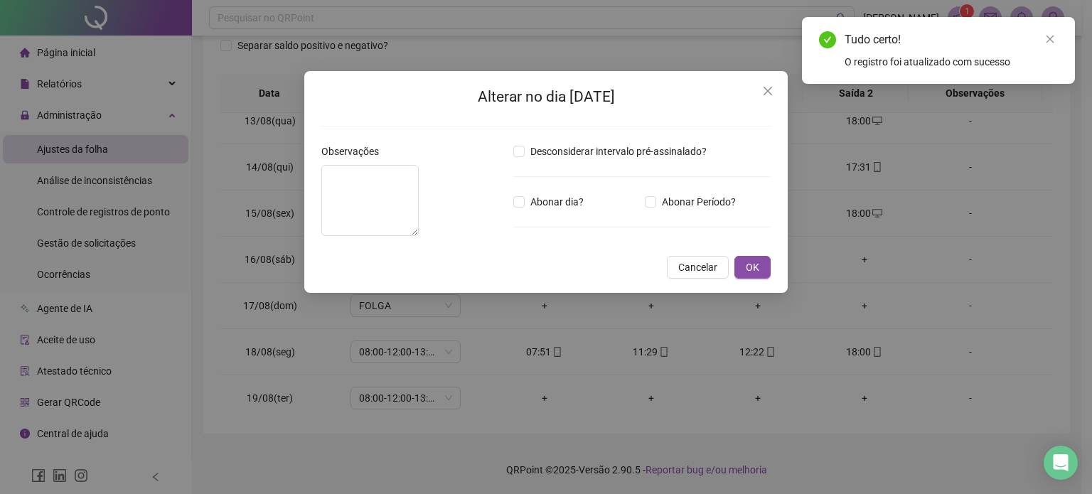
click at [365, 470] on div "Alterar no dia [DATE] Observações Desconsiderar intervalo pré-assinalado? Abona…" at bounding box center [546, 247] width 1092 height 494
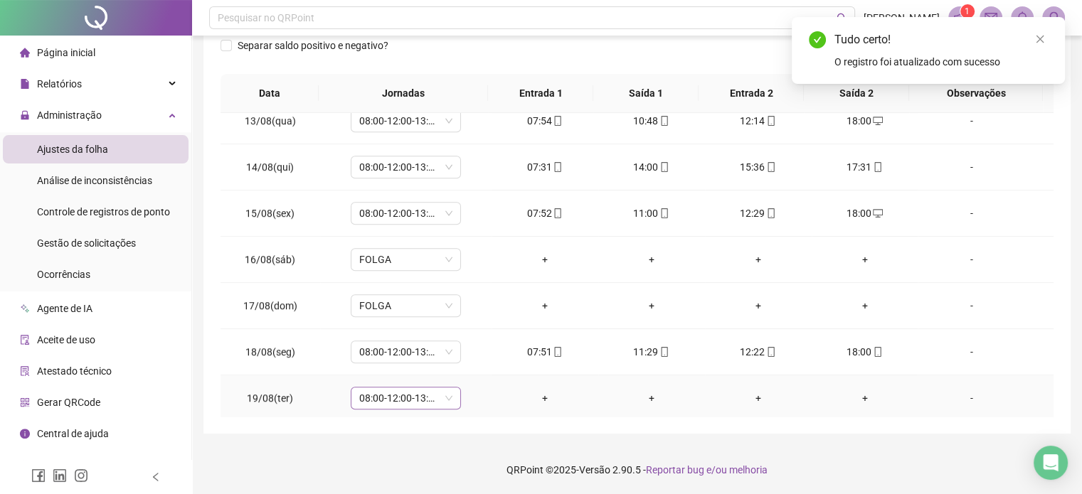
click at [383, 391] on span "08:00-12:00-13:12-18:00" at bounding box center [405, 398] width 93 height 21
type input "*****"
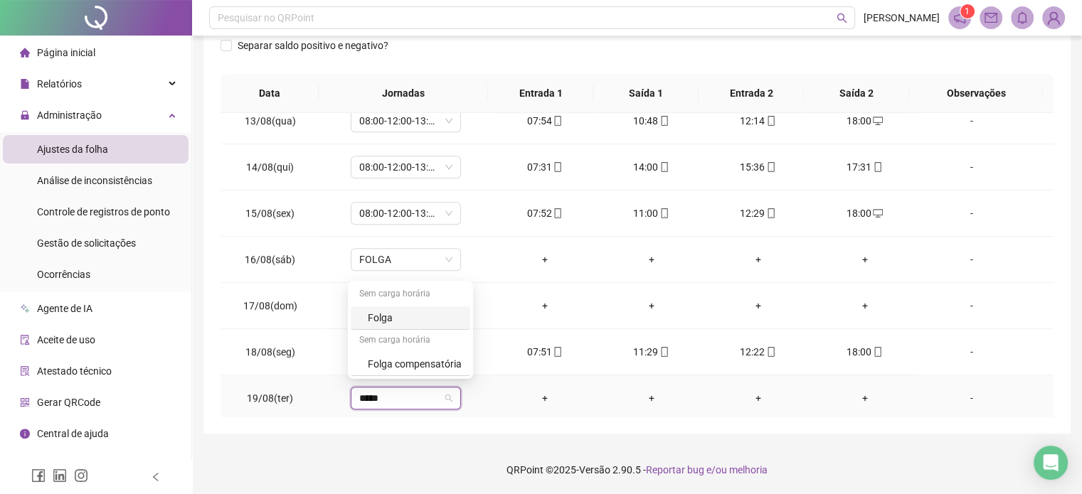
click at [386, 314] on div "Folga" at bounding box center [415, 318] width 94 height 16
click at [472, 352] on span "Sim" at bounding box center [470, 356] width 16 height 16
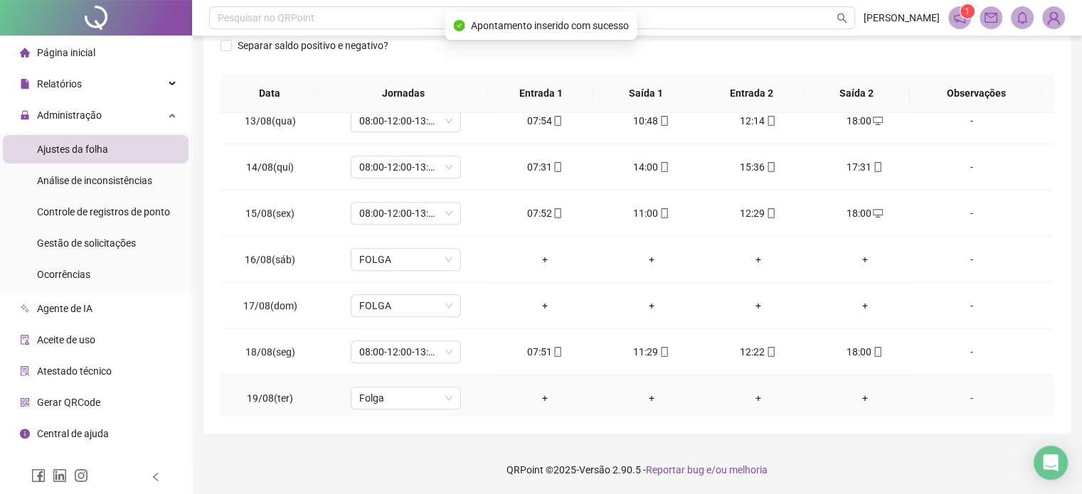
click at [953, 395] on div "-" at bounding box center [971, 398] width 84 height 16
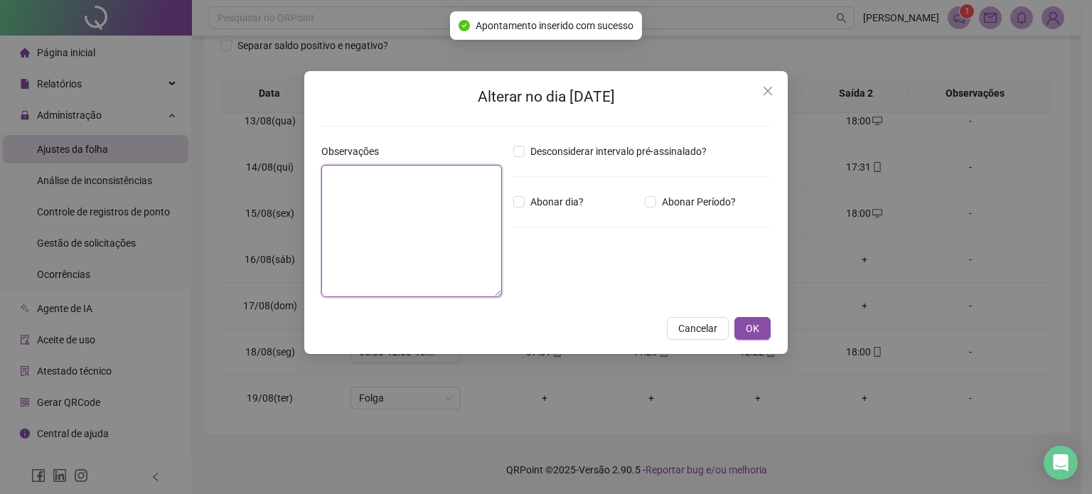
click at [485, 243] on textarea at bounding box center [411, 231] width 181 height 132
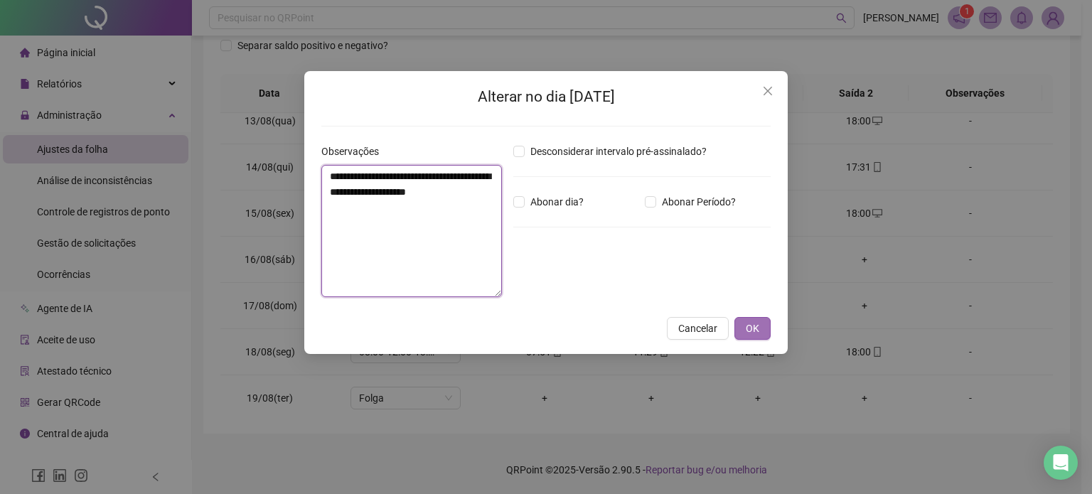
type textarea "**********"
click at [768, 327] on button "OK" at bounding box center [753, 328] width 36 height 23
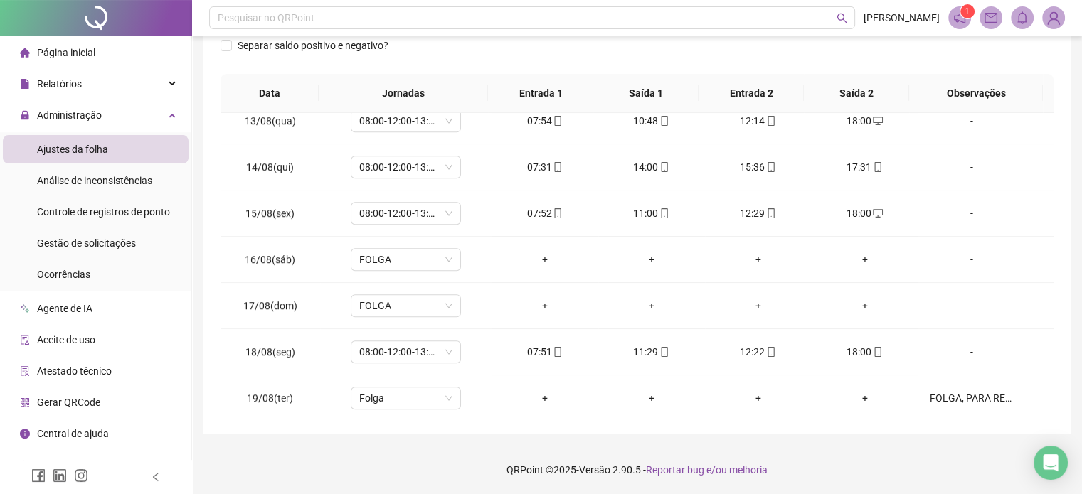
click at [897, 466] on footer "QRPoint © 2025 - Versão 2.90.5 - Reportar bug e/ou melhoria" at bounding box center [637, 470] width 890 height 50
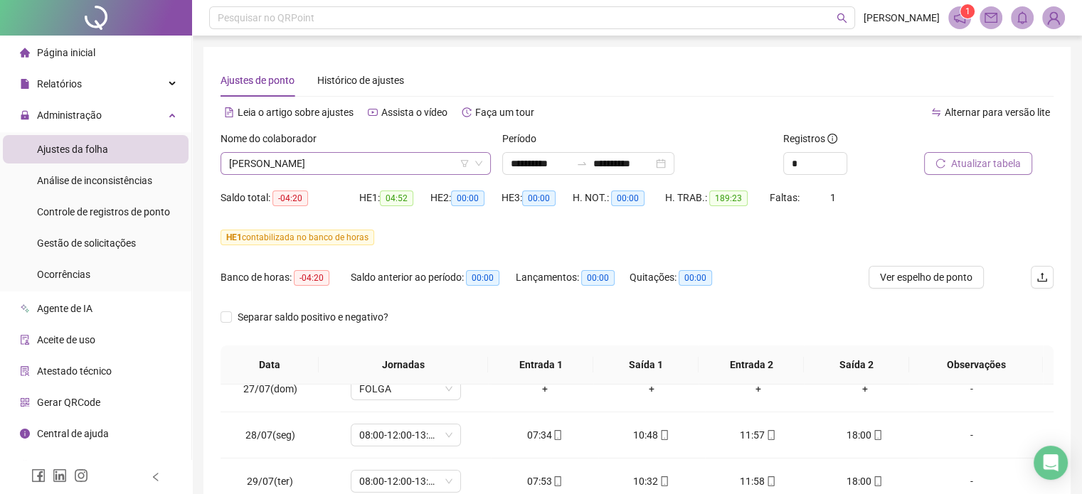
click at [308, 159] on span "[PERSON_NAME]" at bounding box center [355, 163] width 253 height 21
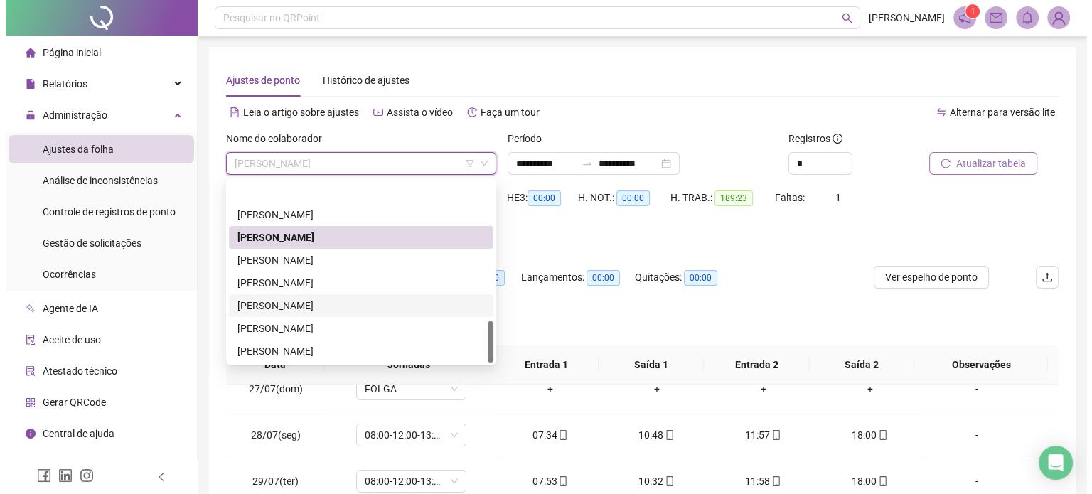
scroll to position [614, 0]
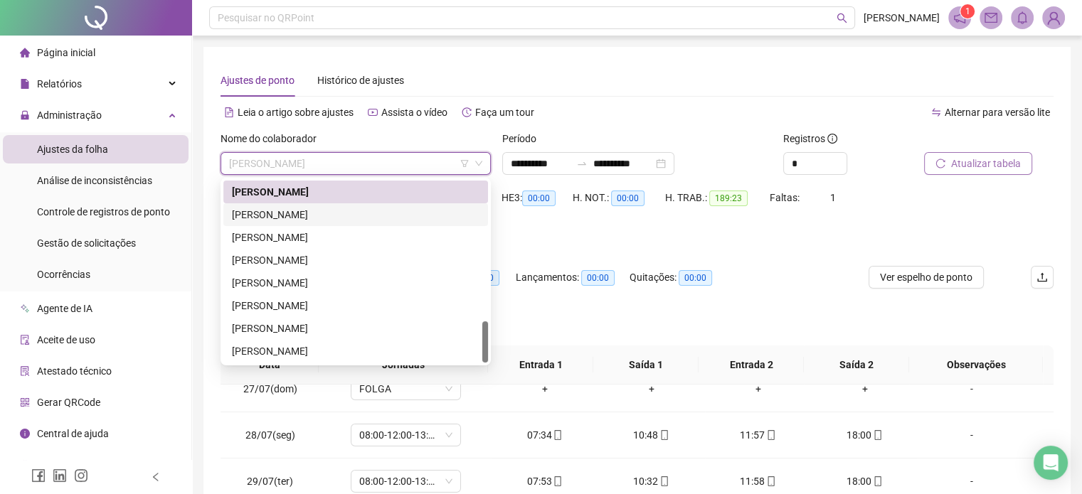
click at [312, 218] on div "[PERSON_NAME]" at bounding box center [355, 215] width 247 height 16
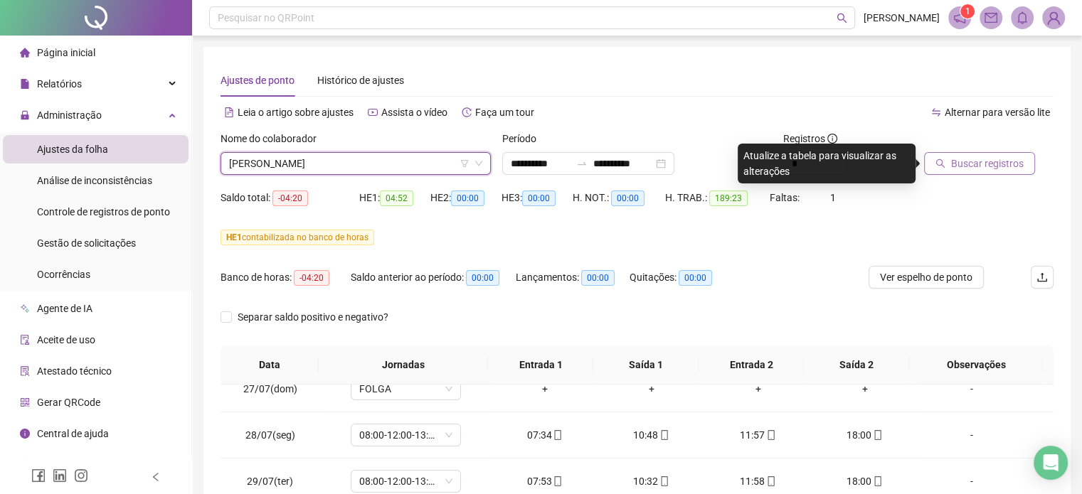
click at [991, 163] on span "Buscar registros" at bounding box center [987, 164] width 73 height 16
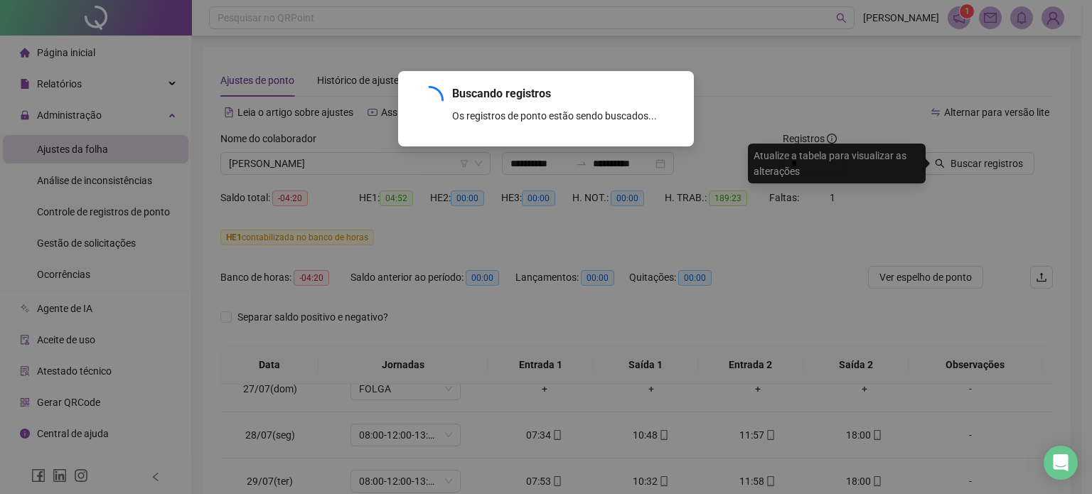
click at [596, 336] on div "Buscando registros Os registros de ponto estão sendo buscados... OK" at bounding box center [546, 247] width 1092 height 494
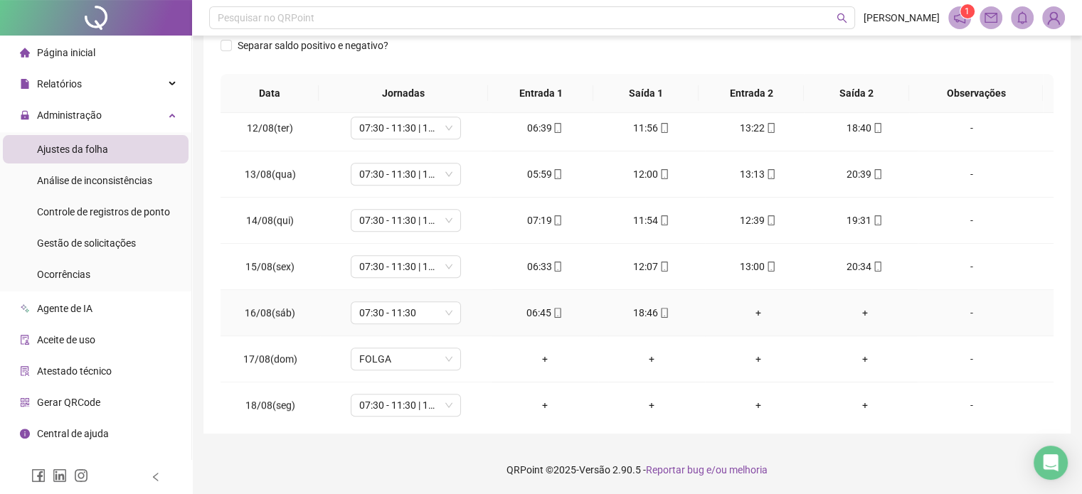
scroll to position [1078, 0]
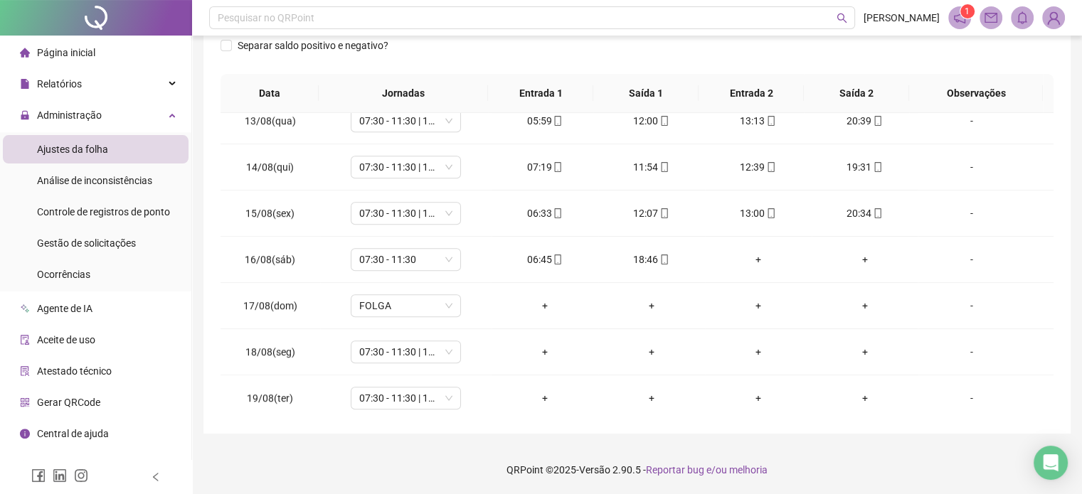
click at [916, 458] on footer "QRPoint © 2025 - Versão 2.90.5 - Reportar bug e/ou melhoria" at bounding box center [637, 470] width 890 height 50
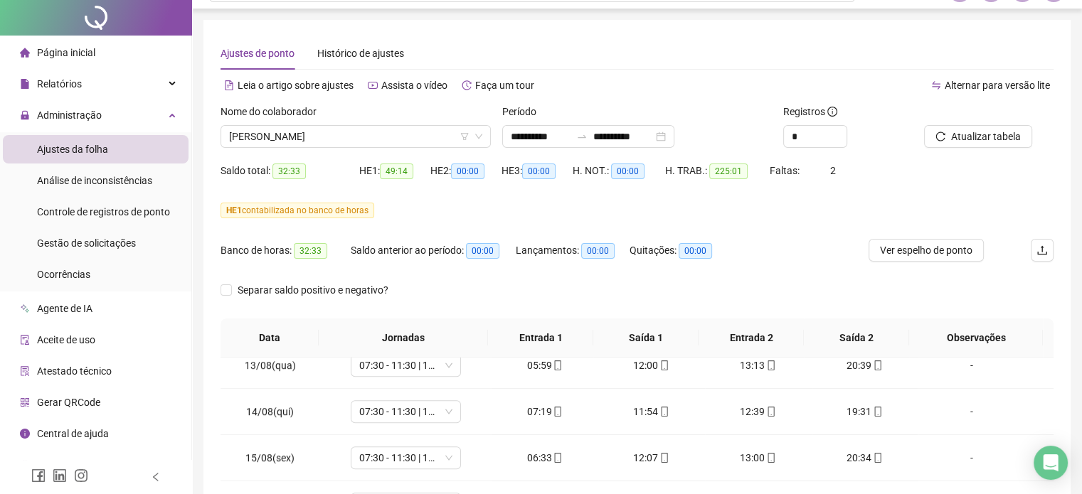
scroll to position [0, 0]
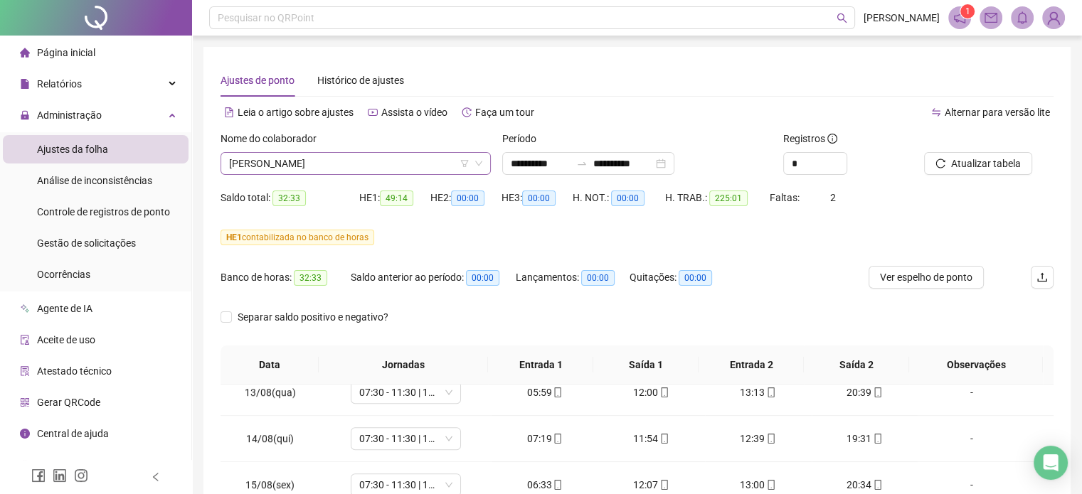
click at [330, 154] on span "[PERSON_NAME]" at bounding box center [355, 163] width 253 height 21
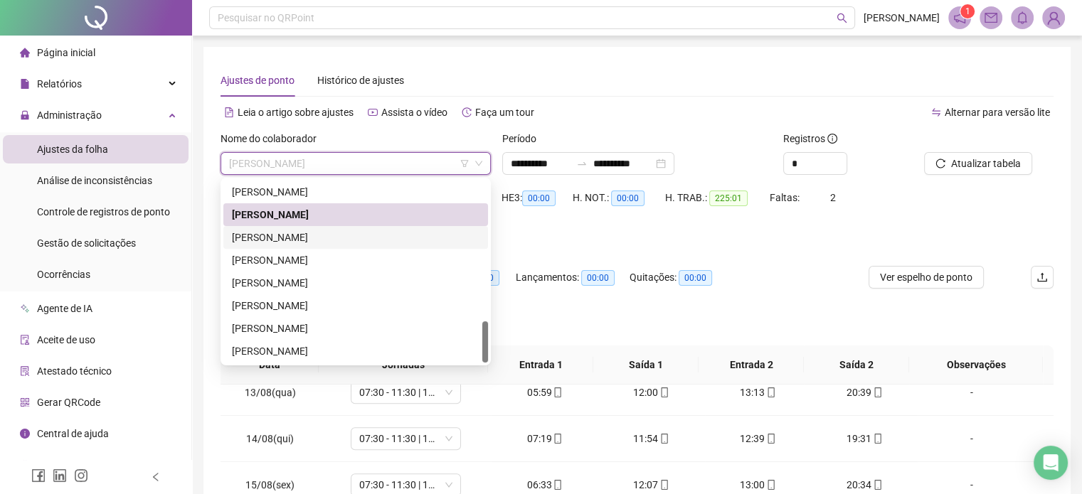
click at [307, 233] on div "[PERSON_NAME]" at bounding box center [355, 238] width 247 height 16
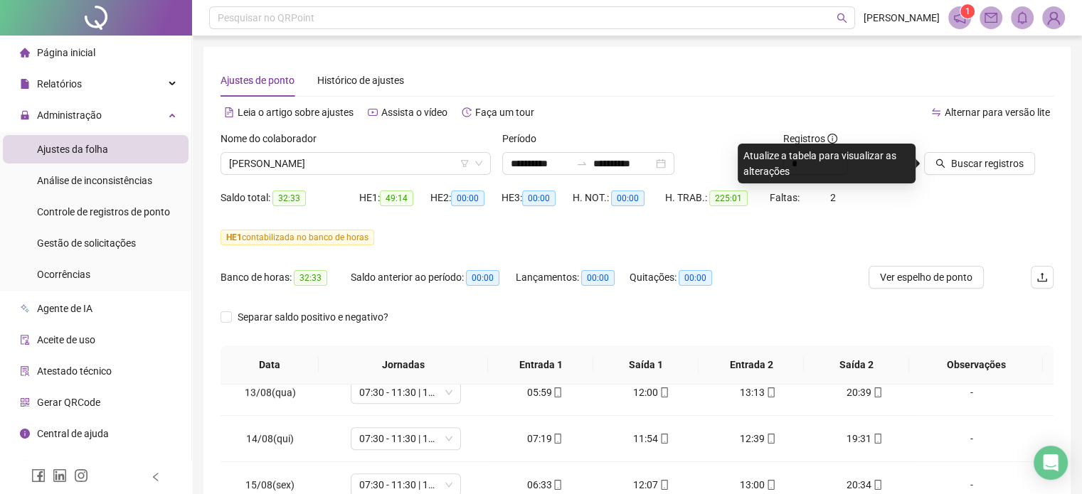
click at [331, 177] on div "Nome do colaborador [PERSON_NAME]" at bounding box center [356, 158] width 282 height 55
click at [333, 164] on span "[PERSON_NAME]" at bounding box center [355, 163] width 253 height 21
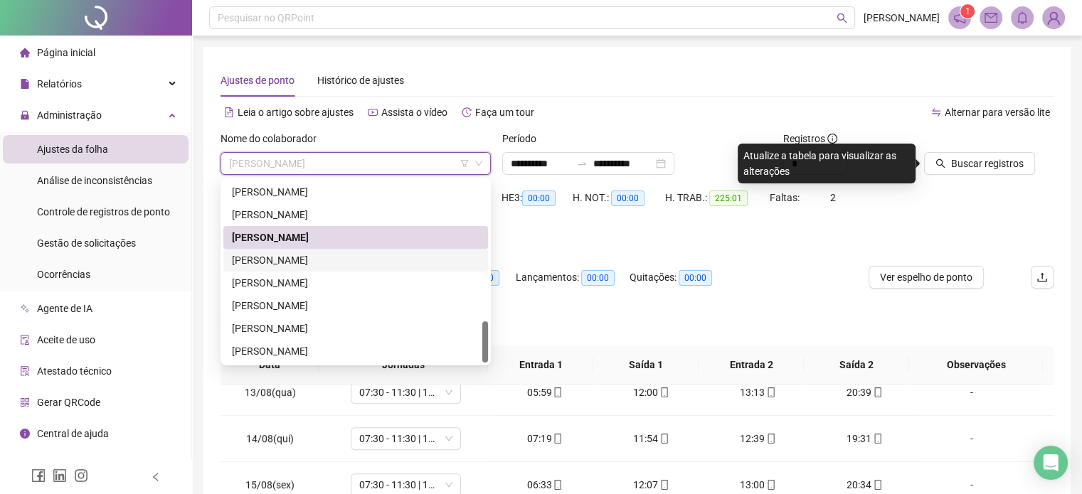
click at [324, 263] on div "[PERSON_NAME]" at bounding box center [355, 260] width 247 height 16
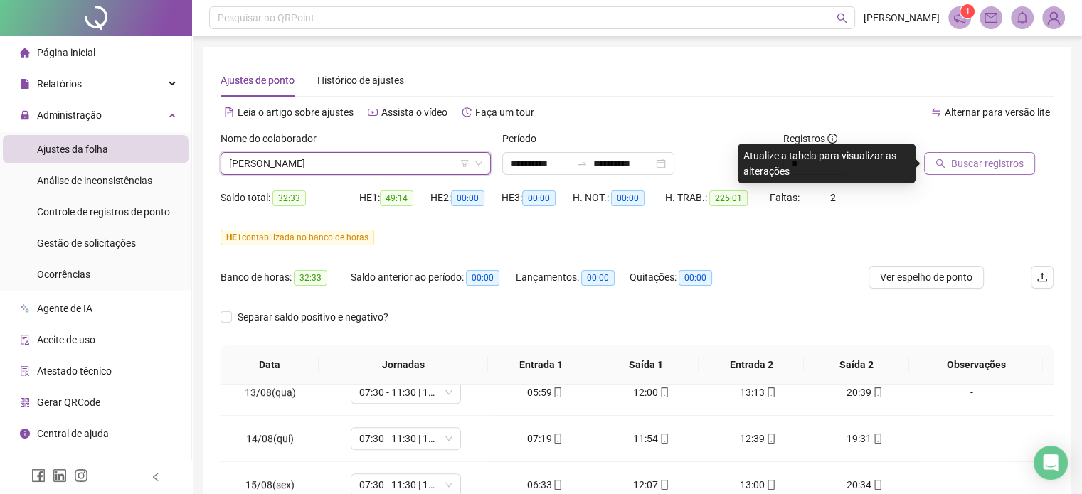
click at [976, 162] on span "Buscar registros" at bounding box center [987, 164] width 73 height 16
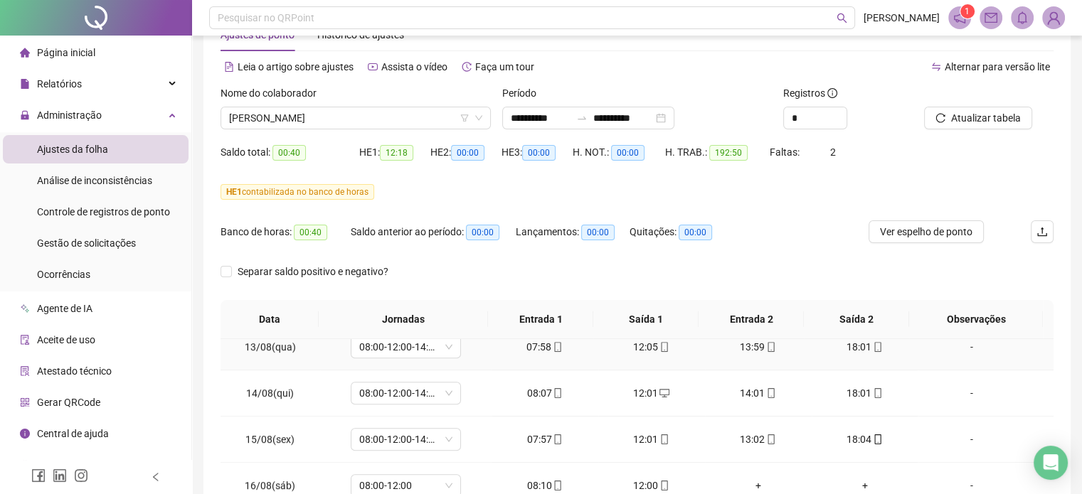
scroll to position [71, 0]
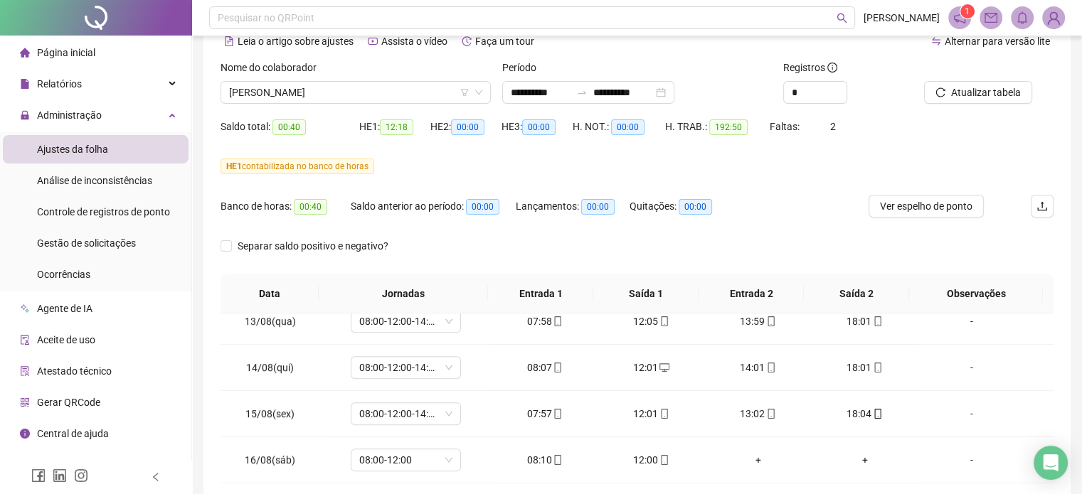
click at [443, 238] on div "Separar saldo positivo e negativo?" at bounding box center [636, 255] width 833 height 40
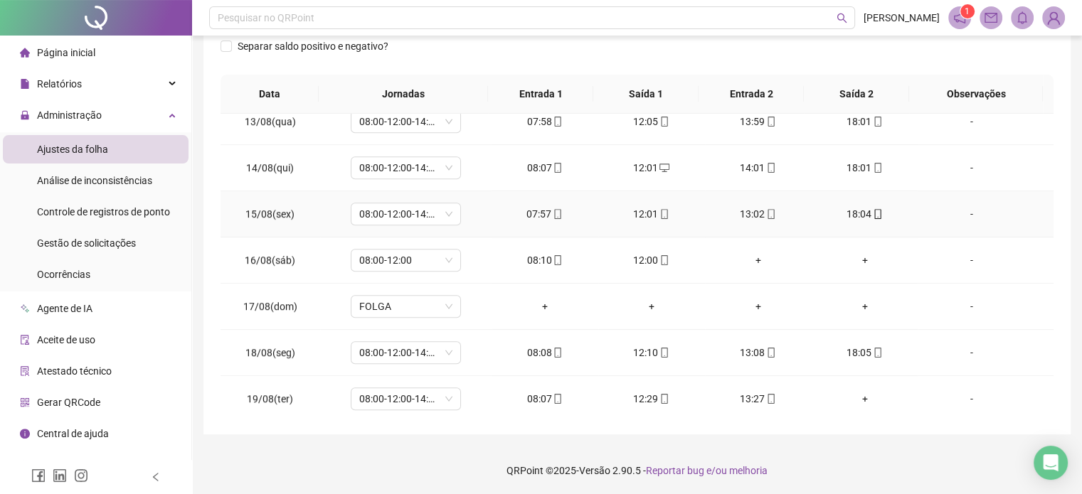
scroll to position [272, 0]
click at [970, 65] on div "Separar saldo positivo e negativo?" at bounding box center [636, 54] width 833 height 40
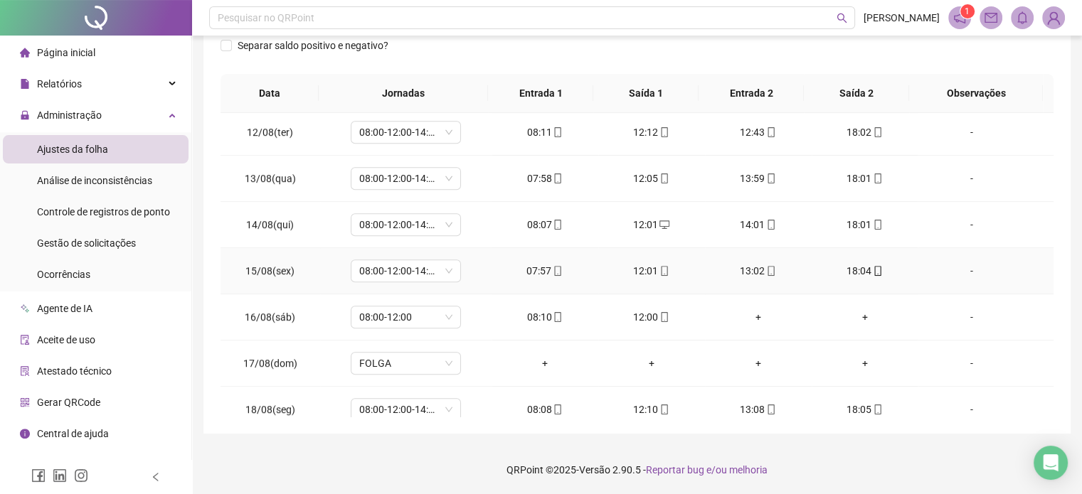
scroll to position [1078, 0]
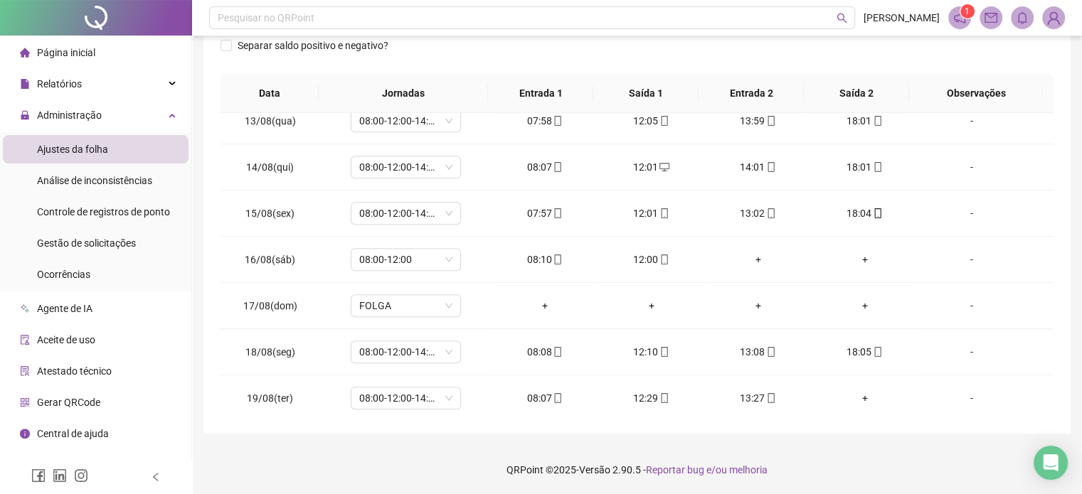
click at [863, 460] on footer "QRPoint © 2025 - Versão 2.90.5 - Reportar bug e/ou melhoria" at bounding box center [637, 470] width 890 height 50
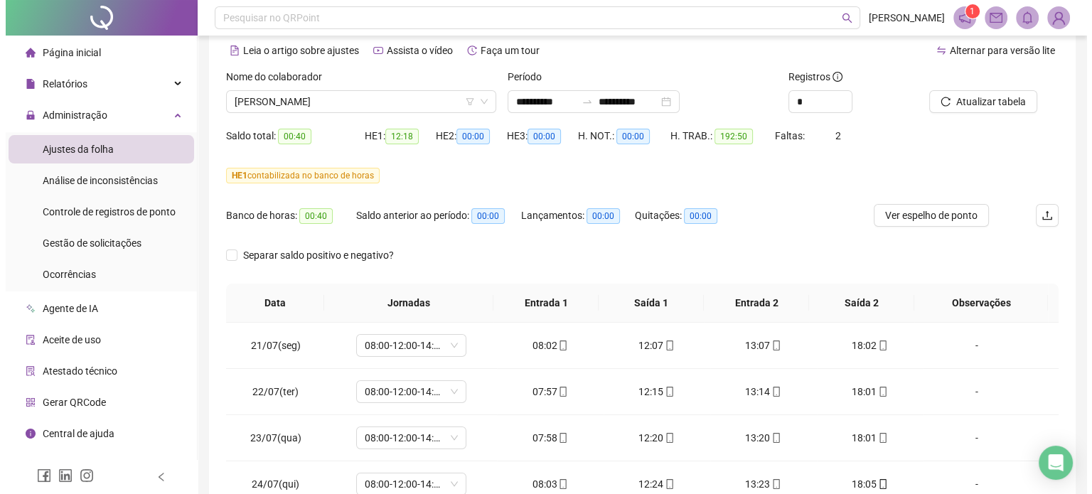
scroll to position [0, 0]
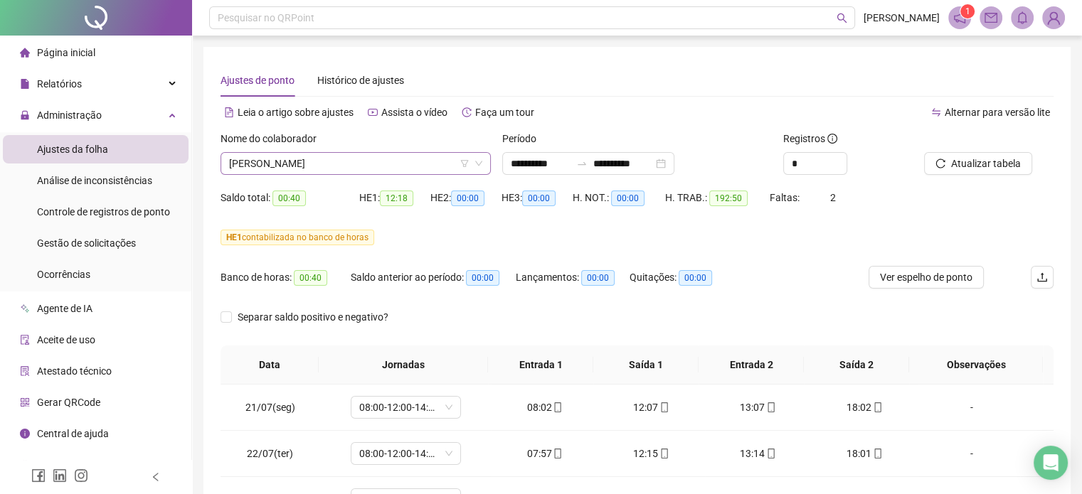
click at [315, 156] on span "[PERSON_NAME]" at bounding box center [355, 163] width 253 height 21
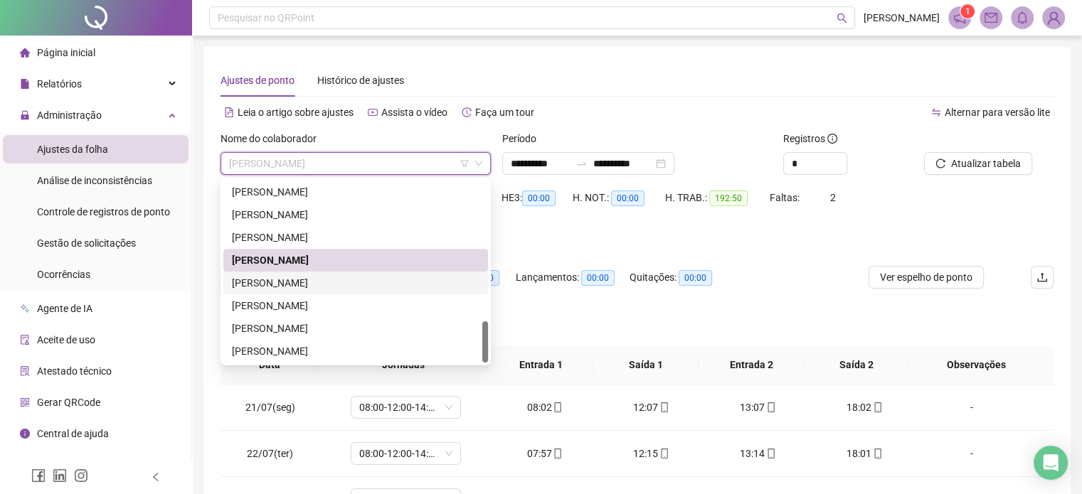
click at [326, 285] on div "[PERSON_NAME]" at bounding box center [355, 283] width 247 height 16
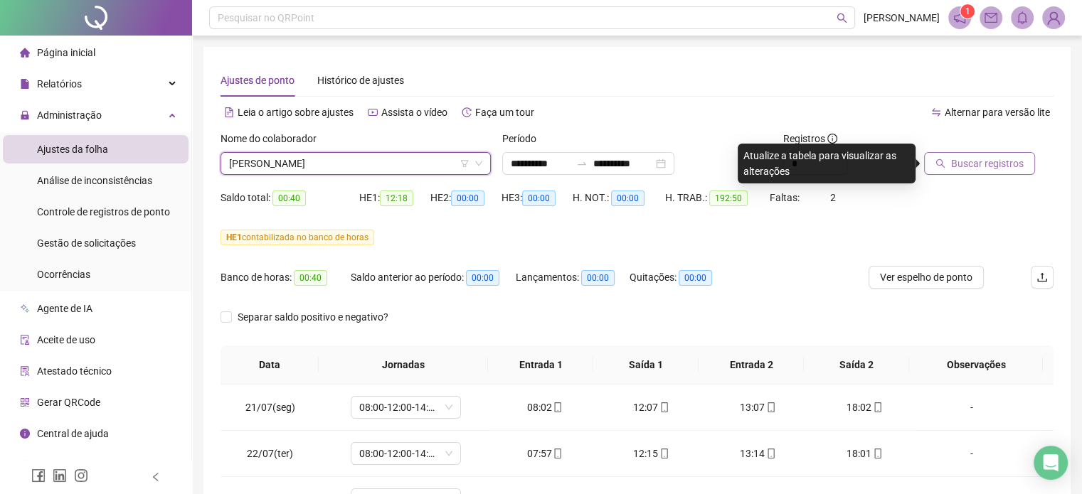
click at [969, 162] on span "Buscar registros" at bounding box center [987, 164] width 73 height 16
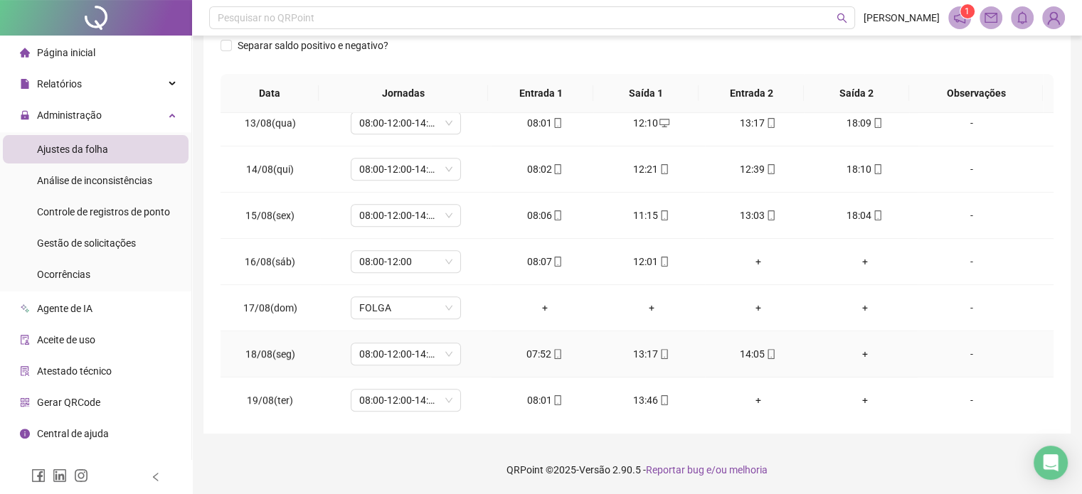
scroll to position [1078, 0]
click at [859, 460] on footer "QRPoint © 2025 - Versão 2.90.5 - Reportar bug e/ou melhoria" at bounding box center [637, 470] width 890 height 50
click at [361, 444] on div "**********" at bounding box center [637, 111] width 890 height 767
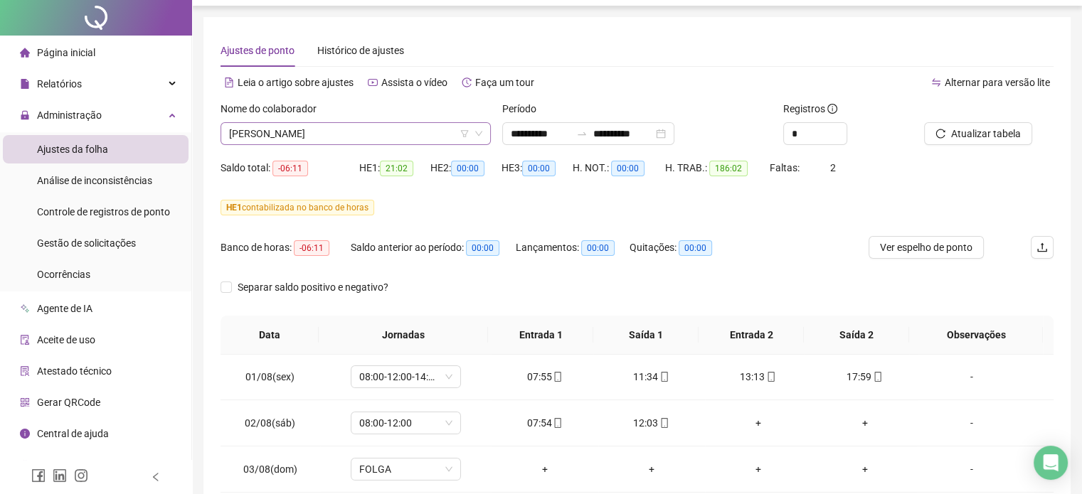
scroll to position [0, 0]
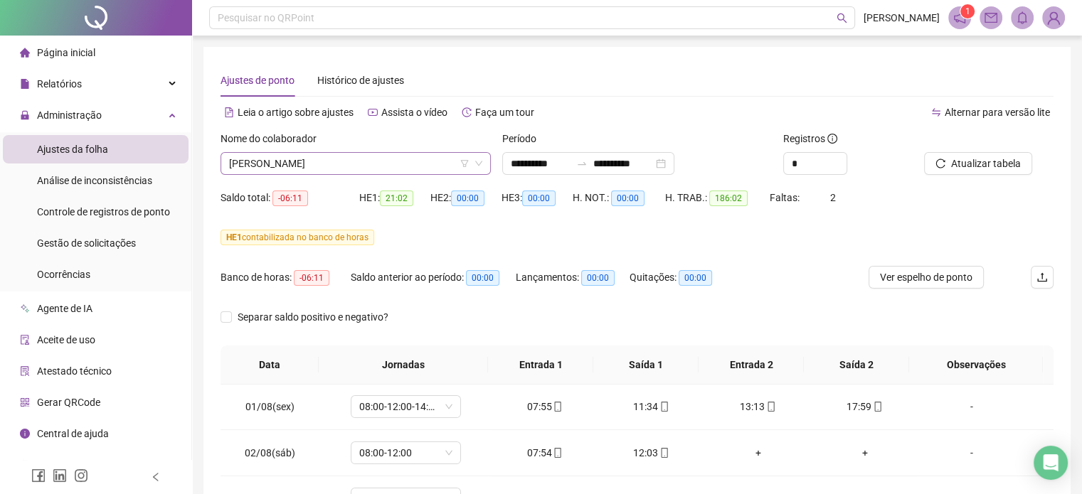
click at [354, 170] on span "[PERSON_NAME]" at bounding box center [355, 163] width 253 height 21
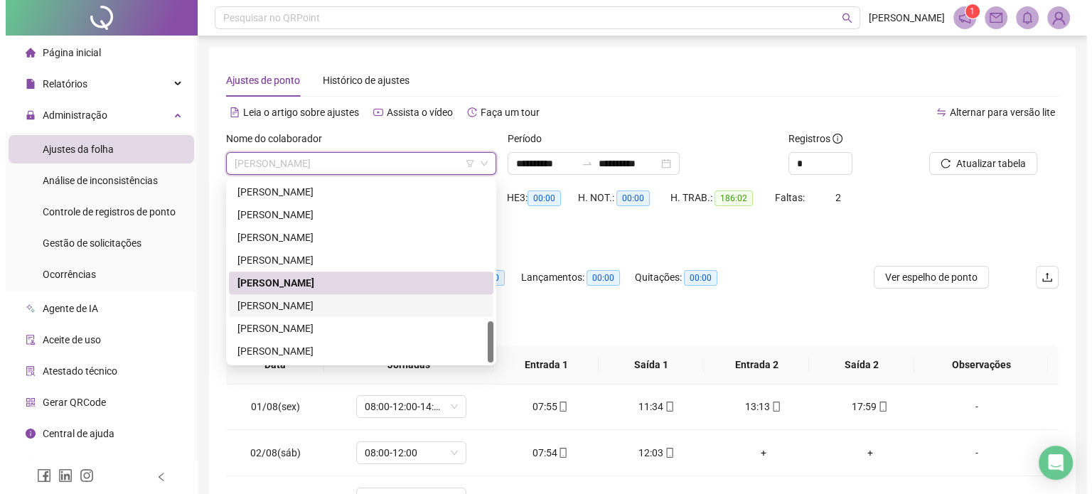
scroll to position [71, 0]
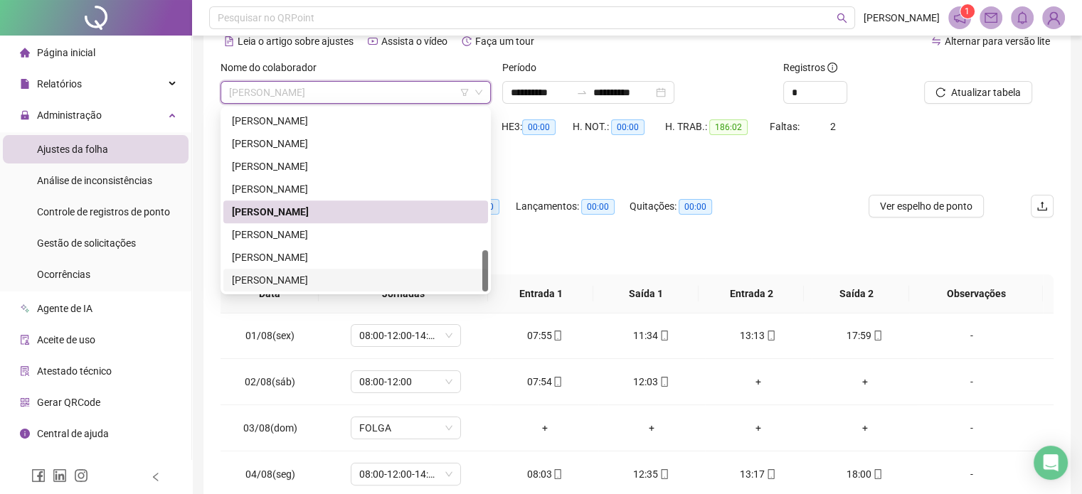
click at [339, 243] on div "[PERSON_NAME]" at bounding box center [355, 234] width 265 height 23
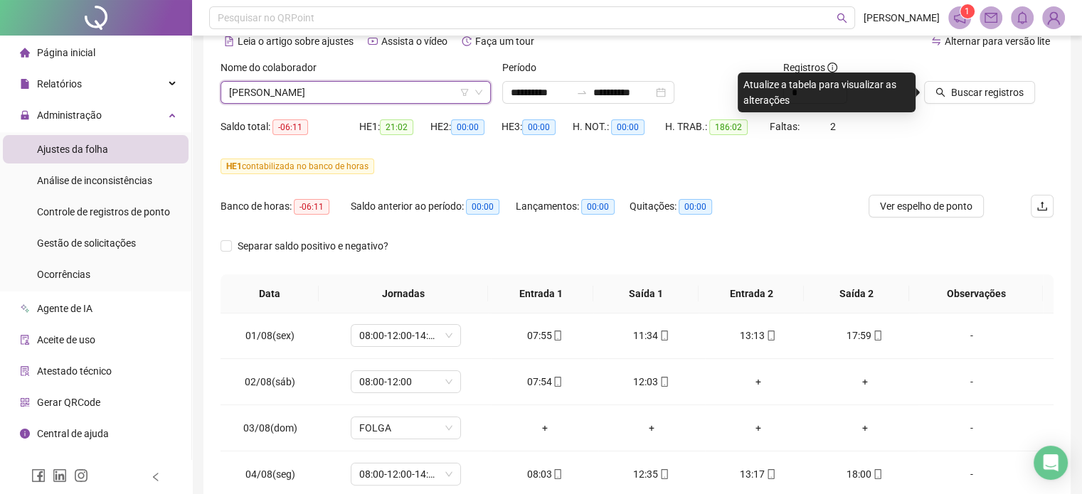
click at [991, 76] on div at bounding box center [971, 70] width 94 height 21
click at [990, 85] on span "Buscar registros" at bounding box center [987, 93] width 73 height 16
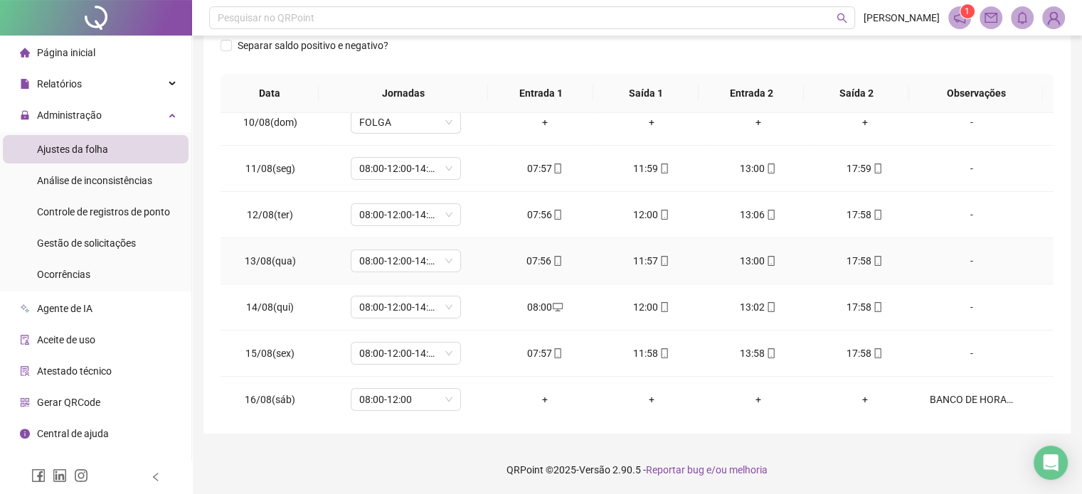
scroll to position [433, 0]
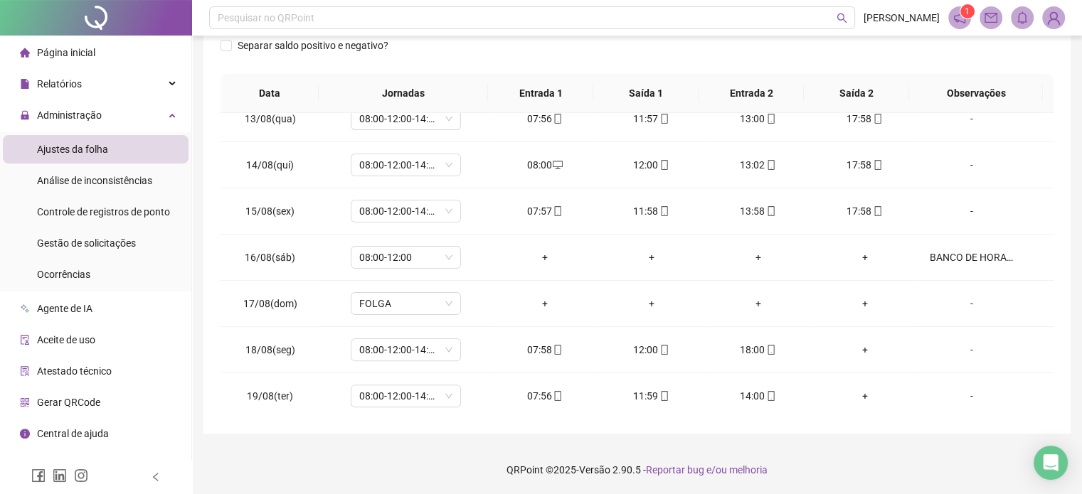
click at [879, 440] on div "**********" at bounding box center [637, 111] width 890 height 767
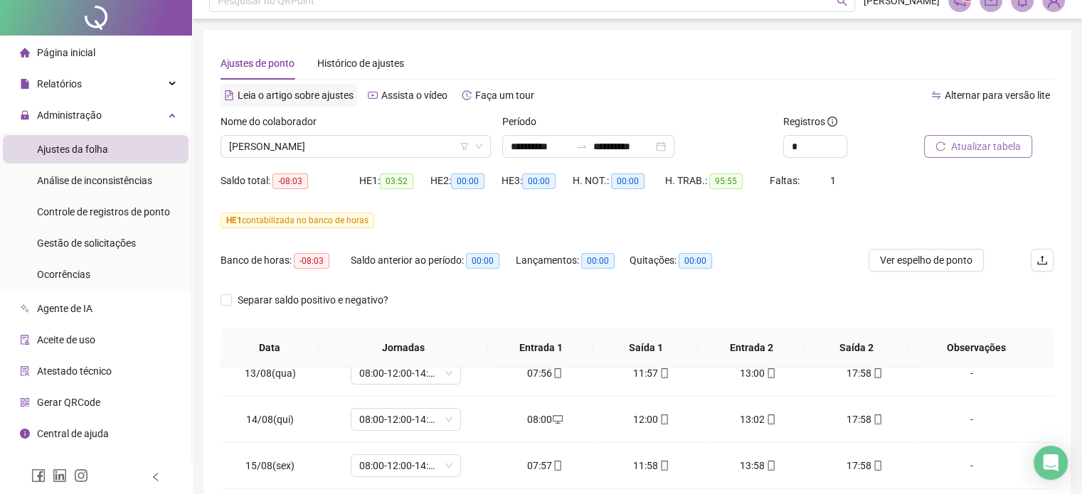
scroll to position [0, 0]
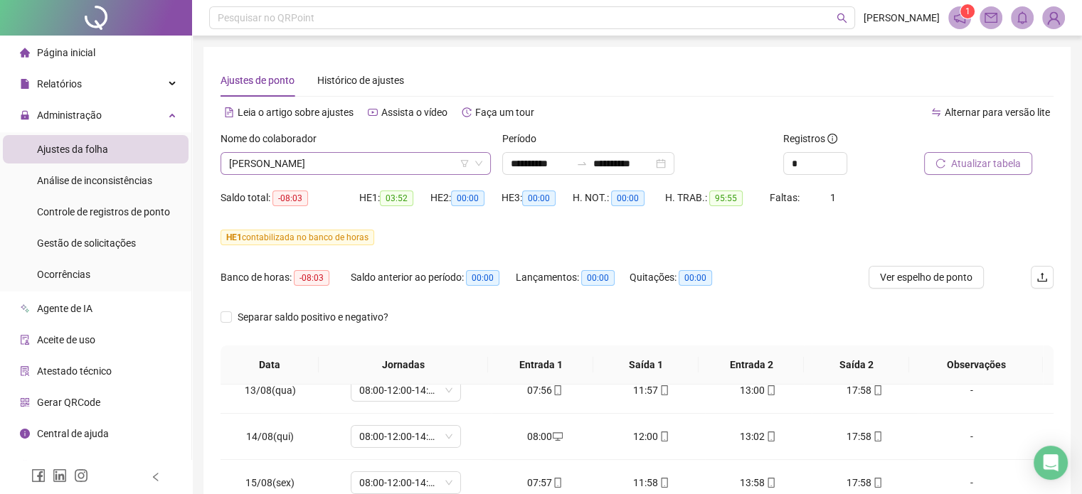
click at [316, 166] on span "[PERSON_NAME]" at bounding box center [355, 163] width 253 height 21
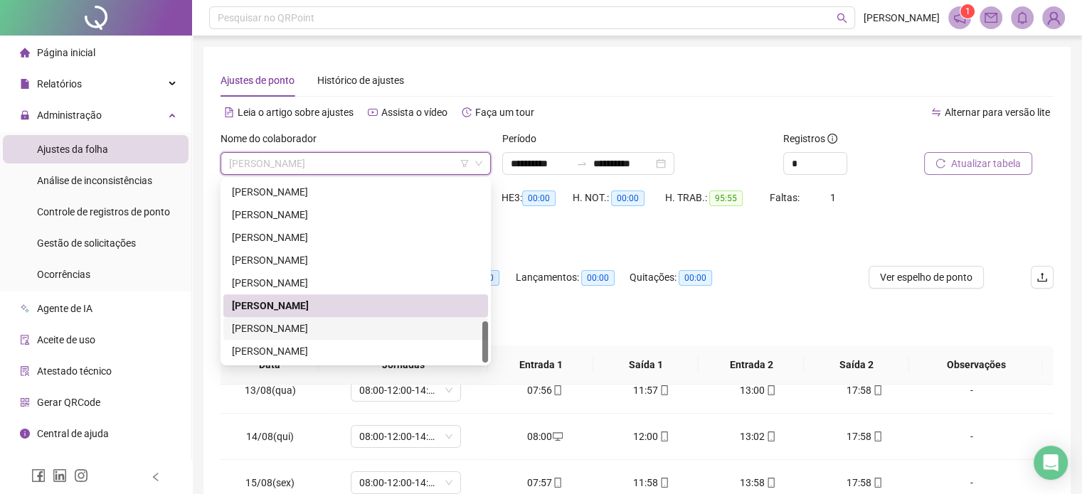
click at [318, 329] on div "[PERSON_NAME]" at bounding box center [355, 329] width 247 height 16
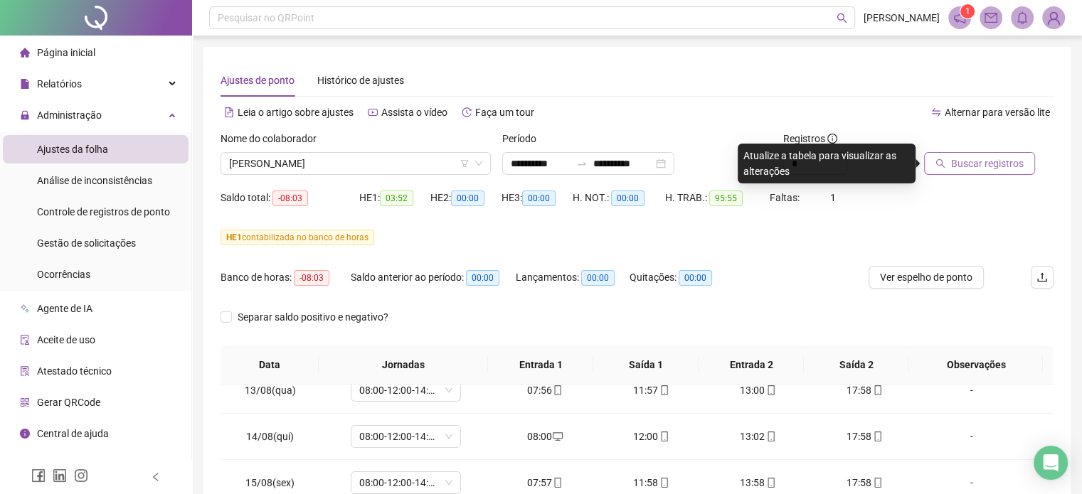
click at [967, 146] on div at bounding box center [971, 141] width 94 height 21
click at [961, 164] on span "Buscar registros" at bounding box center [987, 164] width 73 height 16
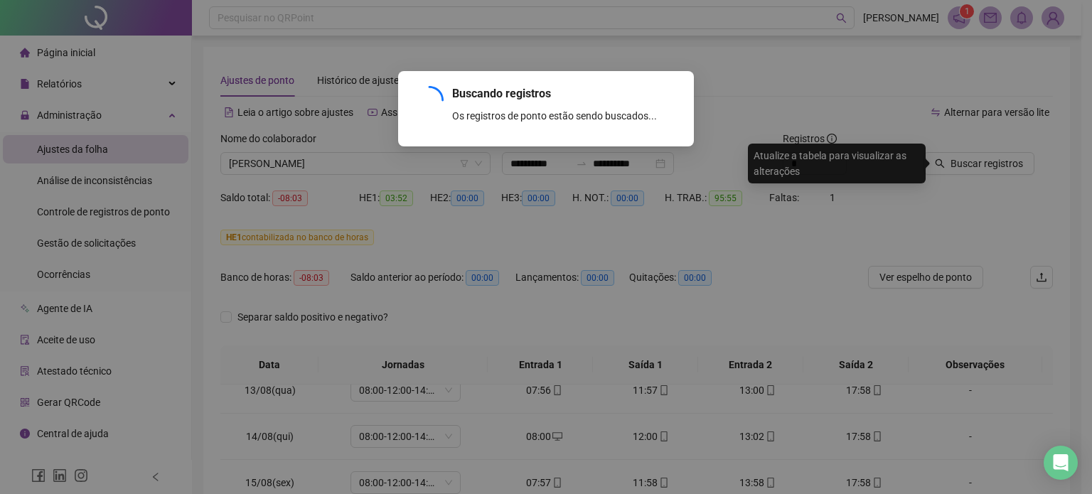
click at [773, 258] on div "Buscando registros Os registros de ponto estão sendo buscados... OK" at bounding box center [546, 247] width 1092 height 494
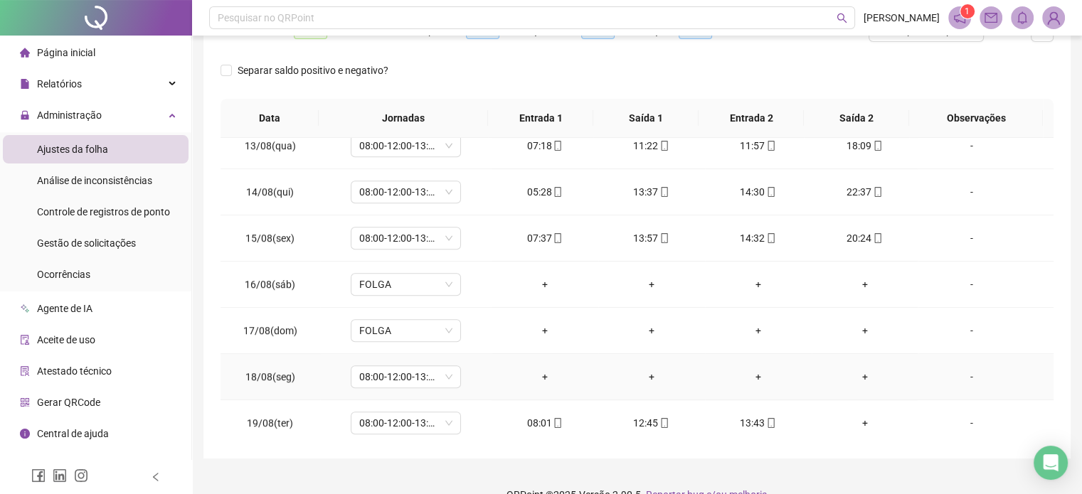
scroll to position [272, 0]
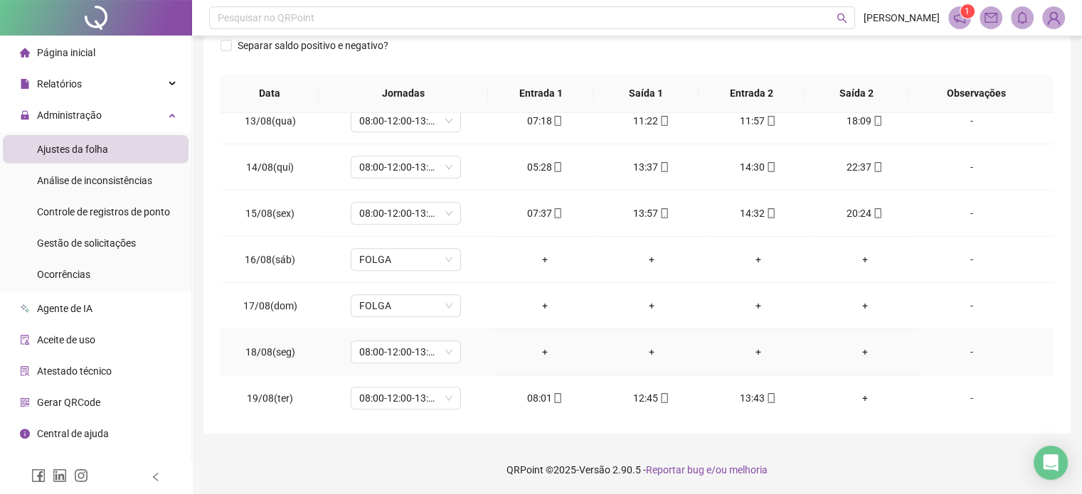
click at [970, 352] on div "-" at bounding box center [971, 352] width 84 height 16
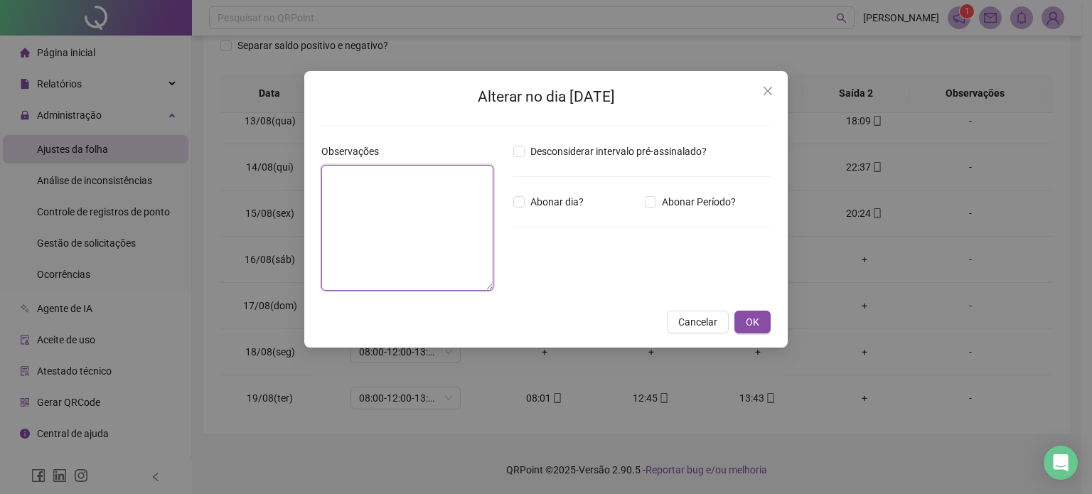
click at [390, 245] on textarea at bounding box center [407, 228] width 172 height 126
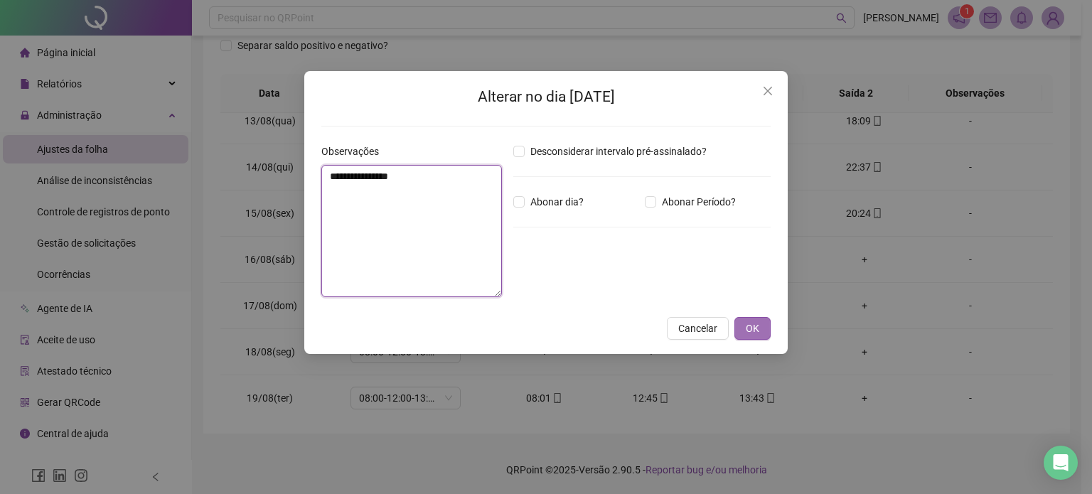
type textarea "**********"
click at [758, 335] on span "OK" at bounding box center [753, 329] width 14 height 16
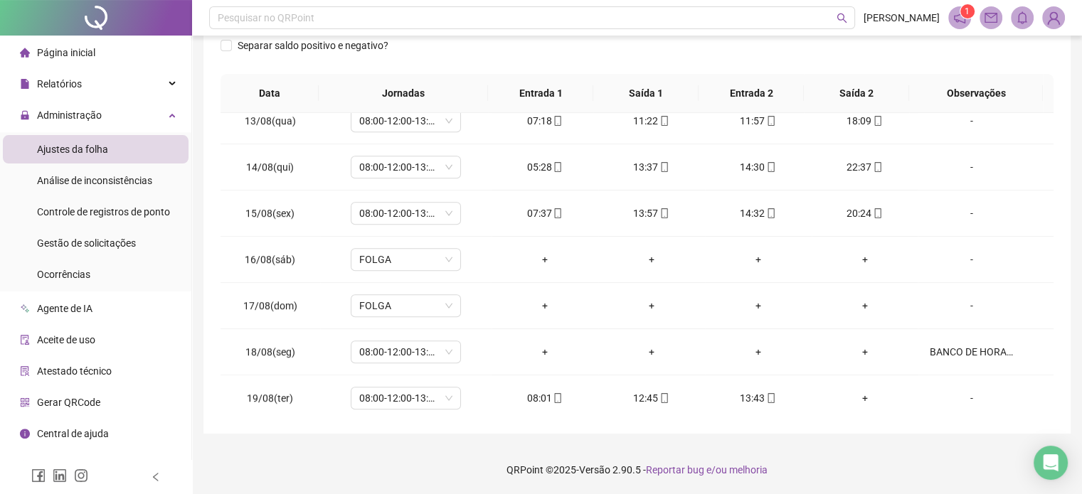
click at [888, 476] on footer "QRPoint © 2025 - Versão 2.90.5 - Reportar bug e/ou melhoria" at bounding box center [637, 470] width 890 height 50
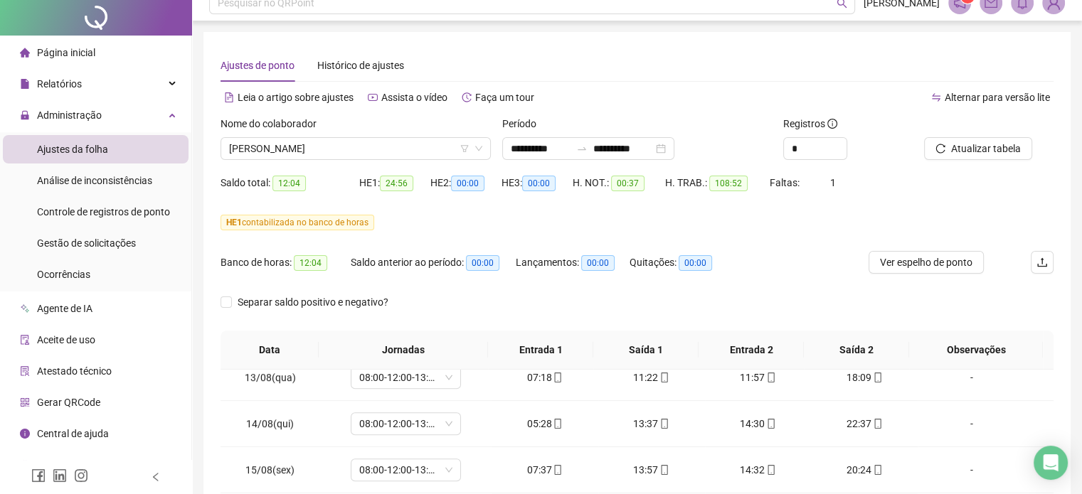
scroll to position [0, 0]
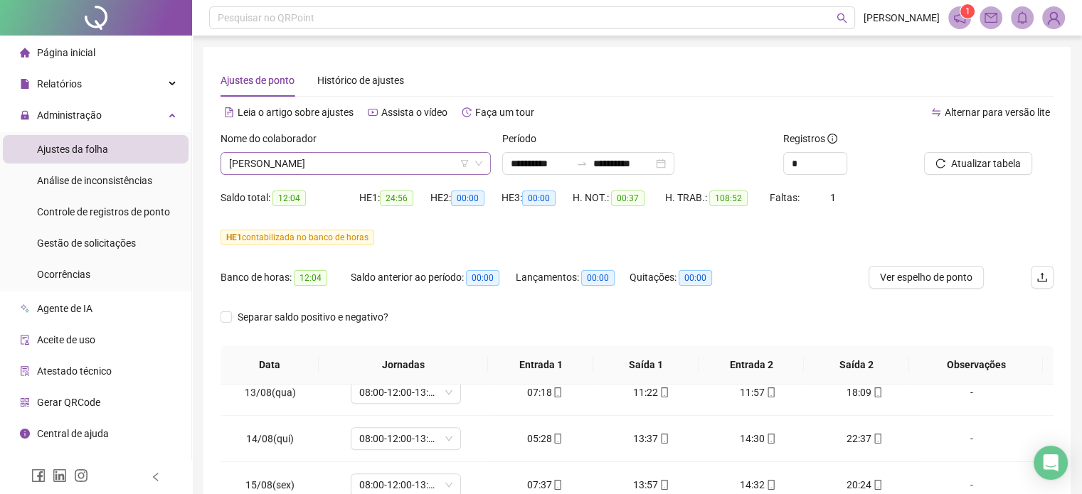
click at [321, 173] on span "[PERSON_NAME]" at bounding box center [355, 163] width 253 height 21
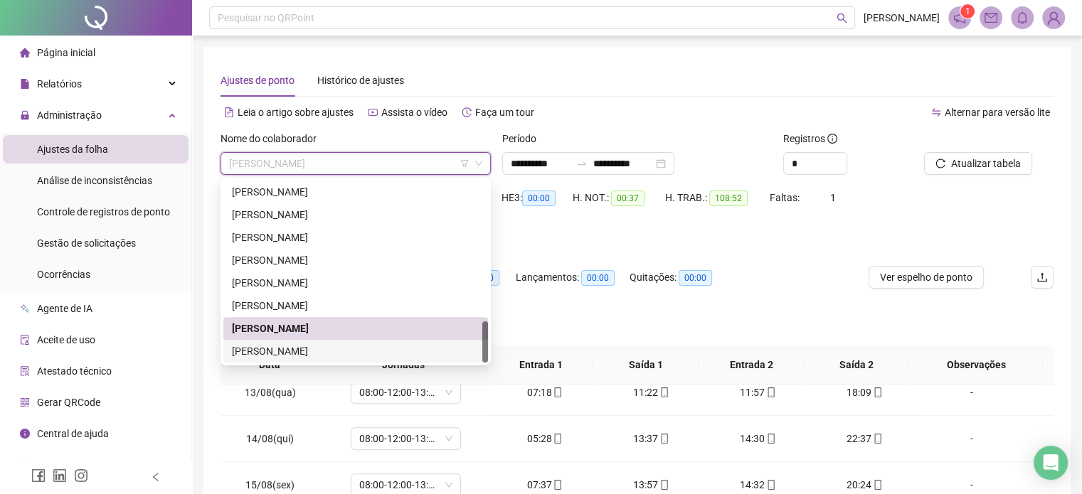
click at [311, 349] on div "[PERSON_NAME]" at bounding box center [355, 351] width 247 height 16
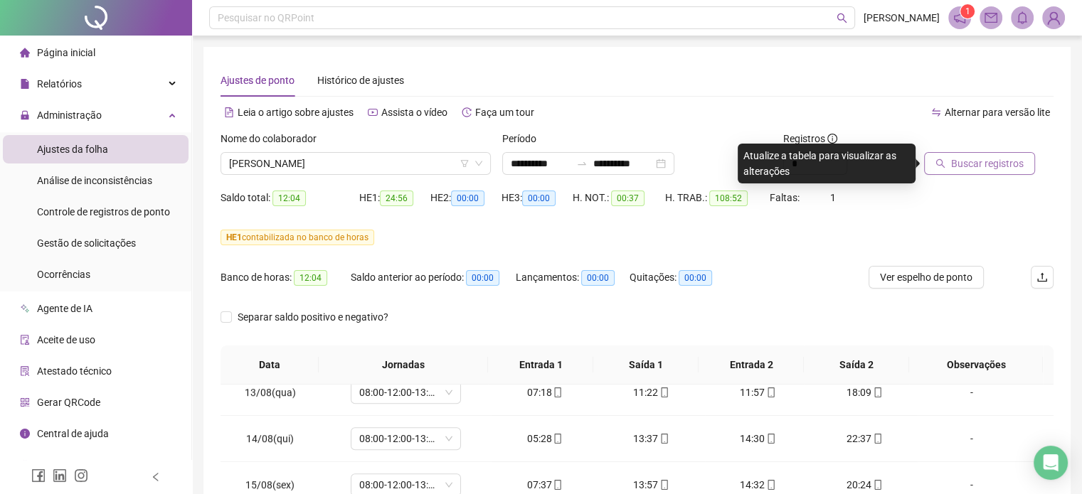
click at [981, 167] on span "Buscar registros" at bounding box center [987, 164] width 73 height 16
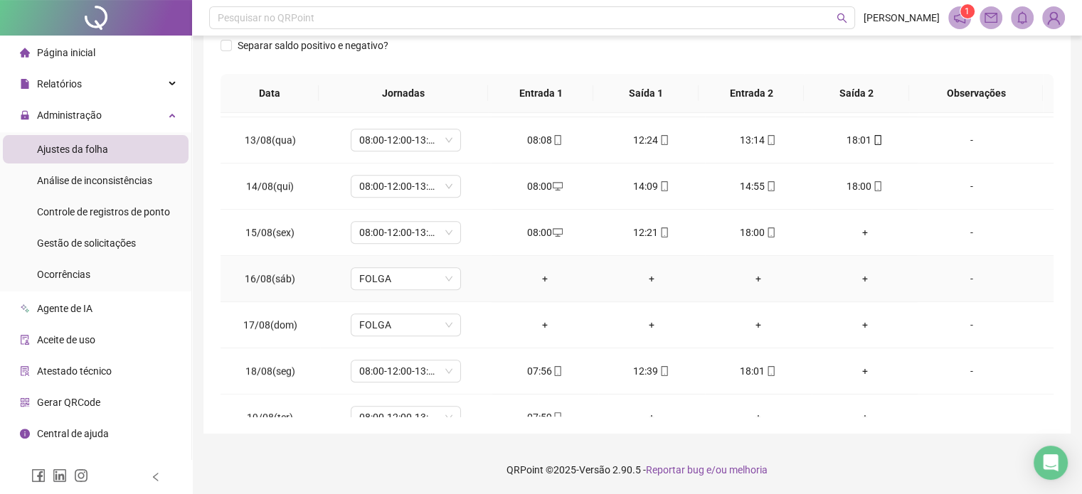
scroll to position [1078, 0]
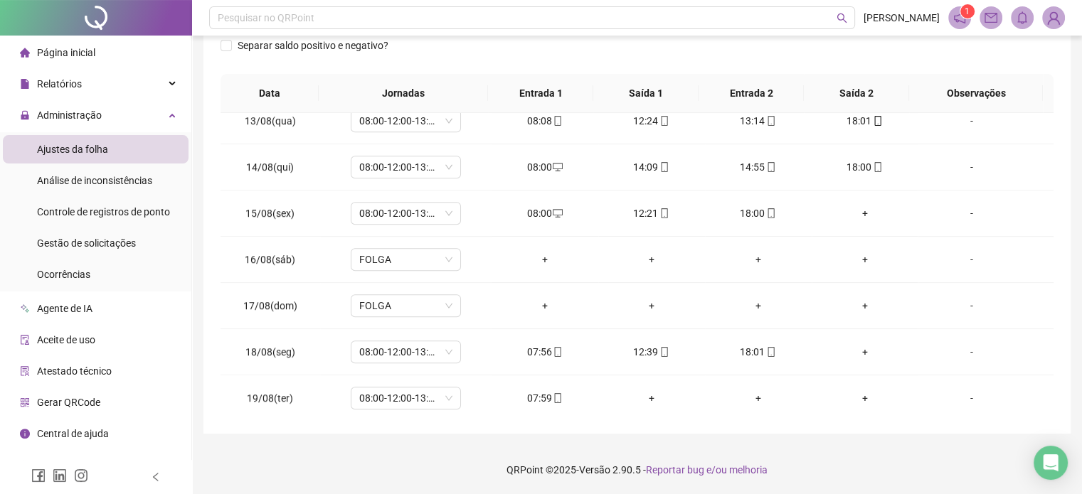
click at [855, 432] on div "**********" at bounding box center [636, 104] width 867 height 659
click at [870, 453] on footer "QRPoint © 2025 - Versão 2.90.5 - Reportar bug e/ou melhoria" at bounding box center [637, 470] width 890 height 50
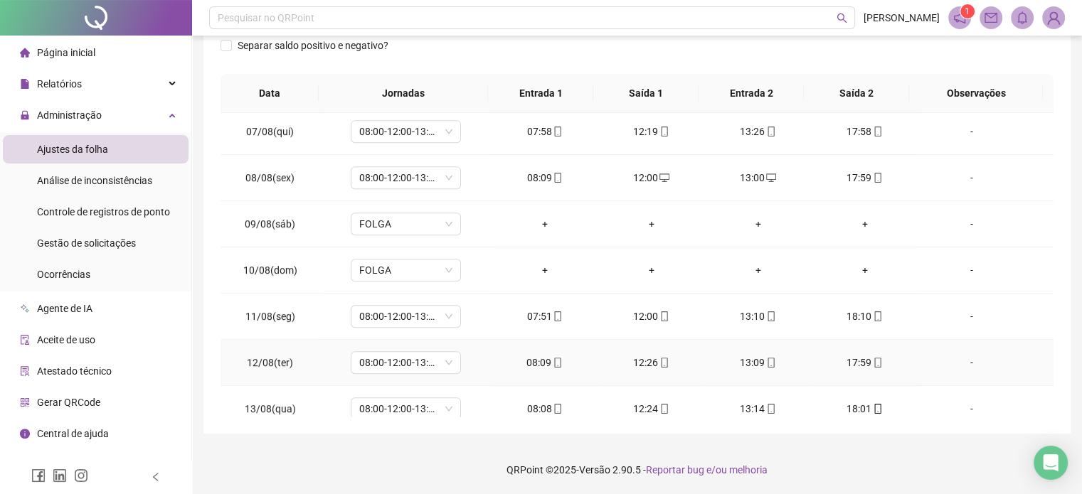
scroll to position [651, 0]
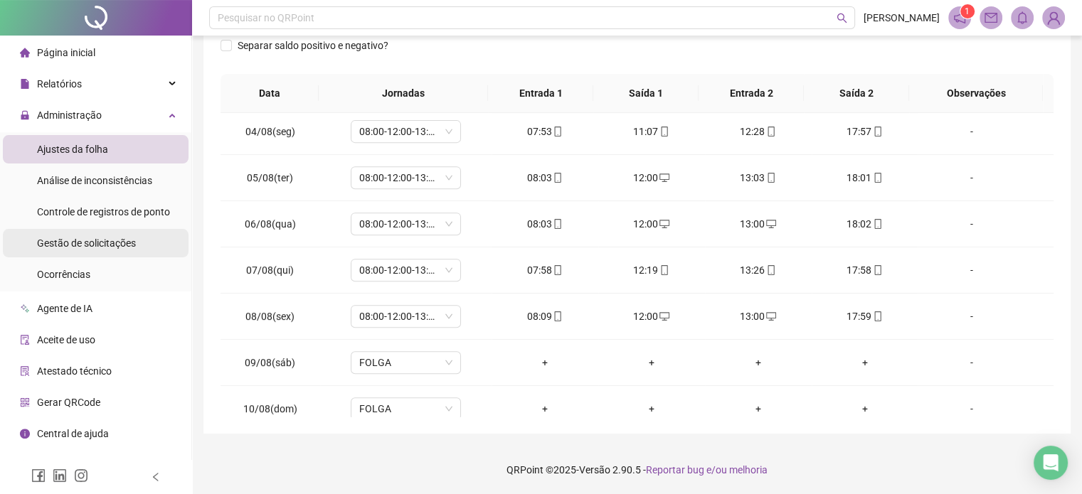
click at [102, 249] on div "Gestão de solicitações" at bounding box center [86, 243] width 99 height 28
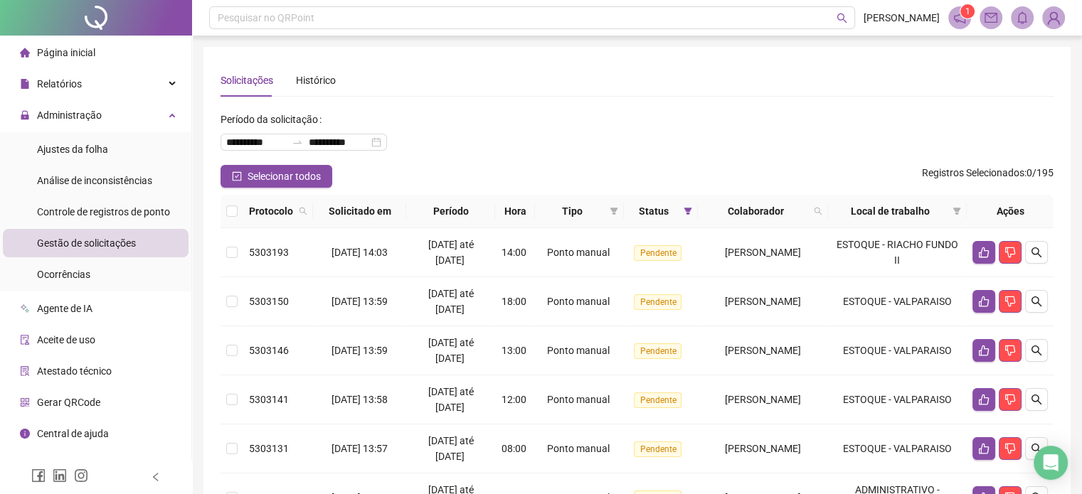
click at [225, 210] on th at bounding box center [231, 211] width 23 height 33
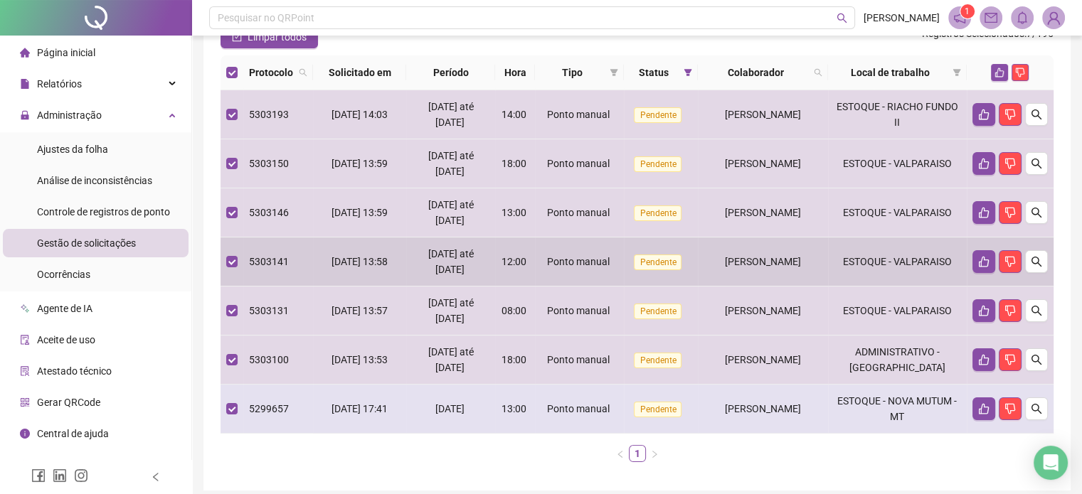
scroll to position [142, 0]
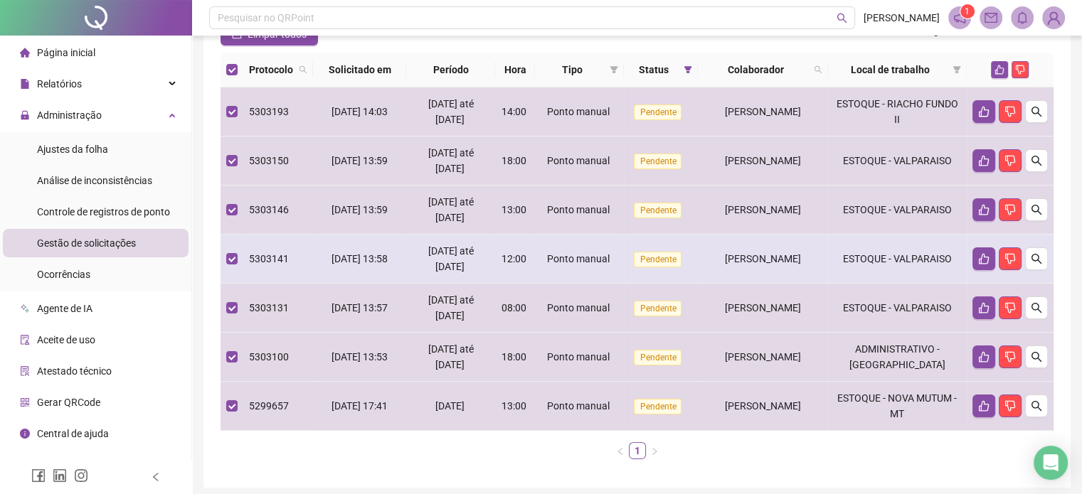
click at [509, 251] on div "12:00" at bounding box center [515, 259] width 28 height 16
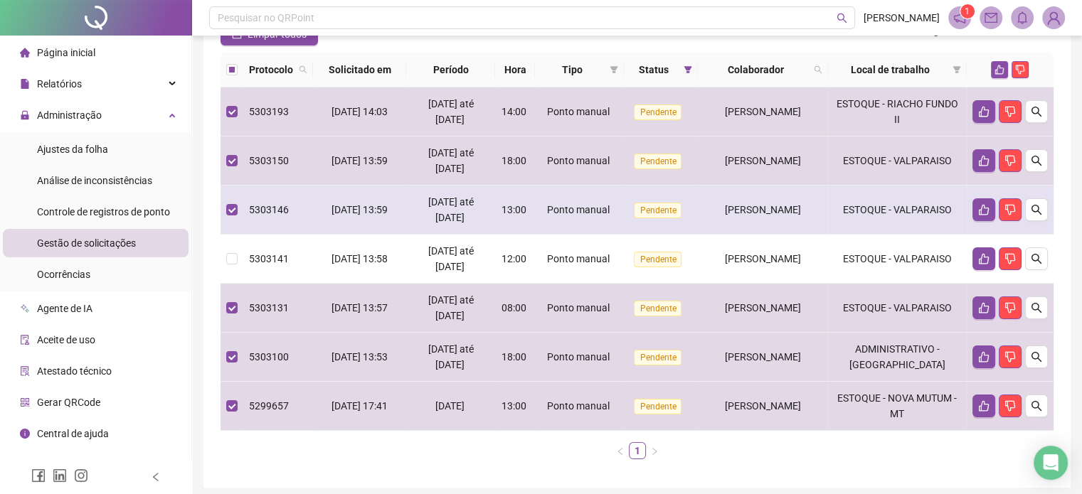
click at [547, 215] on span "Ponto manual" at bounding box center [578, 209] width 63 height 11
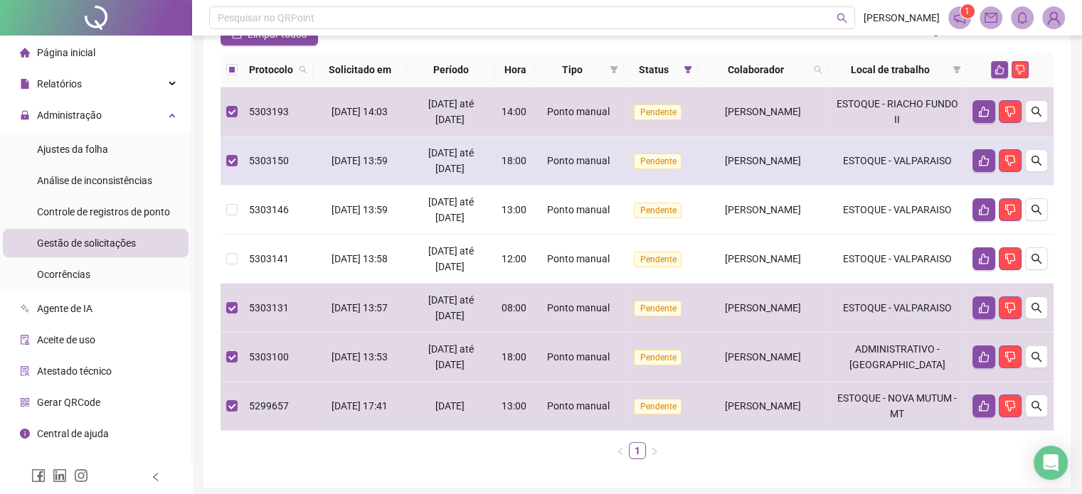
click at [543, 167] on div "Ponto manual" at bounding box center [578, 161] width 77 height 16
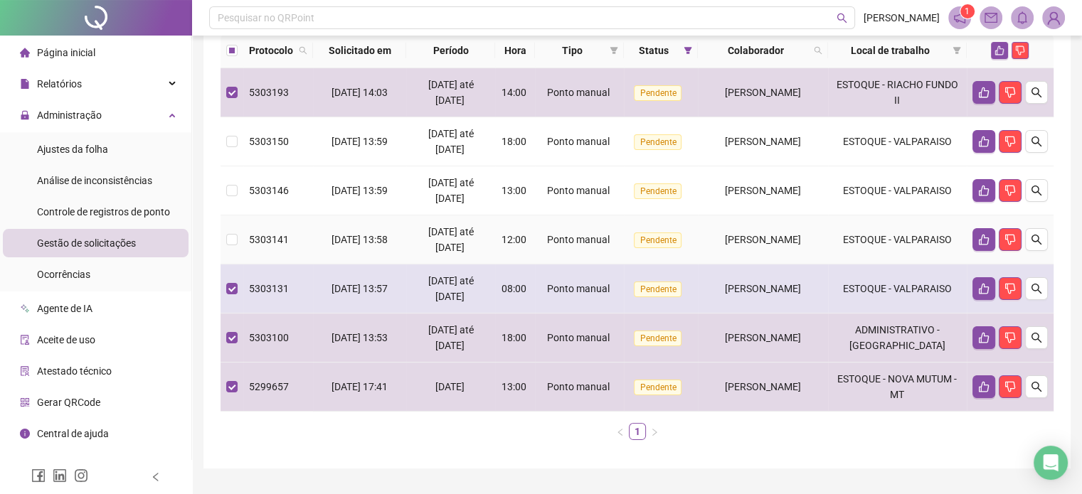
scroll to position [196, 0]
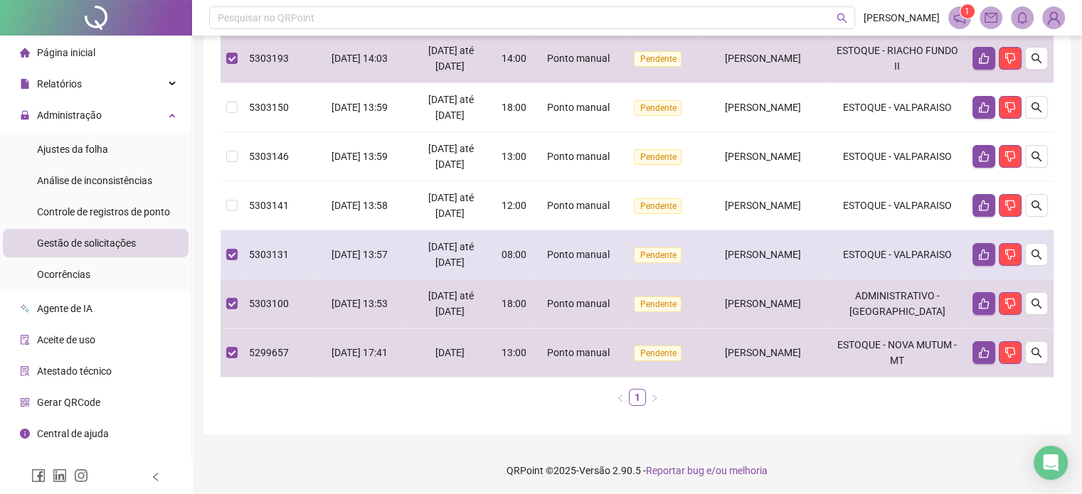
click at [751, 262] on td "[PERSON_NAME]" at bounding box center [762, 254] width 129 height 49
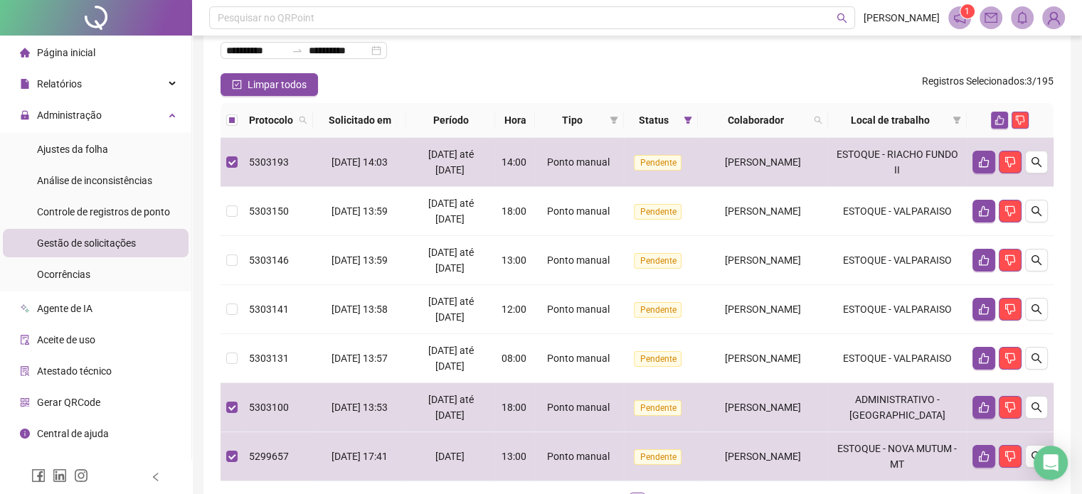
scroll to position [0, 0]
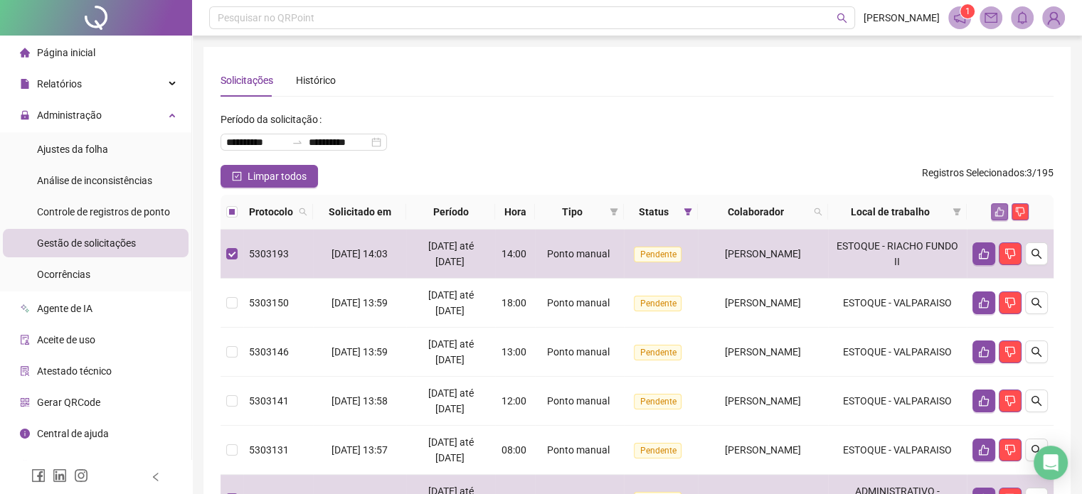
click at [1001, 217] on button "button" at bounding box center [999, 211] width 17 height 17
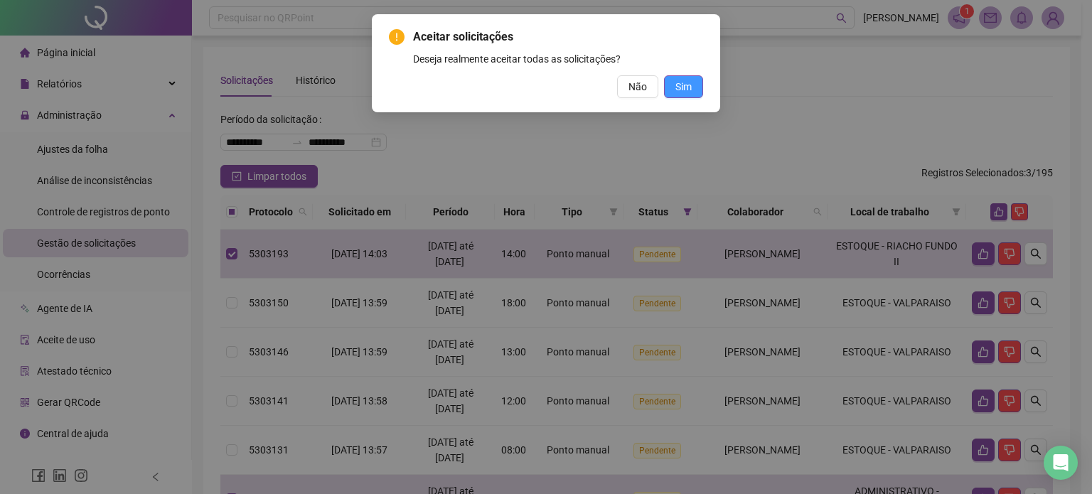
click at [693, 87] on button "Sim" at bounding box center [683, 86] width 39 height 23
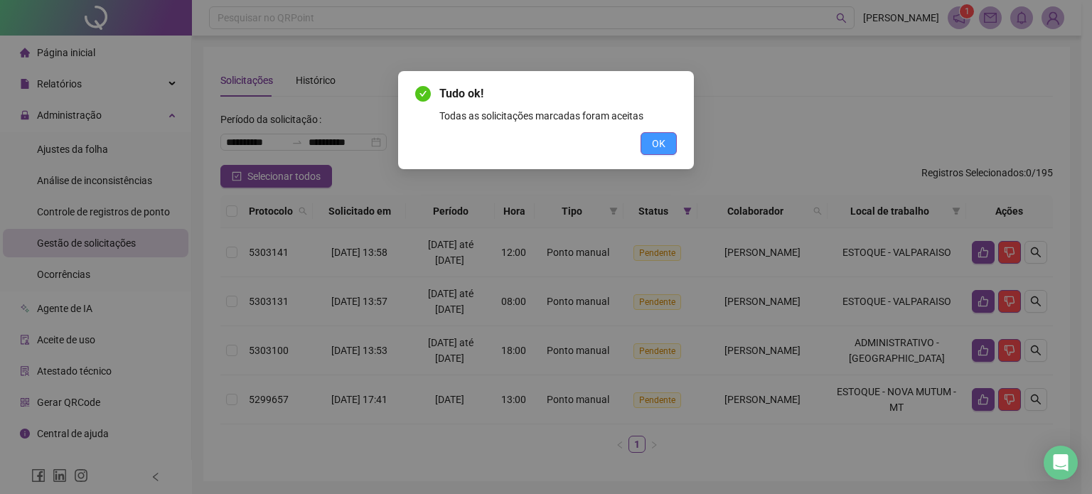
click at [658, 146] on span "OK" at bounding box center [659, 144] width 14 height 16
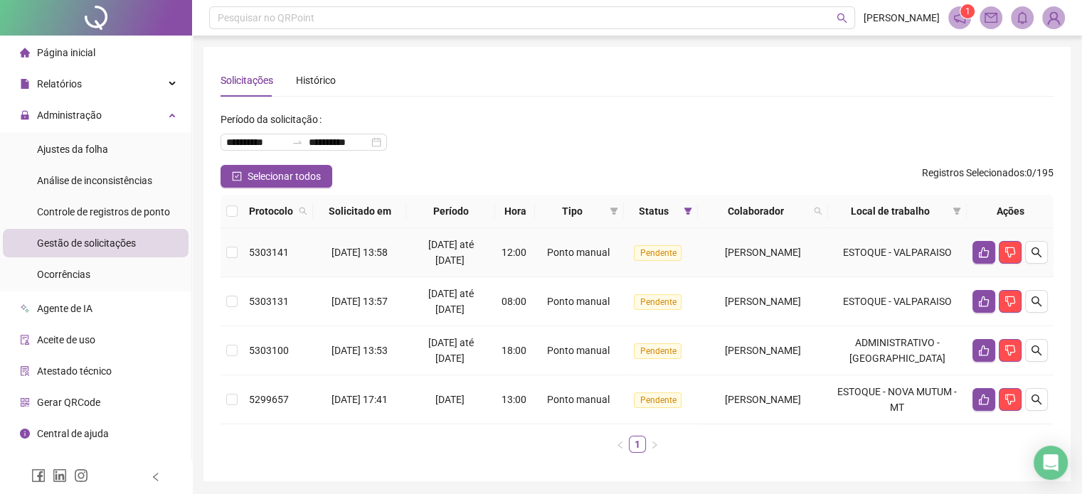
click at [577, 261] on td "Ponto manual" at bounding box center [579, 252] width 88 height 49
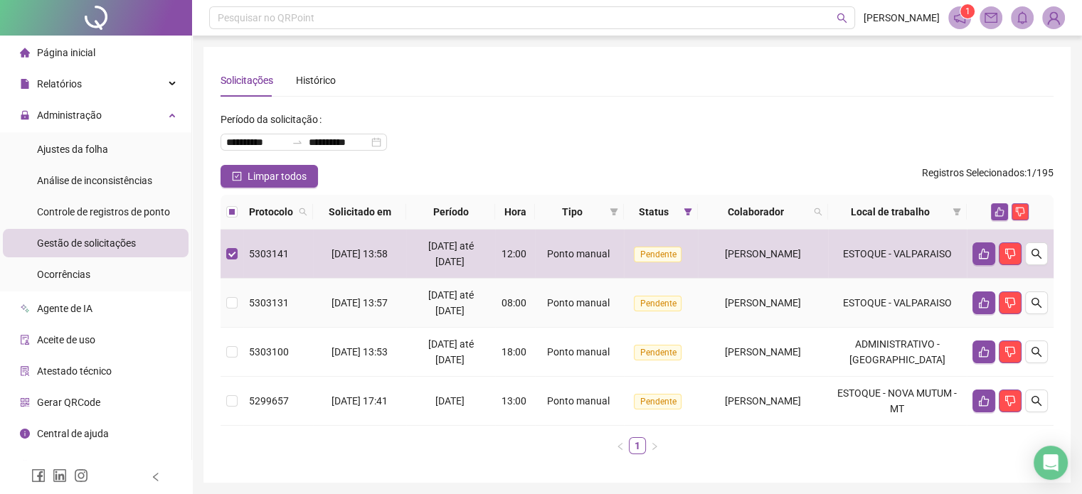
click at [566, 301] on span "Ponto manual" at bounding box center [578, 302] width 63 height 11
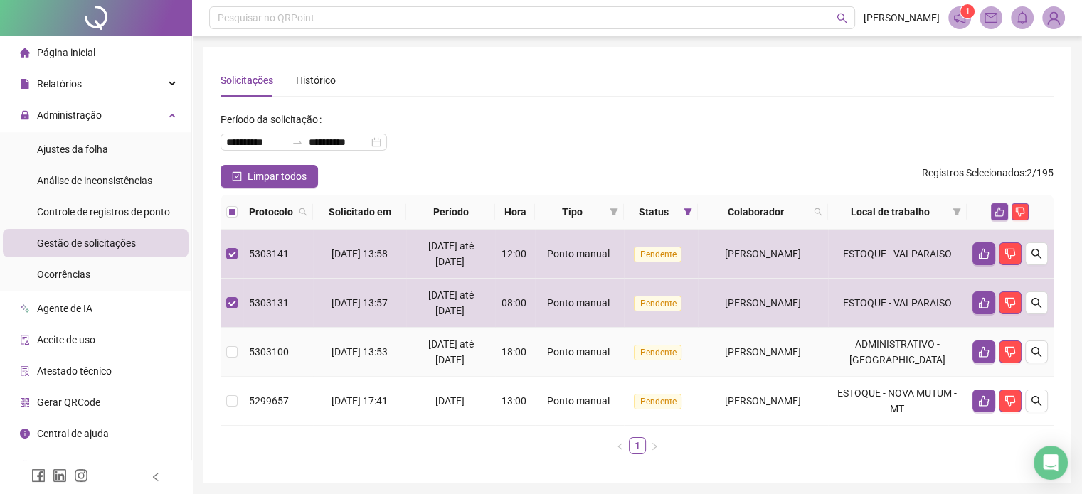
click at [524, 355] on td "18:00" at bounding box center [515, 352] width 40 height 49
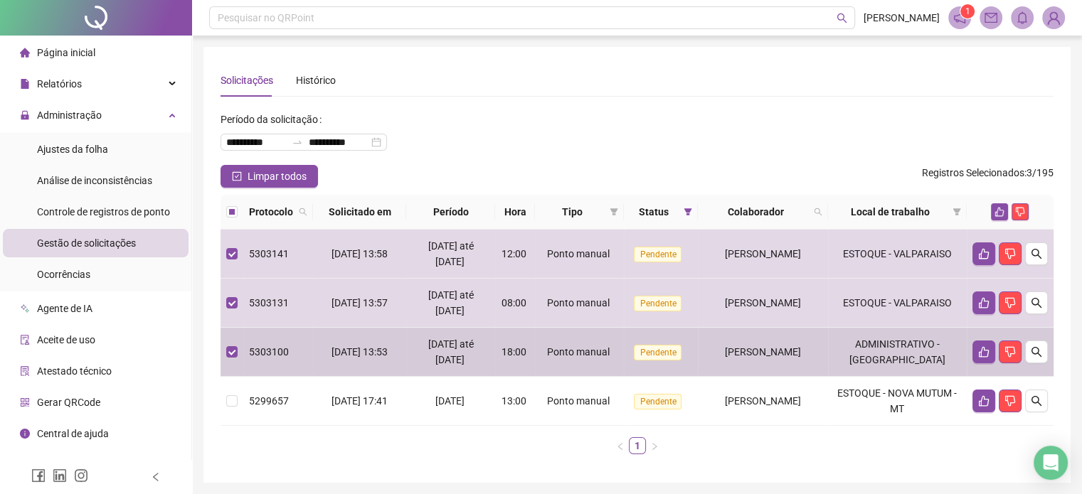
click at [541, 389] on td "Ponto manual" at bounding box center [579, 401] width 88 height 49
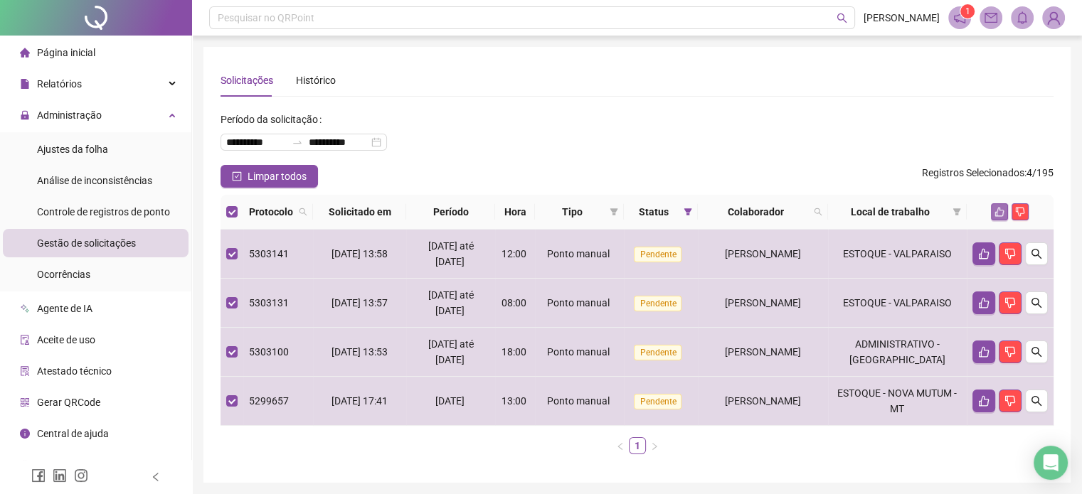
click at [1003, 213] on icon "like" at bounding box center [999, 212] width 9 height 9
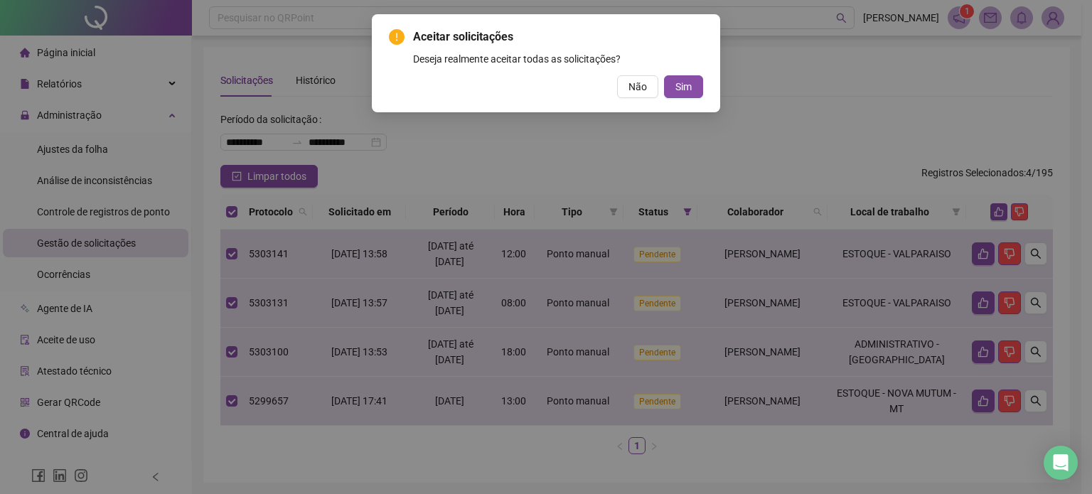
click at [688, 96] on button "Sim" at bounding box center [683, 86] width 39 height 23
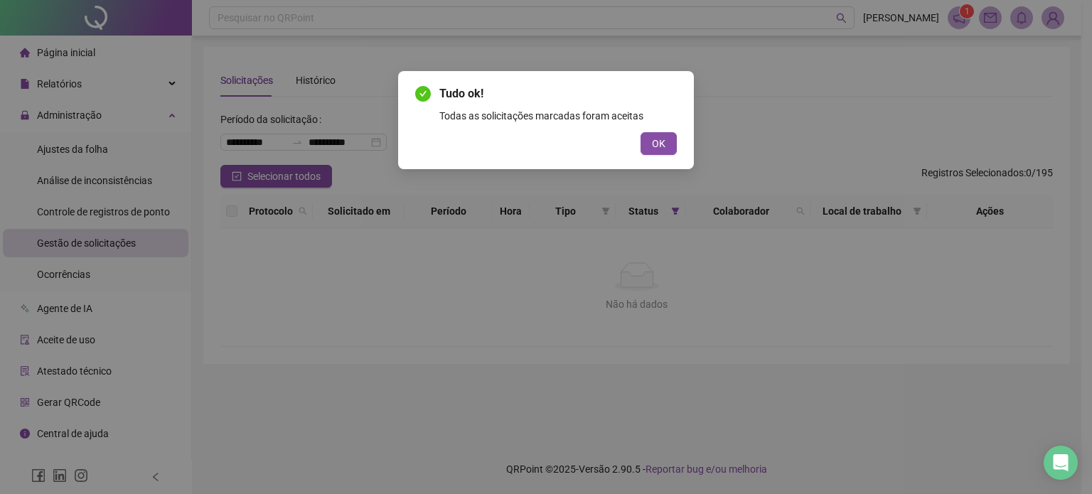
click at [677, 144] on div "Tudo ok! Todas as solicitações marcadas foram aceitas OK" at bounding box center [546, 120] width 296 height 98
click at [664, 149] on span "OK" at bounding box center [659, 144] width 14 height 16
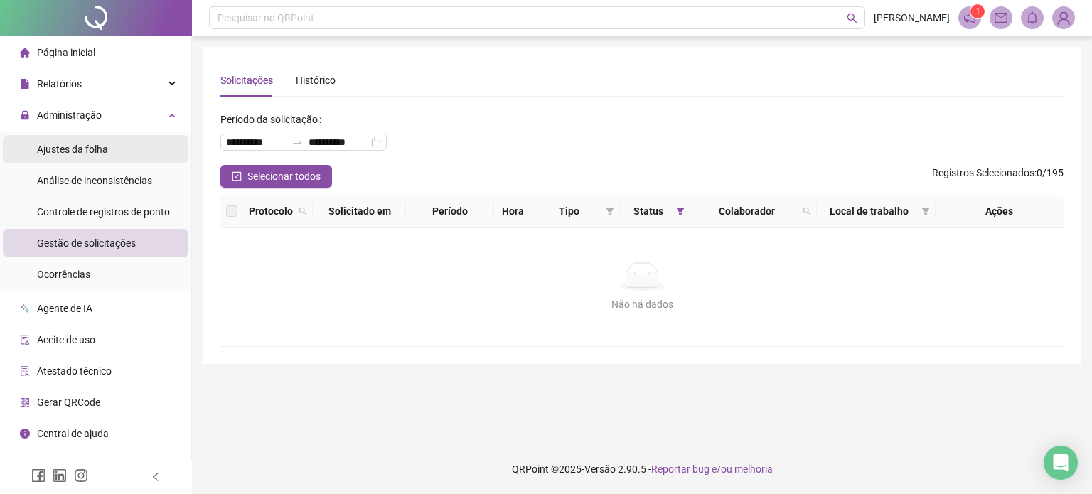
click at [89, 144] on span "Ajustes da folha" at bounding box center [72, 149] width 71 height 11
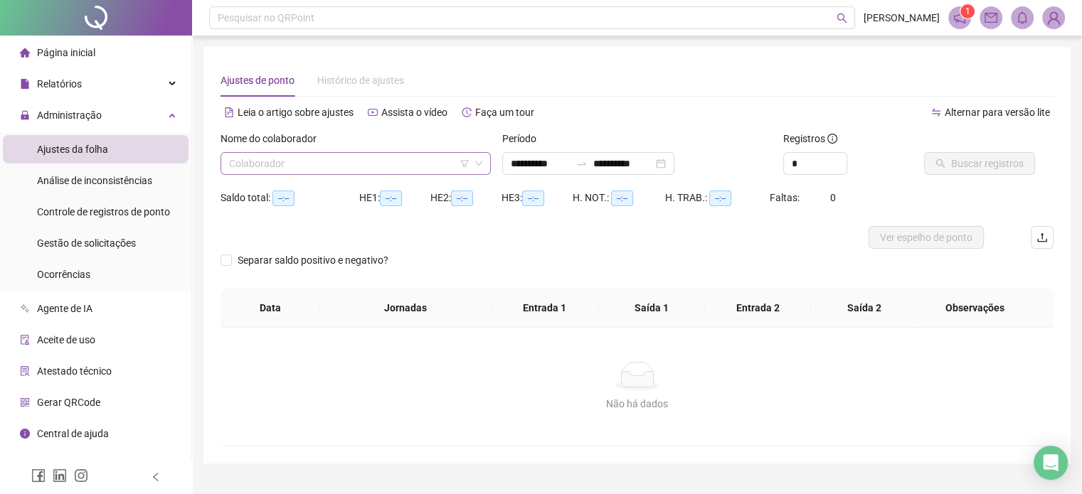
click at [286, 159] on input "search" at bounding box center [349, 163] width 240 height 21
type input "**********"
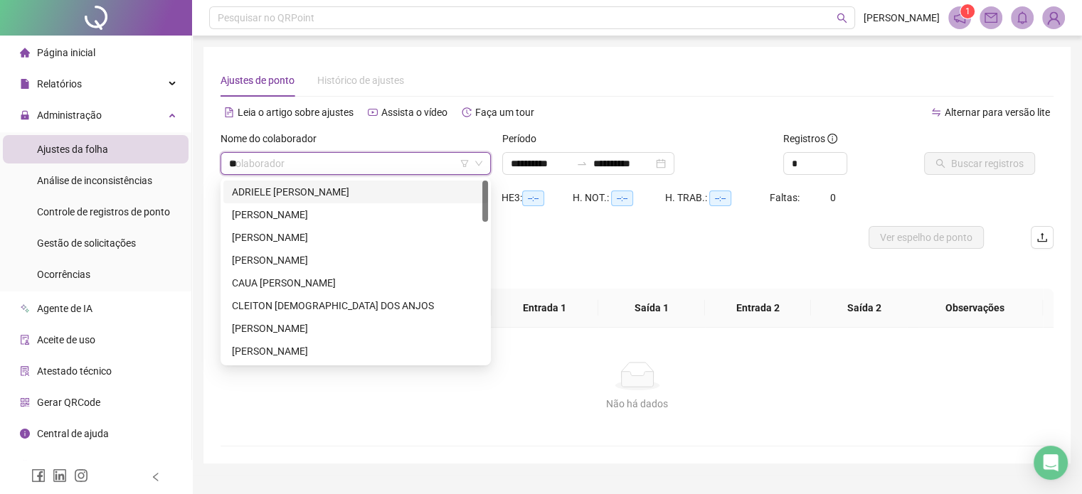
type input "***"
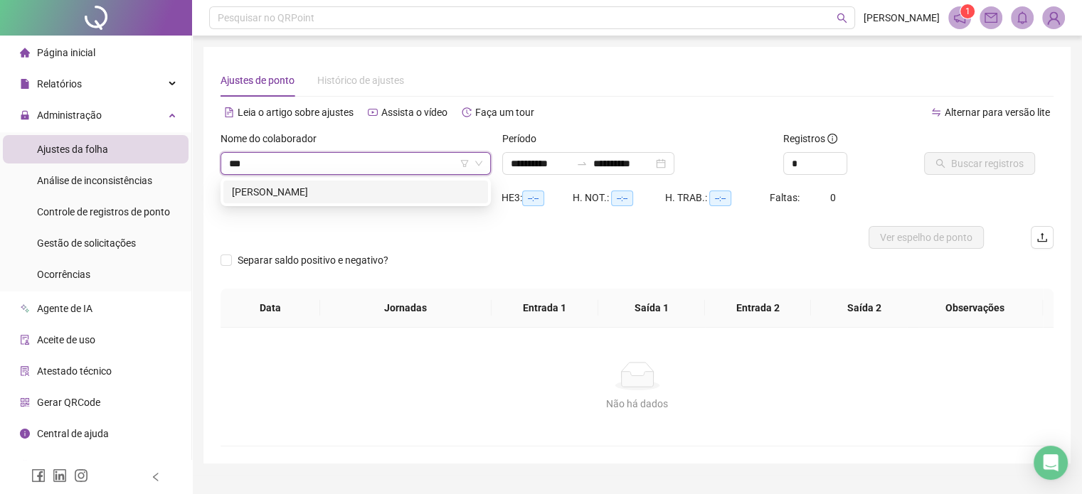
click at [301, 203] on div "[PERSON_NAME]" at bounding box center [355, 192] width 265 height 23
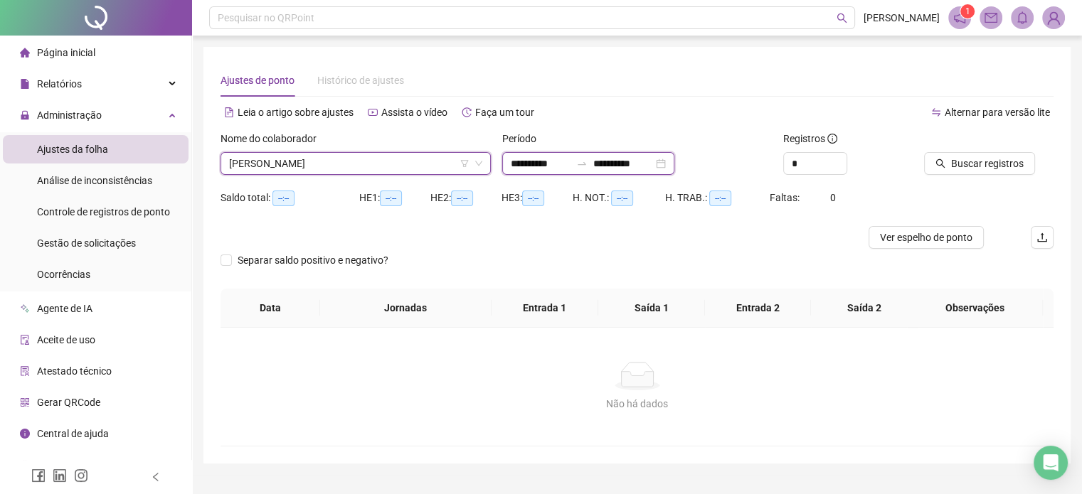
drag, startPoint x: 675, startPoint y: 168, endPoint x: 716, endPoint y: 161, distance: 41.7
click at [653, 167] on input "**********" at bounding box center [623, 164] width 60 height 16
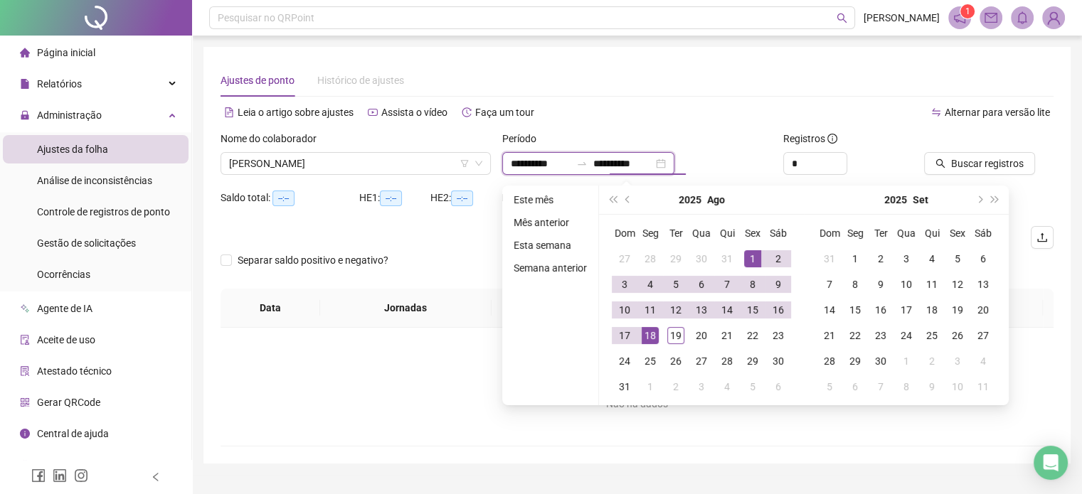
click at [674, 161] on div "**********" at bounding box center [588, 163] width 172 height 23
click at [630, 193] on button "prev-year" at bounding box center [628, 200] width 16 height 28
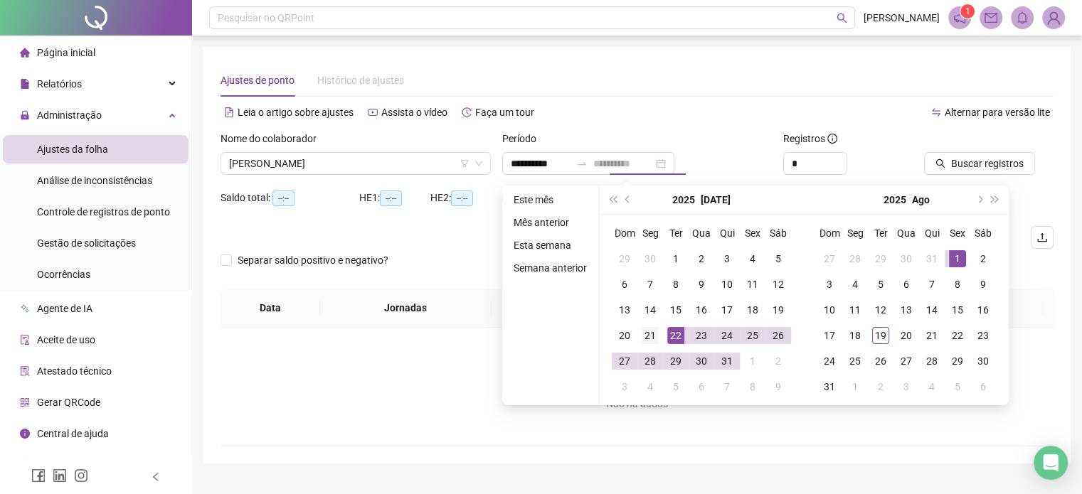
type input "**********"
click at [654, 339] on div "21" at bounding box center [649, 335] width 17 height 17
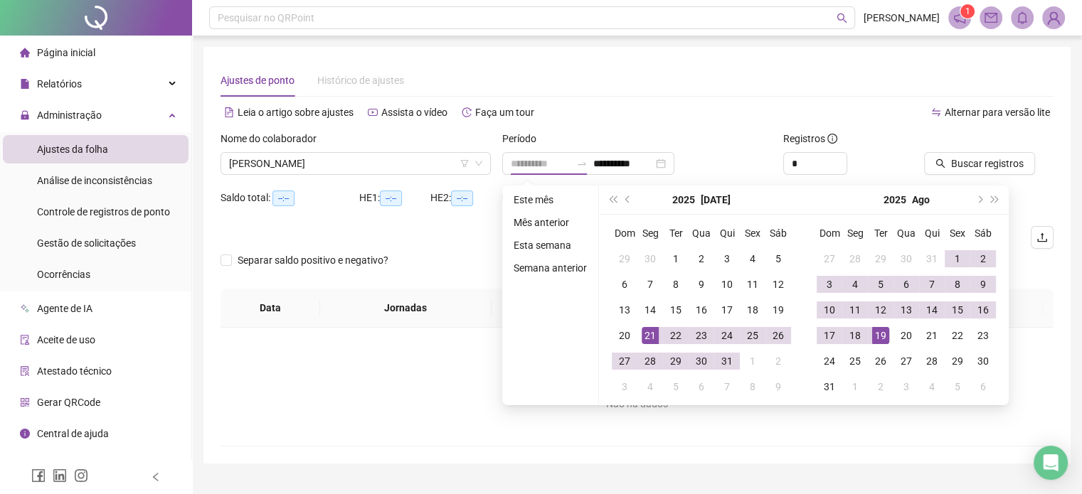
click at [890, 340] on td "19" at bounding box center [881, 336] width 26 height 26
type input "**********"
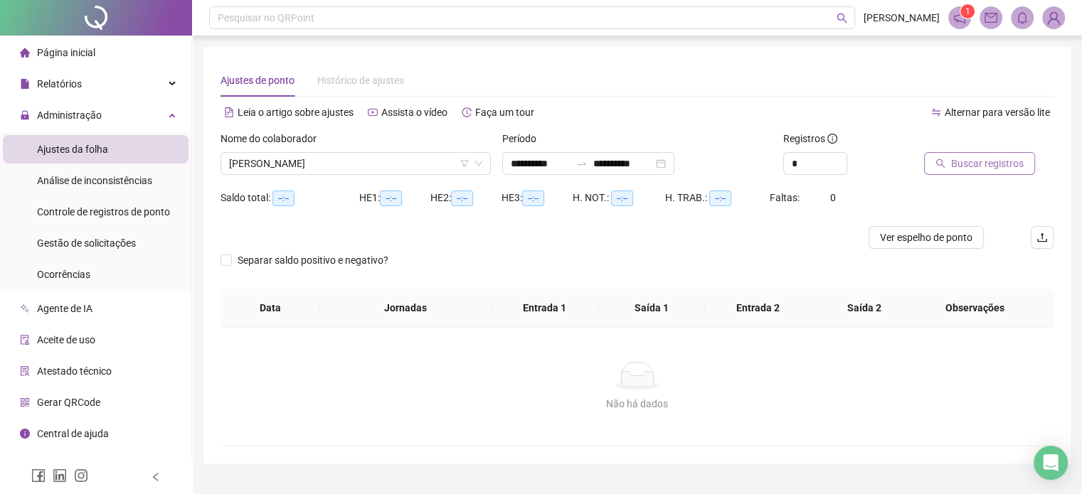
click at [967, 165] on span "Buscar registros" at bounding box center [987, 164] width 73 height 16
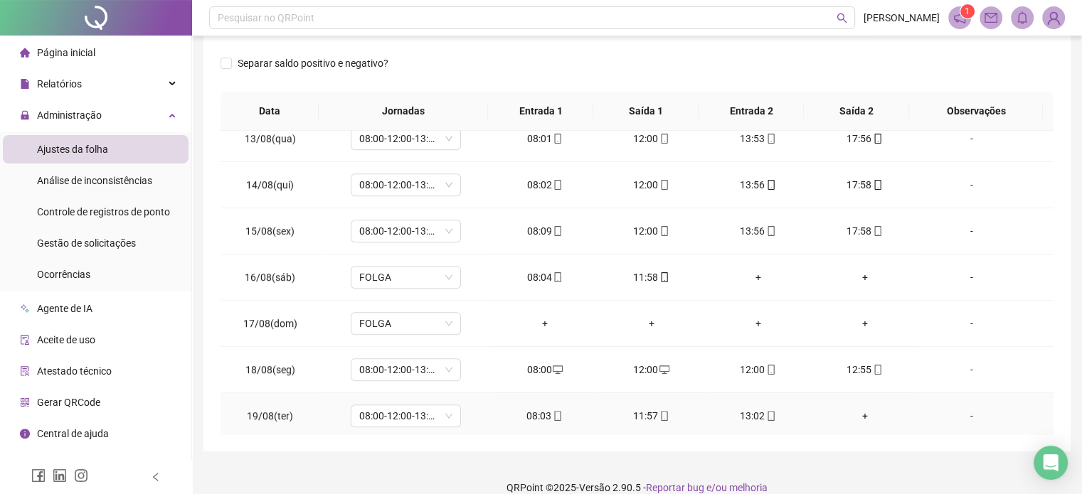
scroll to position [272, 0]
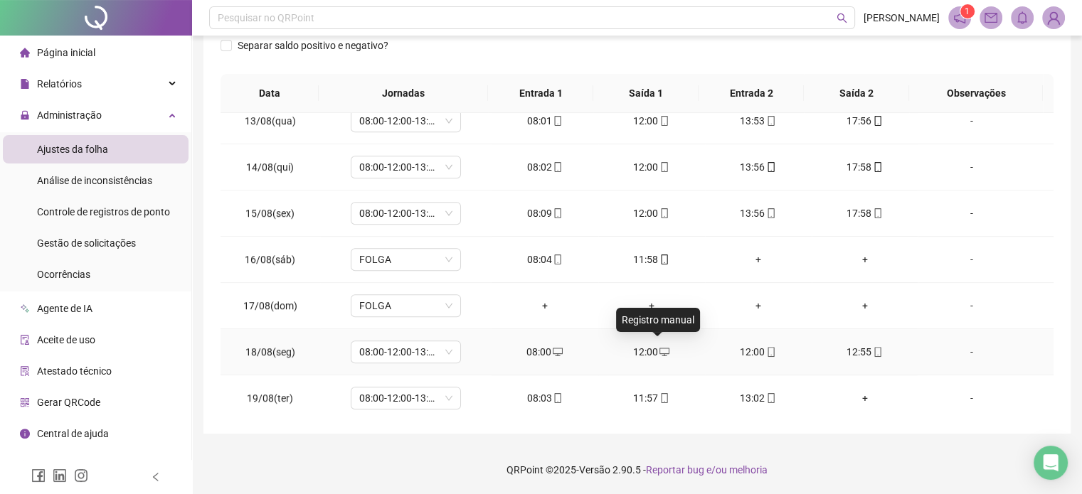
click at [659, 348] on icon "desktop" at bounding box center [664, 352] width 10 height 10
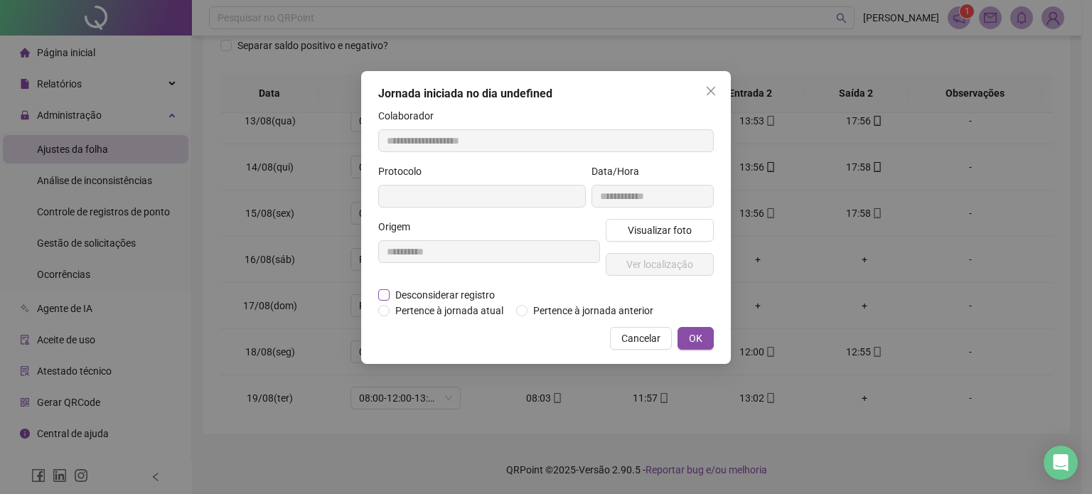
type input "**********"
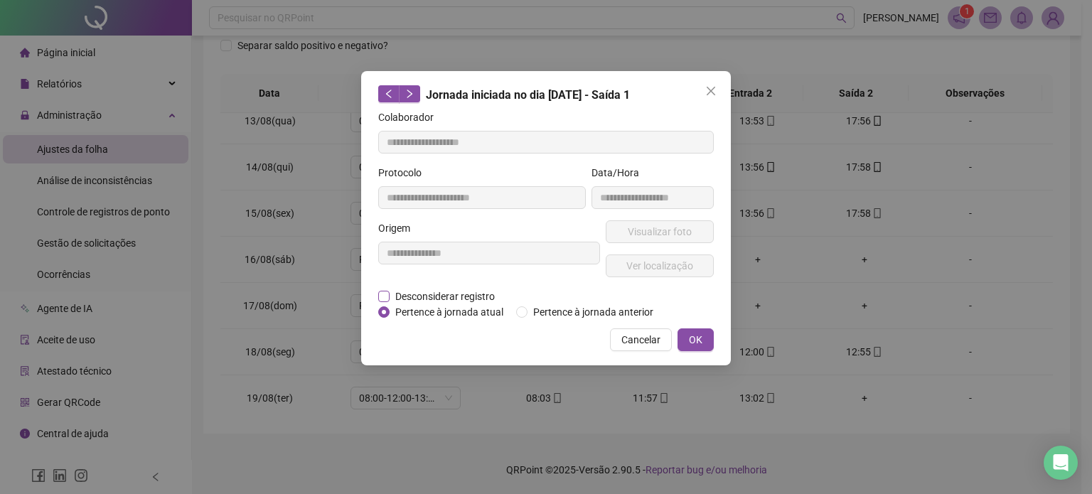
click at [425, 297] on span "Desconsiderar registro" at bounding box center [445, 297] width 111 height 16
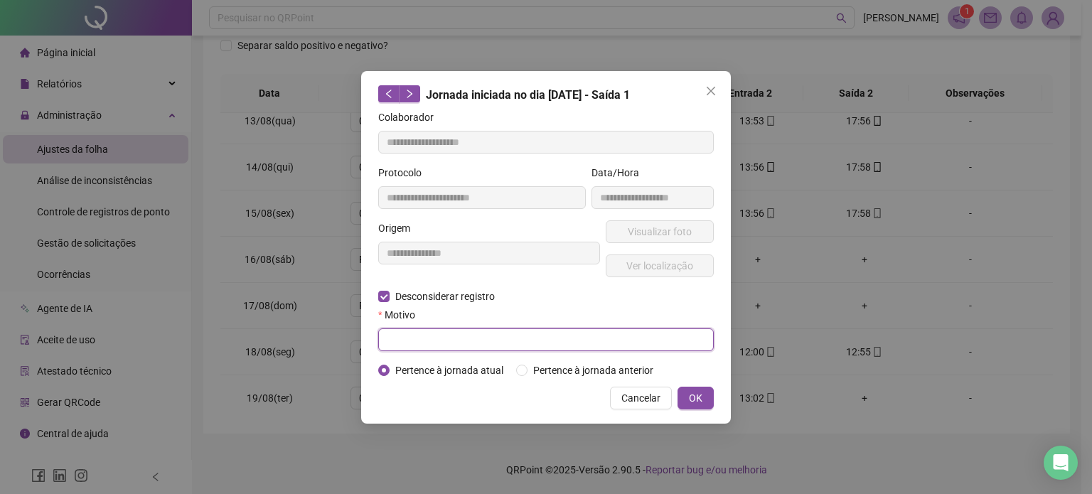
click at [420, 341] on input "text" at bounding box center [546, 340] width 336 height 23
type input "**********"
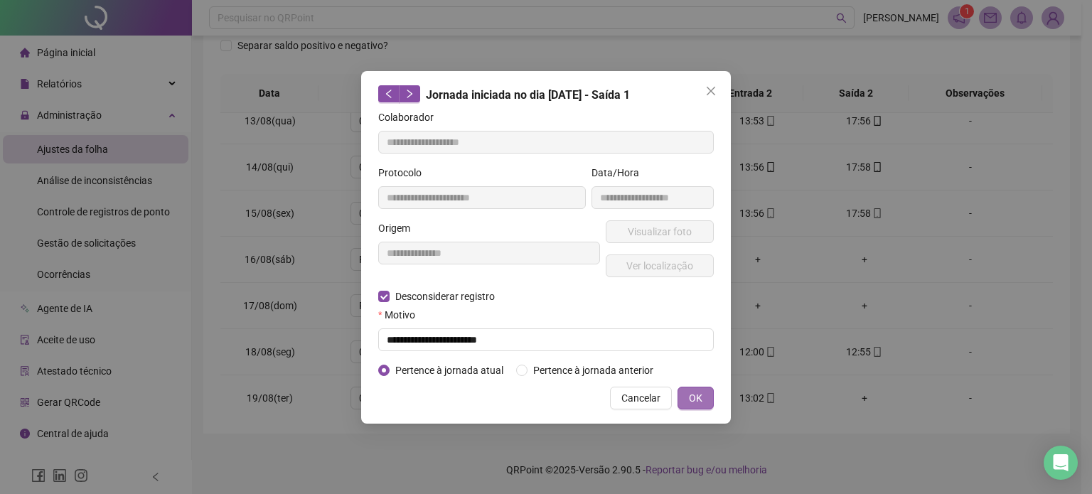
click at [700, 403] on span "OK" at bounding box center [696, 398] width 14 height 16
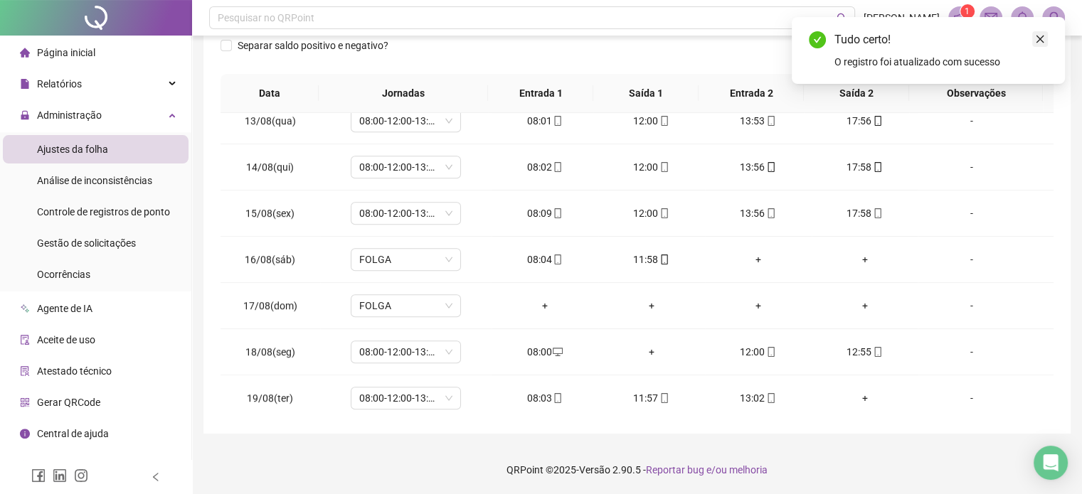
click at [1040, 38] on icon "close" at bounding box center [1040, 40] width 8 height 8
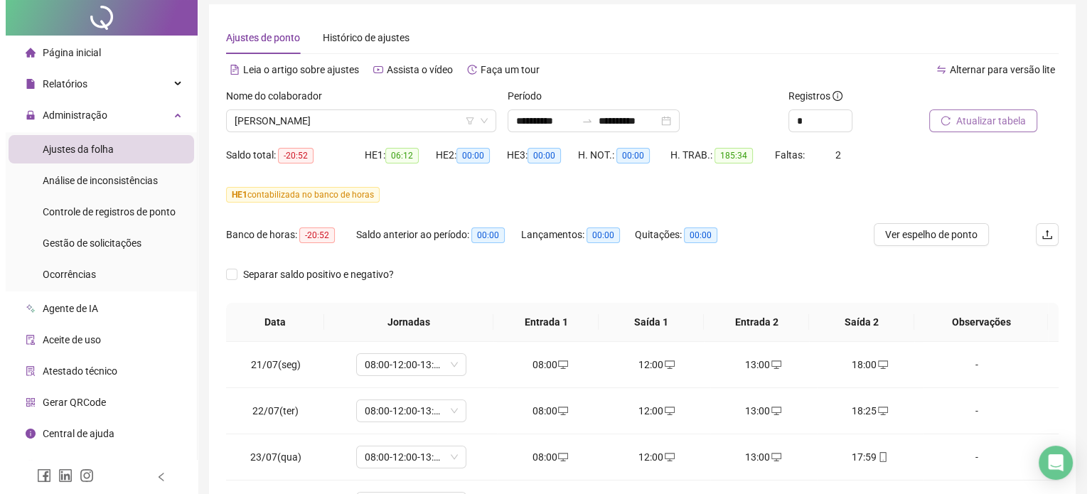
scroll to position [0, 0]
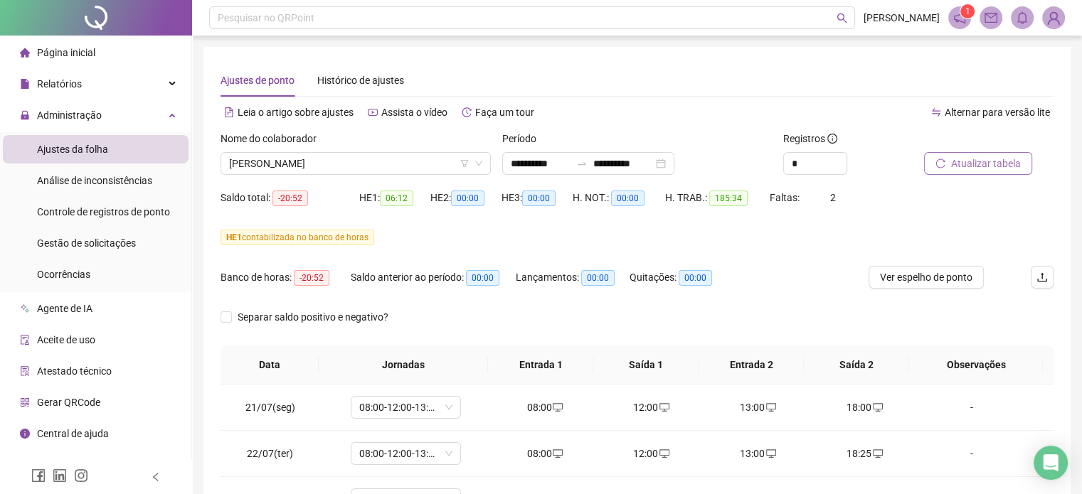
click at [984, 176] on div "Atualizar tabela" at bounding box center [988, 158] width 141 height 55
click at [986, 170] on span "Atualizar tabela" at bounding box center [986, 164] width 70 height 16
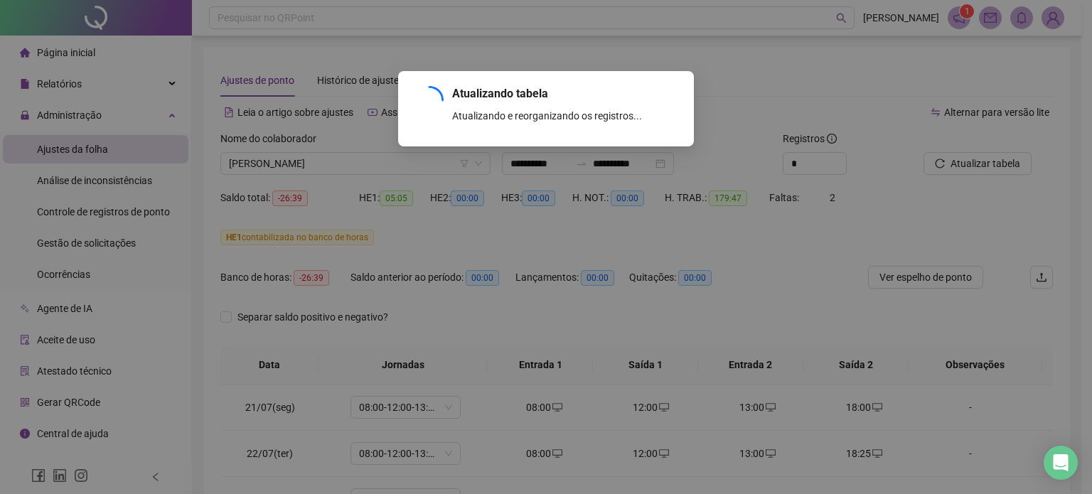
click at [719, 314] on div "Atualizando tabela Atualizando e reorganizando os registros... OK" at bounding box center [546, 247] width 1092 height 494
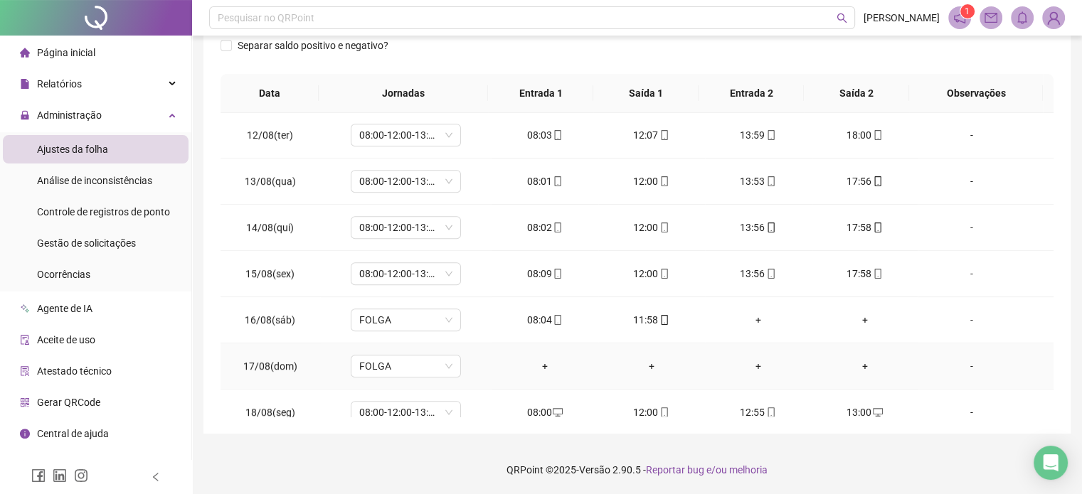
scroll to position [1078, 0]
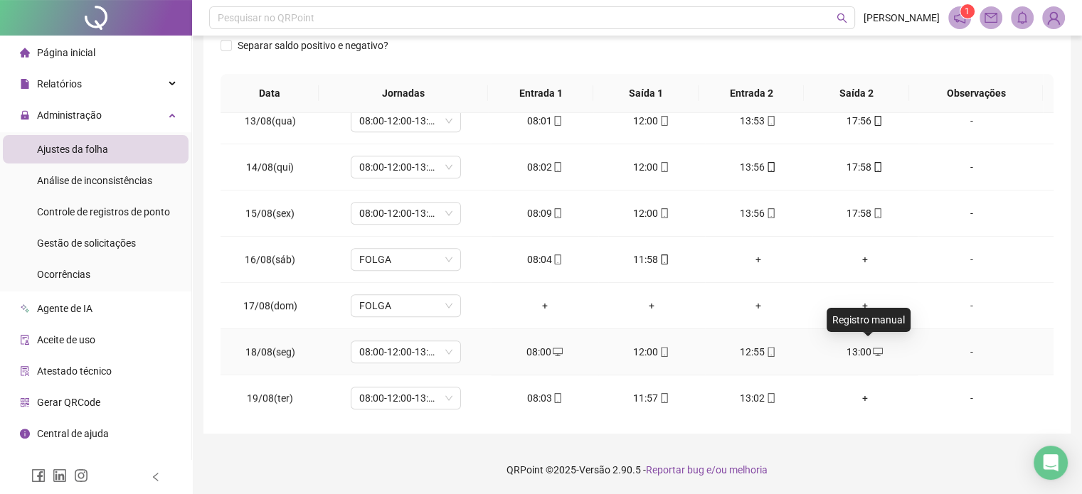
click at [873, 348] on icon "desktop" at bounding box center [878, 352] width 10 height 9
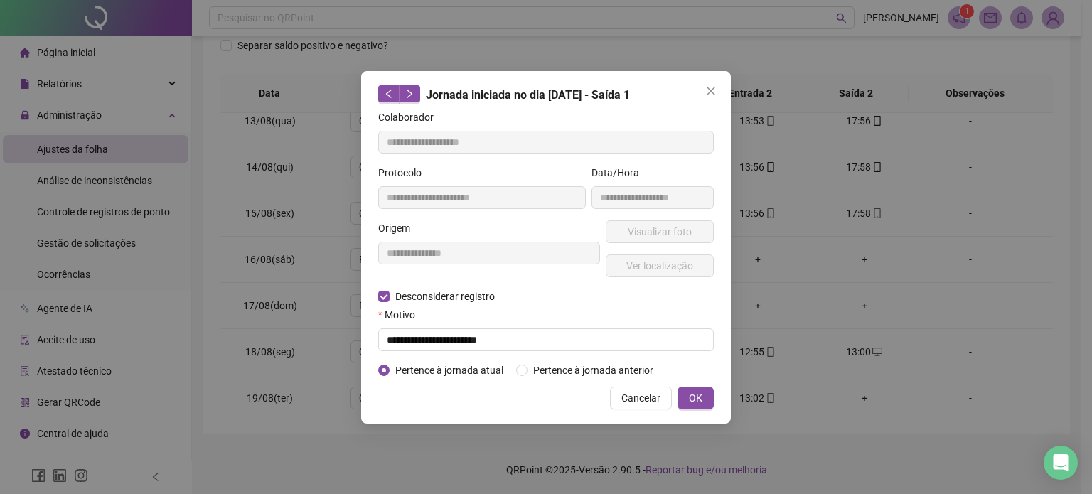
type input "**********"
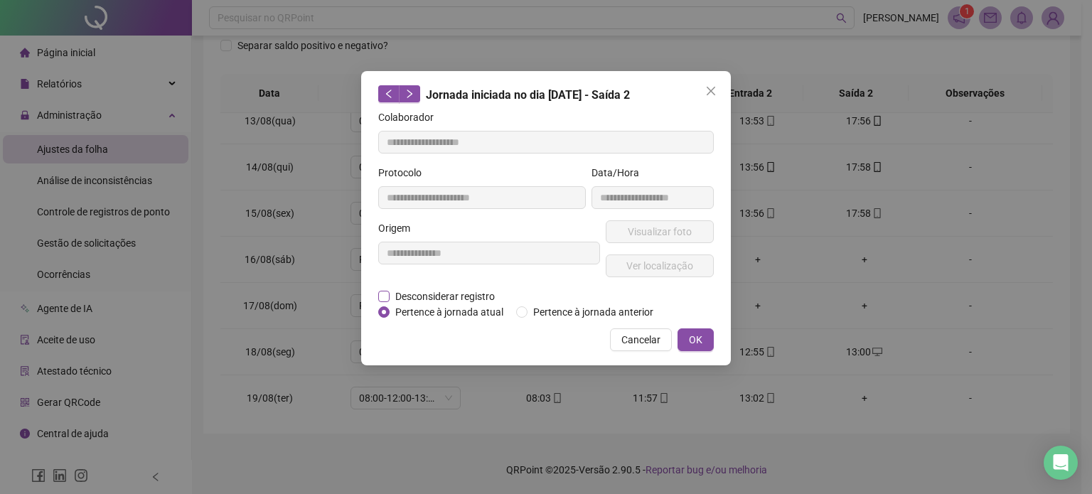
click at [430, 289] on span "Desconsiderar registro" at bounding box center [445, 297] width 111 height 16
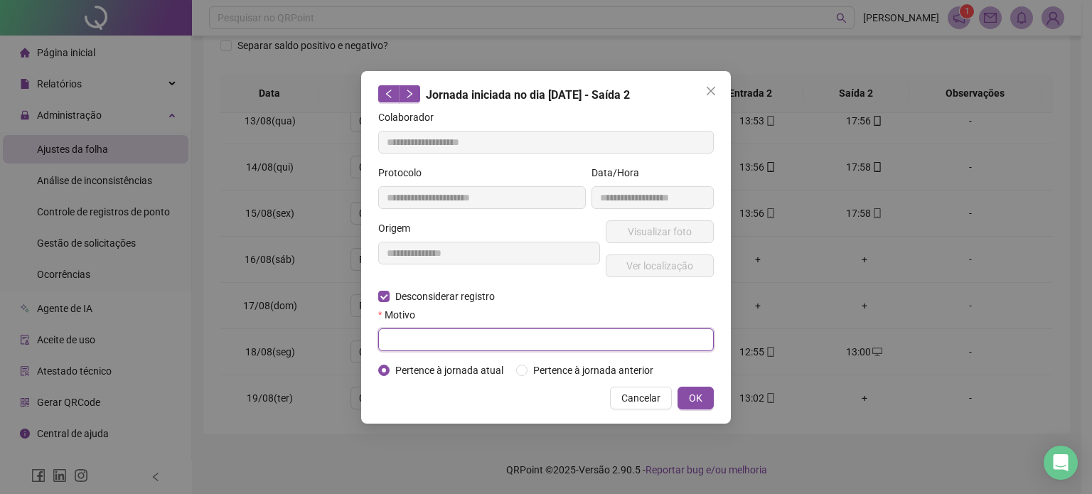
click at [427, 348] on input "text" at bounding box center [546, 340] width 336 height 23
click at [427, 348] on input "**********" at bounding box center [546, 340] width 336 height 23
type input "**********"
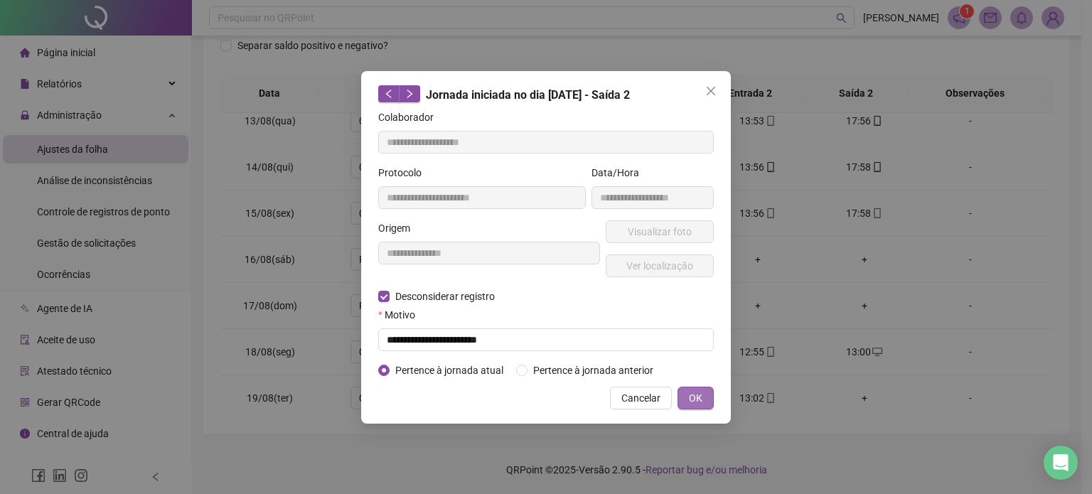
click at [711, 393] on button "OK" at bounding box center [696, 398] width 36 height 23
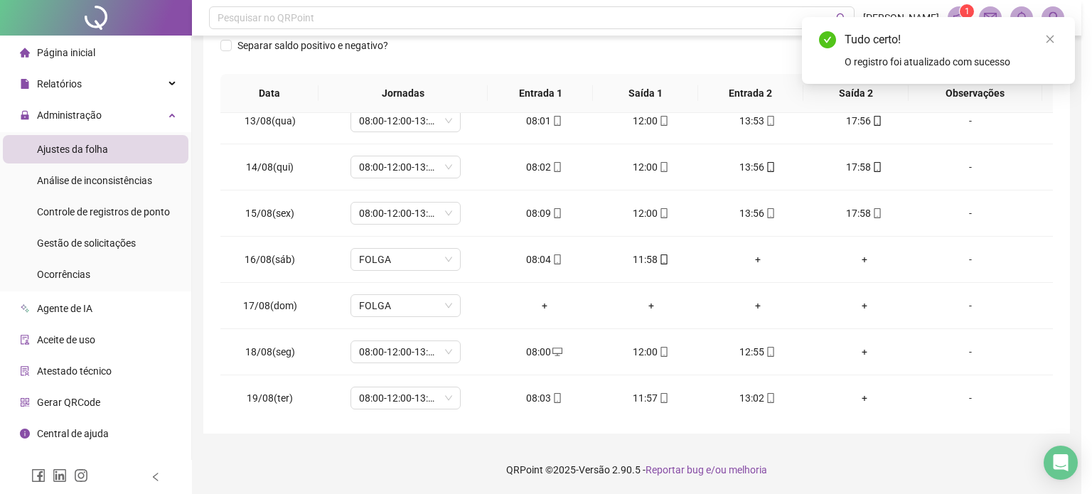
click at [861, 443] on div "**********" at bounding box center [546, 247] width 1092 height 494
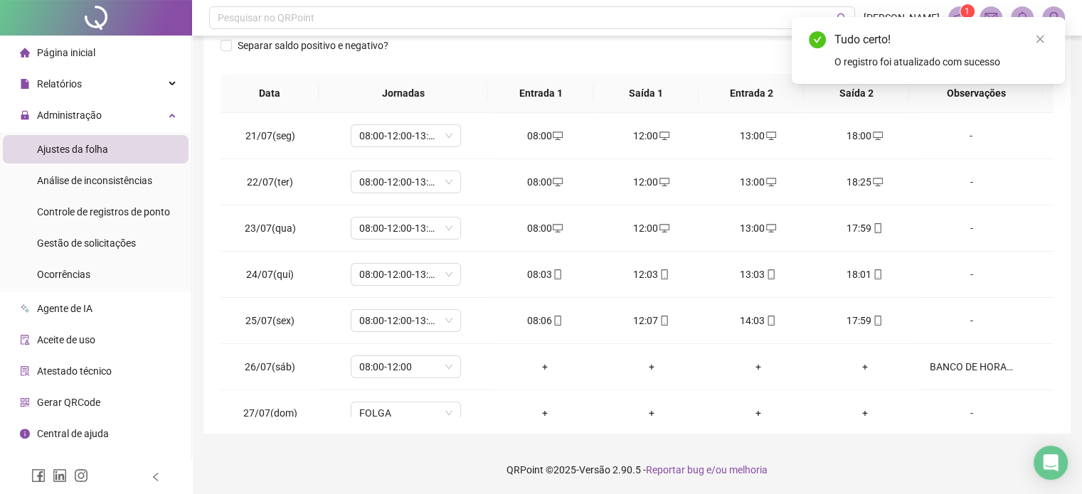
scroll to position [0, 0]
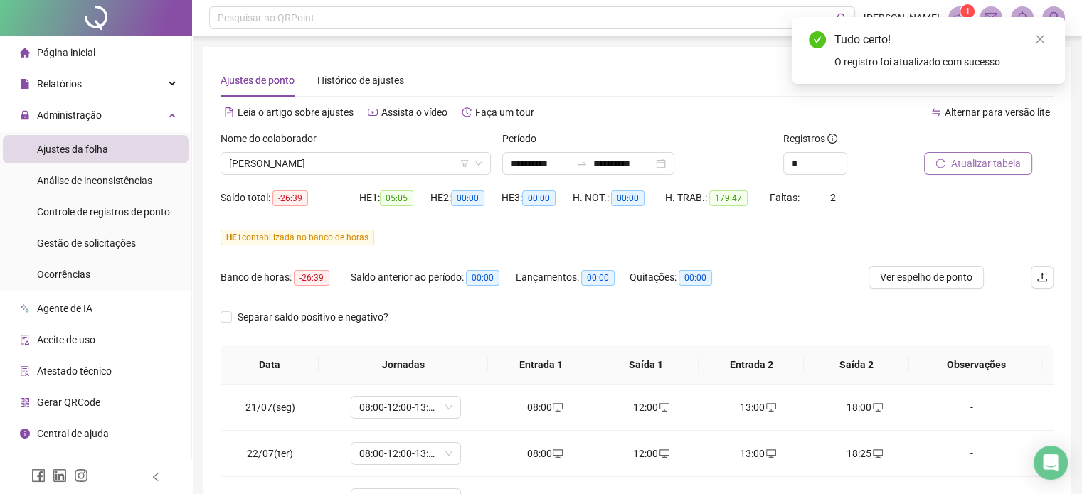
click at [973, 169] on span "Atualizar tabela" at bounding box center [986, 164] width 70 height 16
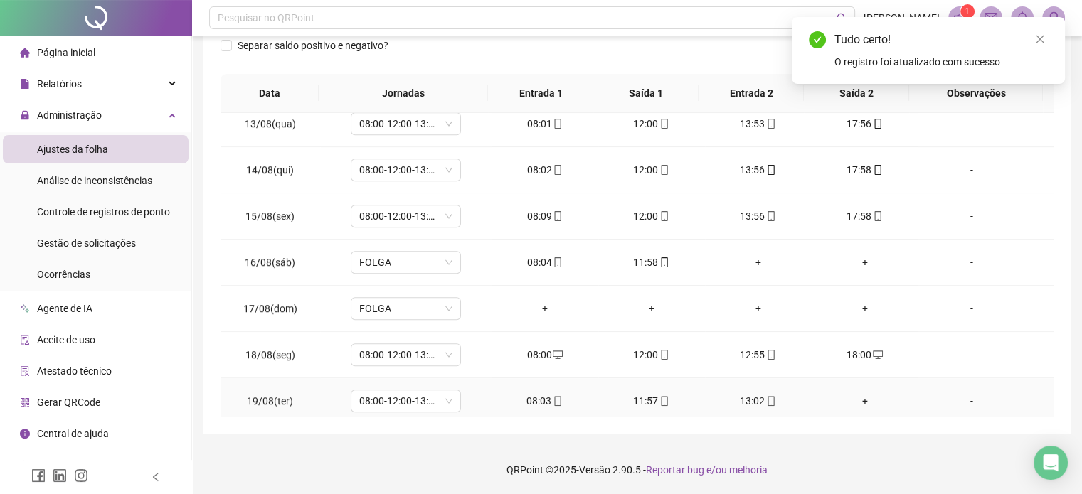
scroll to position [1078, 0]
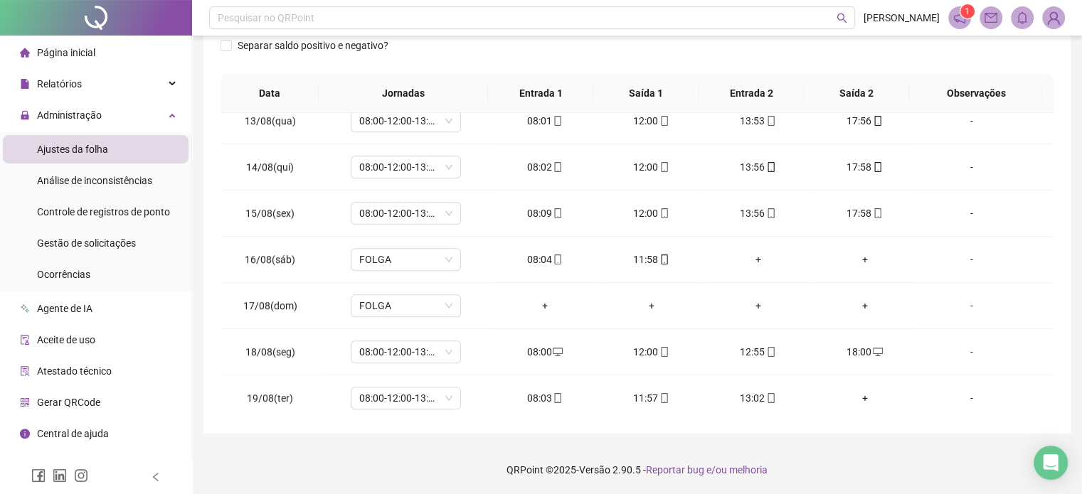
click at [913, 490] on footer "QRPoint © 2025 - Versão 2.90.5 - Reportar bug e/ou melhoria" at bounding box center [637, 470] width 890 height 50
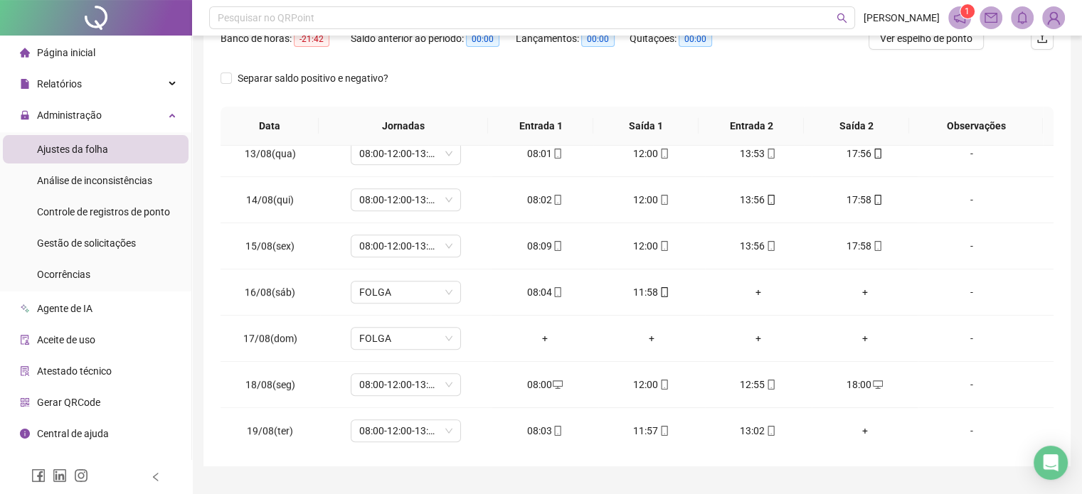
scroll to position [272, 0]
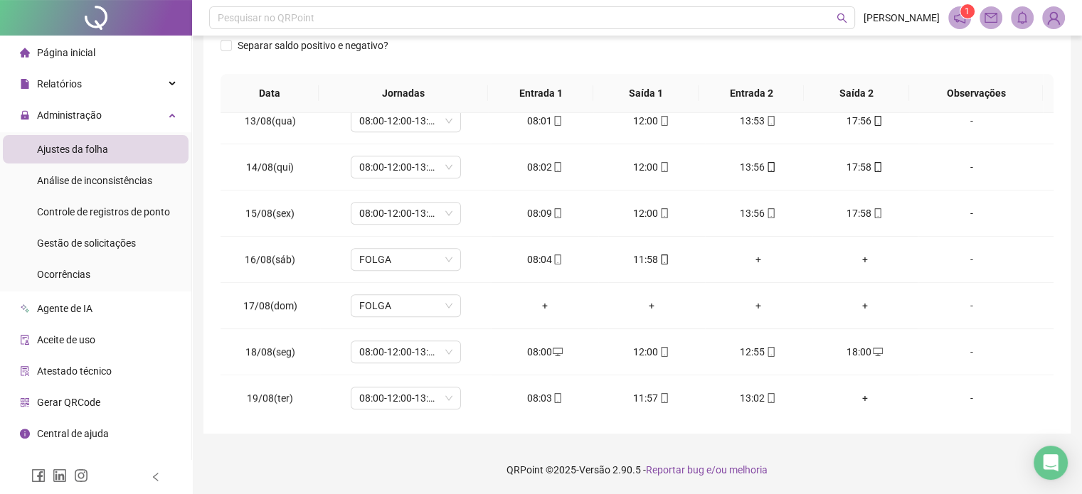
click at [881, 472] on footer "QRPoint © 2025 - Versão 2.90.5 - Reportar bug e/ou melhoria" at bounding box center [637, 470] width 890 height 50
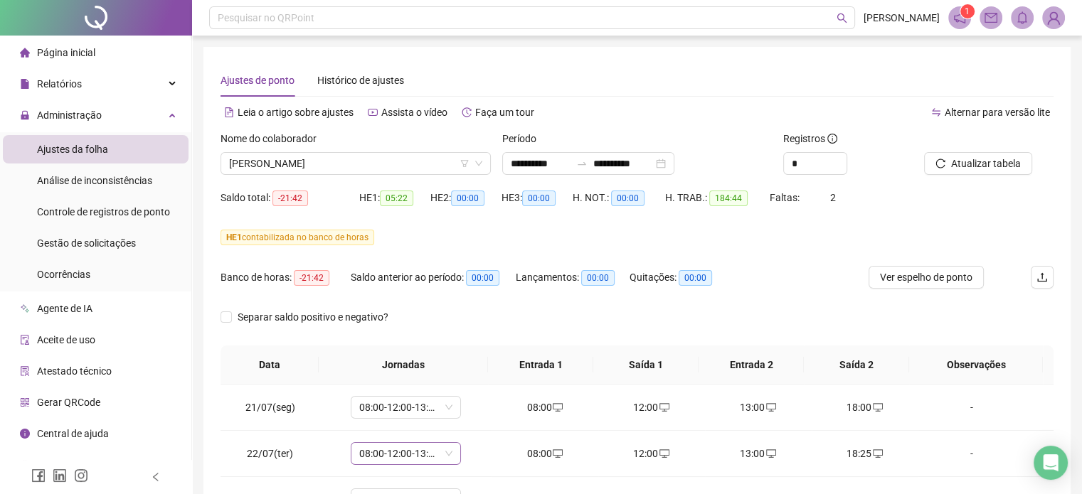
scroll to position [142, 0]
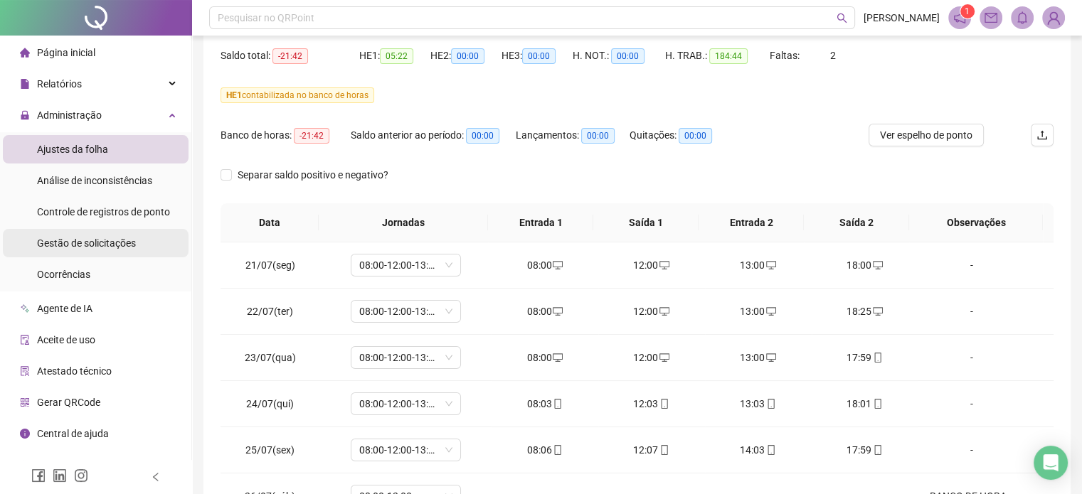
click at [111, 247] on span "Gestão de solicitações" at bounding box center [86, 243] width 99 height 11
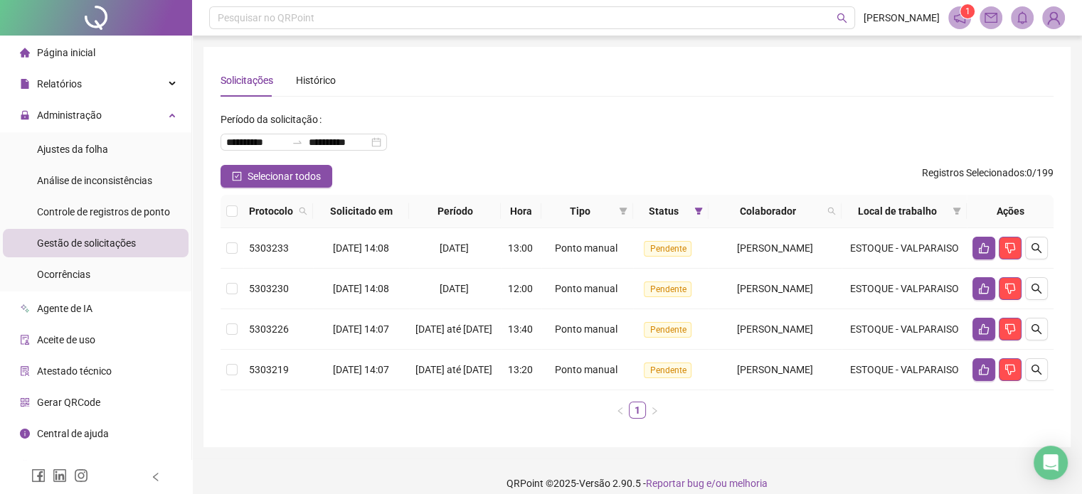
click at [239, 207] on th at bounding box center [231, 211] width 23 height 33
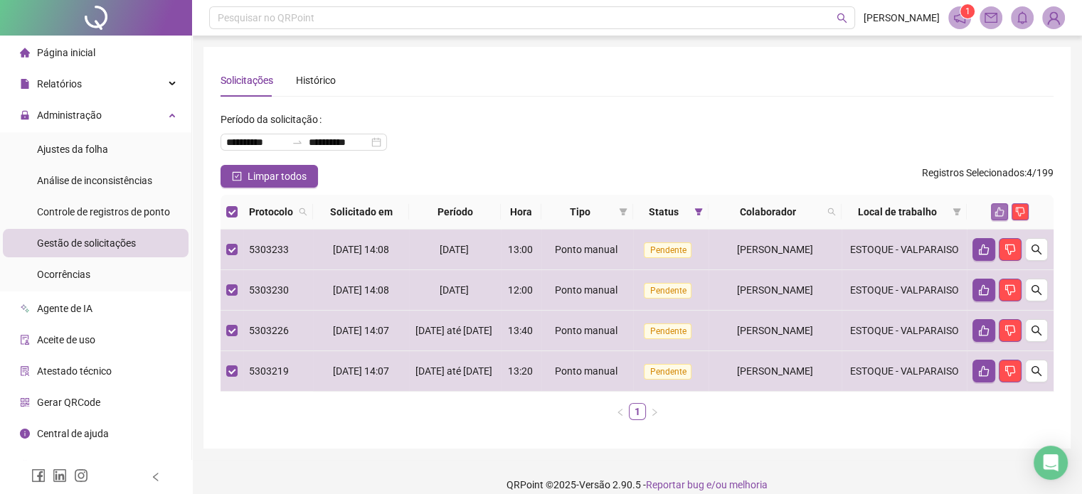
click at [998, 216] on icon "like" at bounding box center [999, 212] width 10 height 10
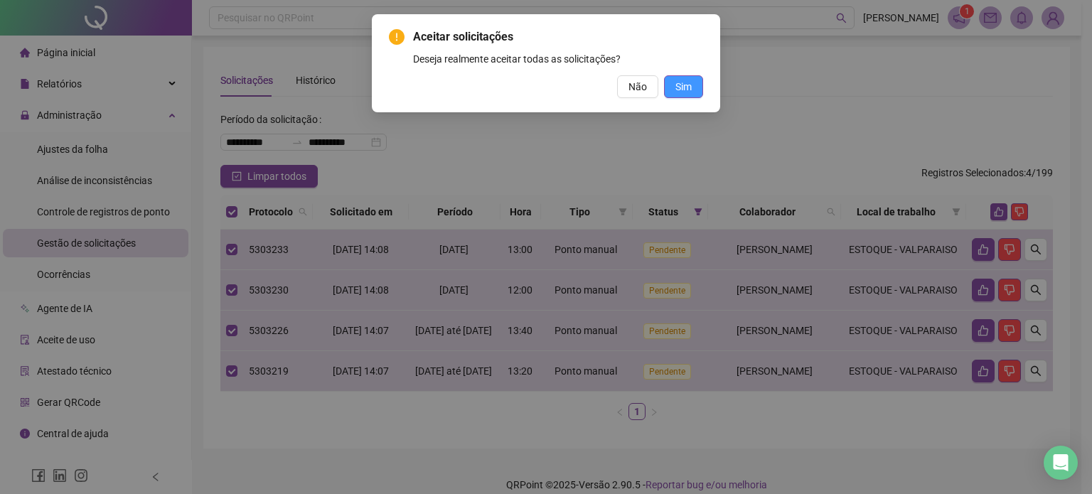
click at [699, 89] on button "Sim" at bounding box center [683, 86] width 39 height 23
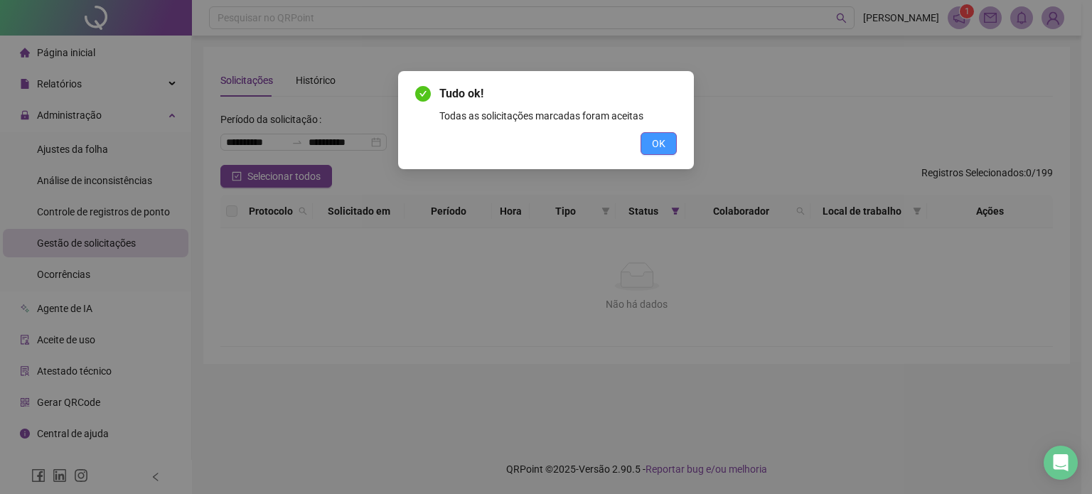
click at [647, 144] on button "OK" at bounding box center [659, 143] width 36 height 23
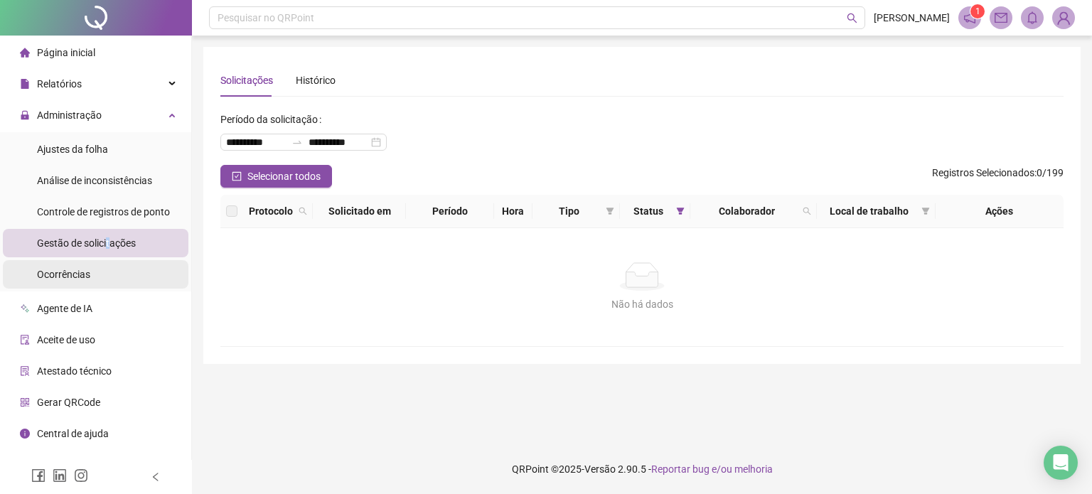
drag, startPoint x: 108, startPoint y: 241, endPoint x: 97, endPoint y: 277, distance: 37.8
click at [107, 241] on span "Gestão de solicitações" at bounding box center [86, 243] width 99 height 11
click at [97, 275] on li "Ocorrências" at bounding box center [96, 274] width 186 height 28
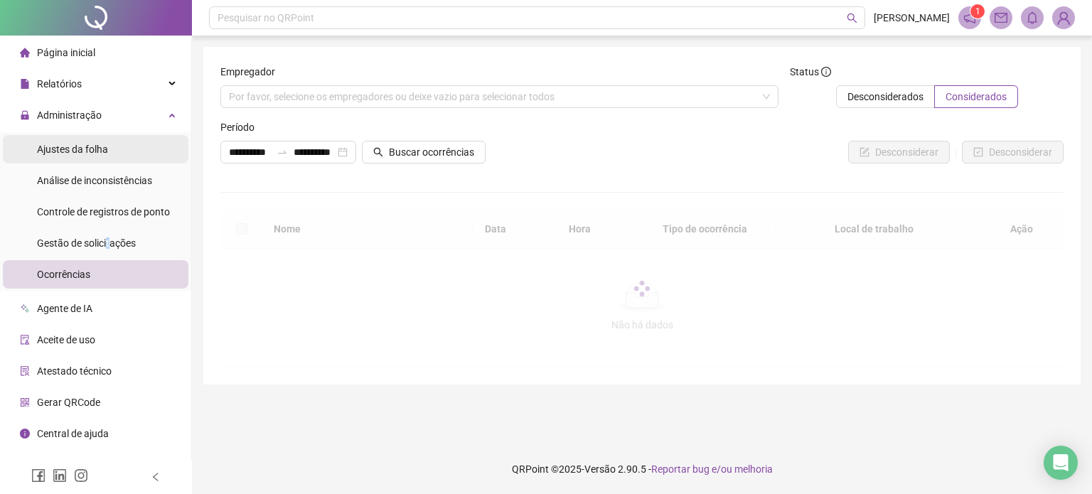
click at [109, 241] on span "Gestão de solicitações" at bounding box center [86, 243] width 99 height 11
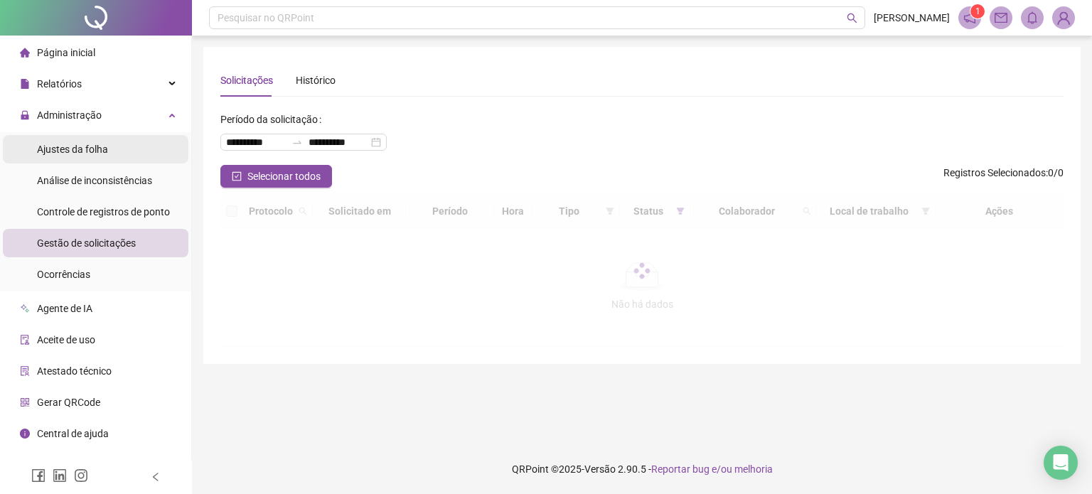
click at [100, 158] on div "Ajustes da folha" at bounding box center [72, 149] width 71 height 28
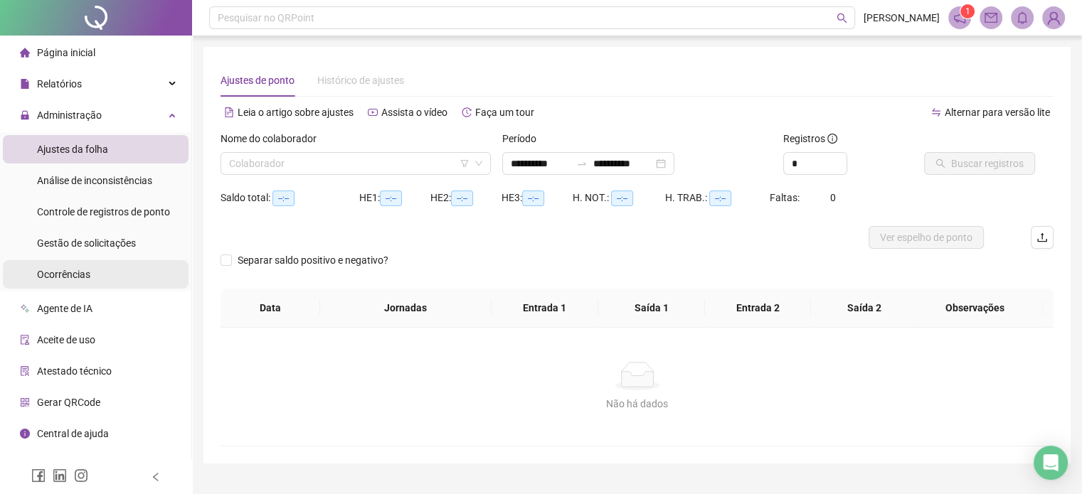
type input "**********"
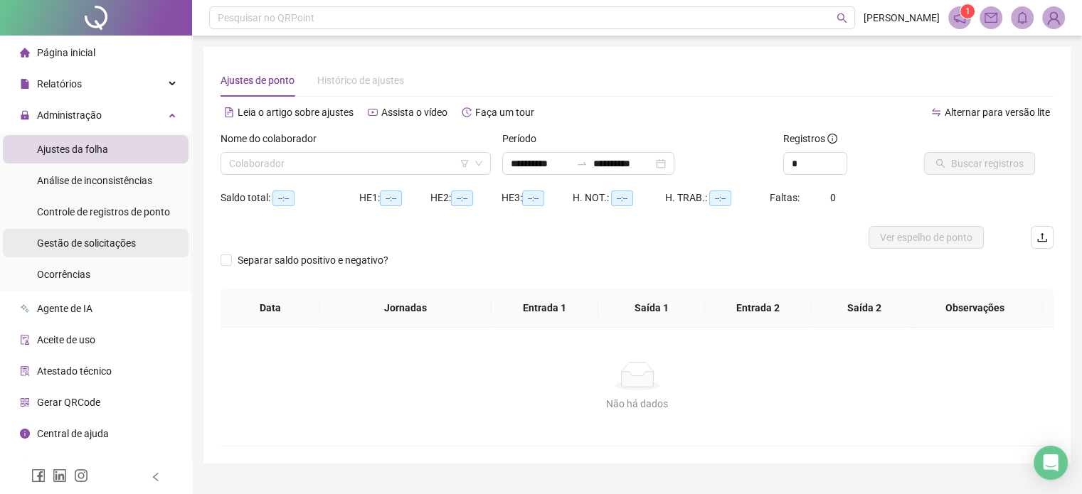
click at [129, 255] on div "Gestão de solicitações" at bounding box center [86, 243] width 99 height 28
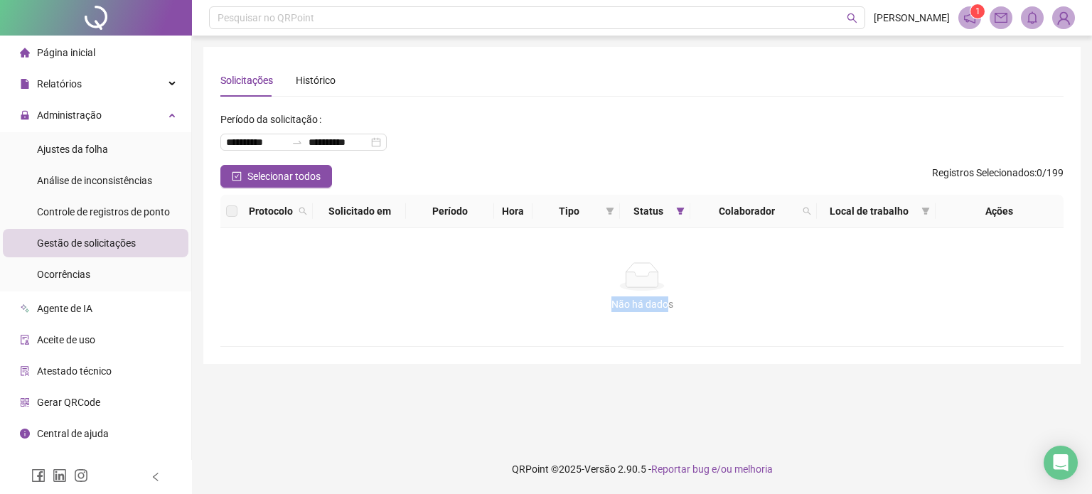
drag, startPoint x: 609, startPoint y: 303, endPoint x: 676, endPoint y: 308, distance: 67.0
click at [676, 308] on div "Não há dados" at bounding box center [642, 305] width 809 height 16
drag, startPoint x: 677, startPoint y: 308, endPoint x: 378, endPoint y: 238, distance: 306.7
click at [677, 307] on div "Não há dados" at bounding box center [642, 305] width 809 height 16
click at [178, 115] on div "Administração" at bounding box center [96, 115] width 186 height 28
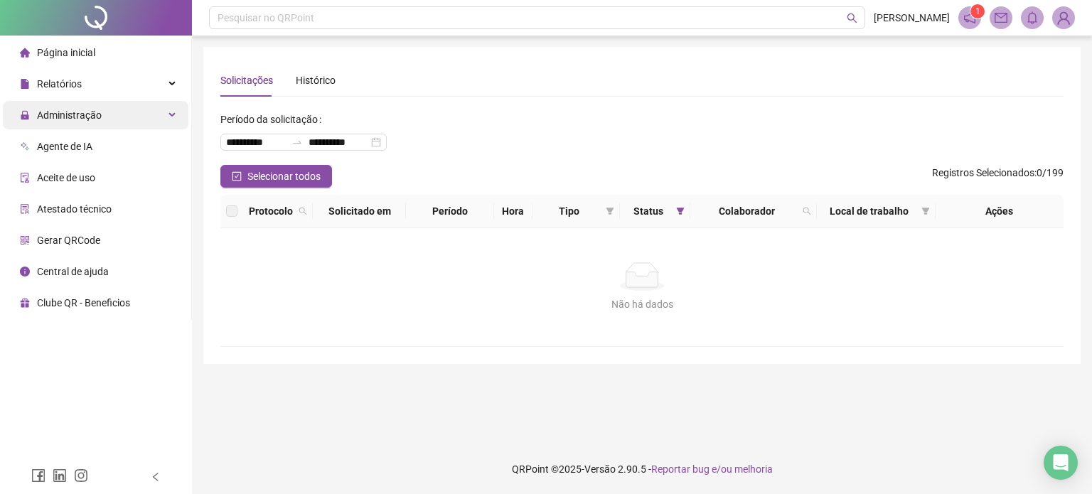
click at [168, 113] on div "Administração" at bounding box center [96, 115] width 186 height 28
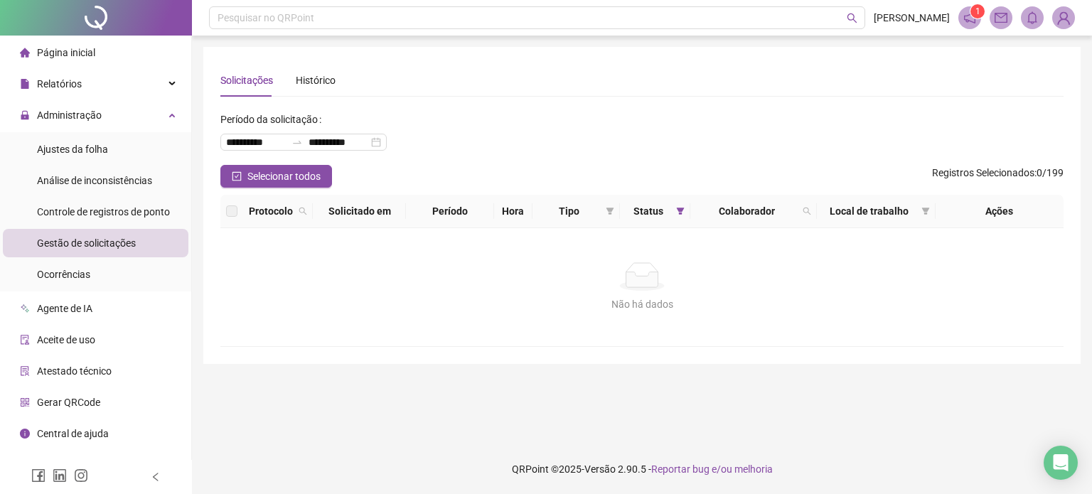
click at [112, 243] on span "Gestão de solicitações" at bounding box center [86, 243] width 99 height 11
click at [132, 151] on li "Ajustes da folha" at bounding box center [96, 149] width 186 height 28
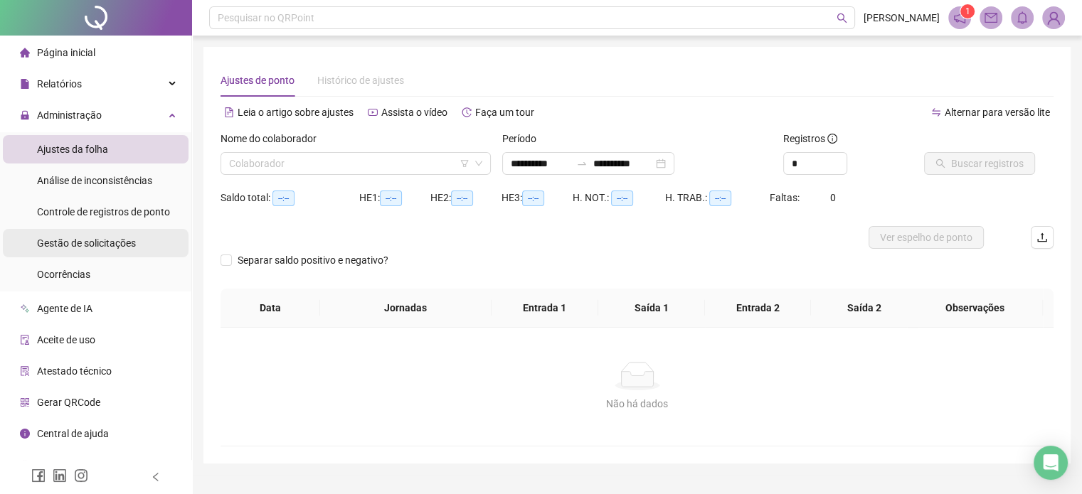
click at [132, 247] on span "Gestão de solicitações" at bounding box center [86, 243] width 99 height 11
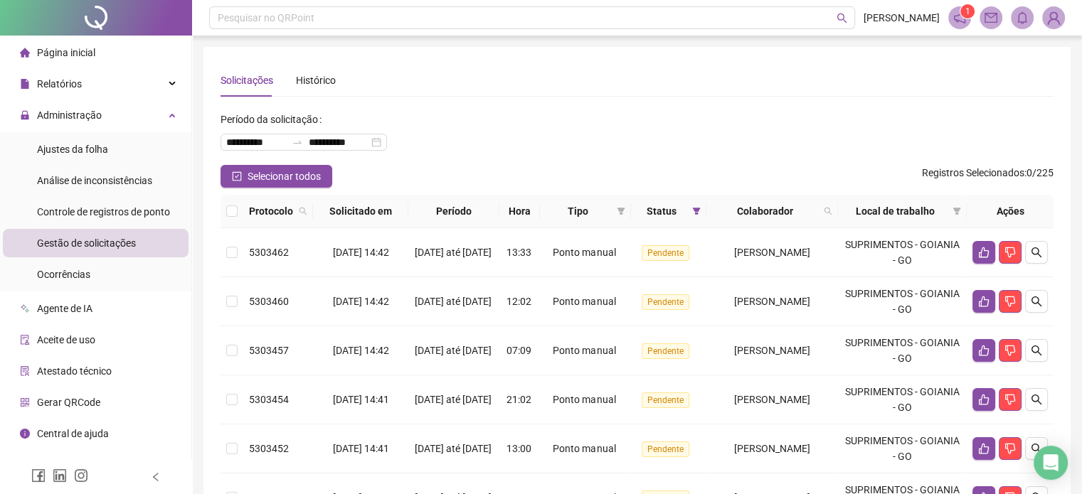
click at [223, 208] on th at bounding box center [231, 211] width 23 height 33
drag, startPoint x: 239, startPoint y: 213, endPoint x: 247, endPoint y: 213, distance: 8.5
click at [239, 212] on th at bounding box center [231, 211] width 23 height 33
click at [241, 213] on th at bounding box center [231, 211] width 23 height 33
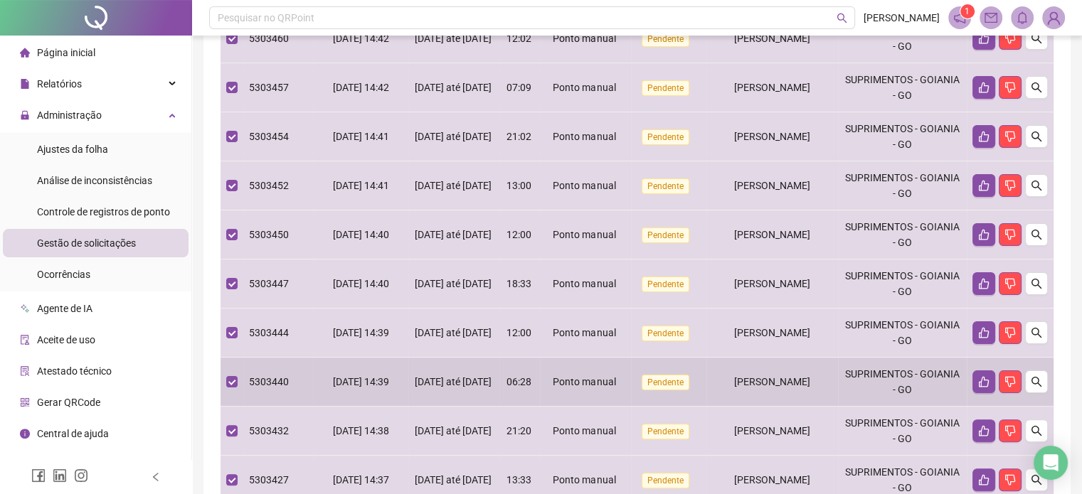
scroll to position [85, 0]
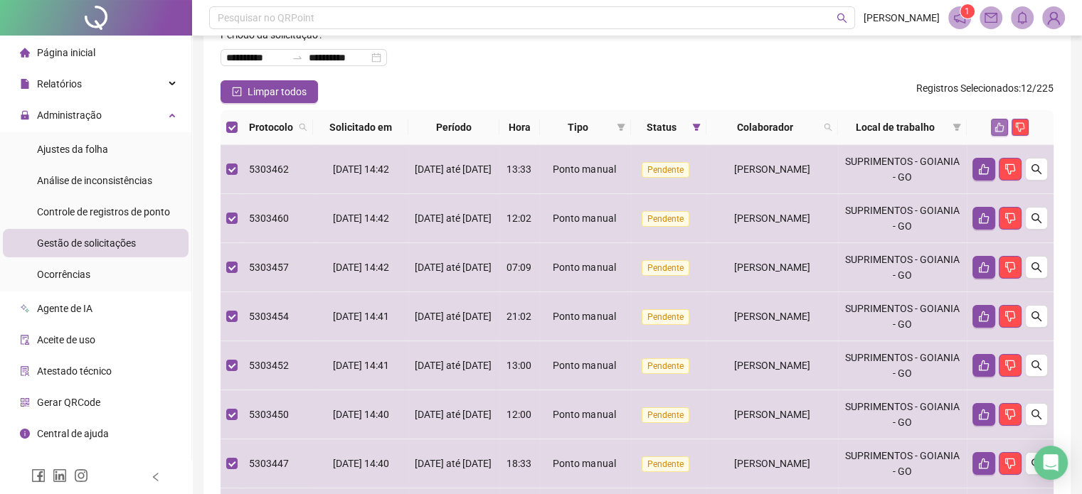
click at [995, 133] on button "button" at bounding box center [999, 127] width 17 height 17
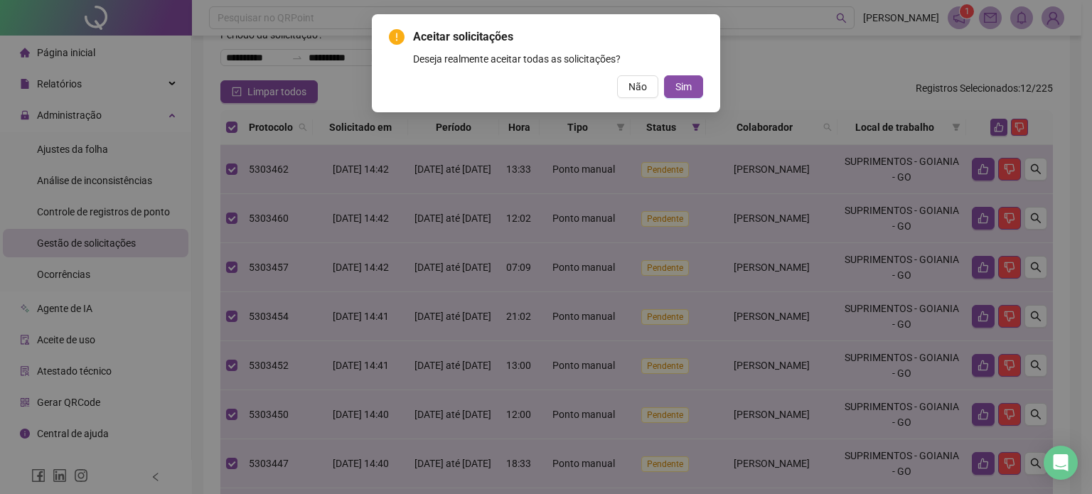
click at [670, 98] on div "Aceitar solicitações Deseja realmente aceitar todas as solicitações? Não Sim" at bounding box center [546, 63] width 348 height 98
click at [685, 88] on span "Sim" at bounding box center [684, 87] width 16 height 16
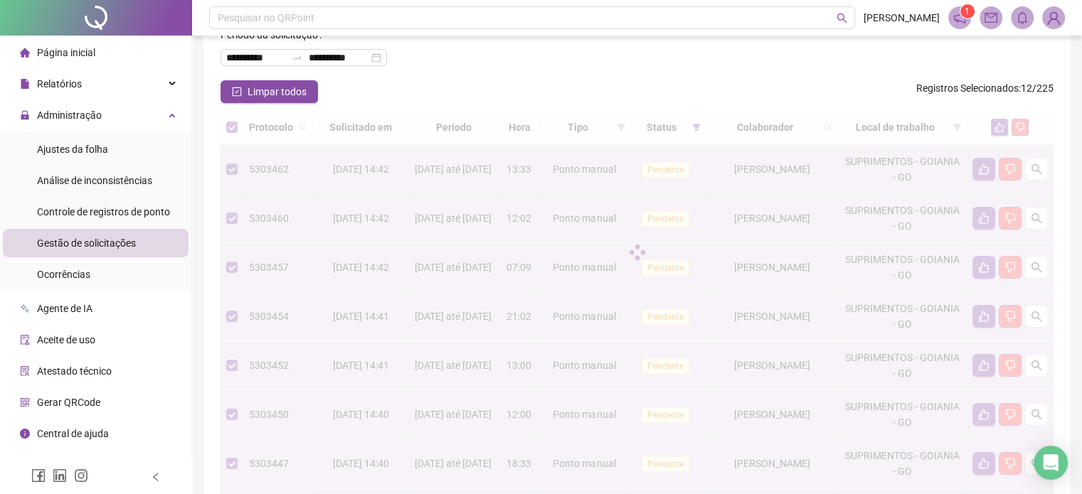
drag, startPoint x: 558, startPoint y: 267, endPoint x: 740, endPoint y: 267, distance: 182.1
click at [740, 267] on div at bounding box center [636, 252] width 833 height 284
click at [779, 262] on div at bounding box center [636, 252] width 833 height 284
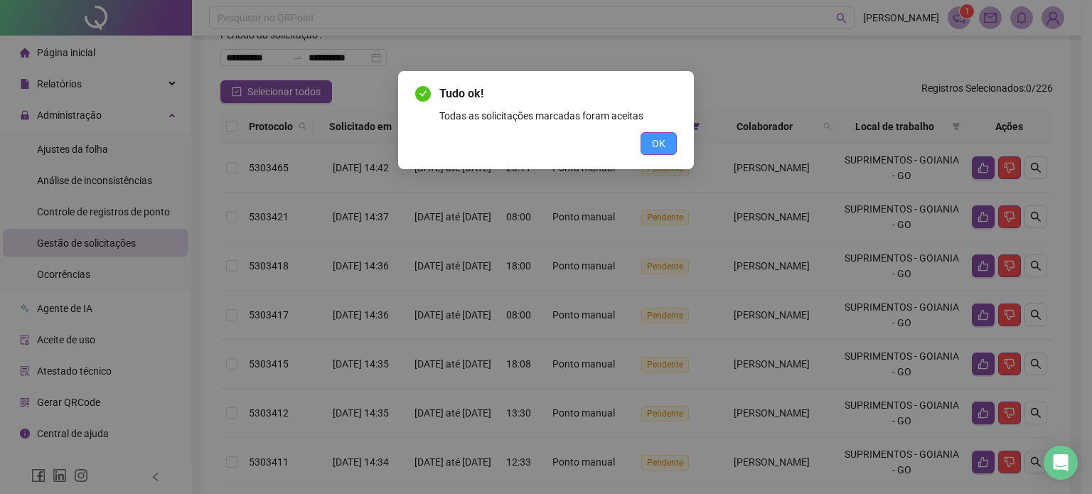
click at [660, 146] on span "OK" at bounding box center [659, 144] width 14 height 16
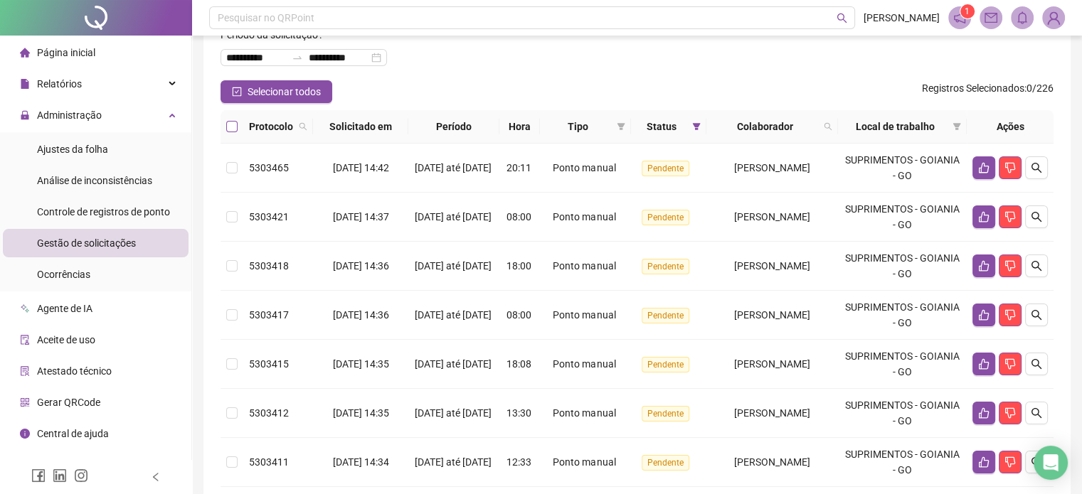
click at [226, 133] on label at bounding box center [231, 127] width 11 height 16
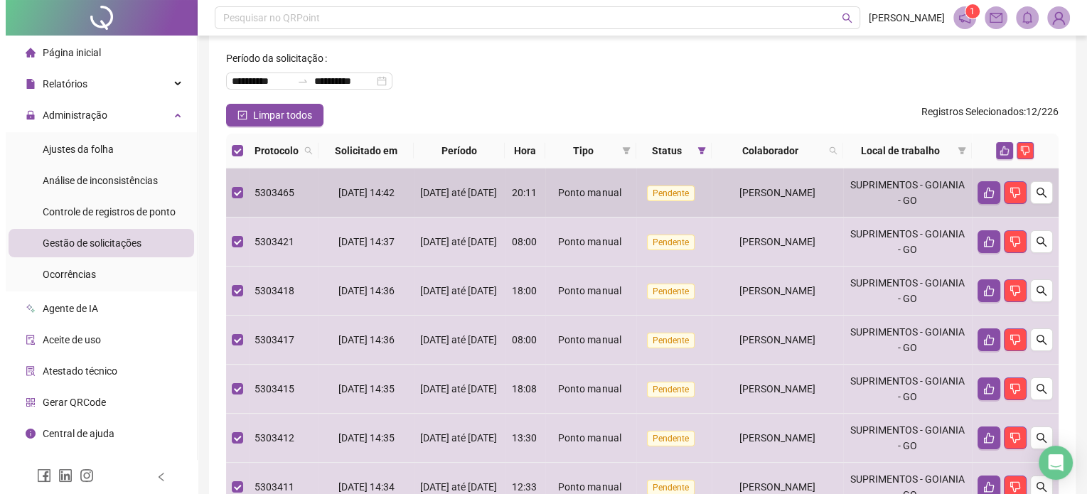
scroll to position [0, 0]
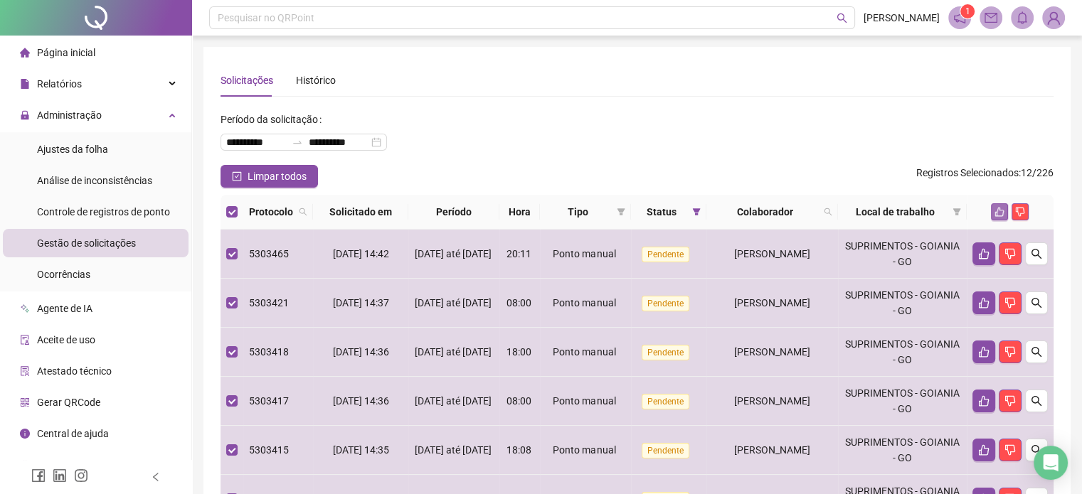
click at [998, 213] on icon "like" at bounding box center [999, 212] width 10 height 10
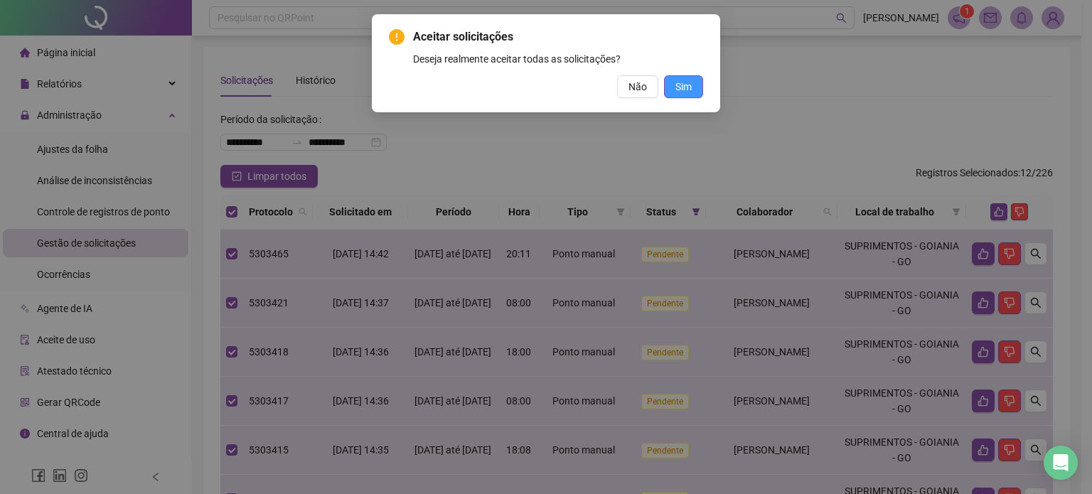
click at [680, 93] on span "Sim" at bounding box center [684, 87] width 16 height 16
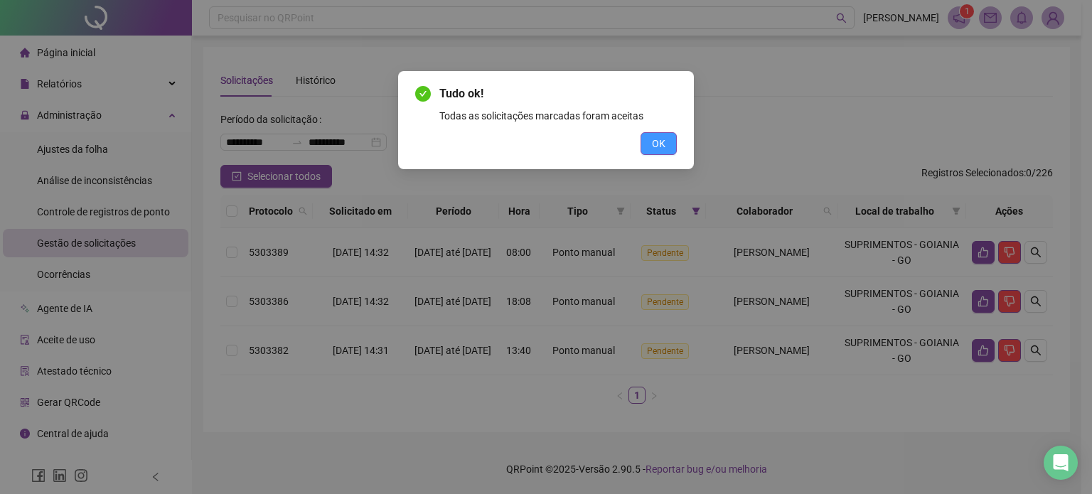
click at [663, 142] on span "OK" at bounding box center [659, 144] width 14 height 16
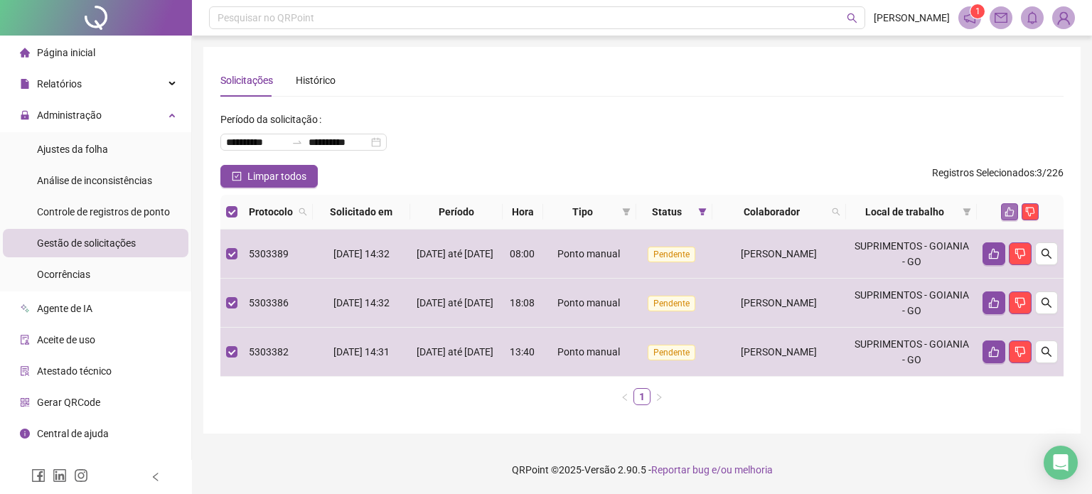
click at [1006, 210] on icon "like" at bounding box center [1010, 212] width 10 height 10
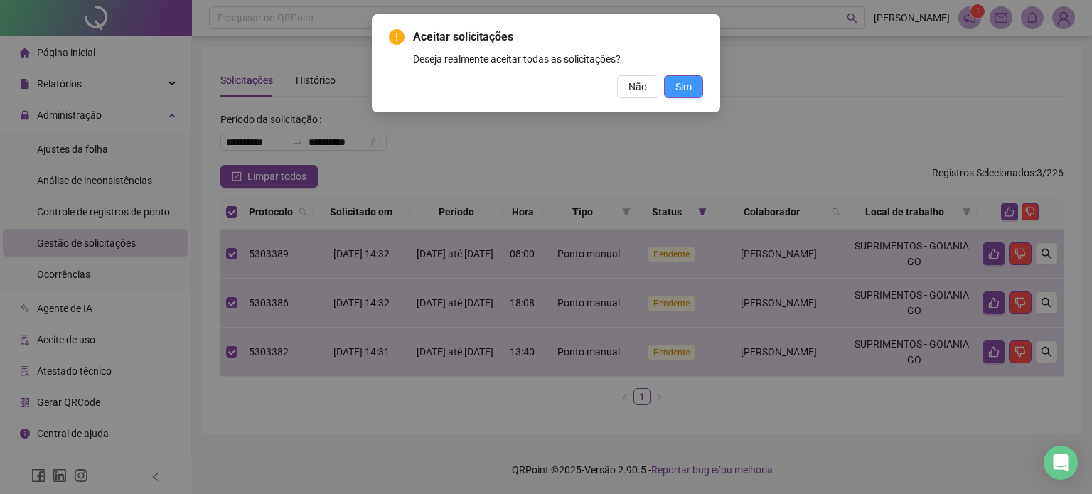
click at [677, 85] on span "Sim" at bounding box center [684, 87] width 16 height 16
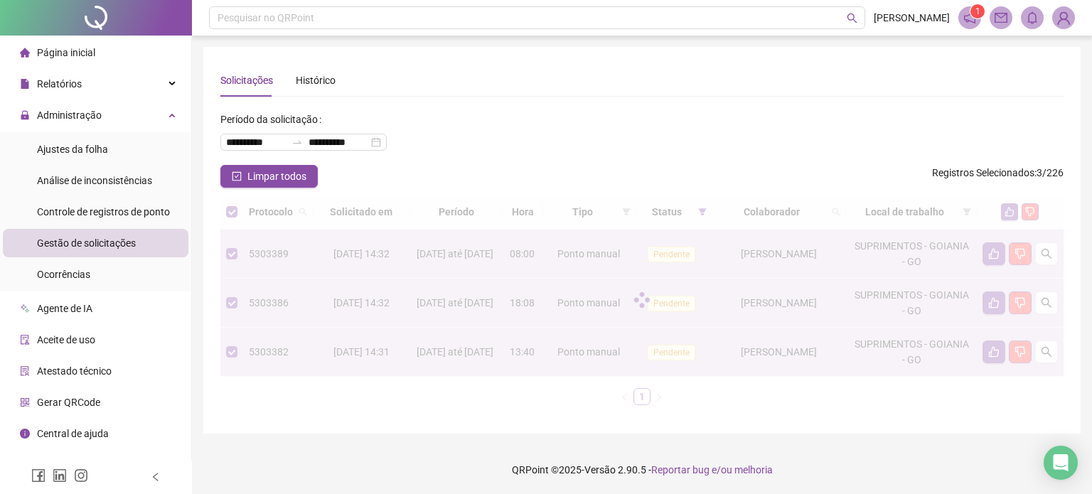
click at [595, 121] on div "**********" at bounding box center [641, 136] width 843 height 57
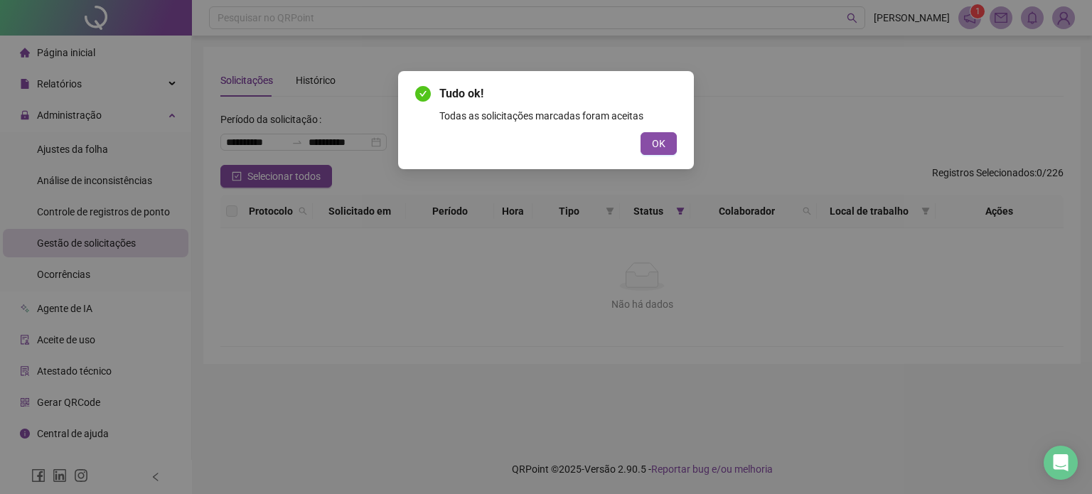
click at [662, 154] on button "OK" at bounding box center [659, 143] width 36 height 23
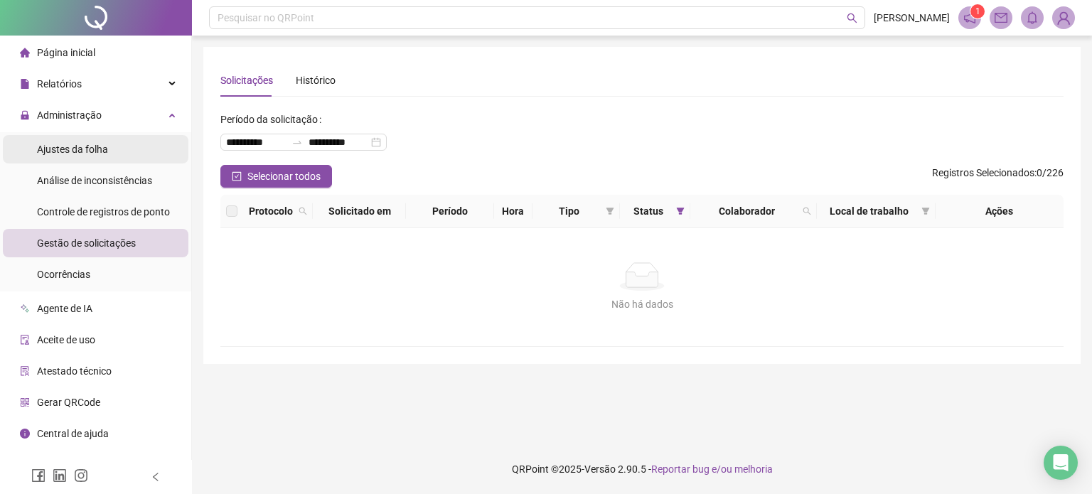
click at [75, 161] on div "Ajustes da folha" at bounding box center [72, 149] width 71 height 28
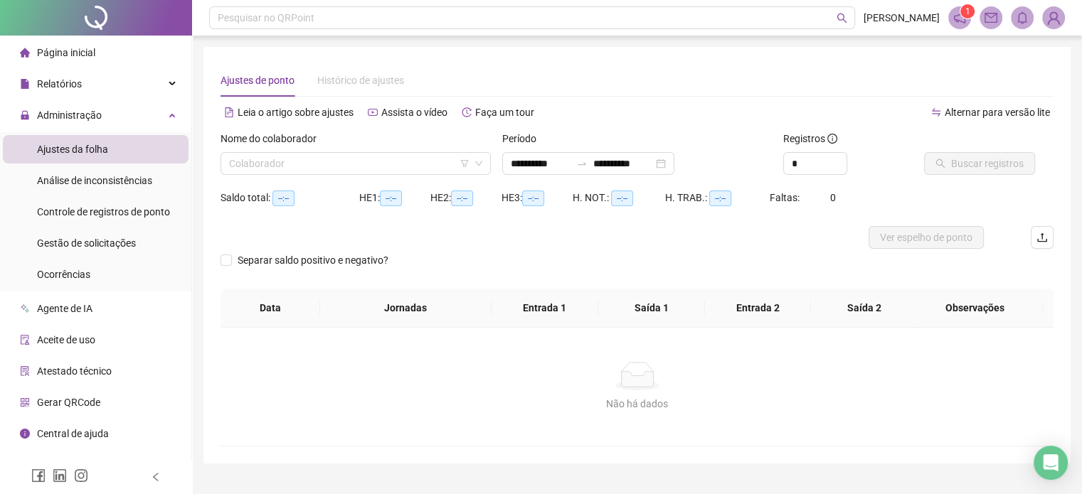
type input "**********"
click at [347, 149] on div "Nome do colaborador" at bounding box center [355, 141] width 270 height 21
click at [337, 161] on input "search" at bounding box center [349, 163] width 240 height 21
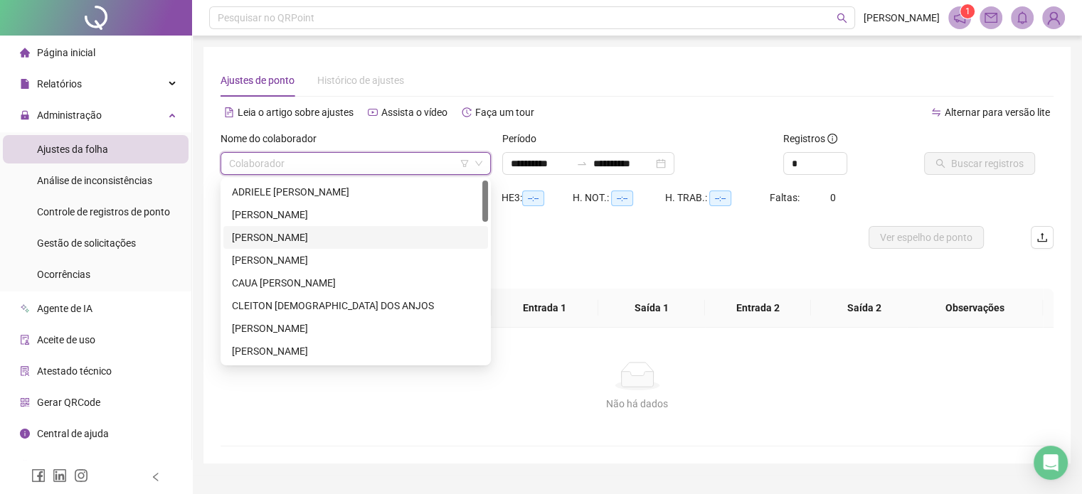
click at [329, 226] on div "[PERSON_NAME]" at bounding box center [355, 237] width 265 height 23
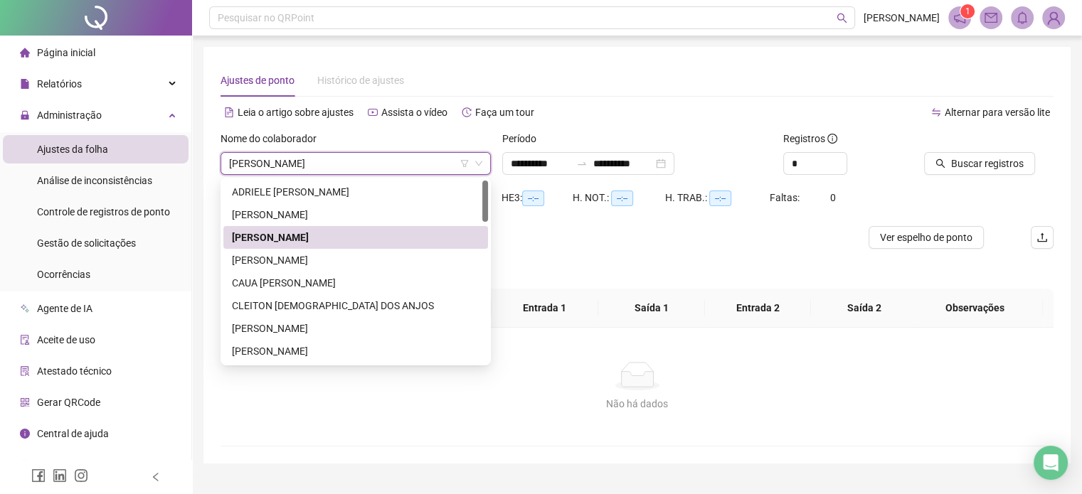
click at [329, 226] on div at bounding box center [532, 237] width 624 height 23
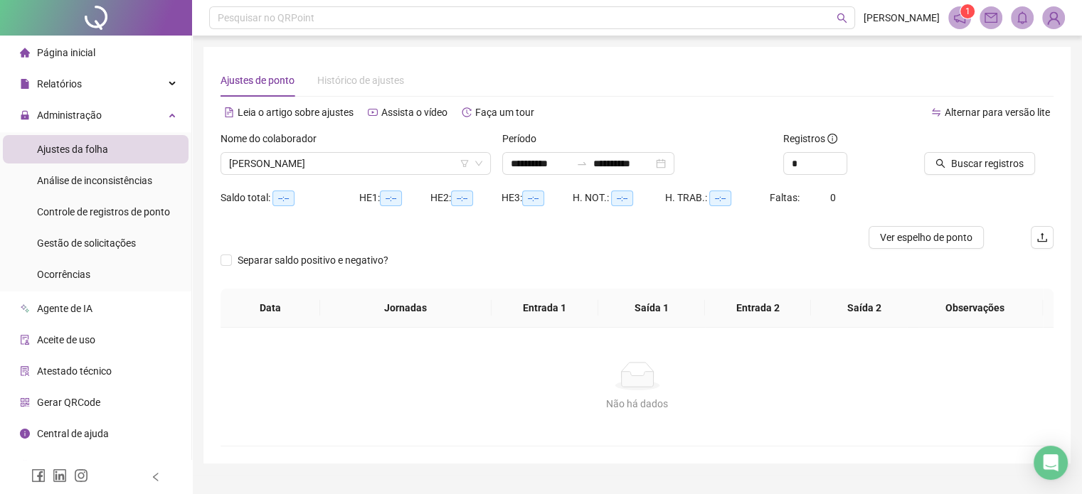
click at [339, 181] on div "Nome do colaborador [PERSON_NAME]" at bounding box center [356, 158] width 282 height 55
click at [336, 170] on span "[PERSON_NAME]" at bounding box center [355, 163] width 253 height 21
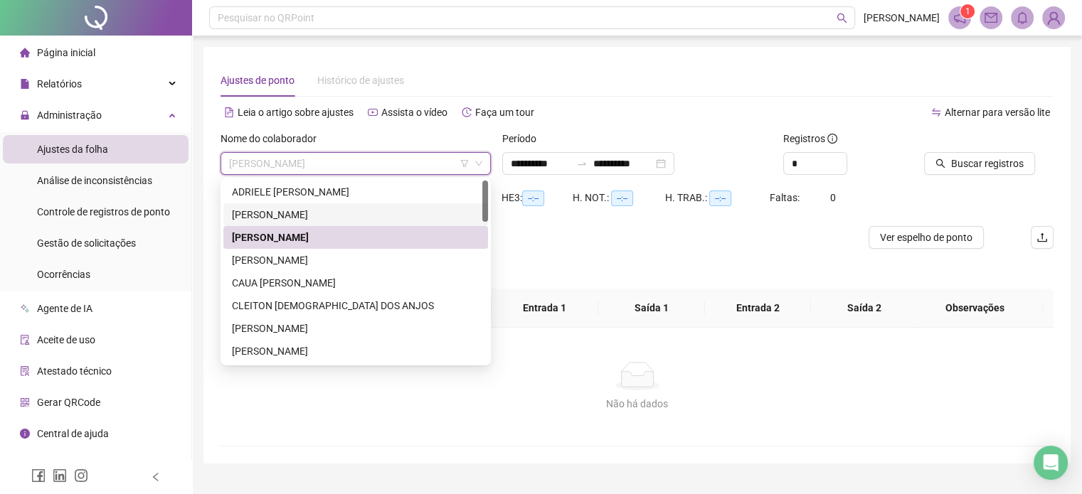
click at [324, 210] on div "[PERSON_NAME]" at bounding box center [355, 215] width 247 height 16
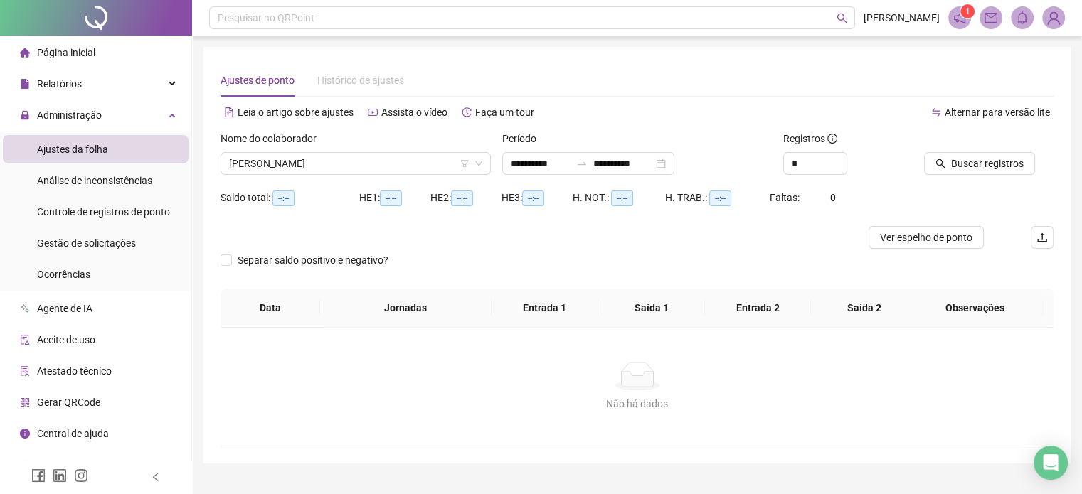
click at [708, 164] on div "**********" at bounding box center [637, 163] width 270 height 23
click at [674, 165] on div "**********" at bounding box center [588, 163] width 172 height 23
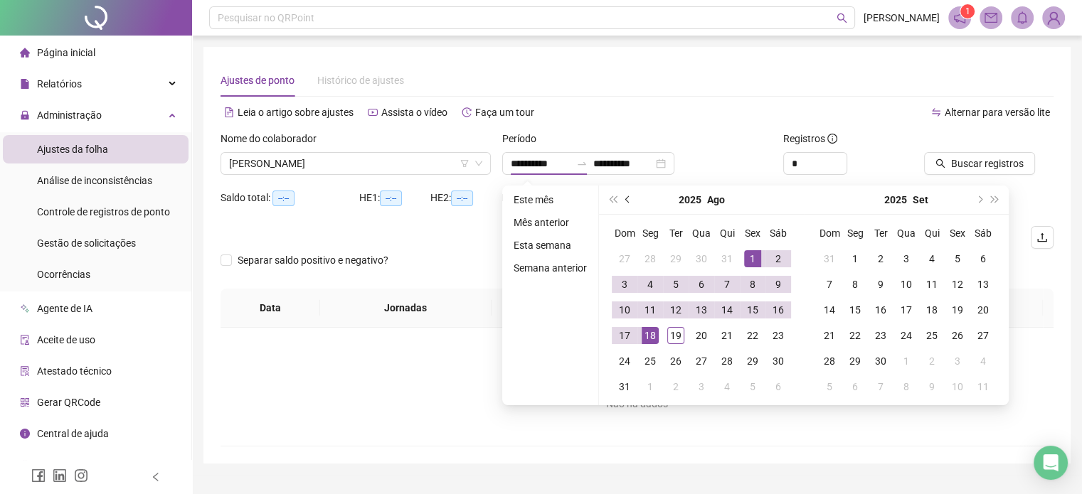
click at [632, 204] on button "prev-year" at bounding box center [628, 200] width 16 height 28
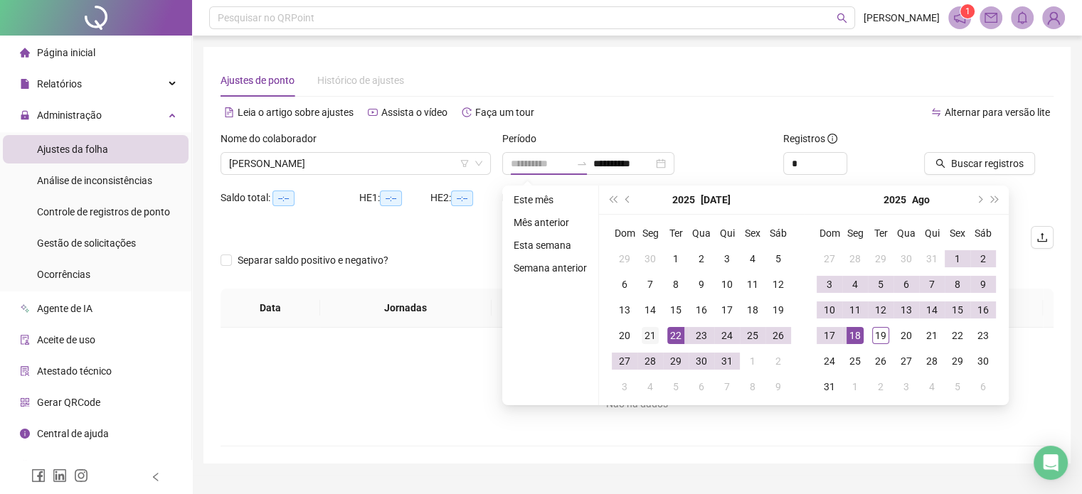
type input "**********"
click at [645, 340] on div "21" at bounding box center [649, 335] width 17 height 17
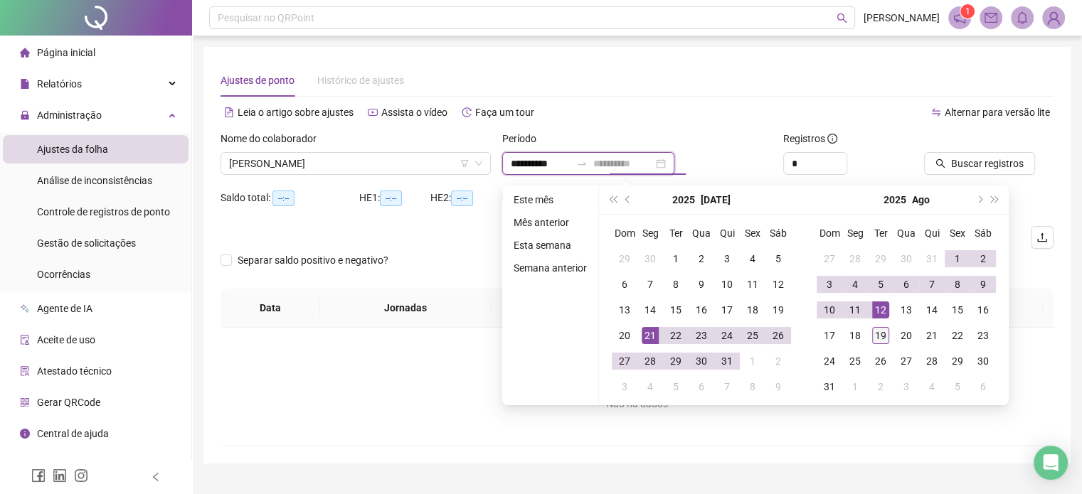
type input "**********"
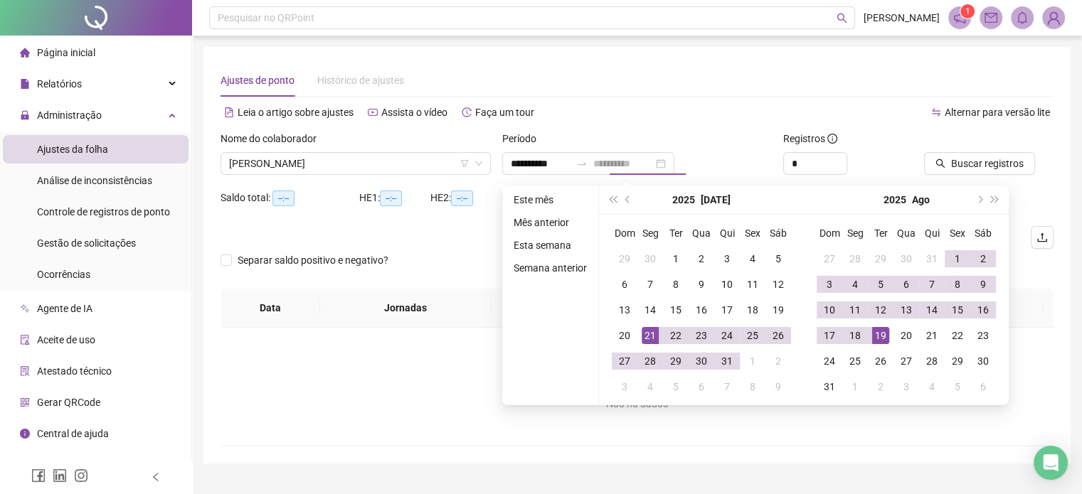
click at [881, 344] on td "19" at bounding box center [881, 336] width 26 height 26
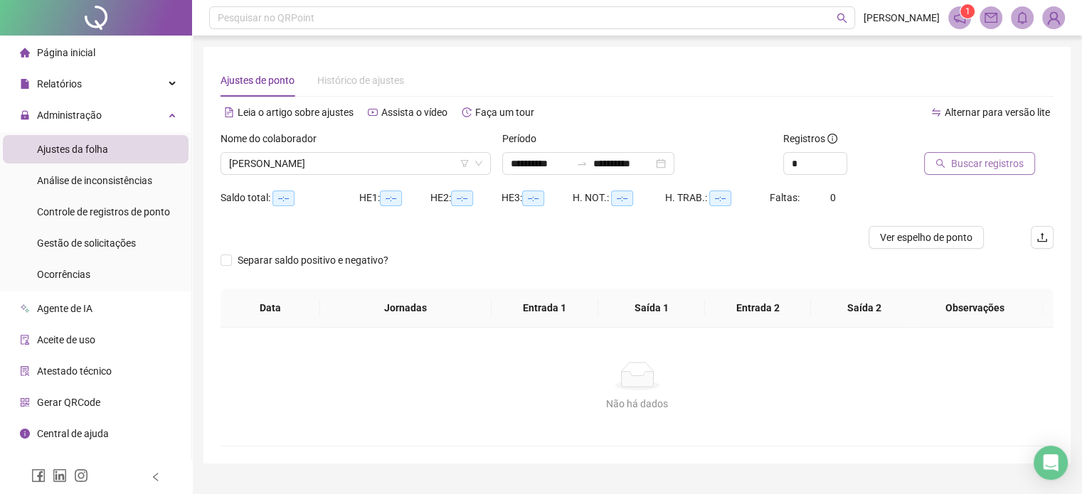
click at [977, 172] on button "Buscar registros" at bounding box center [979, 163] width 111 height 23
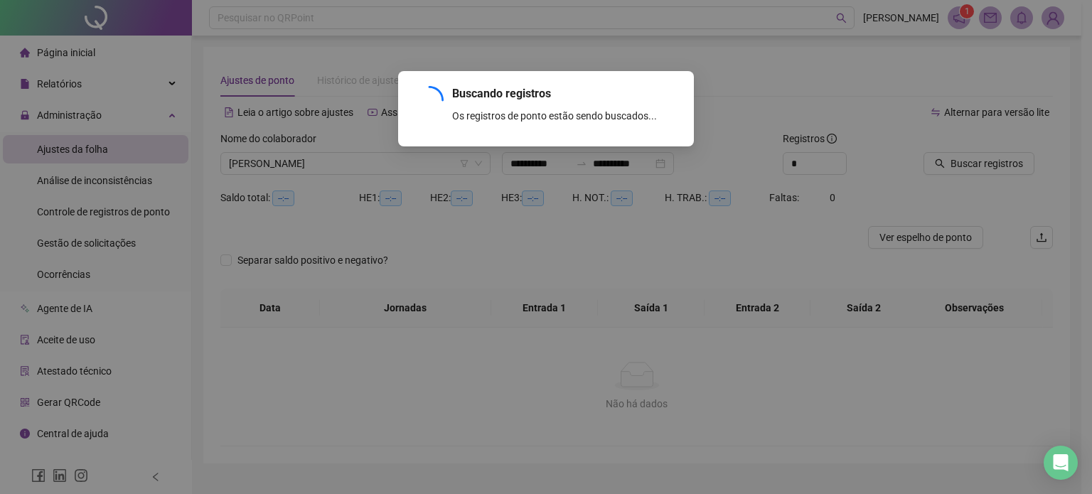
click at [652, 264] on div "Buscando registros Os registros de ponto estão sendo buscados... OK" at bounding box center [546, 247] width 1092 height 494
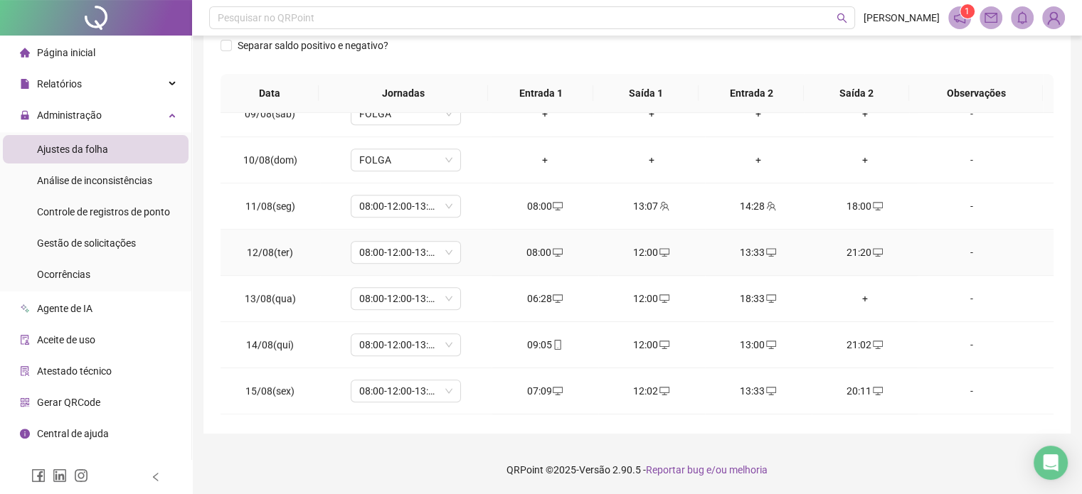
scroll to position [924, 0]
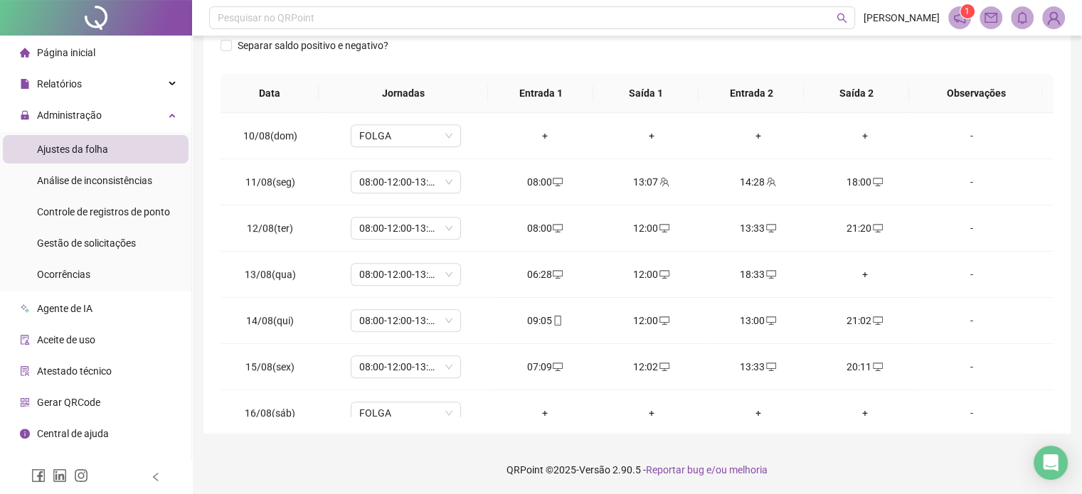
click at [777, 61] on div "Separar saldo positivo e negativo?" at bounding box center [636, 54] width 833 height 40
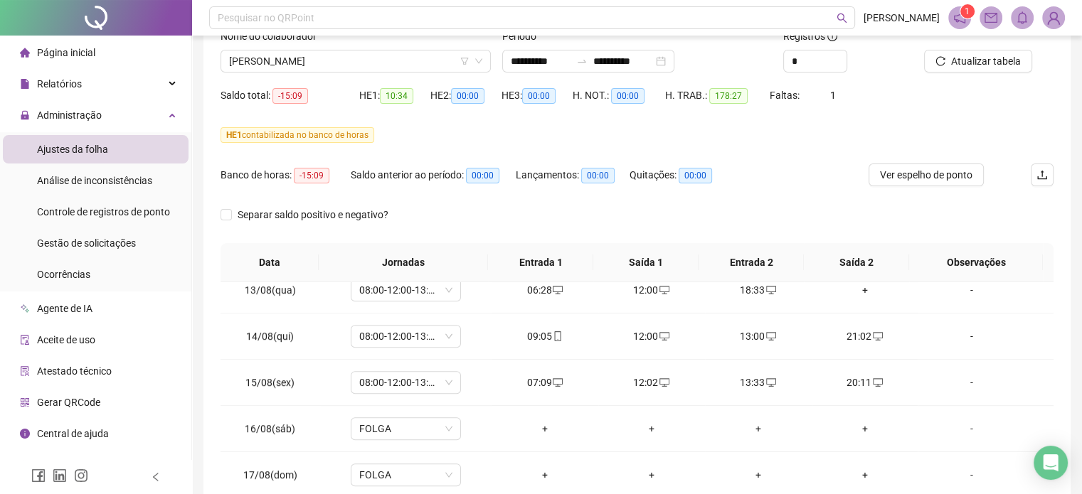
scroll to position [58, 0]
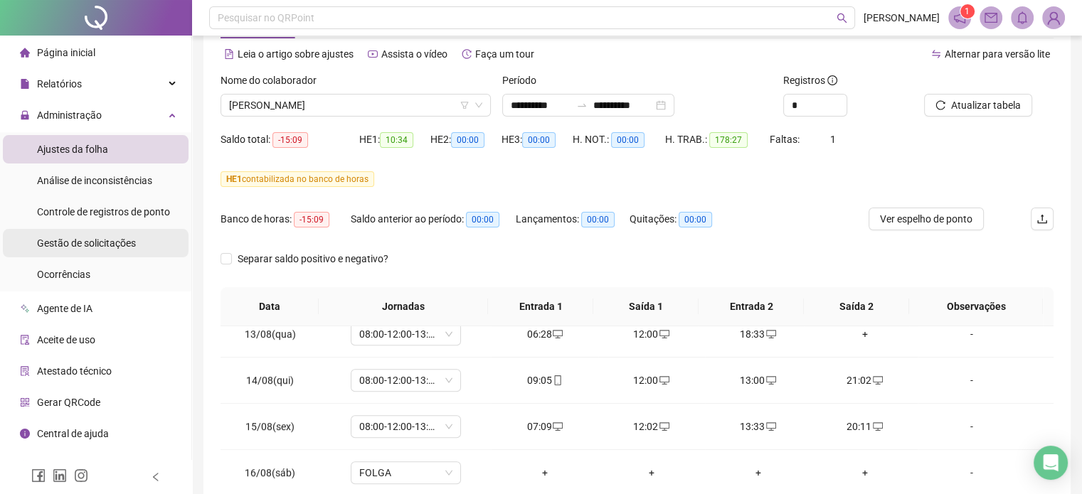
click at [127, 238] on span "Gestão de solicitações" at bounding box center [86, 243] width 99 height 11
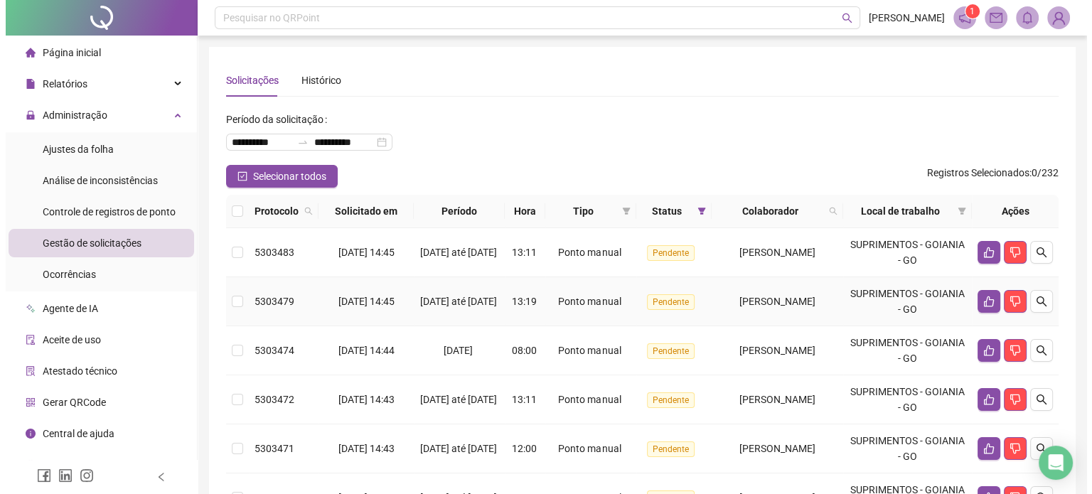
scroll to position [71, 0]
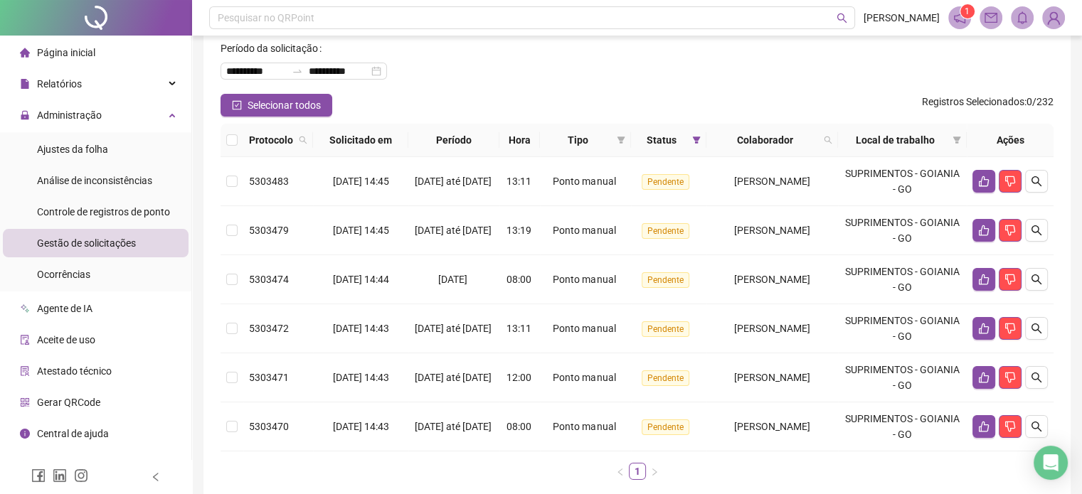
click at [233, 133] on label at bounding box center [231, 140] width 11 height 16
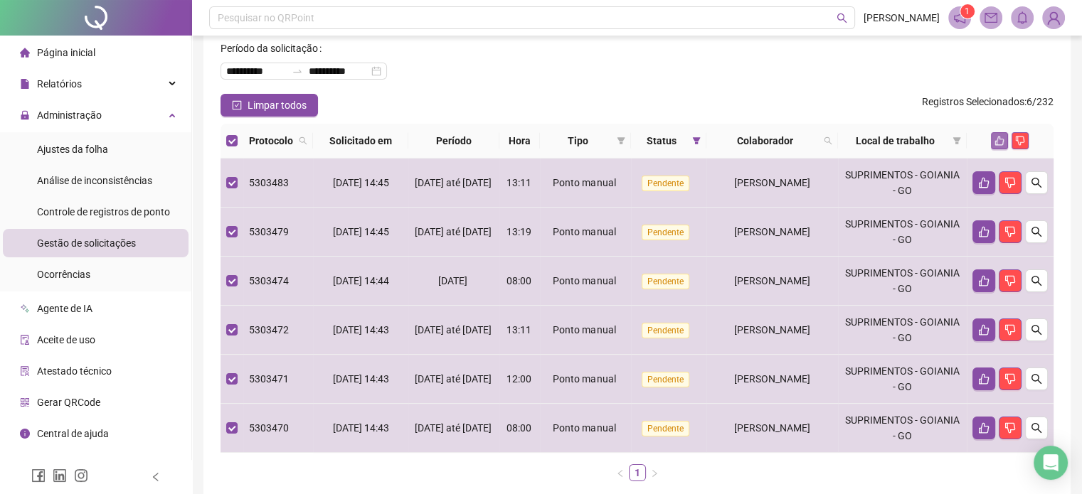
click at [996, 139] on icon "like" at bounding box center [999, 141] width 10 height 10
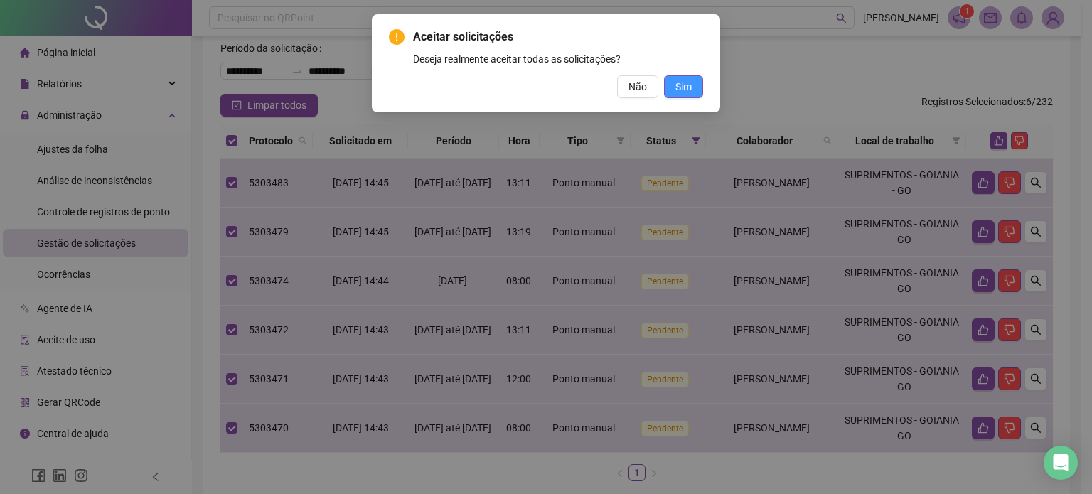
click at [677, 87] on span "Sim" at bounding box center [684, 87] width 16 height 16
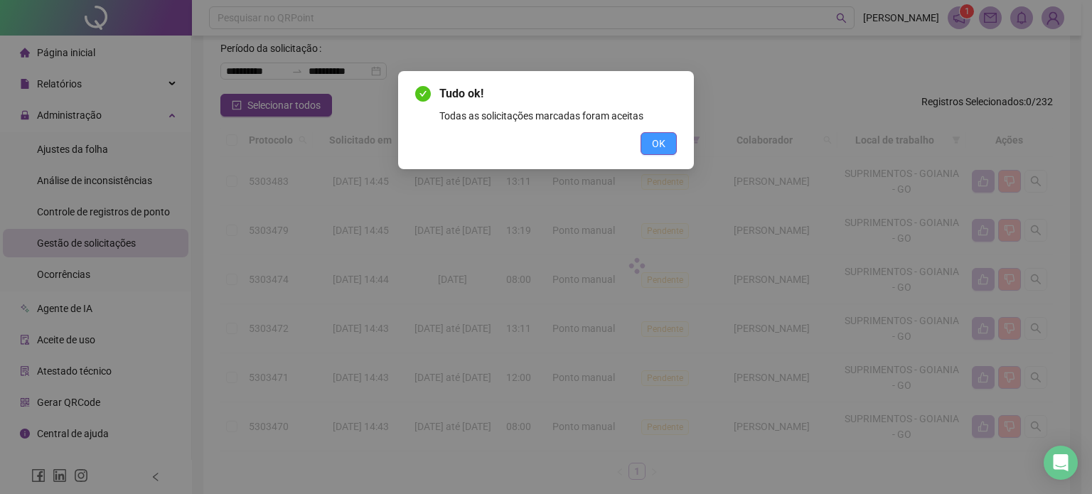
click at [665, 136] on span "OK" at bounding box center [659, 144] width 14 height 16
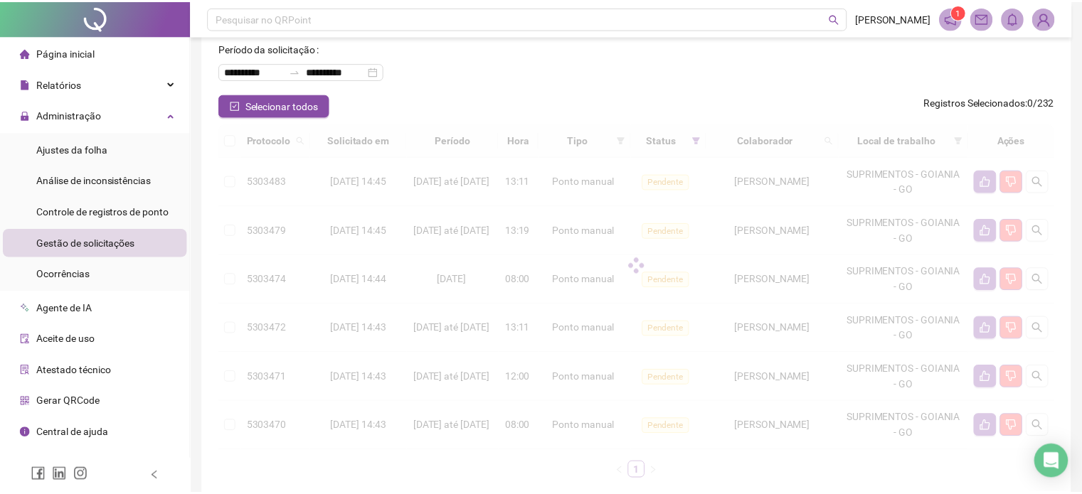
scroll to position [0, 0]
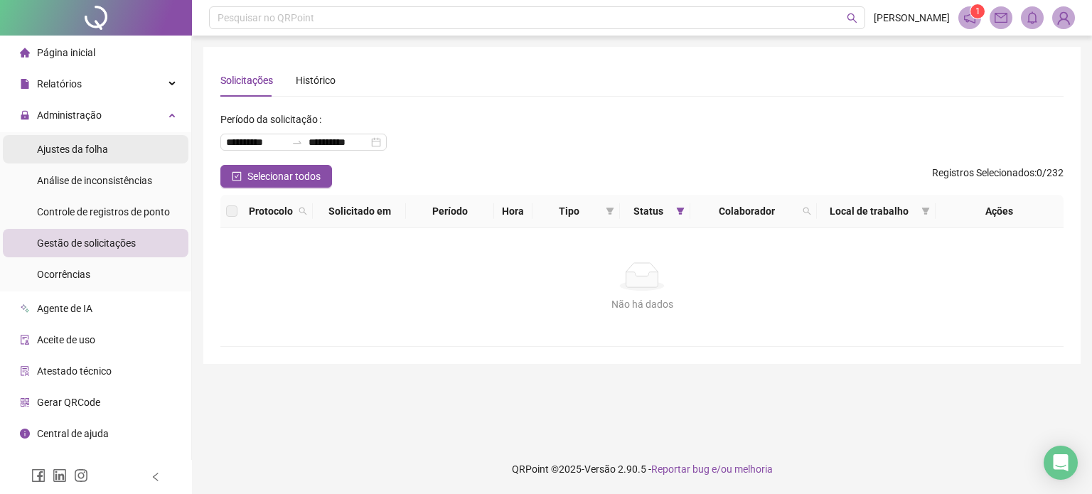
click at [59, 136] on div "Ajustes da folha" at bounding box center [72, 149] width 71 height 28
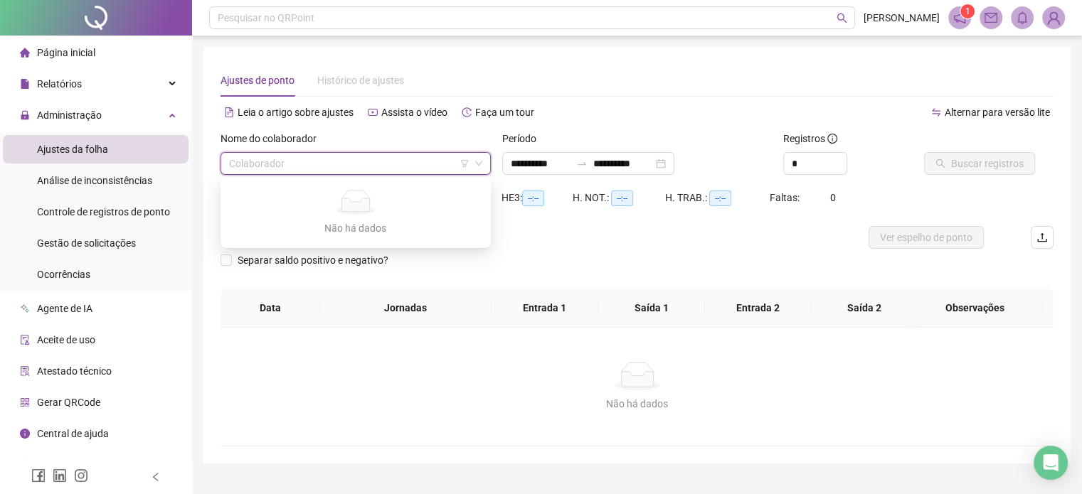
click at [370, 161] on input "search" at bounding box center [349, 163] width 240 height 21
type input "**********"
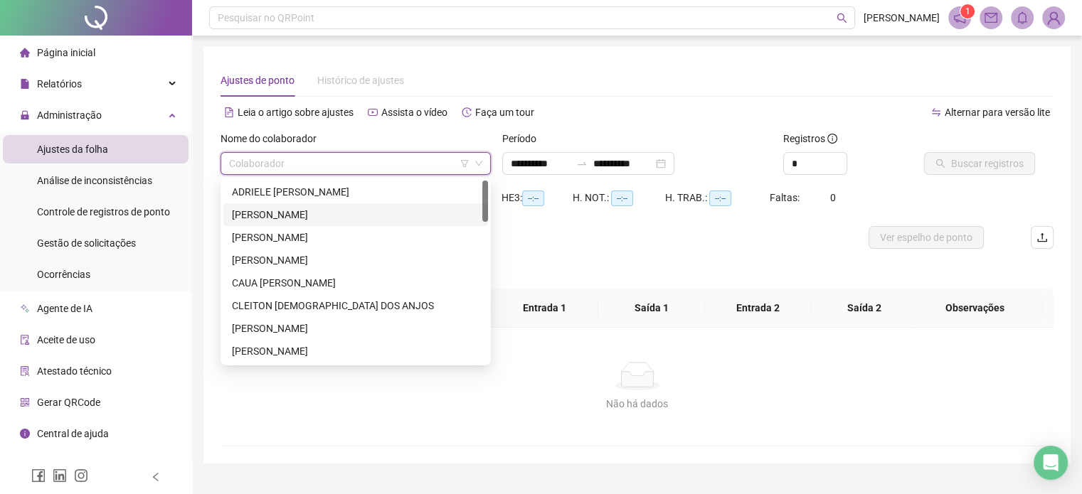
click at [332, 213] on div "[PERSON_NAME]" at bounding box center [355, 215] width 247 height 16
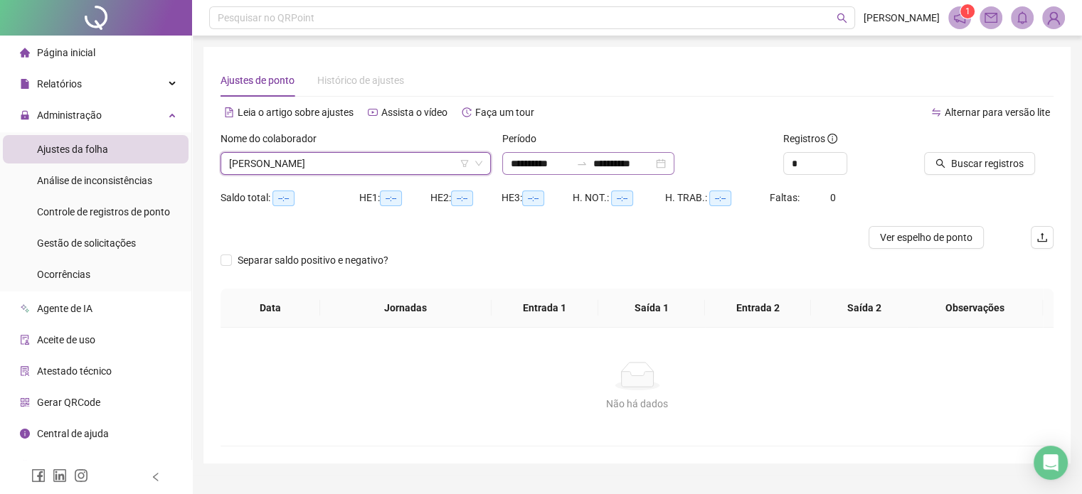
click at [674, 163] on div "**********" at bounding box center [588, 163] width 172 height 23
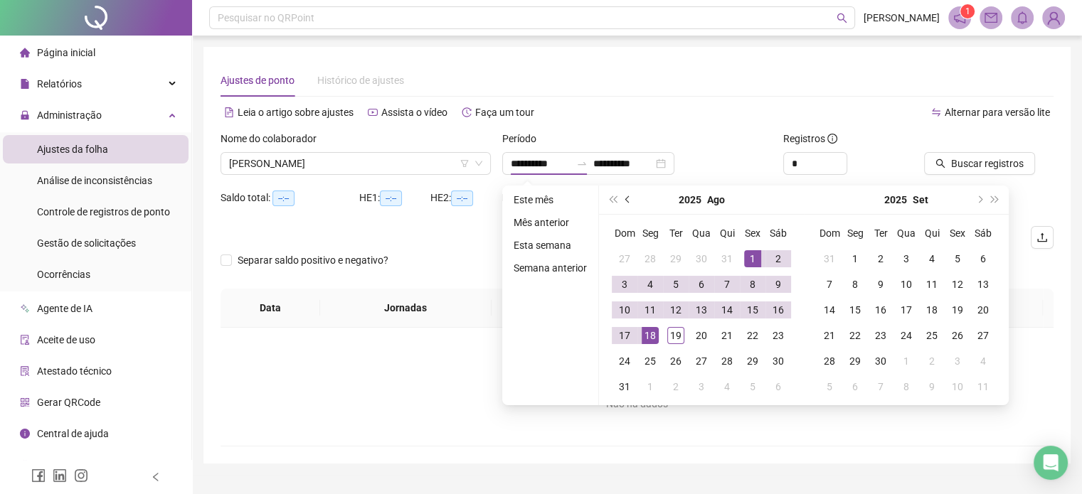
click at [626, 204] on button "prev-year" at bounding box center [628, 200] width 16 height 28
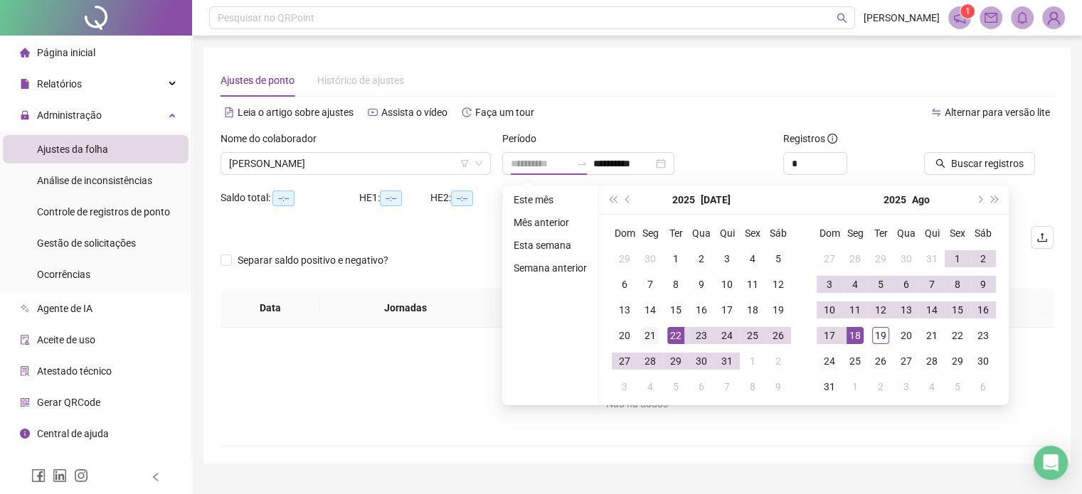
type input "**********"
click at [646, 337] on div "21" at bounding box center [649, 335] width 17 height 17
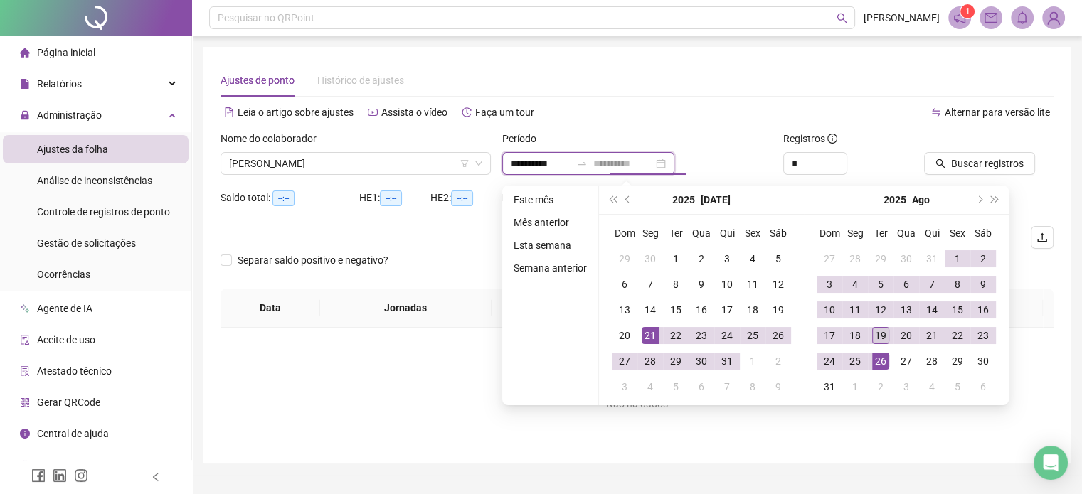
type input "**********"
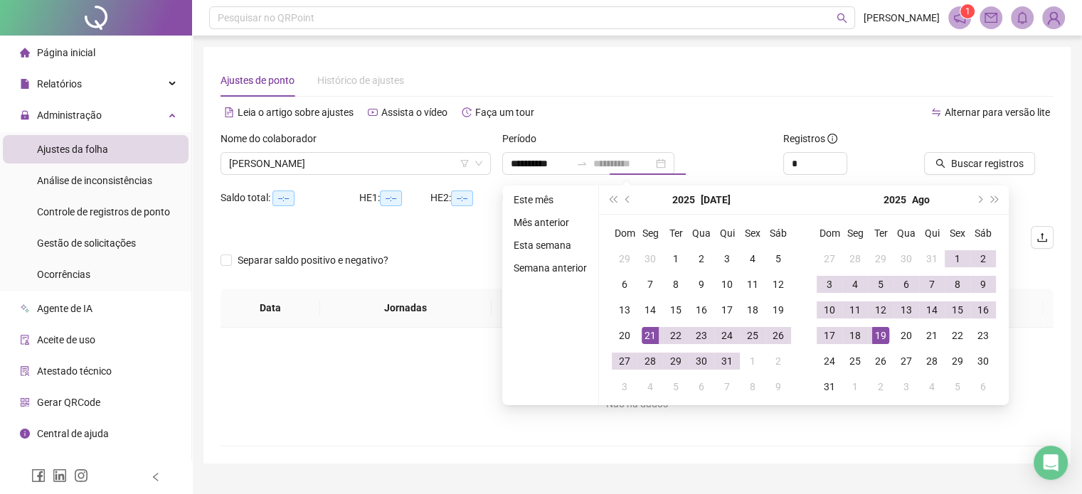
click at [875, 337] on div "19" at bounding box center [880, 335] width 17 height 17
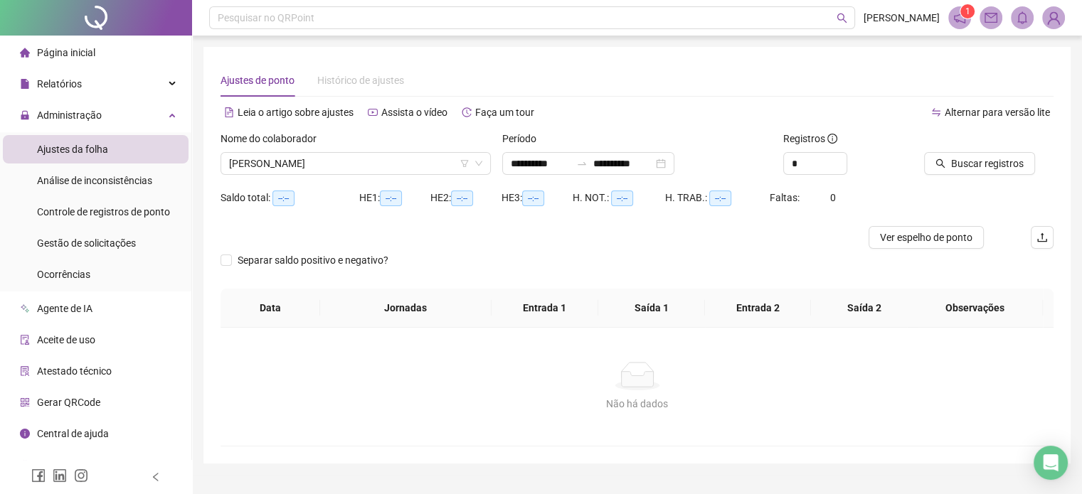
drag, startPoint x: 964, startPoint y: 146, endPoint x: 959, endPoint y: 164, distance: 19.0
click at [964, 145] on div at bounding box center [971, 141] width 94 height 21
click at [959, 164] on span "Buscar registros" at bounding box center [987, 164] width 73 height 16
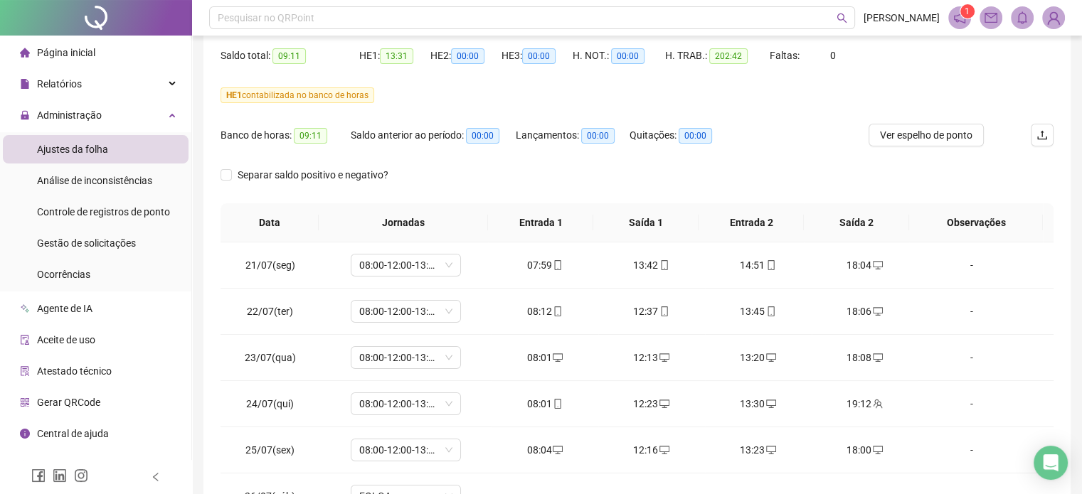
click at [432, 170] on div "Separar saldo positivo e negativo?" at bounding box center [636, 184] width 833 height 40
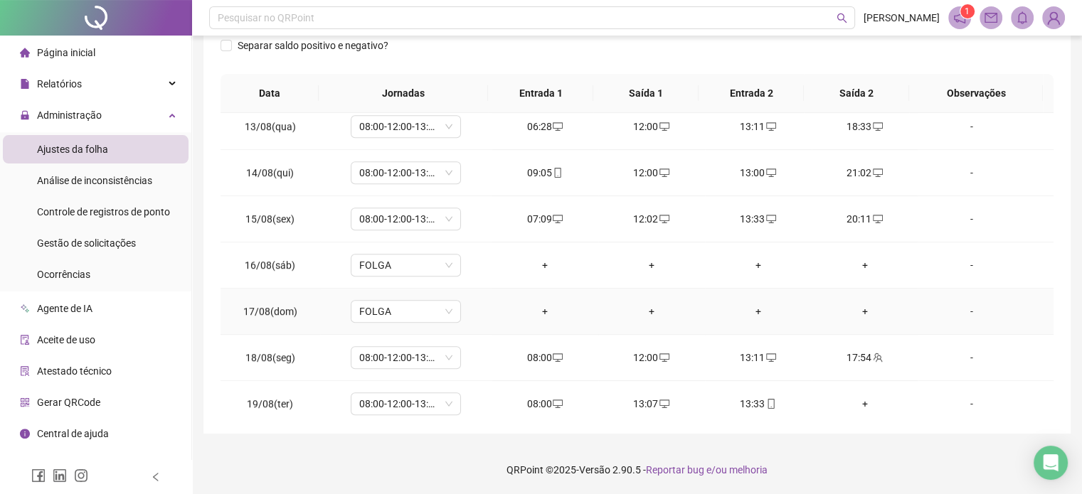
scroll to position [1078, 0]
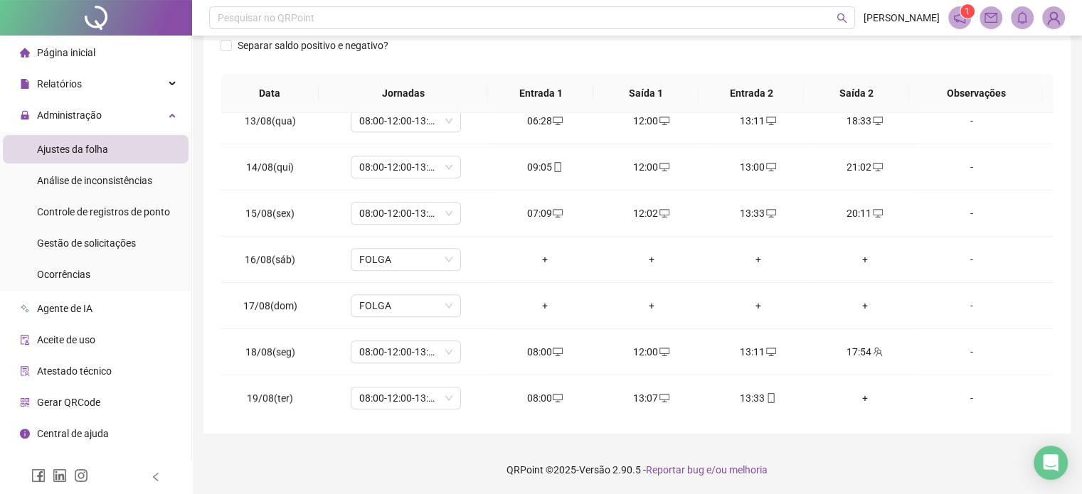
click at [859, 443] on div "**********" at bounding box center [637, 111] width 890 height 767
click at [865, 469] on footer "QRPoint © 2025 - Versão 2.90.5 - Reportar bug e/ou melhoria" at bounding box center [637, 470] width 890 height 50
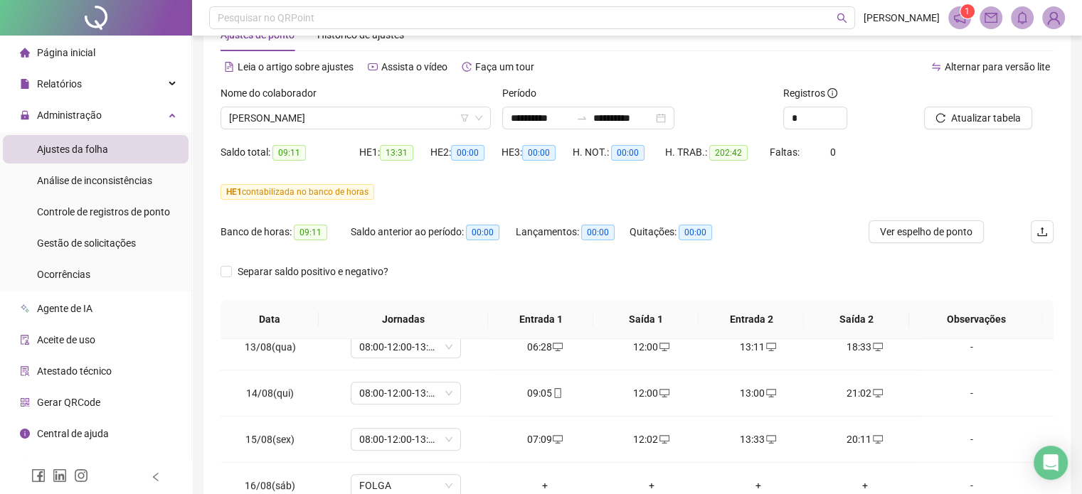
scroll to position [0, 0]
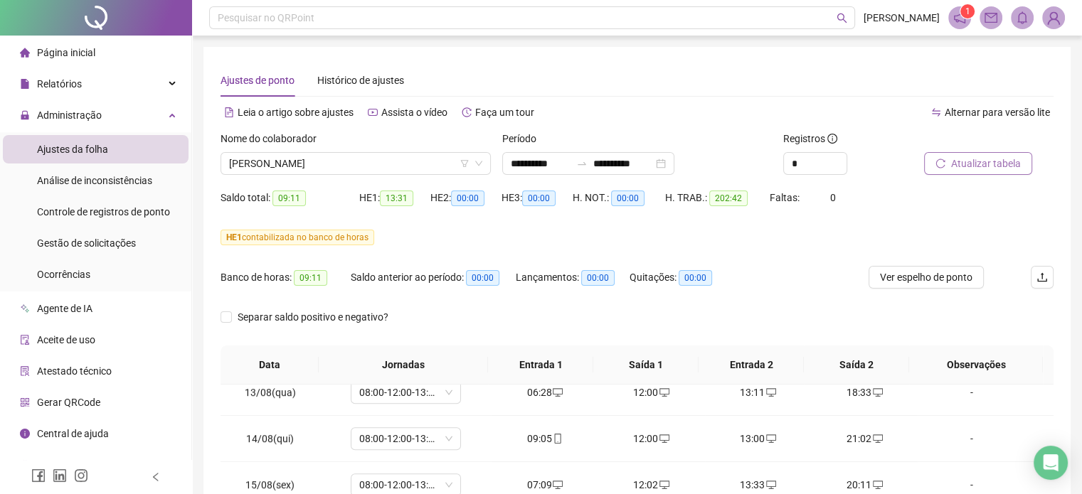
click at [967, 164] on span "Atualizar tabela" at bounding box center [986, 164] width 70 height 16
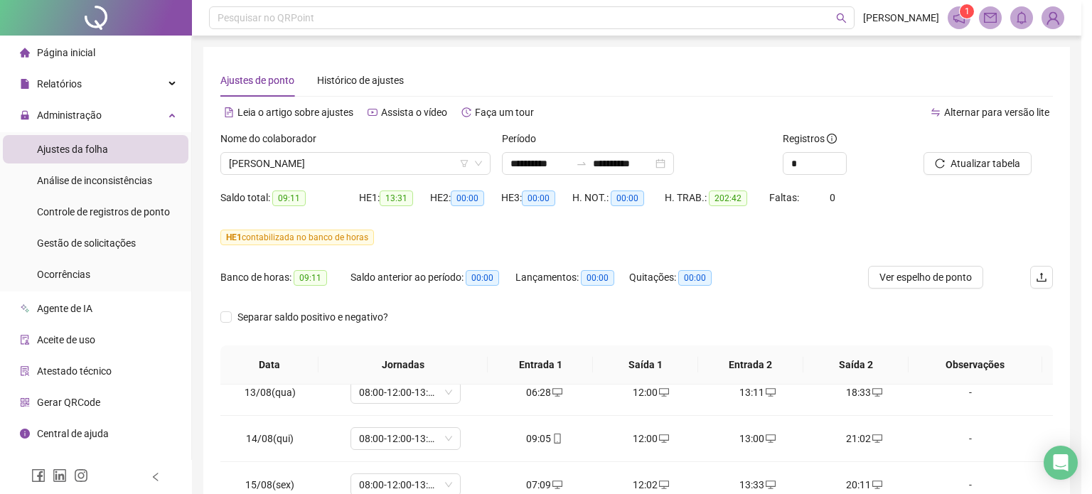
click at [462, 95] on div "Atualizando tabela Atualizando e reorganizando os registros... OK" at bounding box center [546, 247] width 1092 height 494
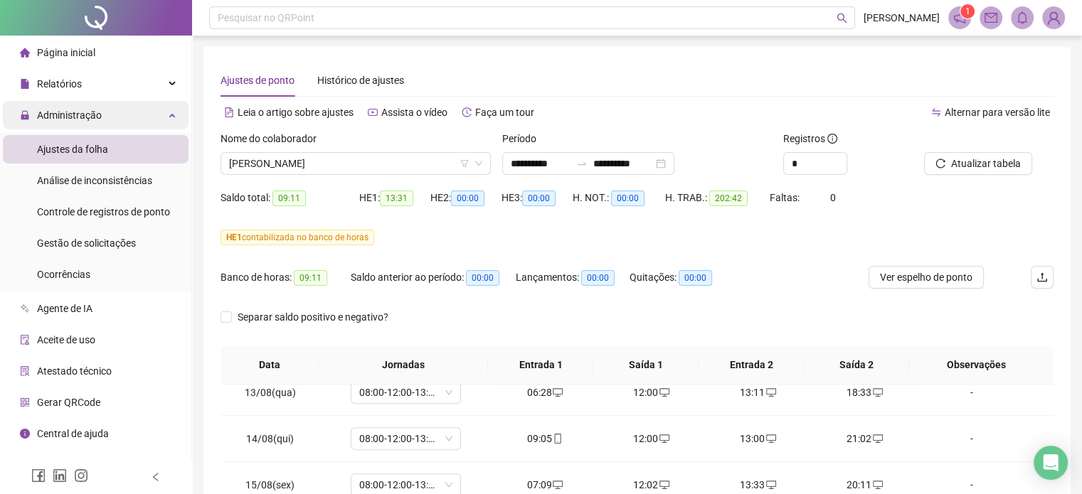
click at [166, 110] on div "Administração" at bounding box center [96, 115] width 186 height 28
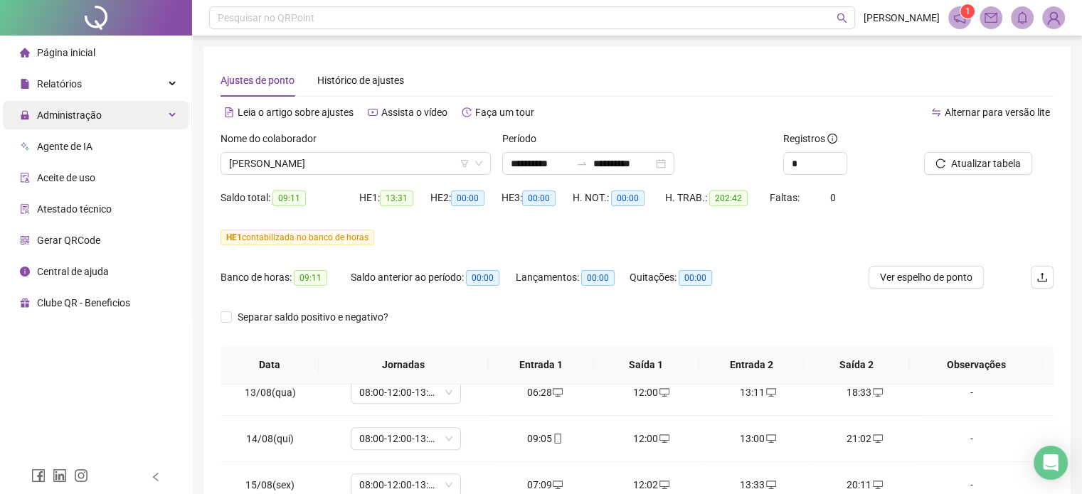
click at [163, 121] on div "Administração" at bounding box center [96, 115] width 186 height 28
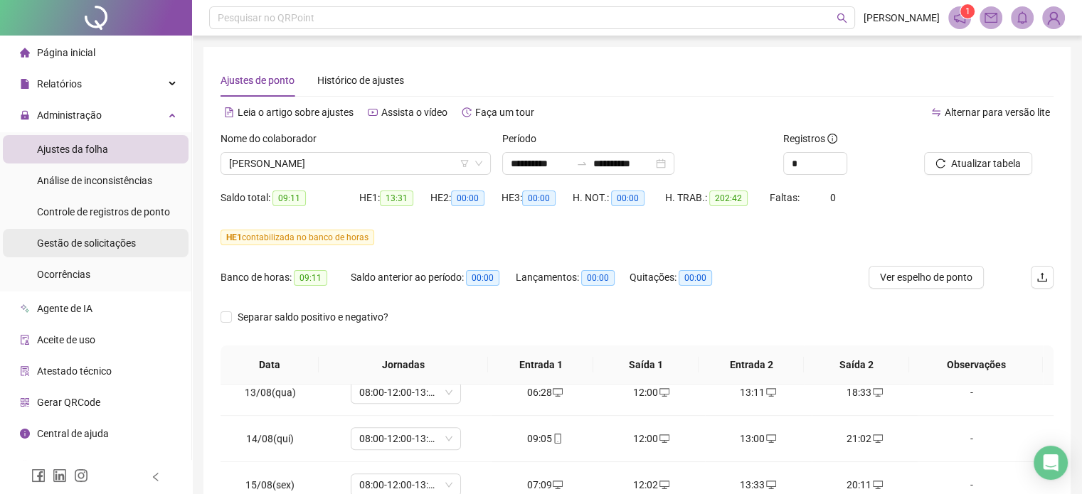
click at [101, 238] on span "Gestão de solicitações" at bounding box center [86, 243] width 99 height 11
click at [107, 243] on span "Gestão de solicitações" at bounding box center [86, 243] width 99 height 11
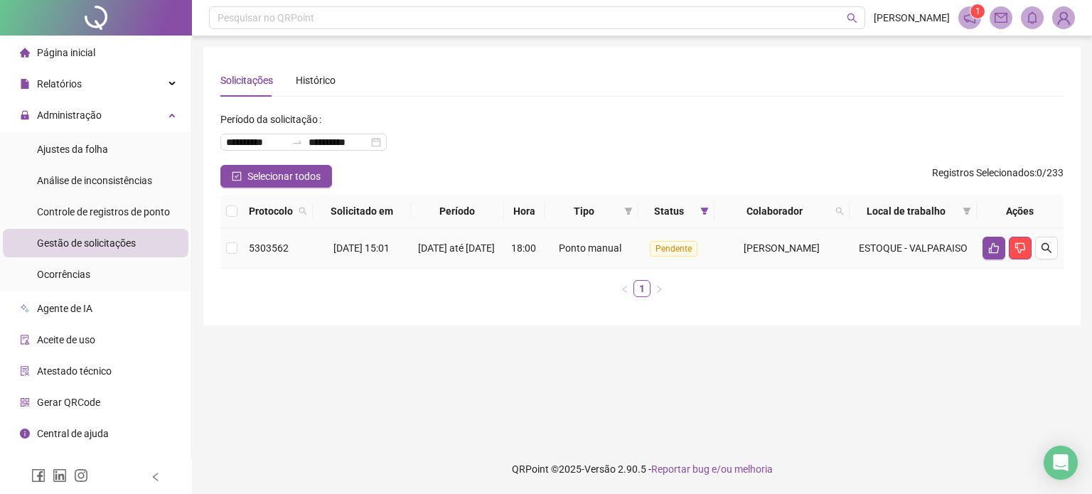
click at [767, 250] on span "[PERSON_NAME]" at bounding box center [782, 248] width 76 height 11
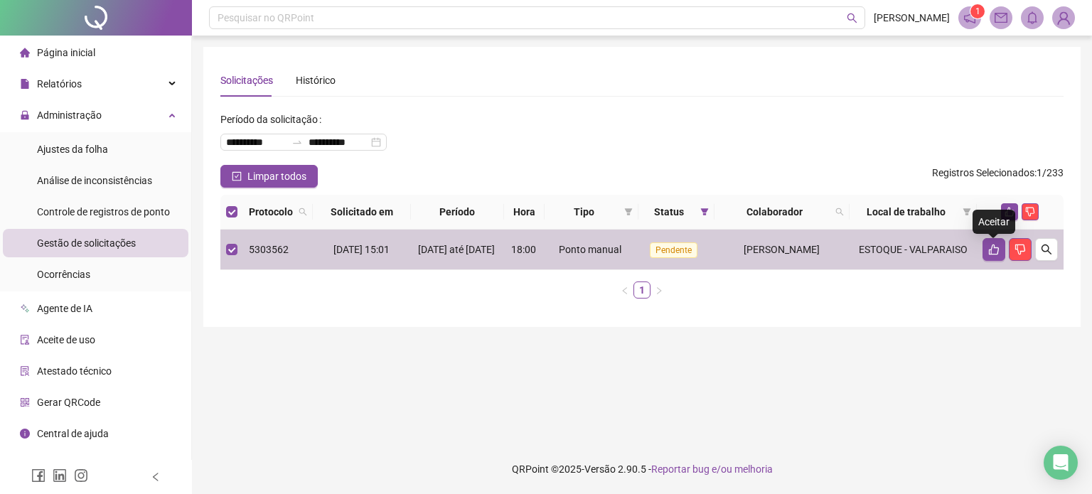
click at [1007, 217] on div "Aceitar" at bounding box center [994, 222] width 43 height 24
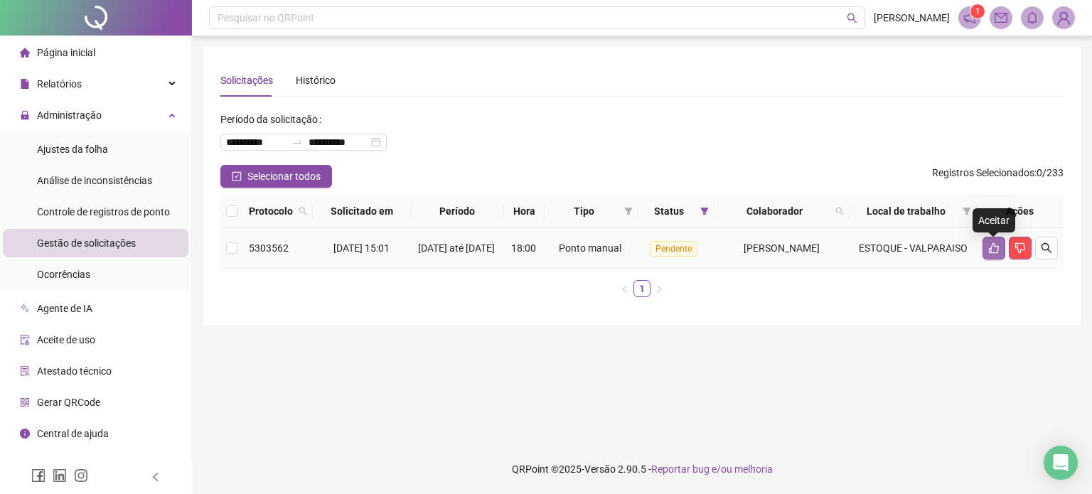
click at [992, 254] on icon "like" at bounding box center [994, 248] width 11 height 11
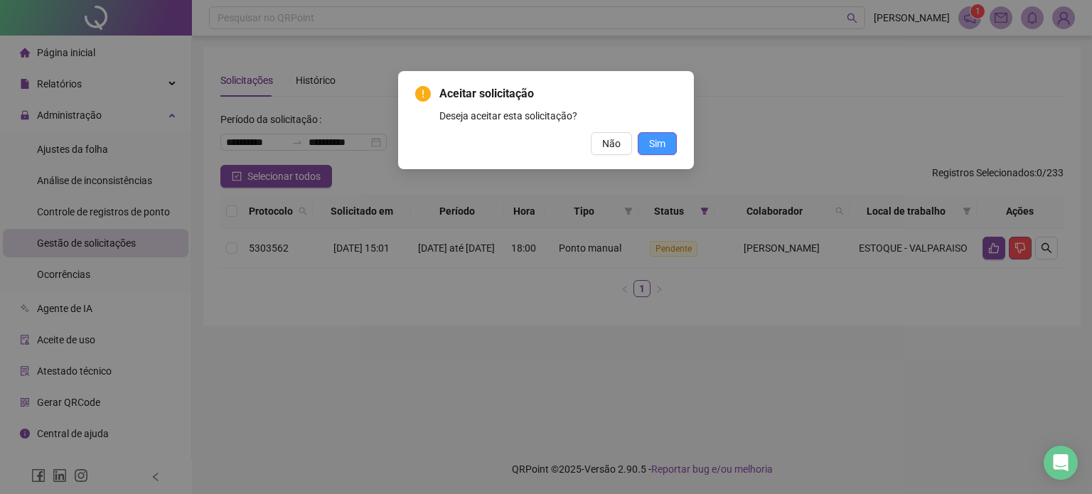
click at [668, 153] on button "Sim" at bounding box center [657, 143] width 39 height 23
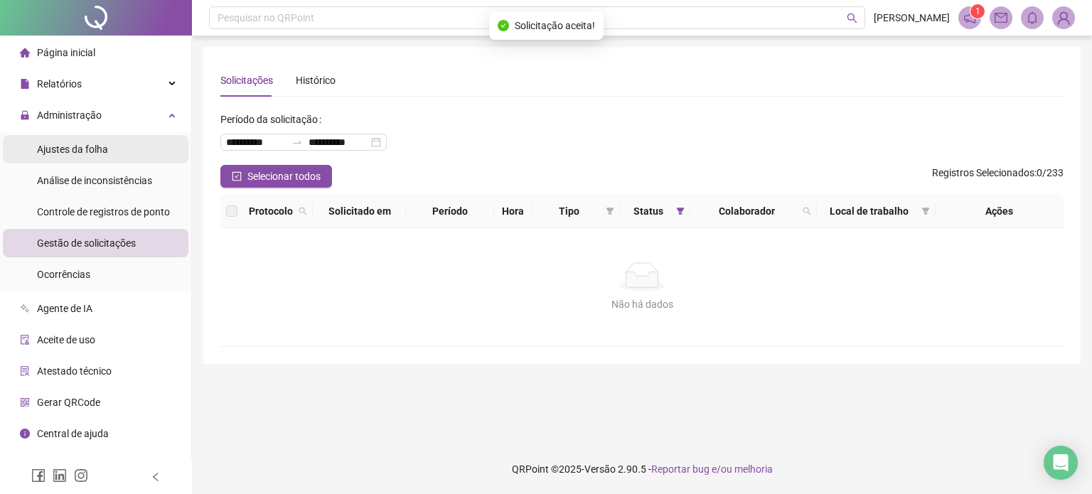
click at [117, 141] on li "Ajustes da folha" at bounding box center [96, 149] width 186 height 28
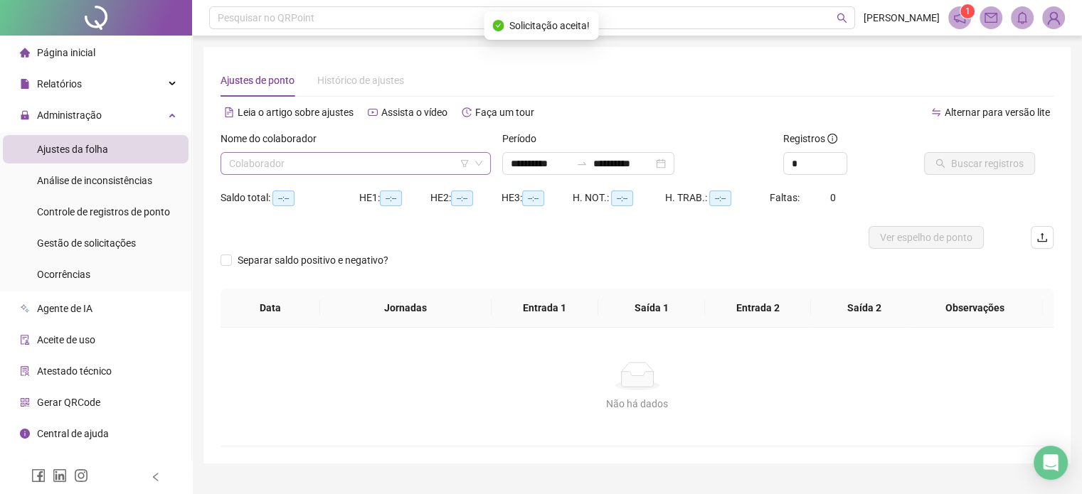
type input "**********"
click at [409, 166] on input "search" at bounding box center [349, 163] width 240 height 21
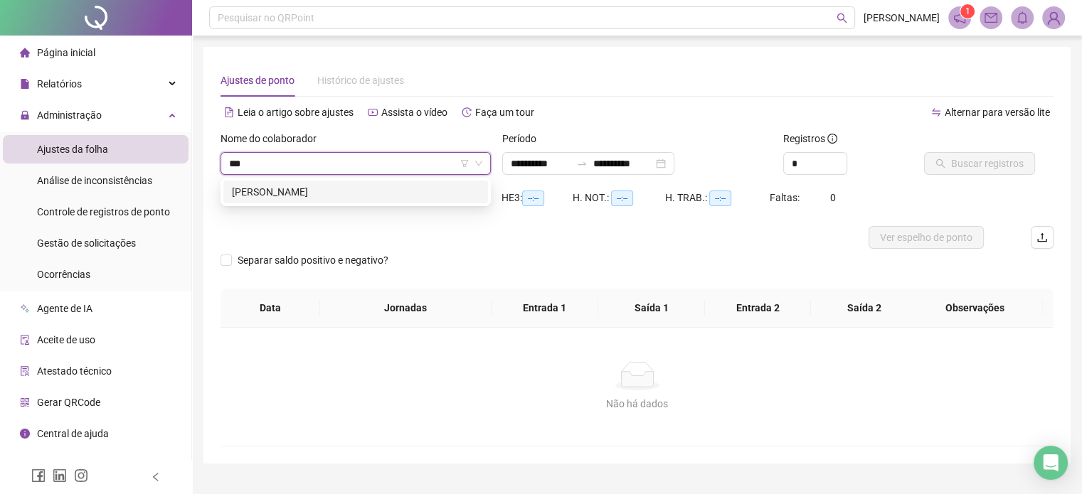
type input "****"
click at [411, 201] on div "[PERSON_NAME]" at bounding box center [355, 192] width 265 height 23
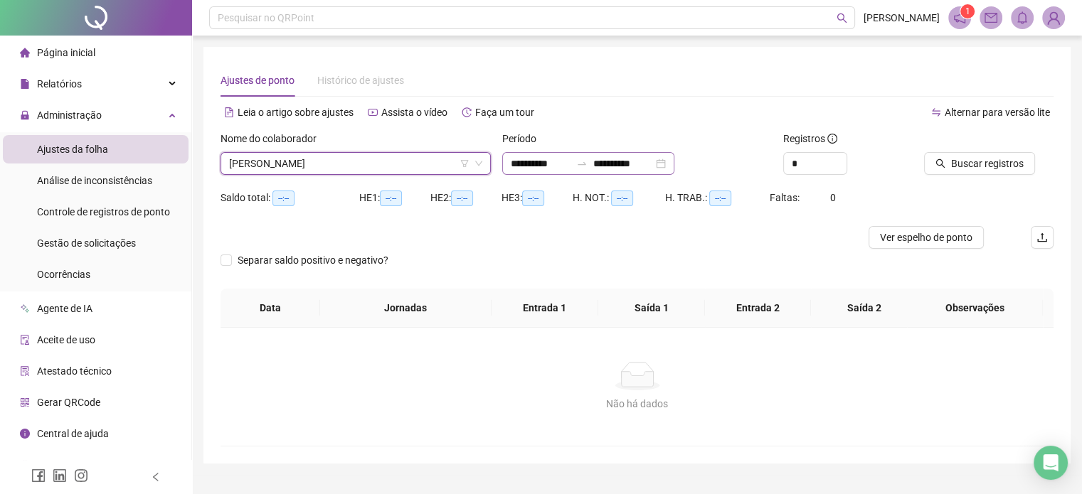
click at [674, 164] on div "**********" at bounding box center [588, 163] width 172 height 23
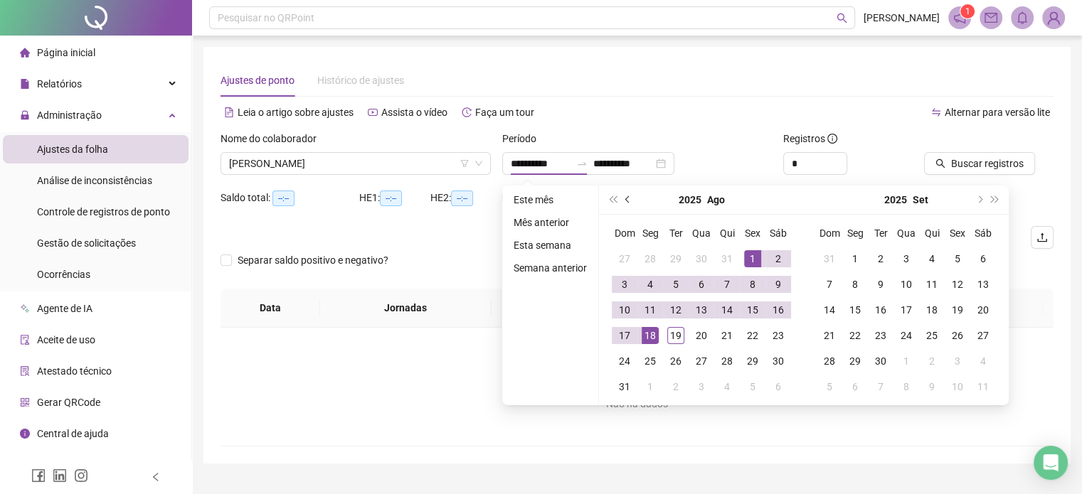
click at [623, 202] on button "prev-year" at bounding box center [628, 200] width 16 height 28
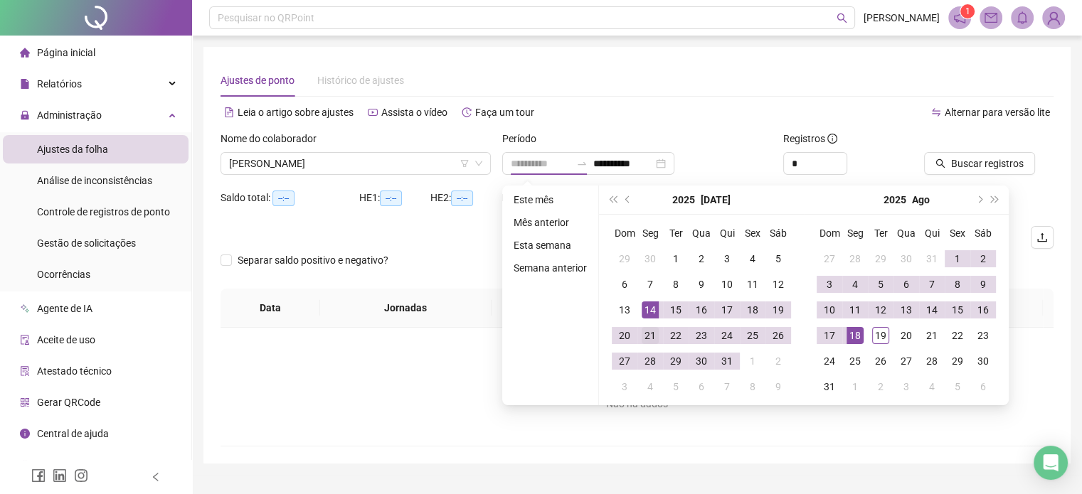
type input "**********"
click at [651, 327] on div "21" at bounding box center [649, 335] width 17 height 17
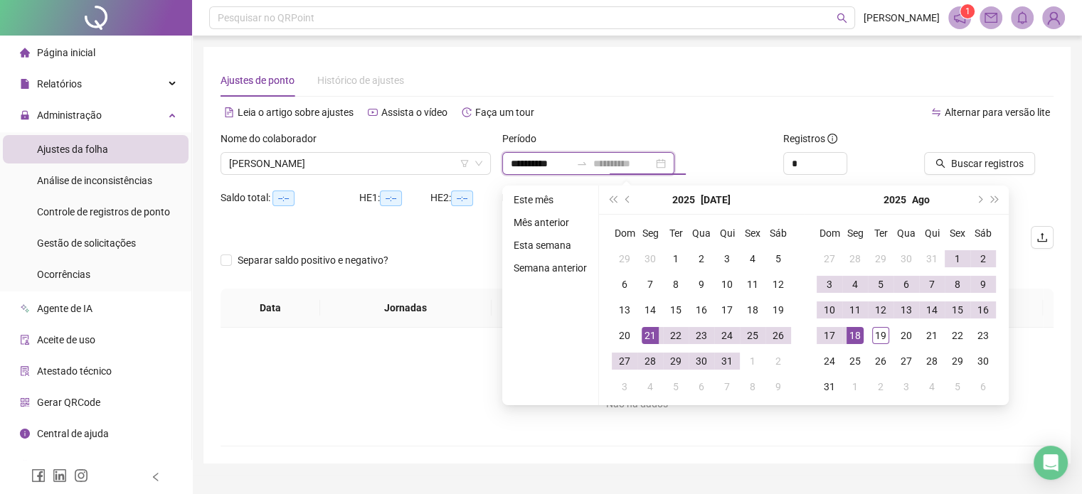
type input "**********"
click at [859, 333] on div "18" at bounding box center [854, 335] width 17 height 17
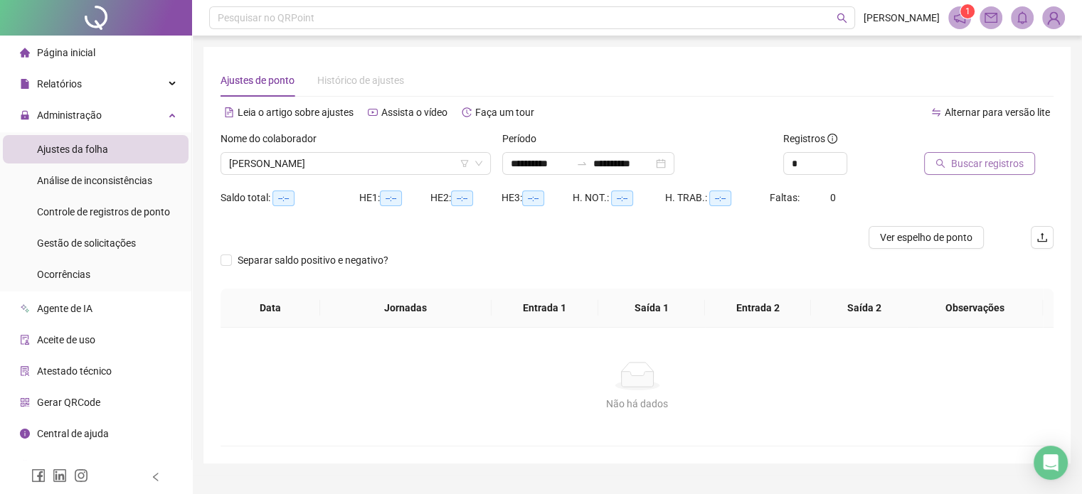
click at [990, 161] on span "Buscar registros" at bounding box center [987, 164] width 73 height 16
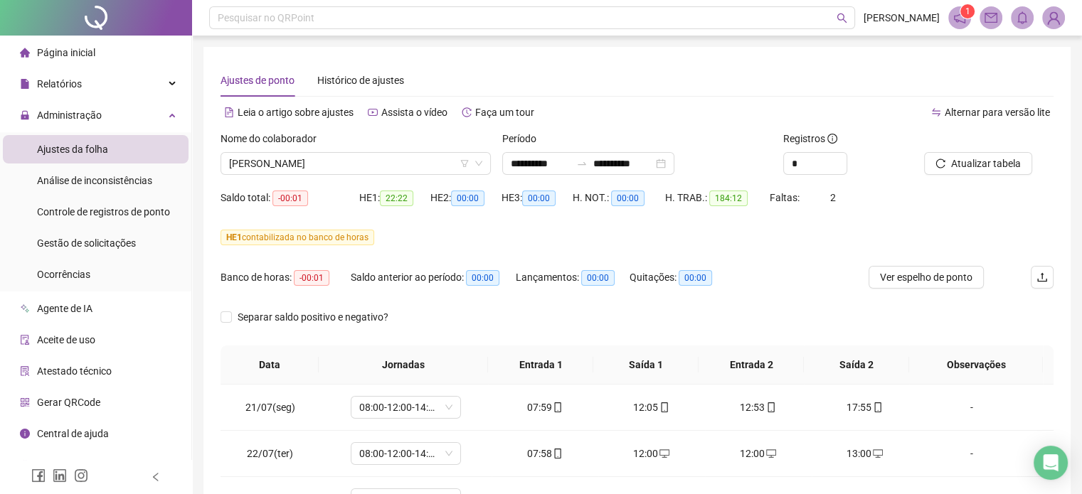
click at [786, 278] on div "Banco de horas: -00:01 Saldo anterior ao período: 00:00 Lançamentos: 00:00 Quit…" at bounding box center [532, 286] width 624 height 40
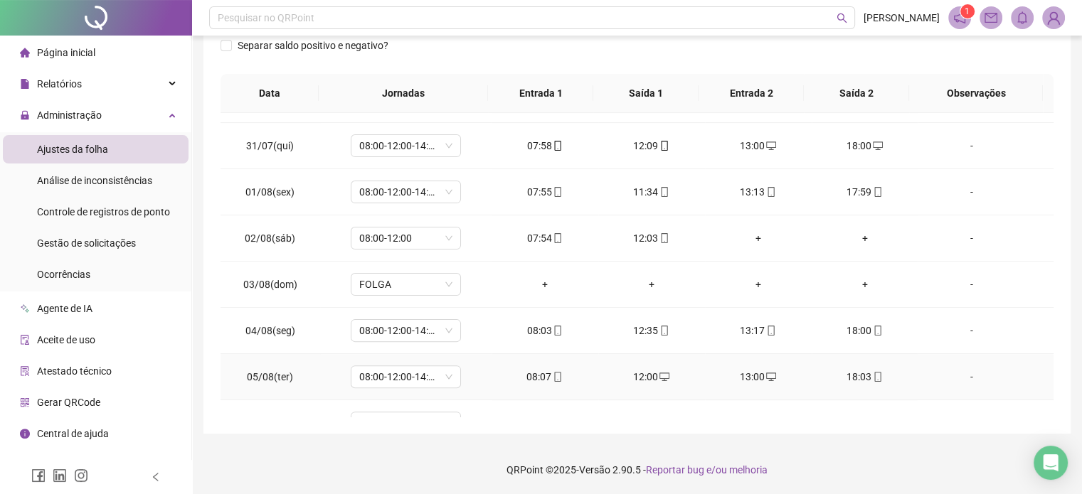
scroll to position [535, 0]
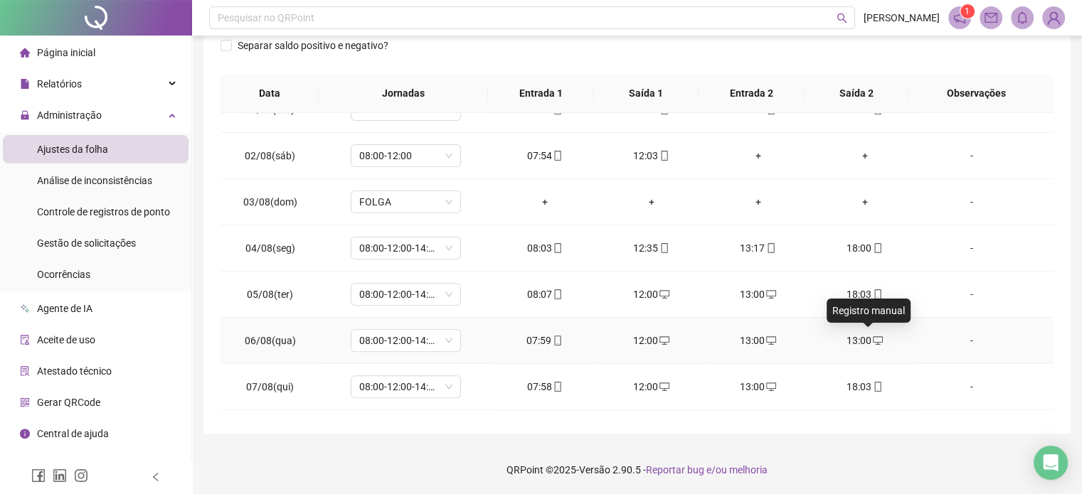
click at [873, 336] on icon "desktop" at bounding box center [878, 340] width 10 height 9
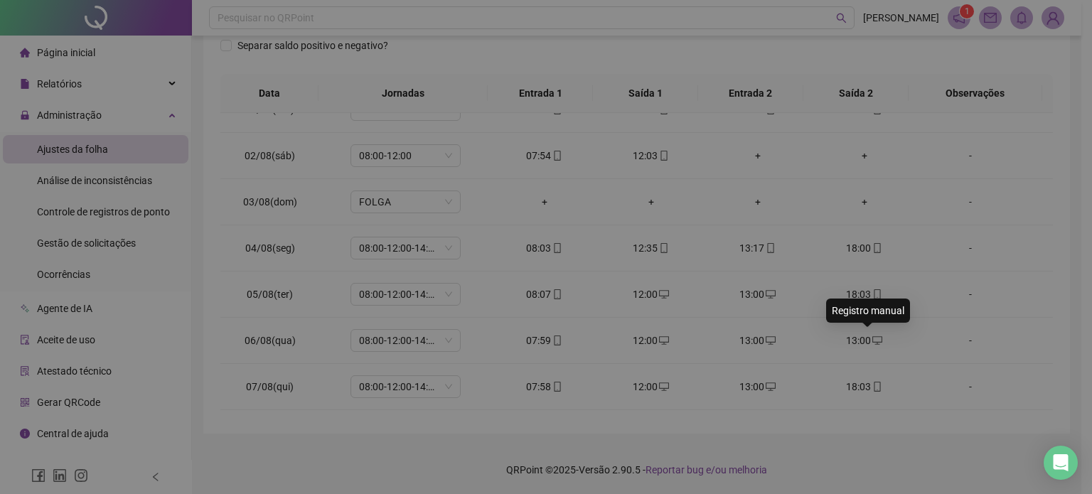
type input "**********"
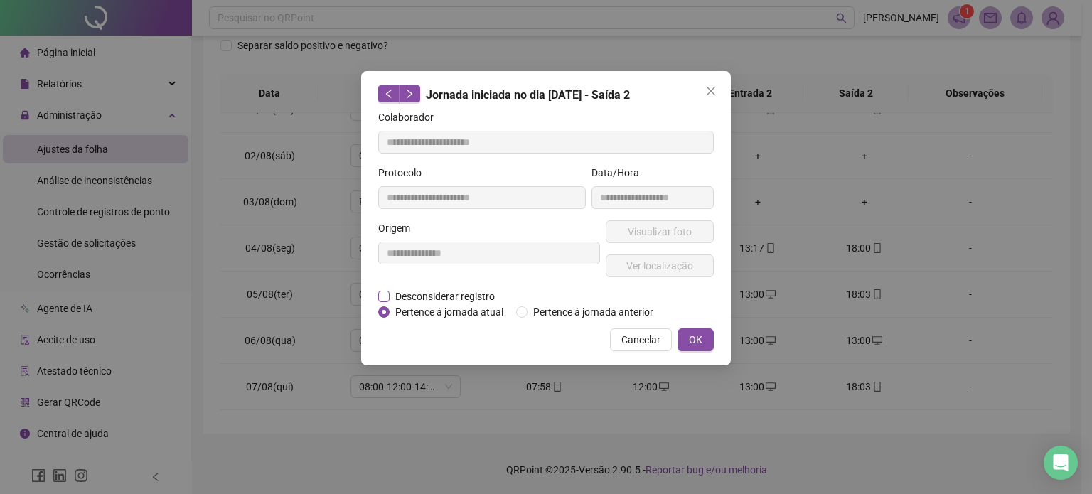
click at [418, 289] on span "Desconsiderar registro" at bounding box center [445, 297] width 111 height 16
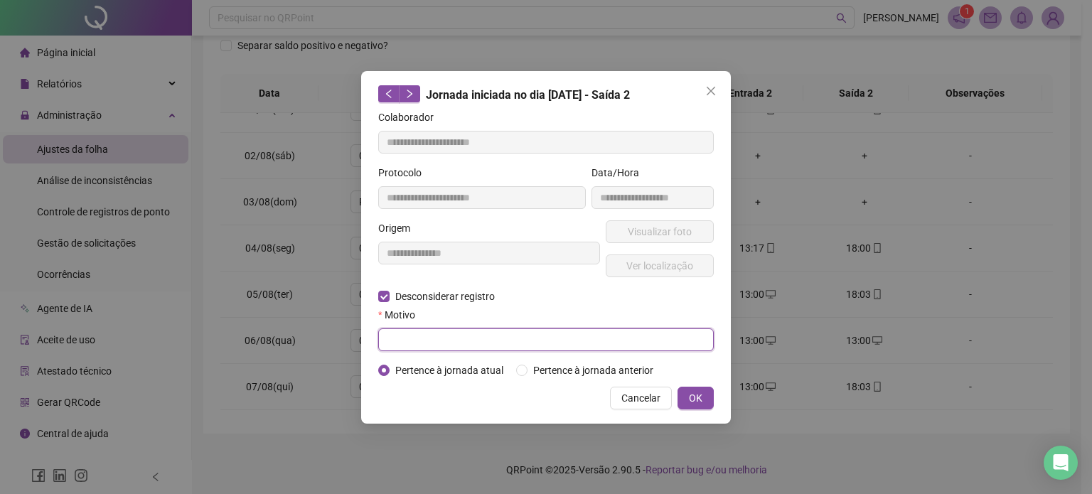
click at [417, 332] on input "text" at bounding box center [546, 340] width 336 height 23
type input "**********"
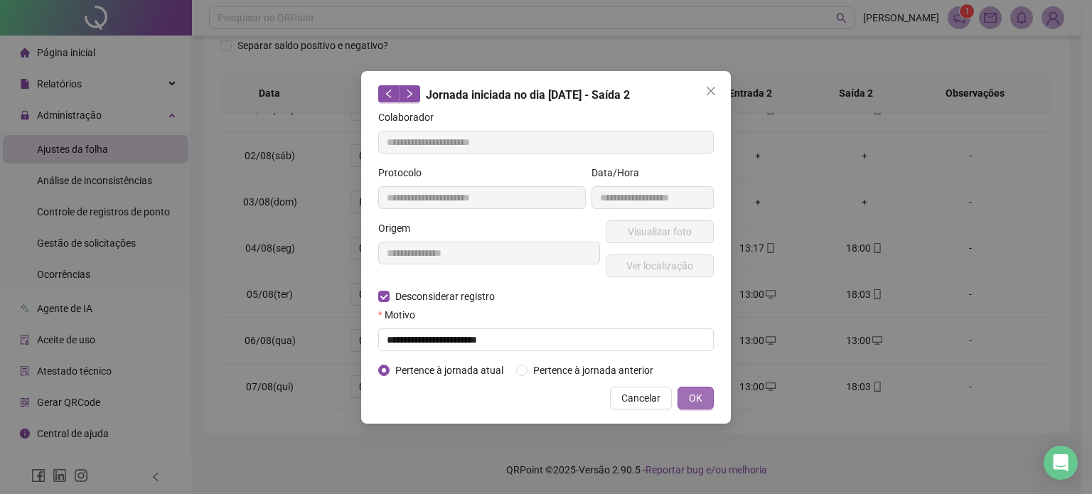
click at [708, 390] on button "OK" at bounding box center [696, 398] width 36 height 23
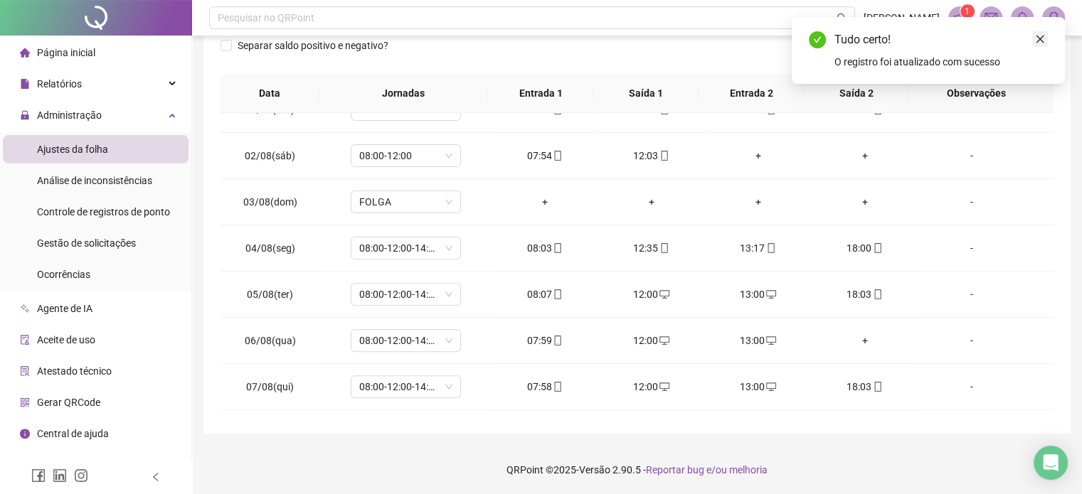
click at [1037, 37] on icon "close" at bounding box center [1040, 39] width 10 height 10
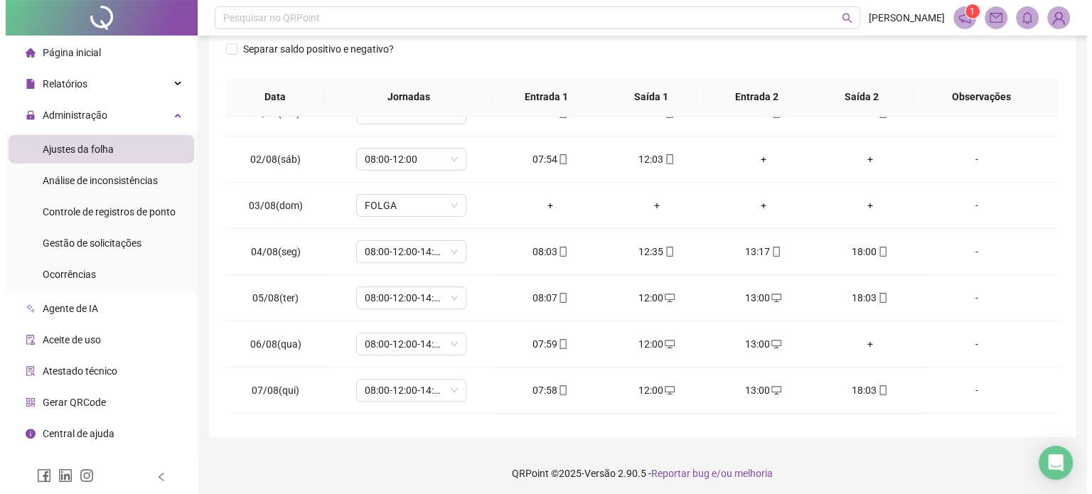
scroll to position [58, 0]
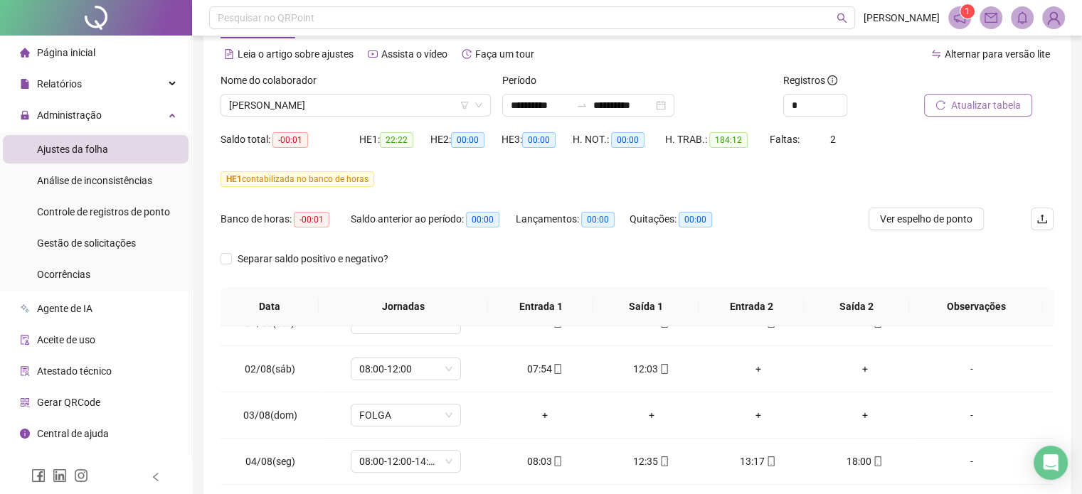
click at [964, 105] on span "Atualizar tabela" at bounding box center [986, 105] width 70 height 16
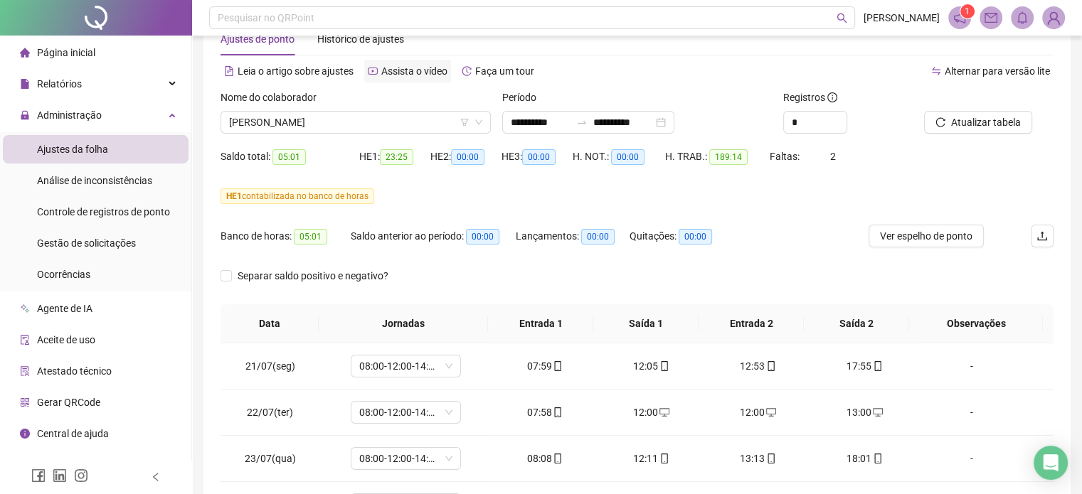
scroll to position [0, 0]
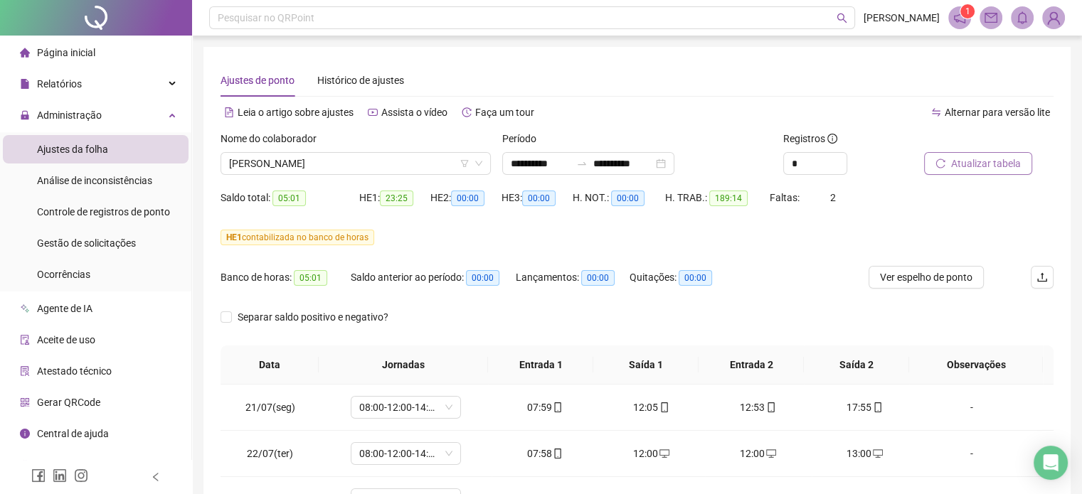
click at [984, 163] on span "Atualizar tabela" at bounding box center [986, 164] width 70 height 16
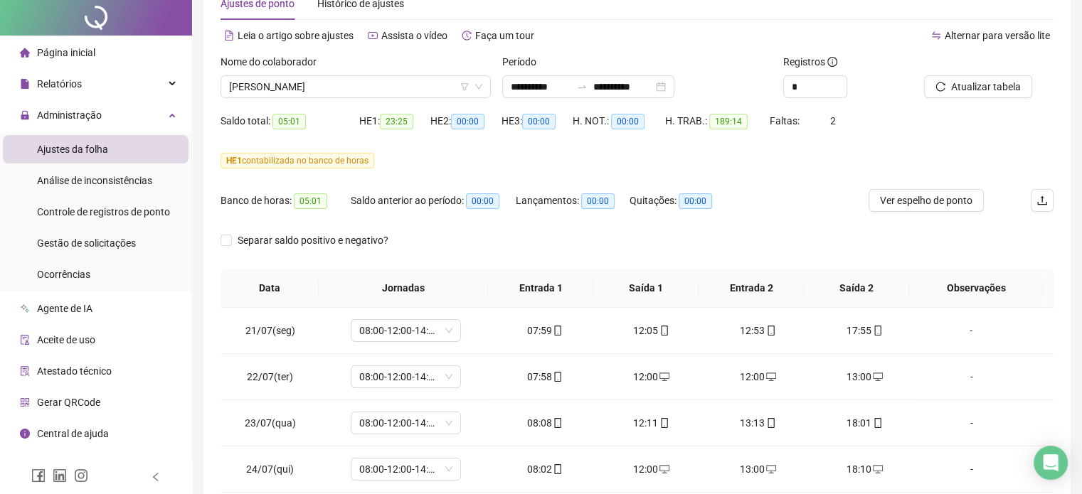
scroll to position [142, 0]
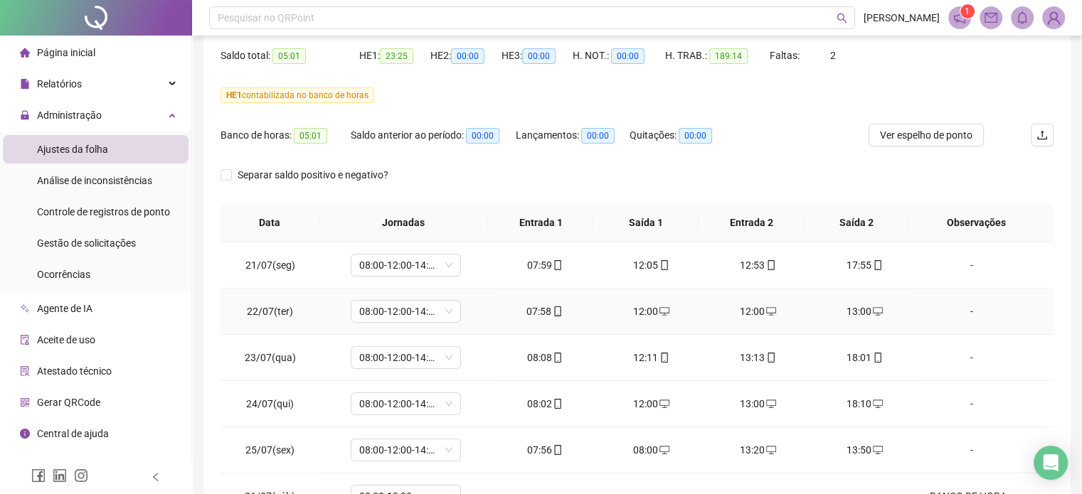
click at [766, 312] on icon "desktop" at bounding box center [771, 312] width 10 height 10
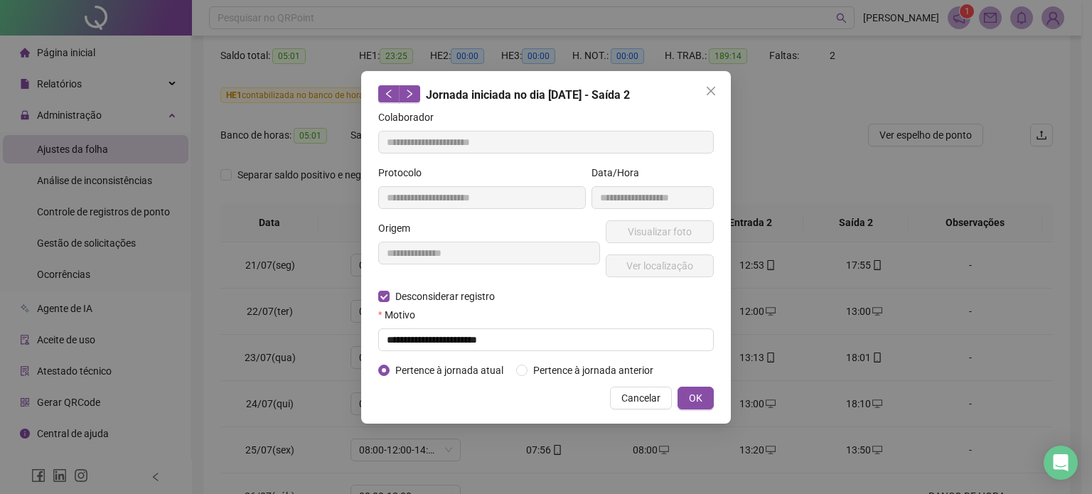
type input "**********"
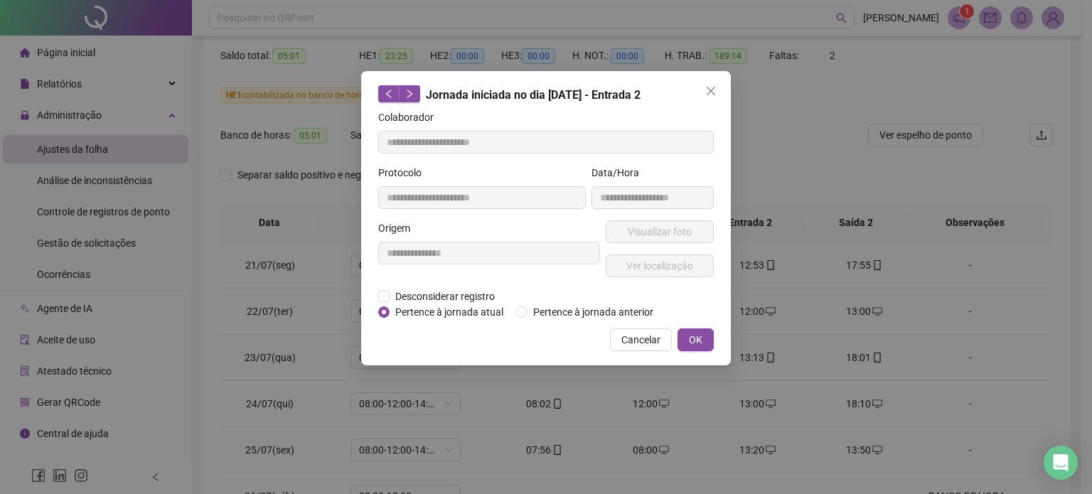
click at [555, 301] on div "Desconsiderar registro Pertence ao lanche" at bounding box center [546, 297] width 336 height 16
click at [475, 299] on span "Desconsiderar registro" at bounding box center [445, 297] width 111 height 16
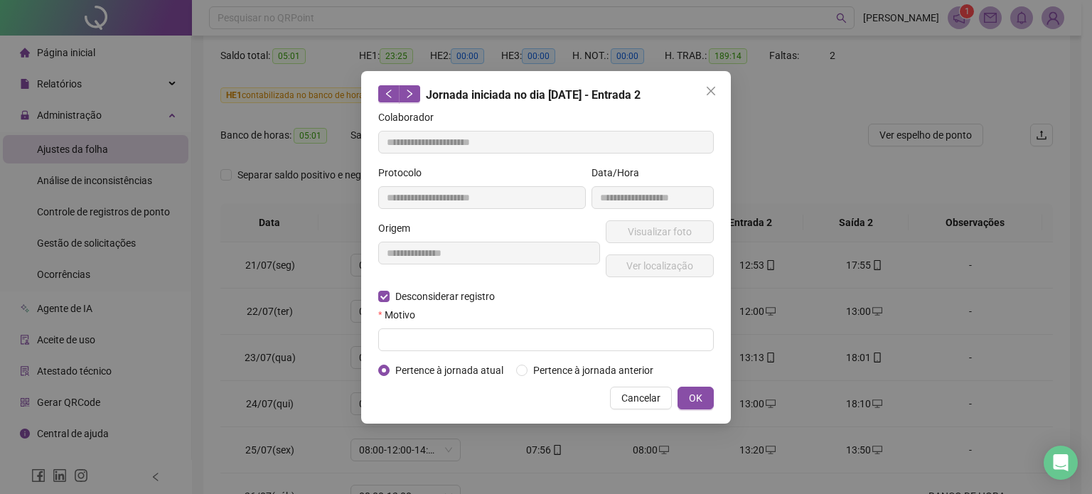
click at [465, 326] on div "Motivo" at bounding box center [546, 317] width 336 height 21
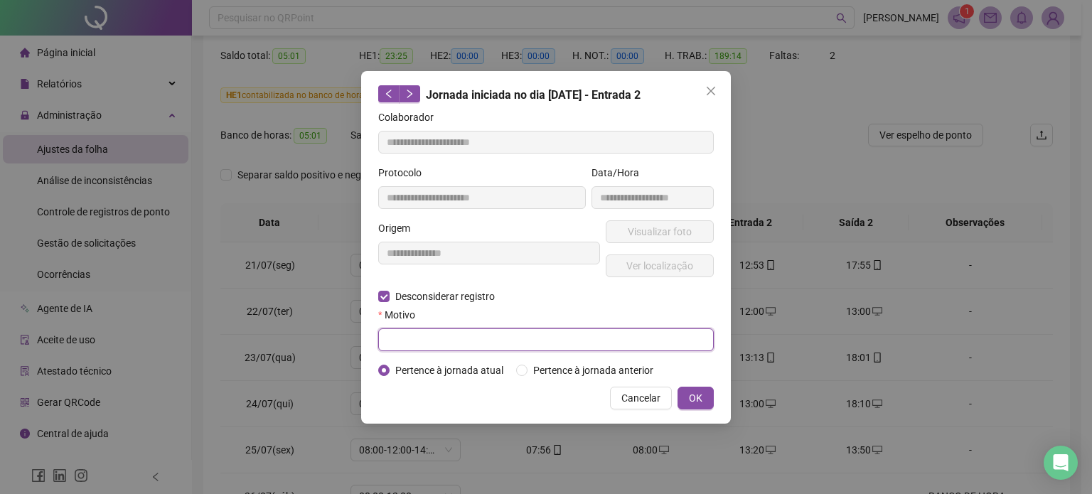
click at [463, 333] on input "text" at bounding box center [546, 340] width 336 height 23
type input "**********"
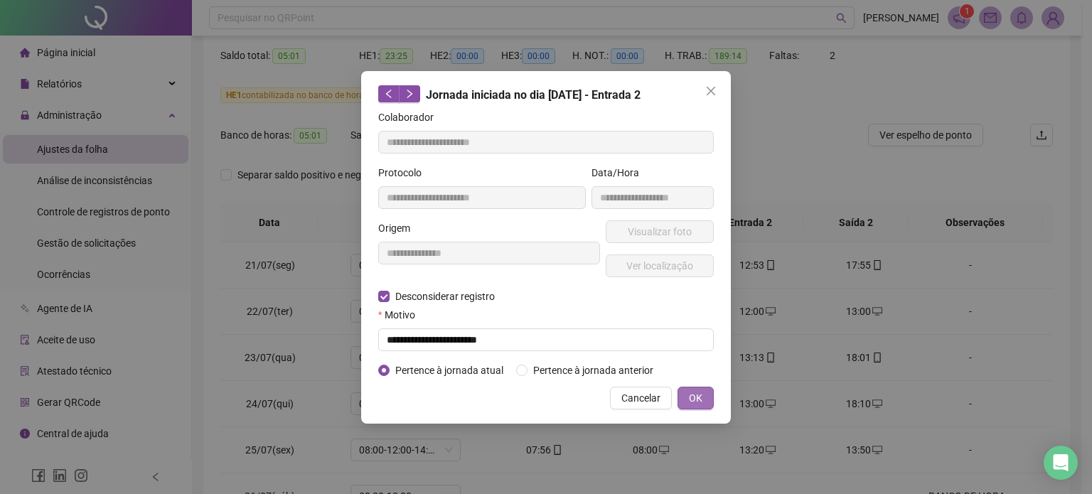
click at [708, 403] on button "OK" at bounding box center [696, 398] width 36 height 23
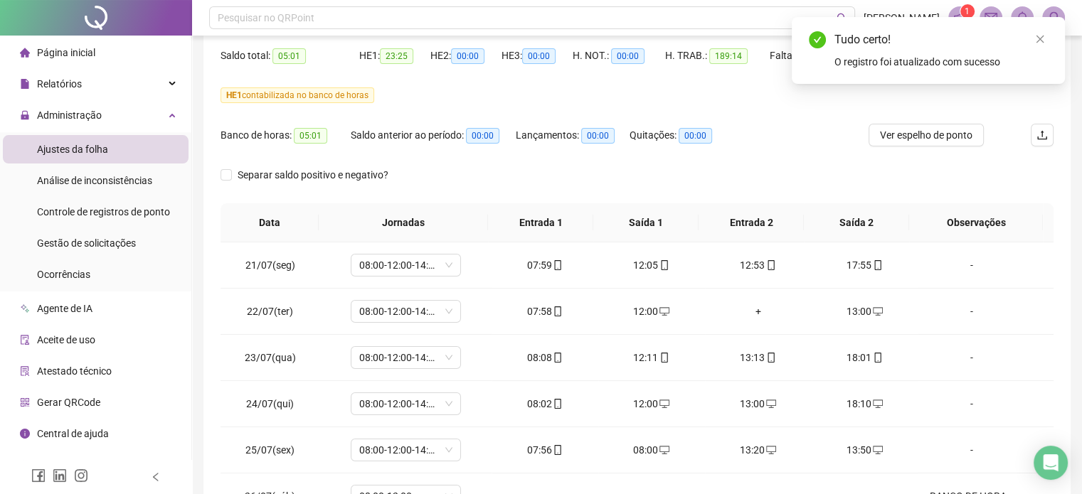
click at [1047, 36] on div "Tudo certo! O registro foi atualizado com sucesso" at bounding box center [928, 50] width 273 height 67
click at [1039, 38] on icon "close" at bounding box center [1040, 39] width 10 height 10
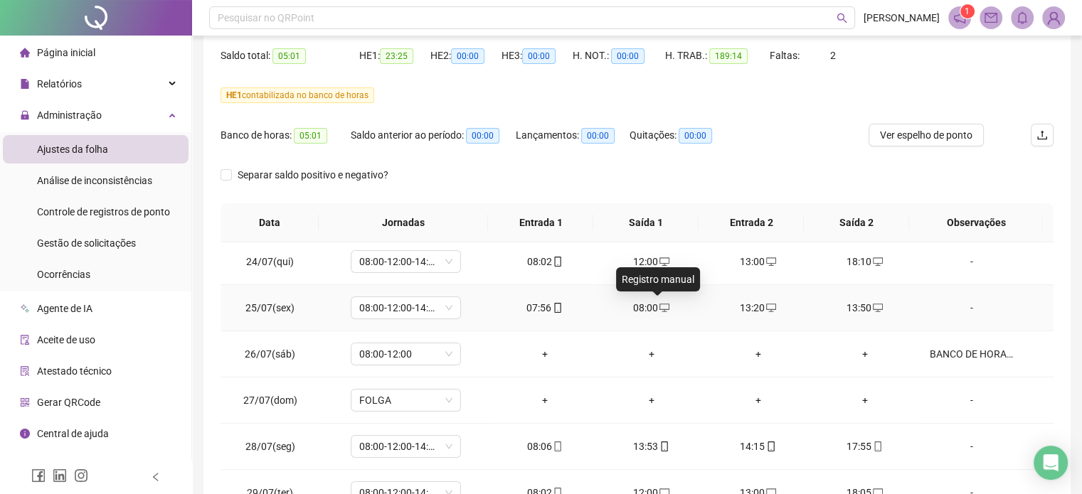
click at [659, 307] on icon "desktop" at bounding box center [664, 308] width 10 height 10
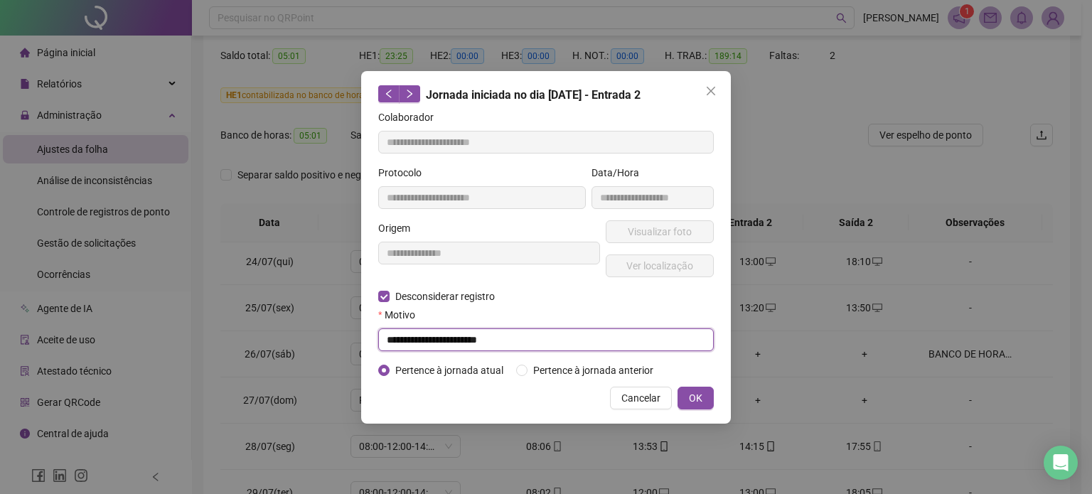
click at [511, 339] on input "**********" at bounding box center [546, 340] width 336 height 23
click at [511, 338] on input "**********" at bounding box center [546, 340] width 336 height 23
type input "**********"
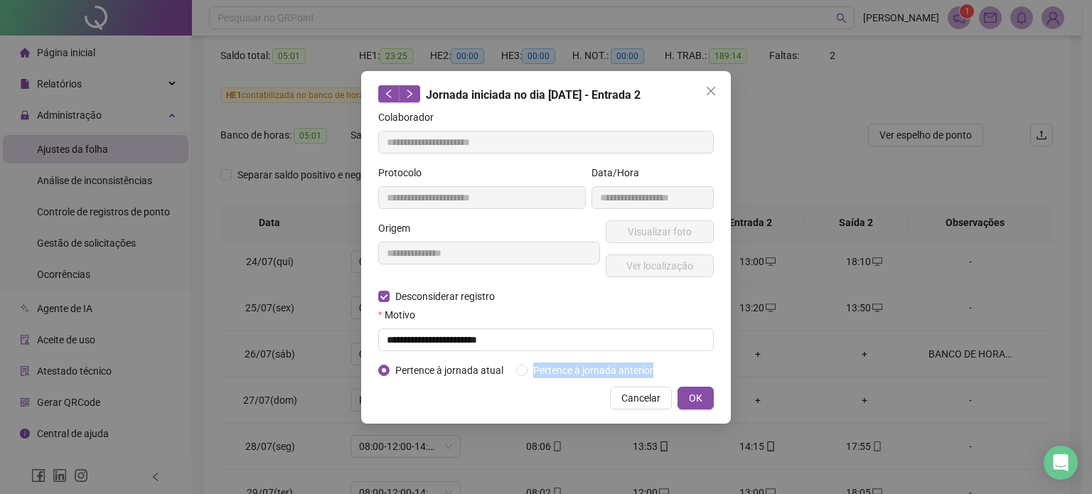
click at [511, 387] on div "Cancelar OK" at bounding box center [546, 398] width 336 height 23
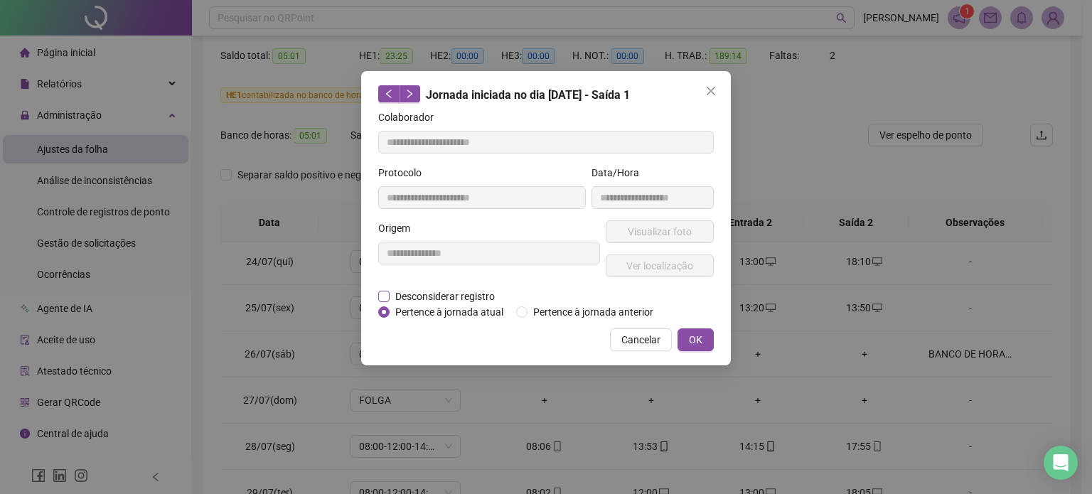
click at [464, 294] on span "Desconsiderar registro" at bounding box center [445, 297] width 111 height 16
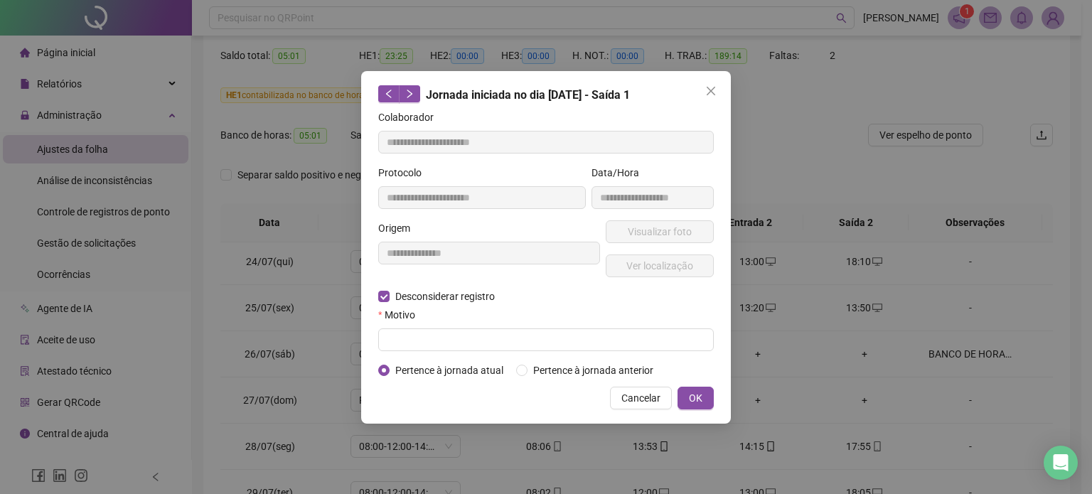
click at [458, 366] on span "Pertence à jornada atual" at bounding box center [449, 371] width 119 height 16
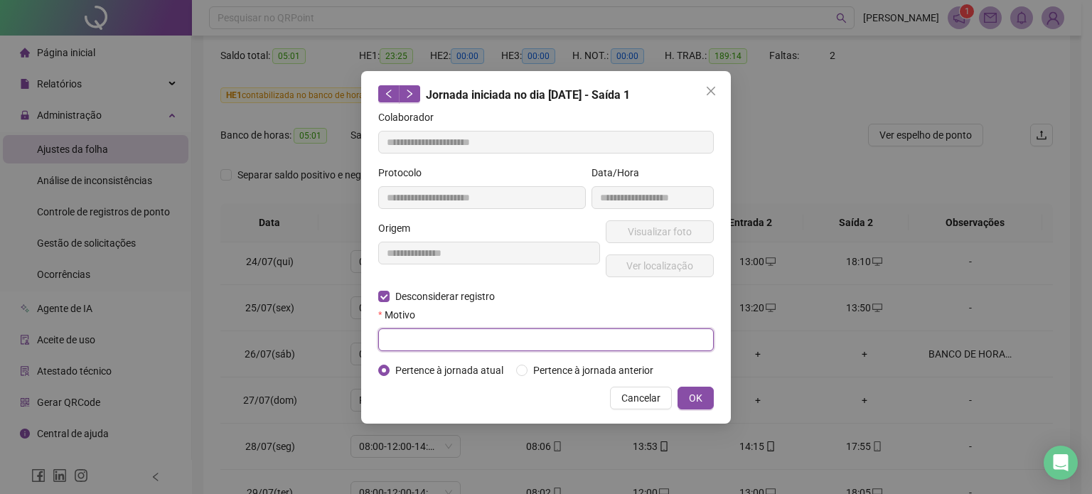
click at [455, 332] on input "text" at bounding box center [546, 340] width 336 height 23
type input "**********"
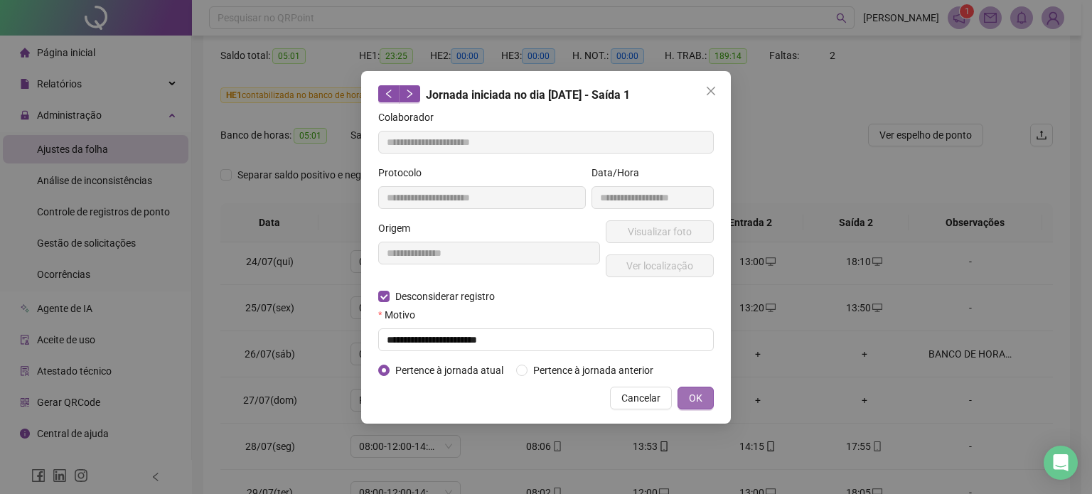
click at [705, 402] on button "OK" at bounding box center [696, 398] width 36 height 23
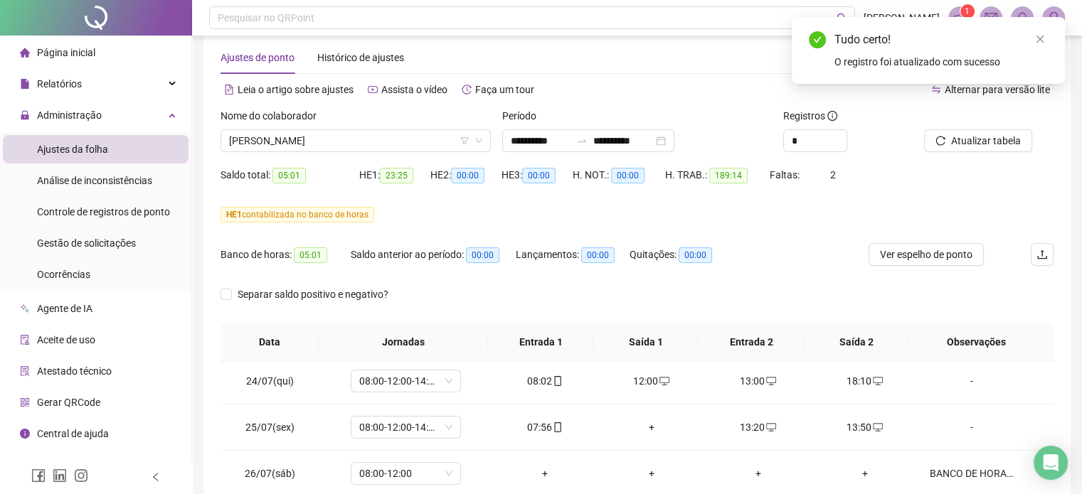
scroll to position [0, 0]
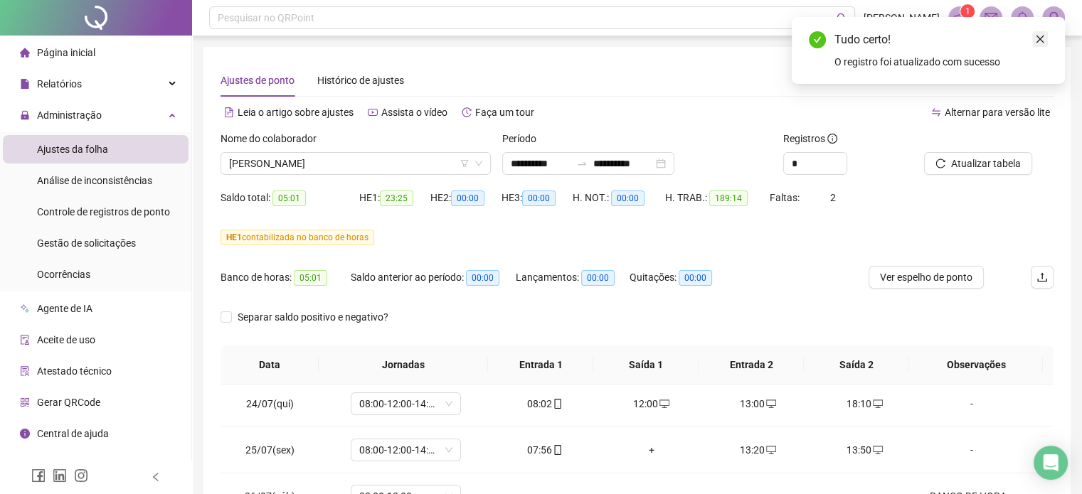
click at [1040, 36] on icon "close" at bounding box center [1040, 39] width 10 height 10
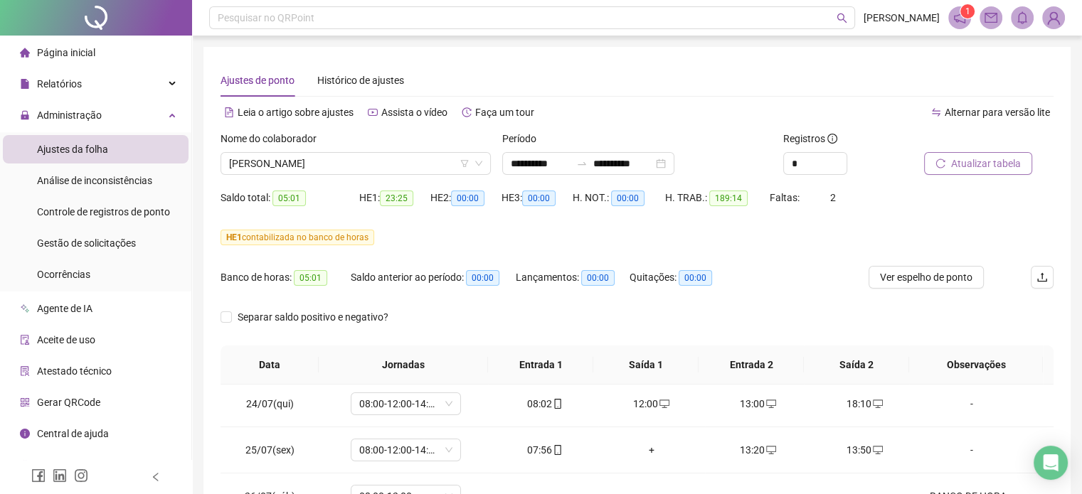
click at [938, 159] on icon "reload" at bounding box center [940, 164] width 10 height 10
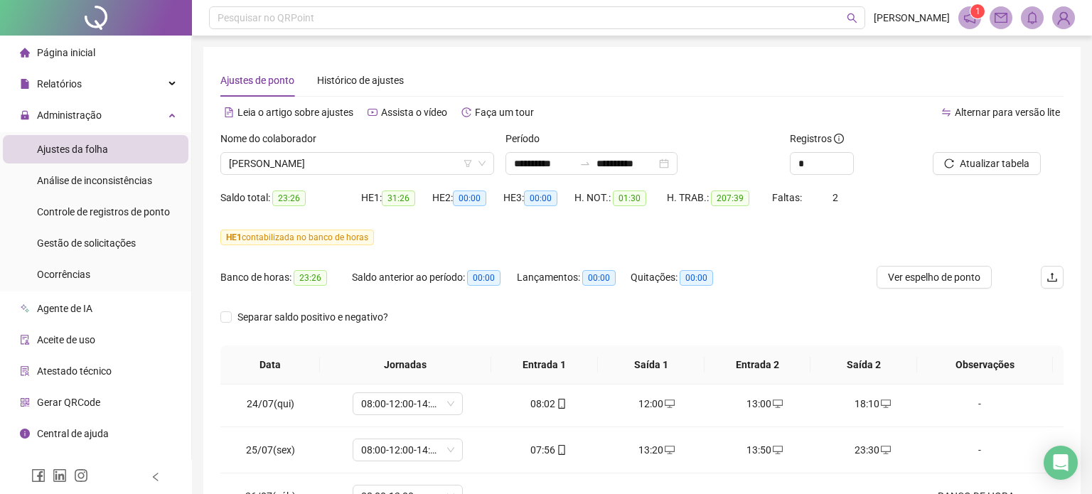
click at [545, 241] on div "HE 1 contabilizada no banco de horas" at bounding box center [641, 238] width 843 height 16
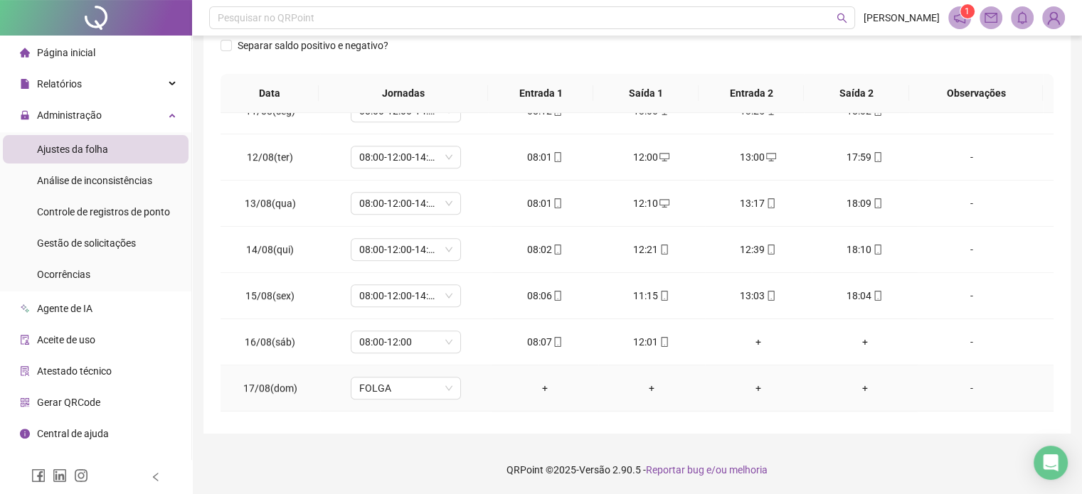
scroll to position [1033, 0]
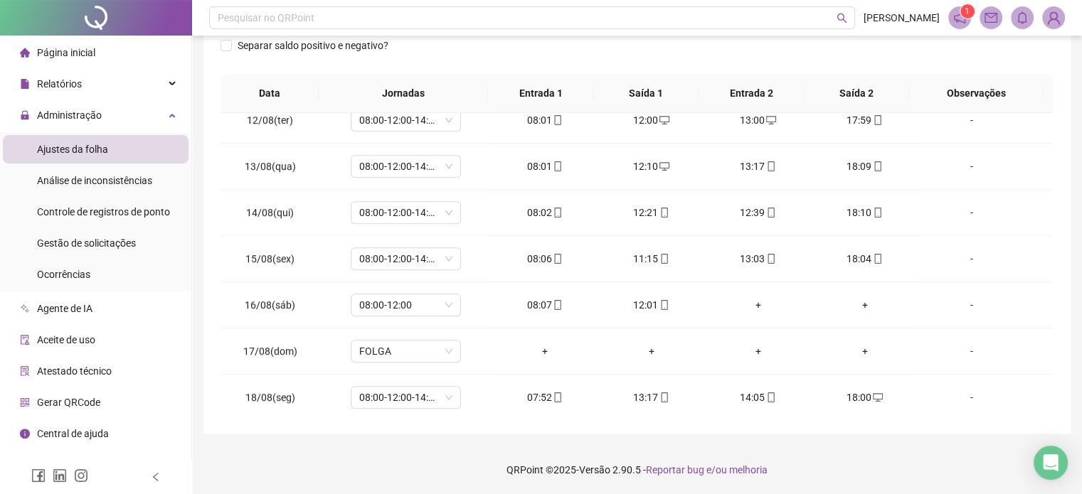
click at [858, 462] on footer "QRPoint © 2025 - Versão 2.90.5 - Reportar bug e/ou melhoria" at bounding box center [637, 470] width 890 height 50
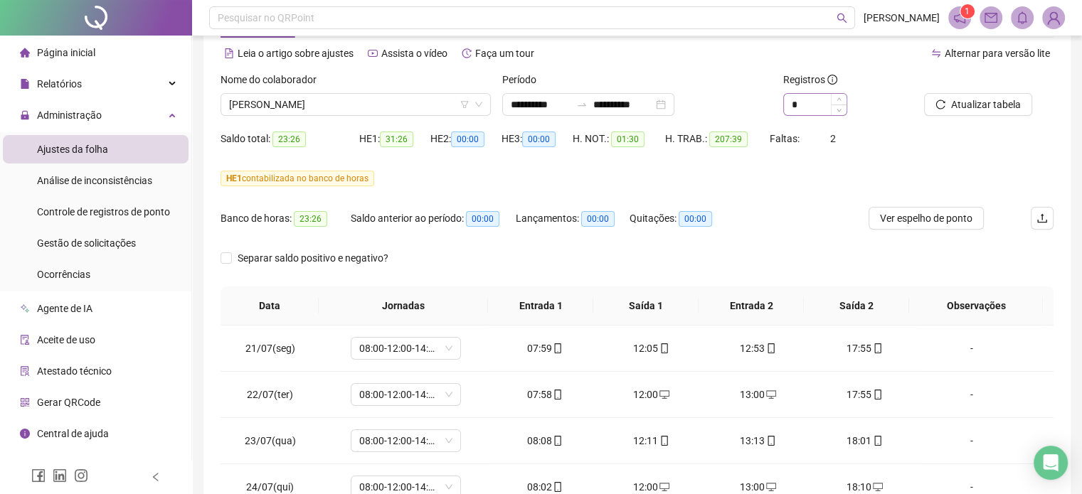
scroll to position [0, 0]
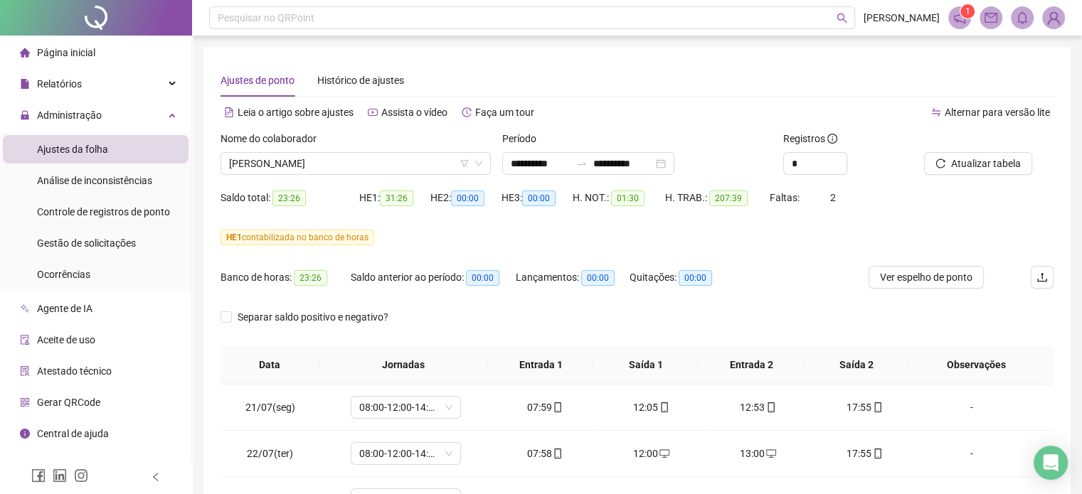
click at [799, 260] on div "HE 1 contabilizada no banco de horas" at bounding box center [636, 246] width 833 height 40
click at [802, 164] on input "*" at bounding box center [815, 163] width 63 height 21
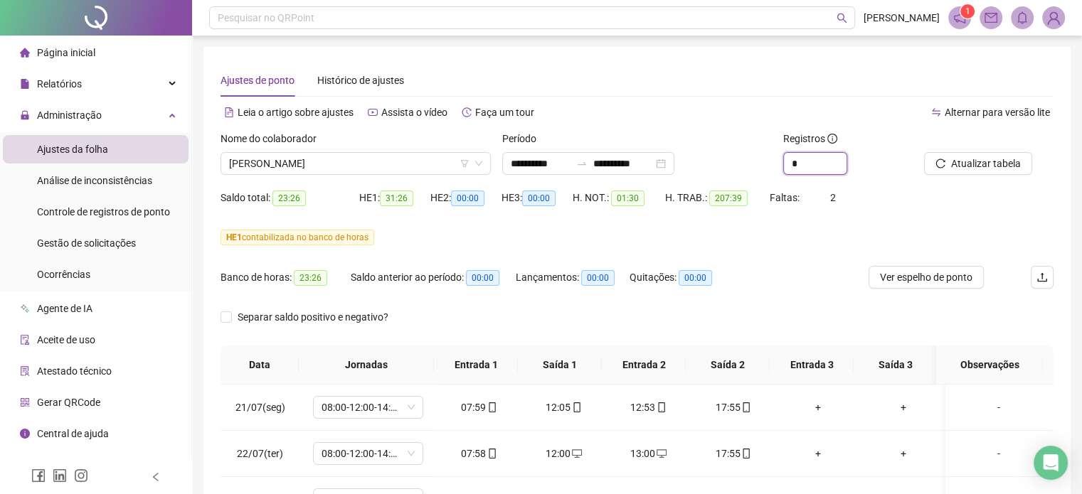
type input "*"
click at [794, 274] on div "Banco de horas: 23:26 Saldo anterior ao período: 00:00 Lançamentos: 00:00 Quita…" at bounding box center [532, 286] width 624 height 40
click at [809, 161] on input "*" at bounding box center [815, 163] width 63 height 21
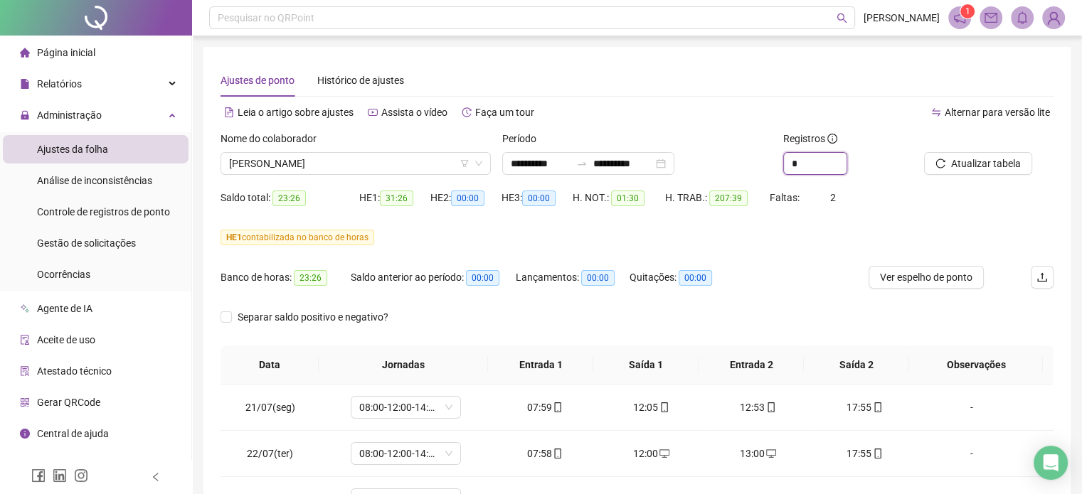
type input "*"
click at [813, 252] on div "HE 1 contabilizada no banco de horas" at bounding box center [636, 246] width 833 height 40
click at [934, 165] on button "Atualizar tabela" at bounding box center [978, 163] width 108 height 23
click at [170, 114] on icon at bounding box center [173, 114] width 7 height 0
